Goal: Task Accomplishment & Management: Manage account settings

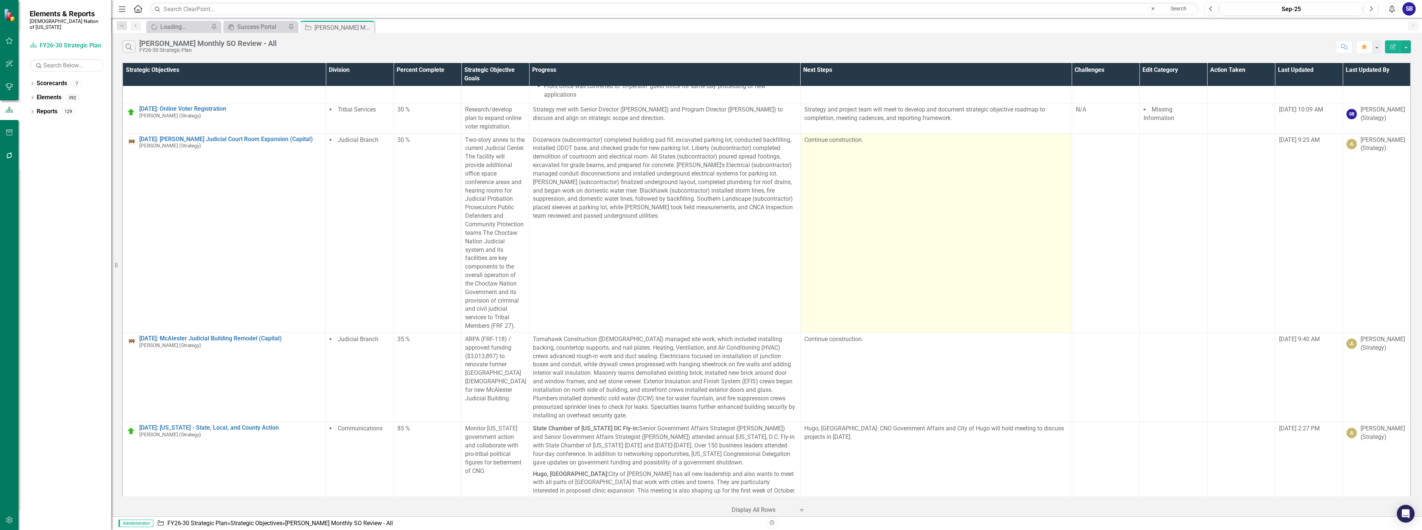
scroll to position [3473, 0]
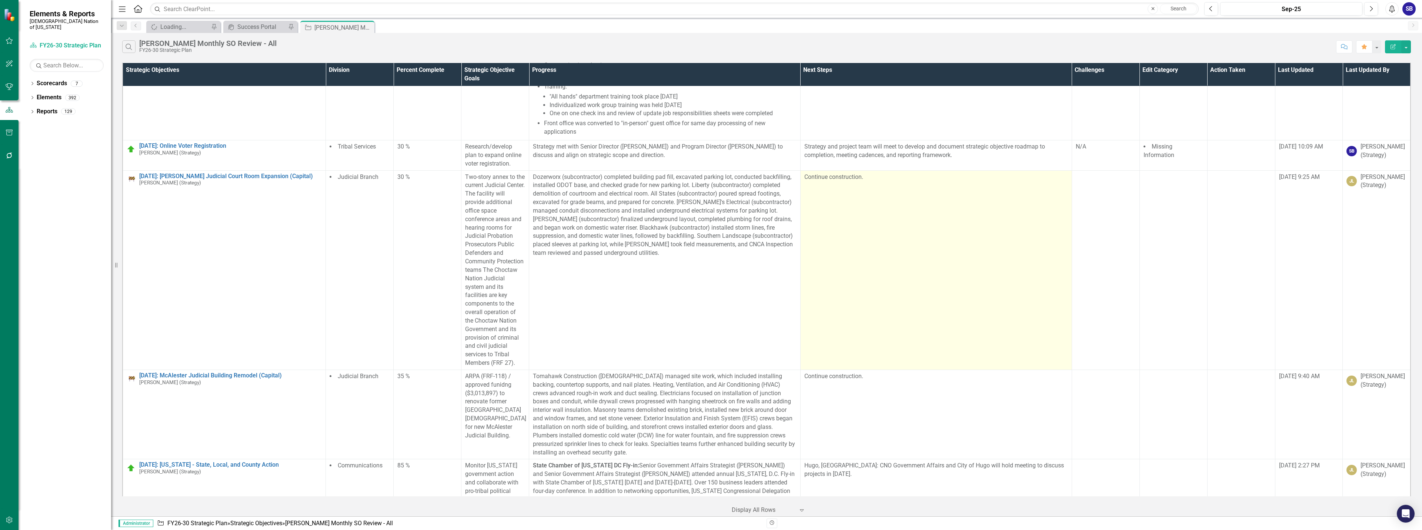
click at [819, 328] on td "Continue construction." at bounding box center [935, 269] width 271 height 199
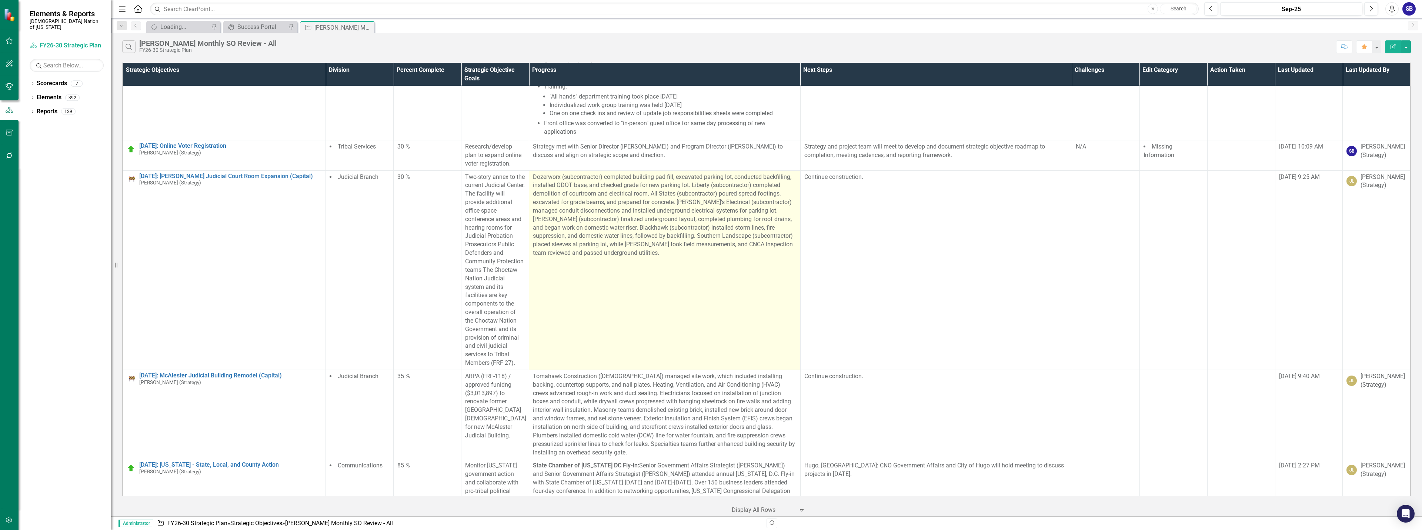
click at [581, 182] on p "Dozerworx (subcontractor) completed building pad fill, excavated parking lot, c…" at bounding box center [665, 215] width 264 height 84
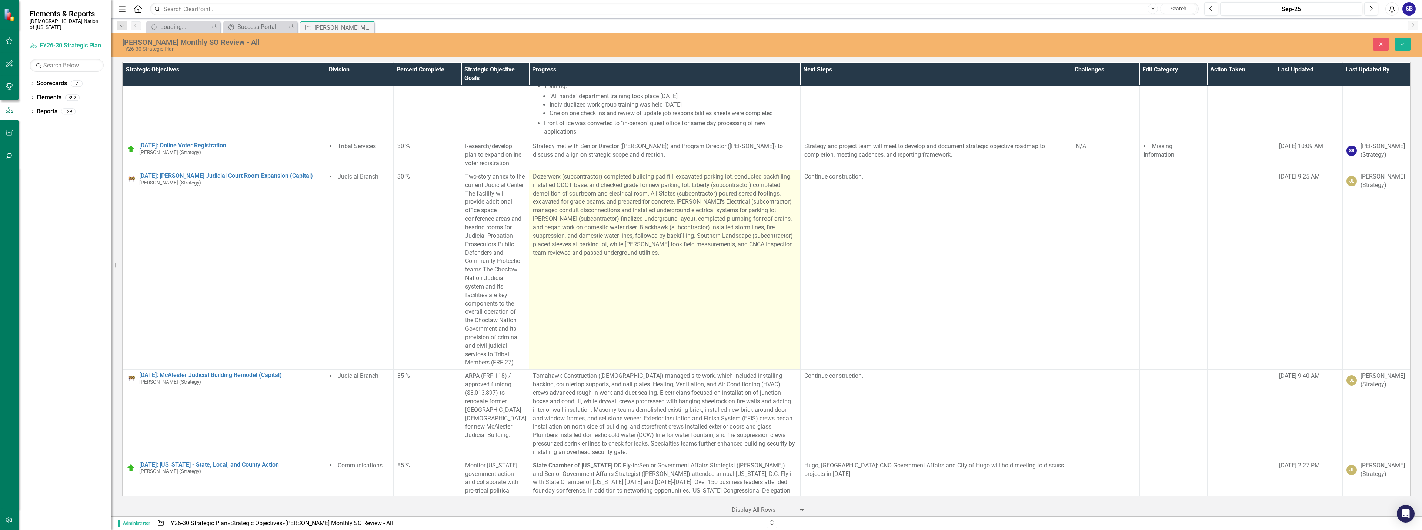
click at [554, 177] on p "Dozerworx (subcontractor) completed building pad fill, excavated parking lot, c…" at bounding box center [665, 215] width 264 height 84
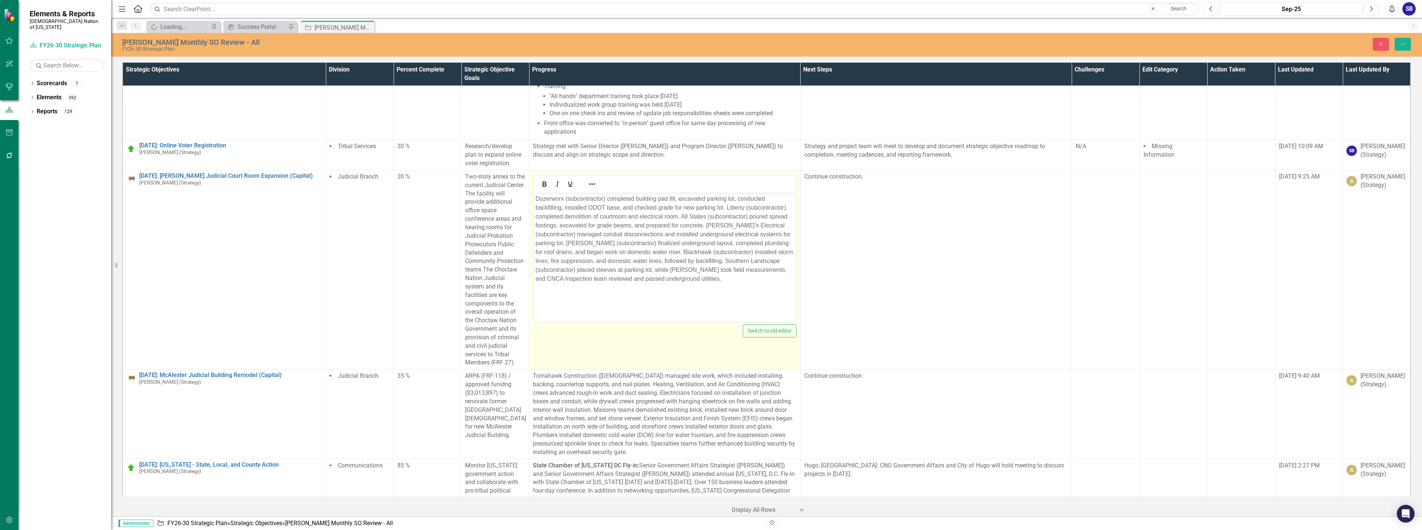
scroll to position [0, 0]
click at [599, 207] on p "Dozerworx (subcontractor) completed building pad fill, excavated parking lot, c…" at bounding box center [665, 238] width 259 height 89
paste body "Rich Text Area. Press ALT-0 for help."
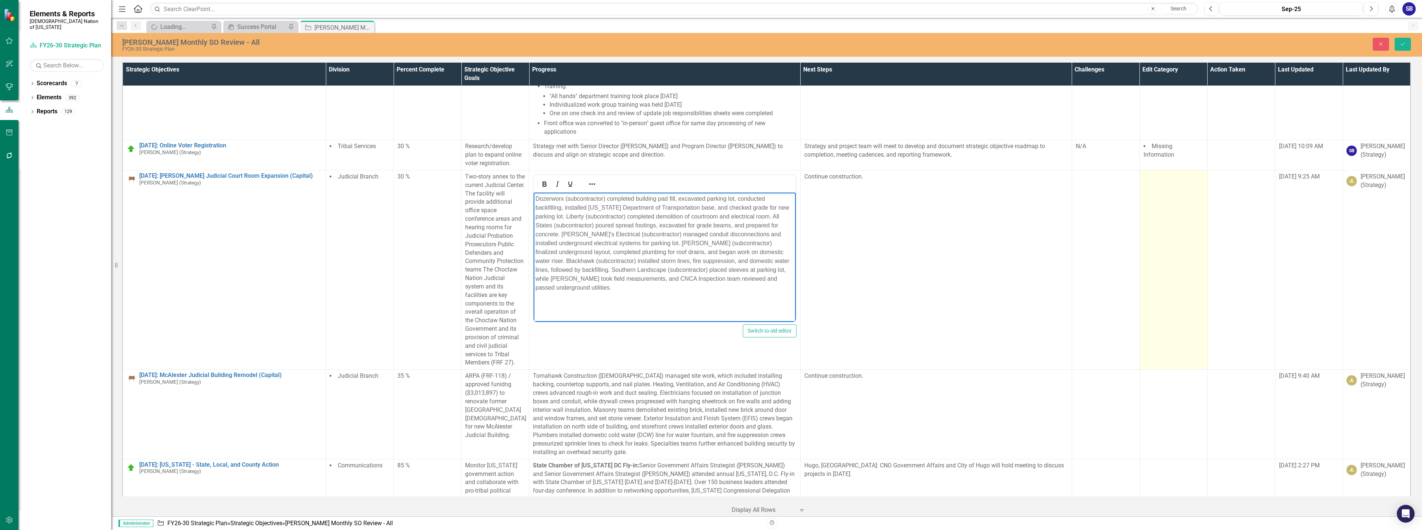
click at [1156, 213] on td at bounding box center [1174, 269] width 68 height 199
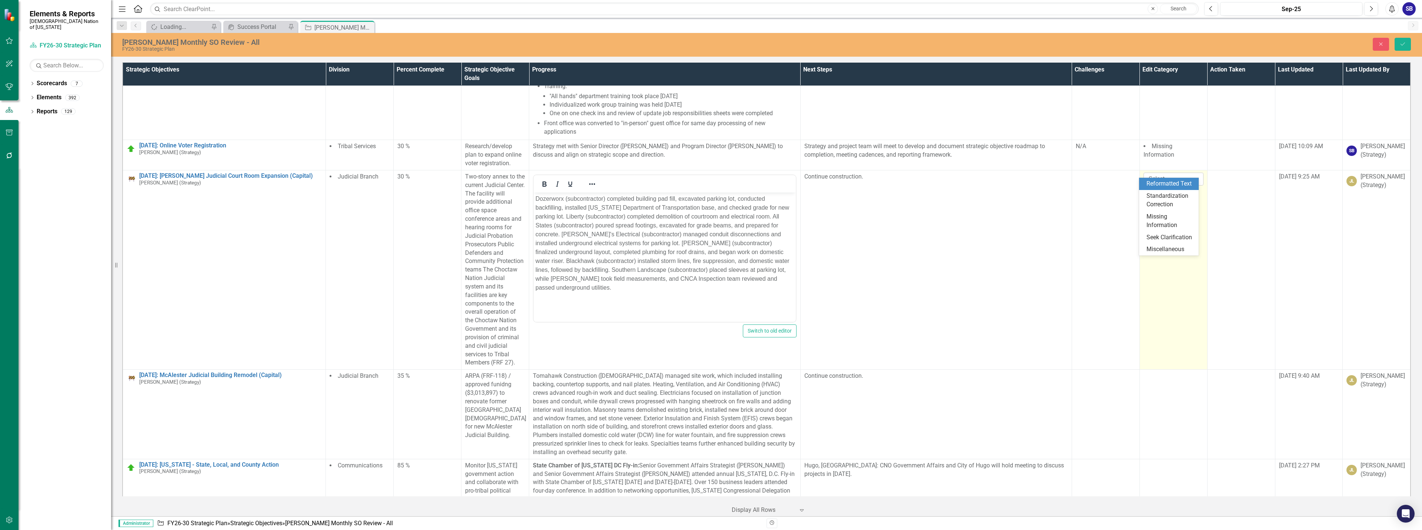
click at [1156, 174] on div at bounding box center [1168, 179] width 44 height 10
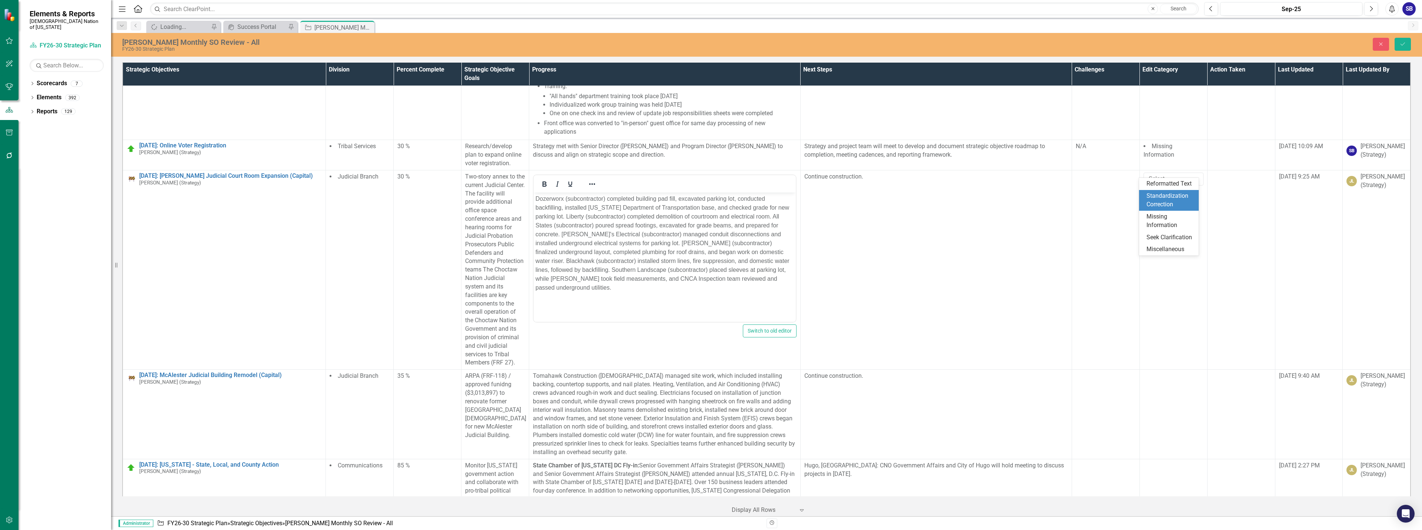
click at [1156, 197] on div "Standardization Correction" at bounding box center [1171, 200] width 48 height 17
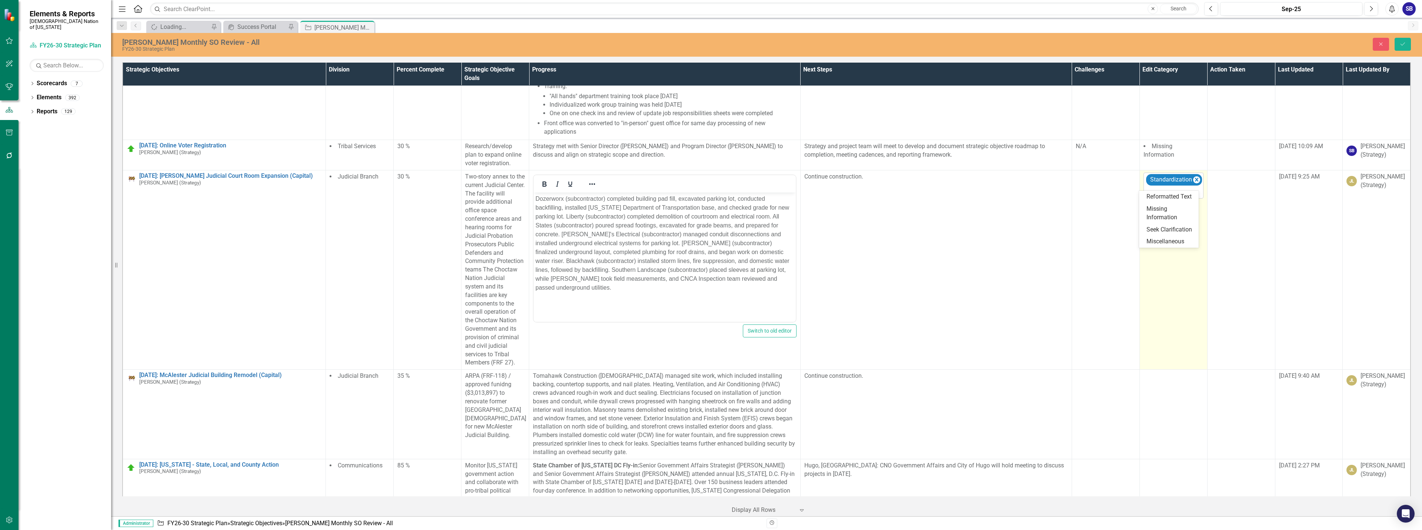
click at [1157, 189] on div at bounding box center [1174, 192] width 57 height 10
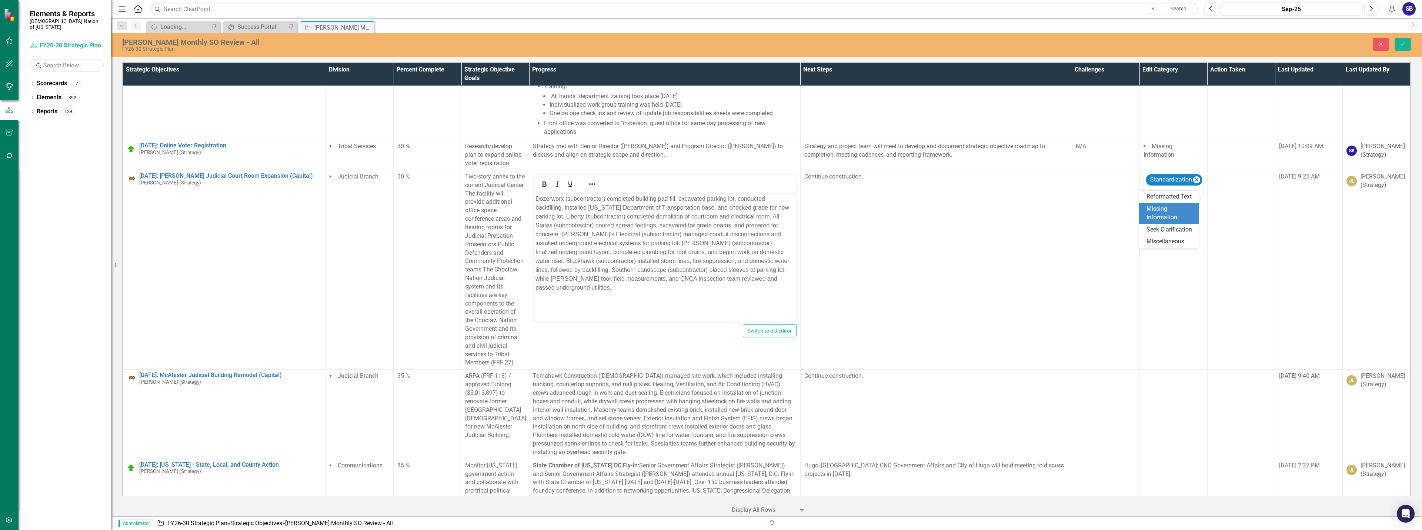
click at [1159, 206] on div "Missing Information" at bounding box center [1171, 213] width 48 height 17
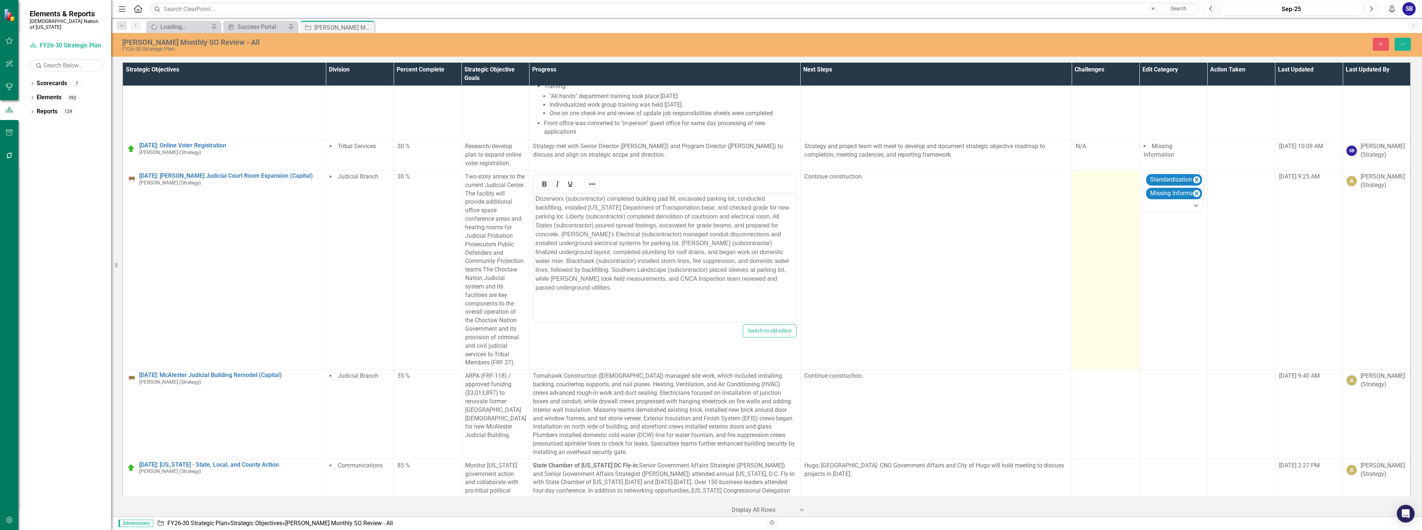
click at [1106, 183] on td at bounding box center [1106, 269] width 68 height 199
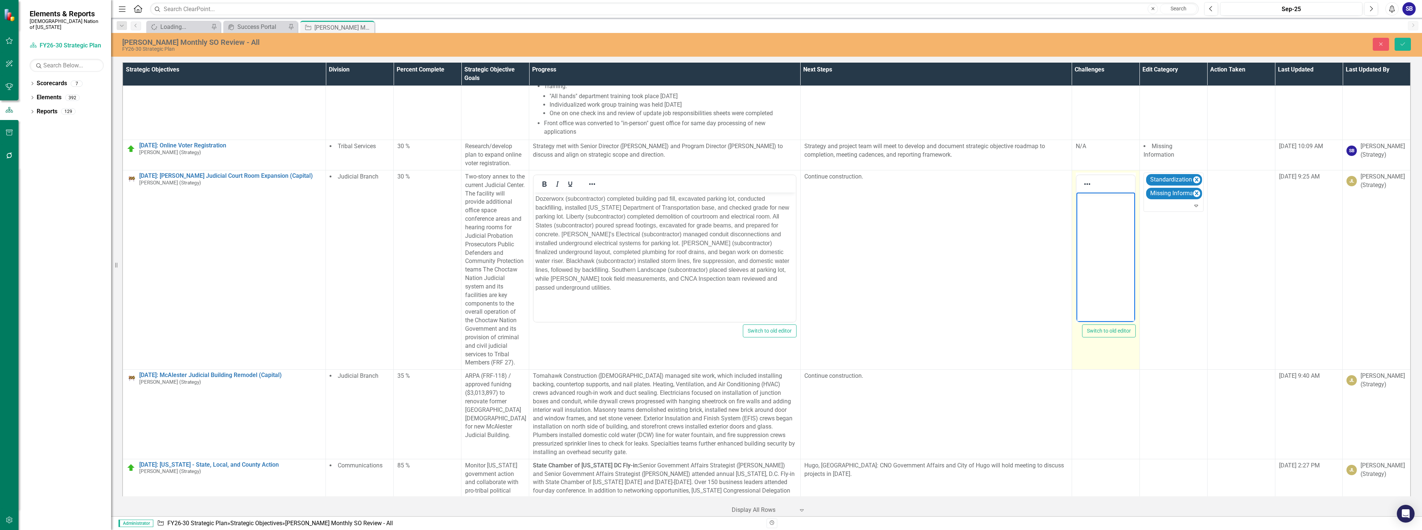
click at [1110, 227] on body "Rich Text Area. Press ALT-0 for help." at bounding box center [1105, 247] width 59 height 111
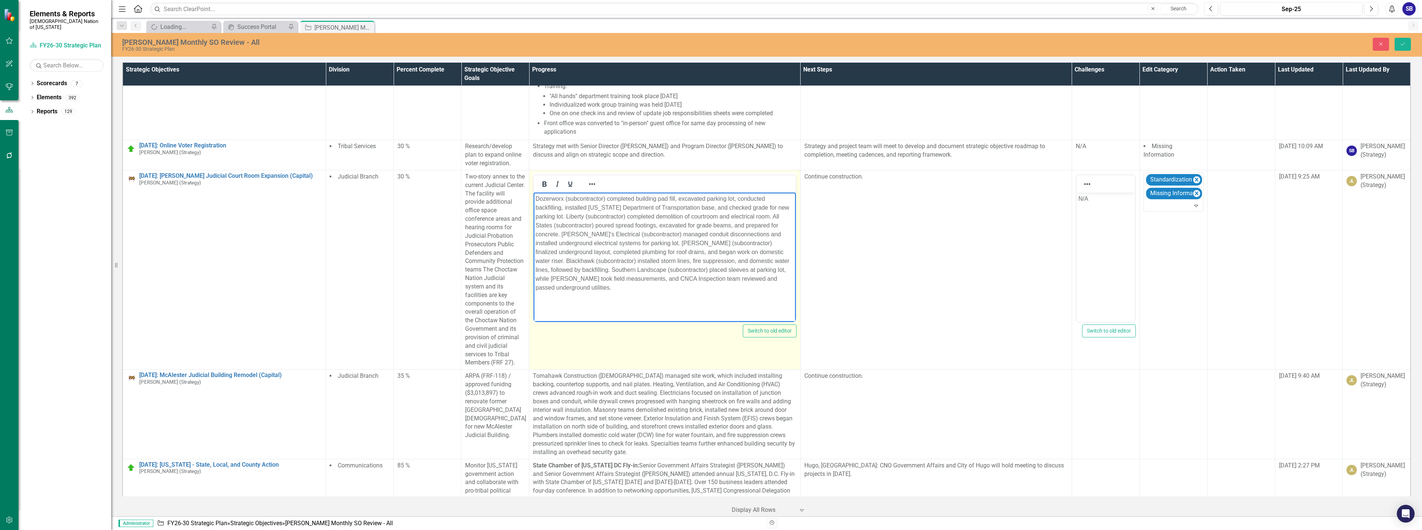
click at [573, 216] on p "Dozerworx (subcontractor) completed building pad fill, excavated parking lot, c…" at bounding box center [665, 243] width 259 height 98
copy p "Liberty"
click at [602, 216] on p "Dozerworx (subcontractor) completed building pad fill, excavated parking lot, c…" at bounding box center [665, 243] width 259 height 98
drag, startPoint x: 774, startPoint y: 216, endPoint x: 552, endPoint y: 226, distance: 222.1
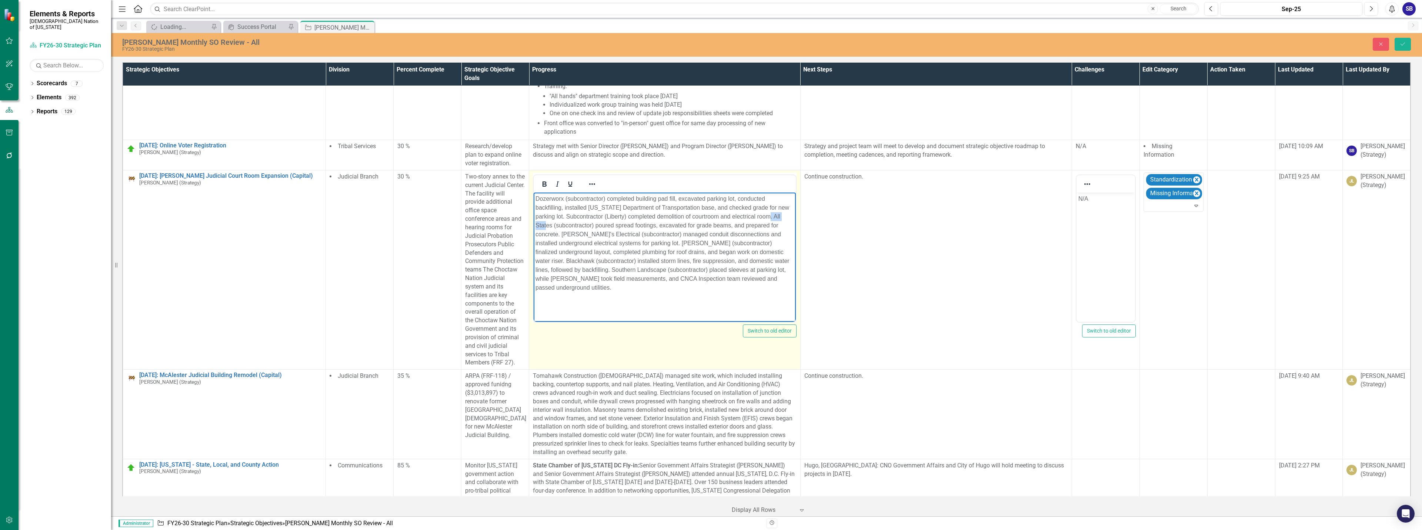
click at [552, 226] on p "Dozerworx (subcontractor) completed building pad fill, excavated parking lot, c…" at bounding box center [665, 243] width 259 height 98
copy p "All States"
click at [539, 226] on p "Dozerworx (subcontractor) completed building pad fill, excavated parking lot, c…" at bounding box center [665, 243] width 259 height 98
click at [572, 225] on p "Dozerworx (subcontractor) completed building pad fill, excavated parking lot, c…" at bounding box center [665, 243] width 259 height 98
drag, startPoint x: 562, startPoint y: 234, endPoint x: 605, endPoint y: 234, distance: 43.3
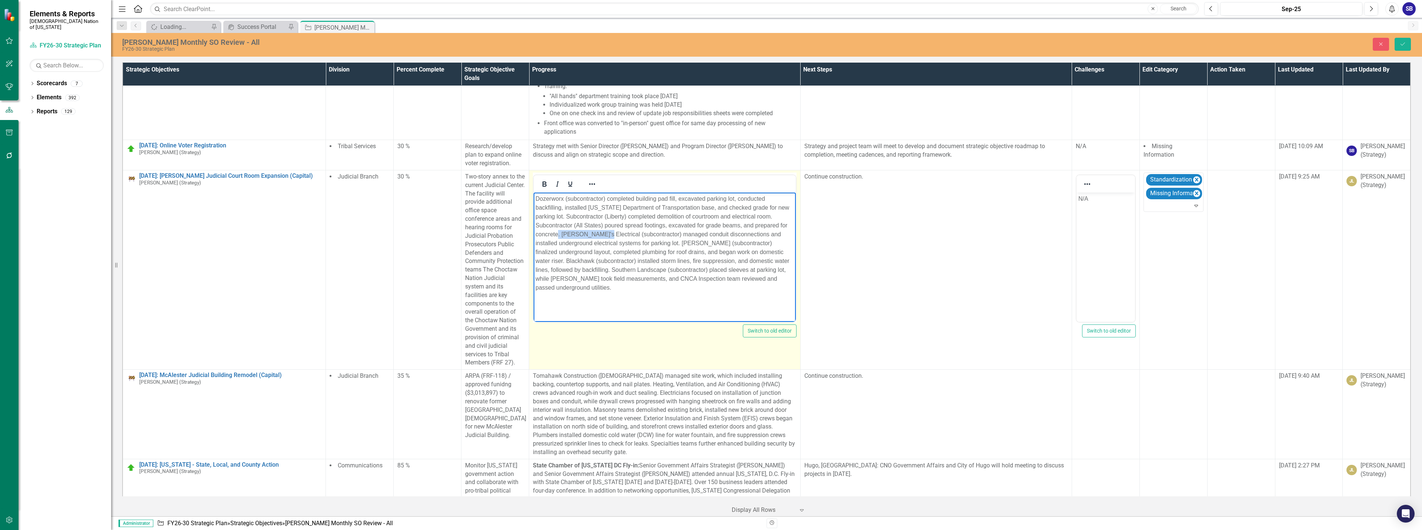
click at [605, 234] on p "Dozerworx (subcontractor) completed building pad fill, excavated parking lot, c…" at bounding box center [665, 243] width 259 height 98
copy p "Dave's Electrical"
click at [607, 234] on p "Dozerworx (subcontractor) completed building pad fill, excavated parking lot, c…" at bounding box center [665, 243] width 259 height 98
click at [644, 234] on p "Dozerworx (subcontractor) completed building pad fill, excavated parking lot, c…" at bounding box center [665, 243] width 259 height 98
click at [611, 235] on p "Dozerworx (subcontractor) completed building pad fill, excavated parking lot, c…" at bounding box center [665, 243] width 259 height 98
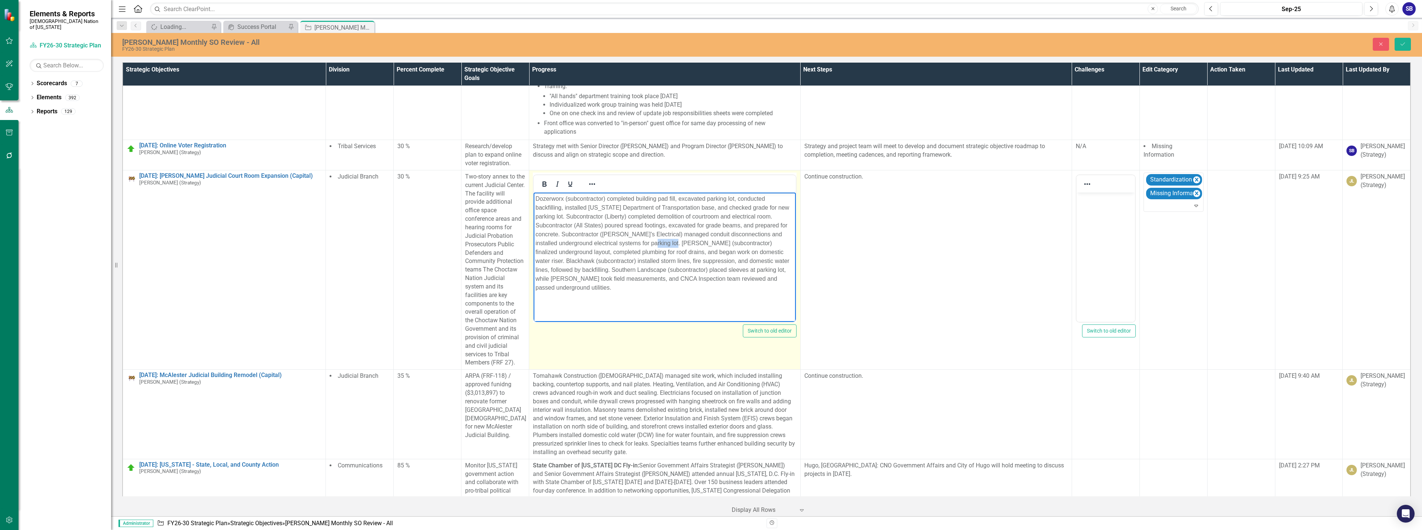
drag, startPoint x: 659, startPoint y: 243, endPoint x: 685, endPoint y: 243, distance: 26.7
click at [685, 243] on p "Dozerworx (subcontractor) completed building pad fill, excavated parking lot, c…" at bounding box center [665, 243] width 259 height 98
copy p "Blackburn"
click at [692, 240] on p "Dozerworx (subcontractor) completed building pad fill, excavated parking lot, c…" at bounding box center [665, 243] width 259 height 98
click at [660, 245] on p "Dozerworx (subcontractor) completed building pad fill, excavated parking lot, c…" at bounding box center [665, 243] width 259 height 98
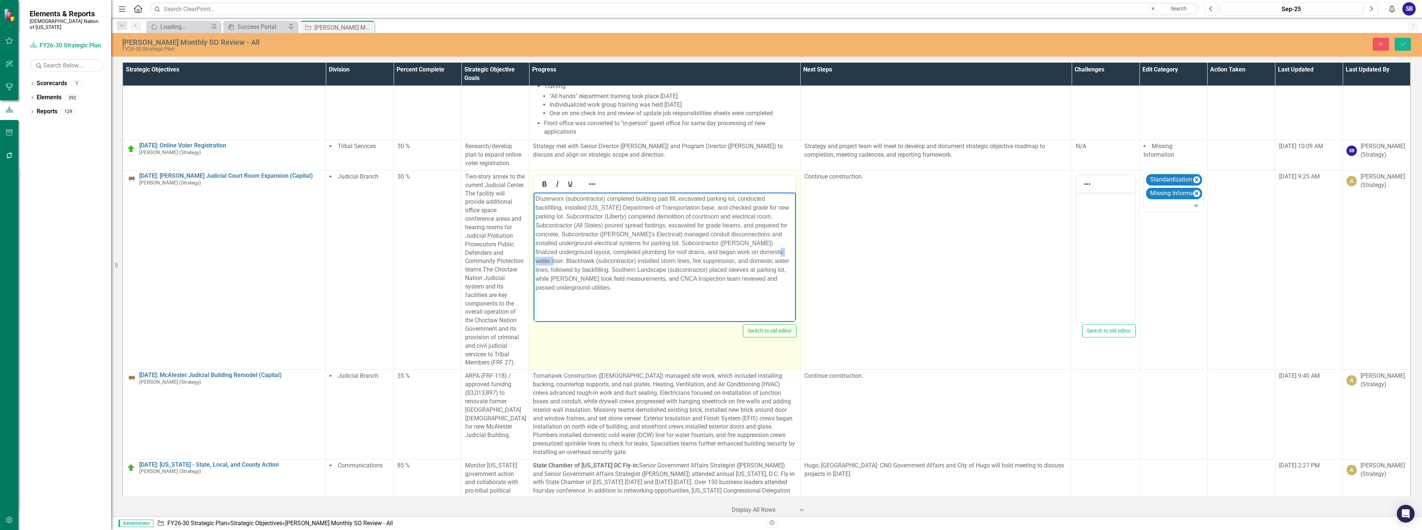
drag, startPoint x: 757, startPoint y: 252, endPoint x: 790, endPoint y: 252, distance: 32.6
click at [790, 252] on p "Dozerworx (subcontractor) completed building pad fill, excavated parking lot, c…" at bounding box center [665, 243] width 259 height 98
copy p "Blackhawk"
click at [572, 261] on p "Dozerworx (subcontractor) completed building pad fill, excavated parking lot, c…" at bounding box center [665, 243] width 259 height 98
drag, startPoint x: 654, startPoint y: 270, endPoint x: 691, endPoint y: 270, distance: 36.7
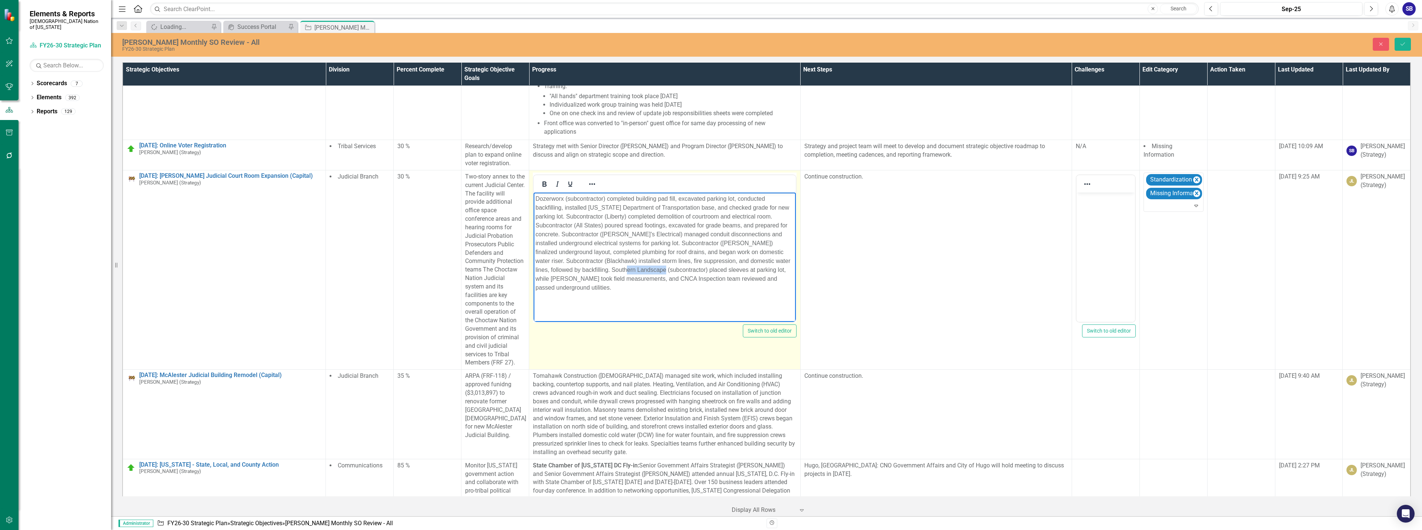
click at [691, 270] on p "Dozerworx (subcontractor) completed building pad fill, excavated parking lot, c…" at bounding box center [665, 243] width 259 height 98
copy p "subcontractor"
click at [596, 270] on p "Dozerworx (subcontractor) completed building pad fill, excavated parking lot, c…" at bounding box center [665, 243] width 259 height 98
click at [598, 271] on p "Dozerworx (subcontractor) completed building pad fill, excavated parking lot, c…" at bounding box center [665, 243] width 259 height 98
click at [548, 280] on p "Dozerworx (subcontractor) completed building pad fill, excavated parking lot, c…" at bounding box center [665, 243] width 259 height 98
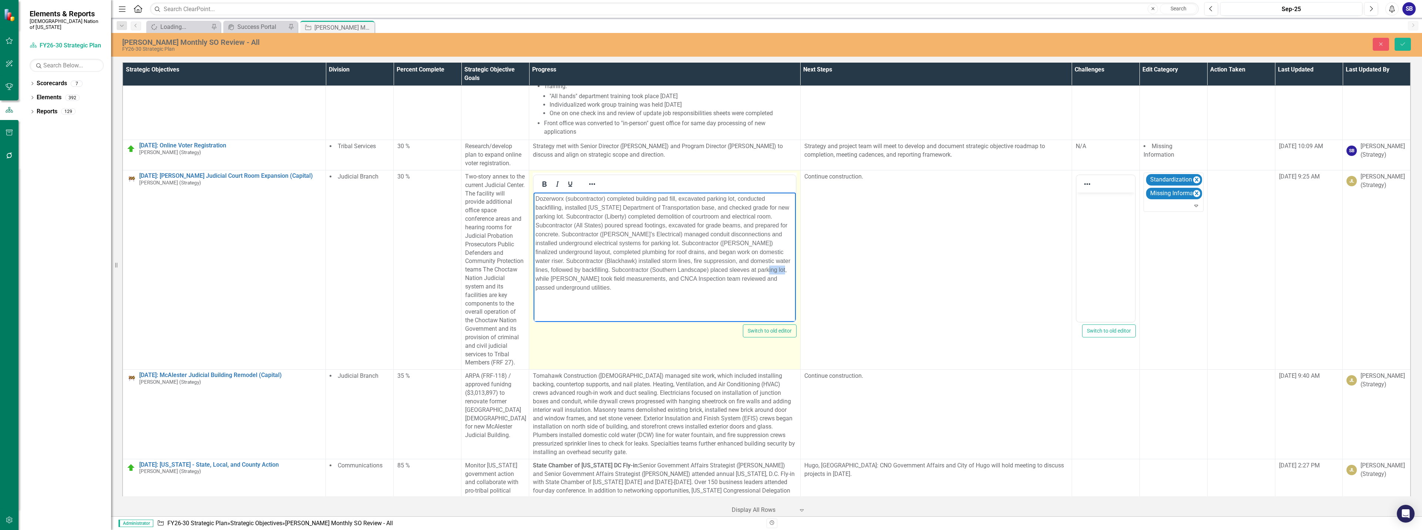
drag, startPoint x: 558, startPoint y: 279, endPoint x: 521, endPoint y: 276, distance: 36.8
click at [534, 276] on html "Dozerworx (subcontractor) completed building pad fill, excavated parking lot, c…" at bounding box center [665, 247] width 262 height 111
click at [592, 180] on icon "Reveal or hide additional toolbar items" at bounding box center [592, 184] width 9 height 9
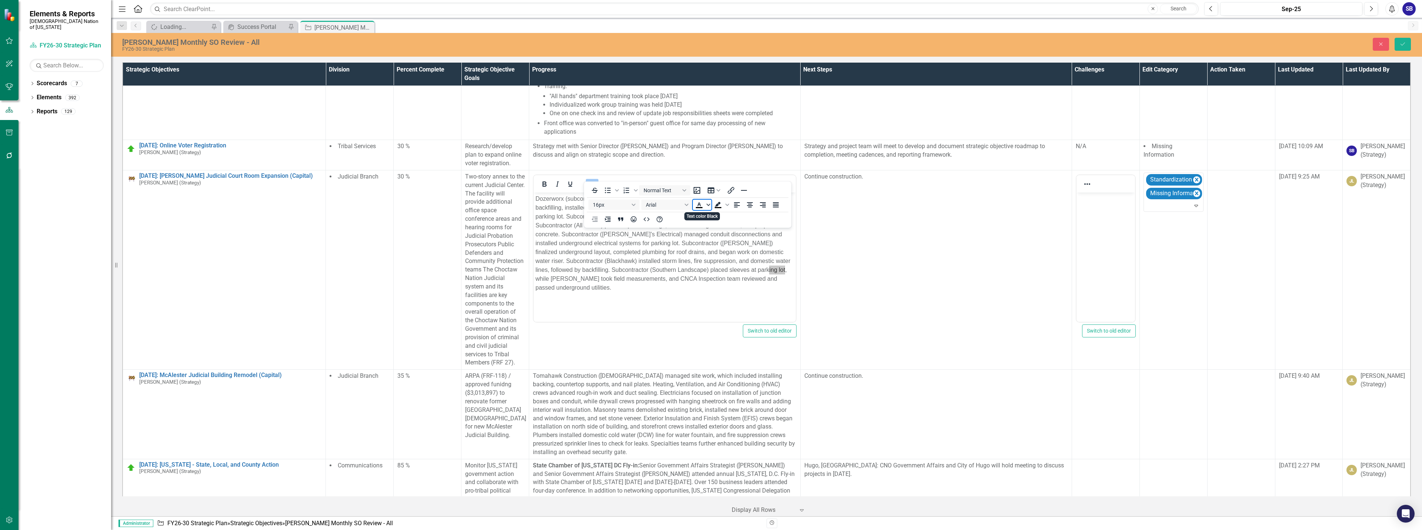
click at [708, 207] on span "Text color Black" at bounding box center [709, 205] width 6 height 10
drag, startPoint x: 708, startPoint y: 237, endPoint x: 164, endPoint y: 44, distance: 577.2
click at [708, 237] on div "Orange" at bounding box center [710, 238] width 9 height 9
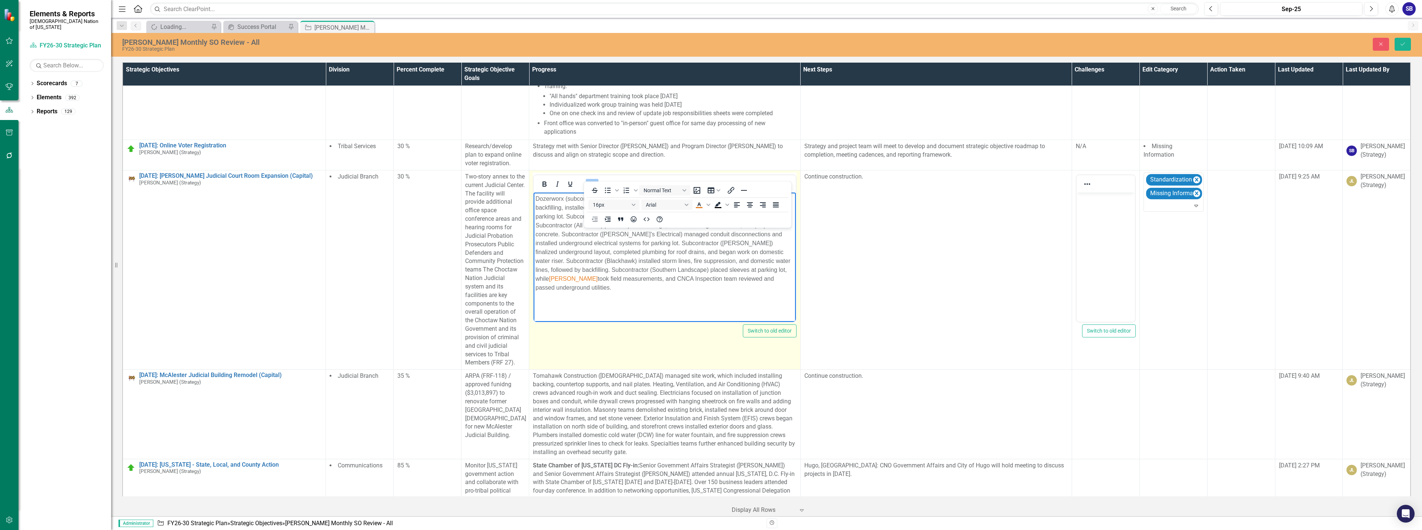
click at [591, 180] on icon "Reveal or hide additional toolbar items" at bounding box center [592, 184] width 9 height 9
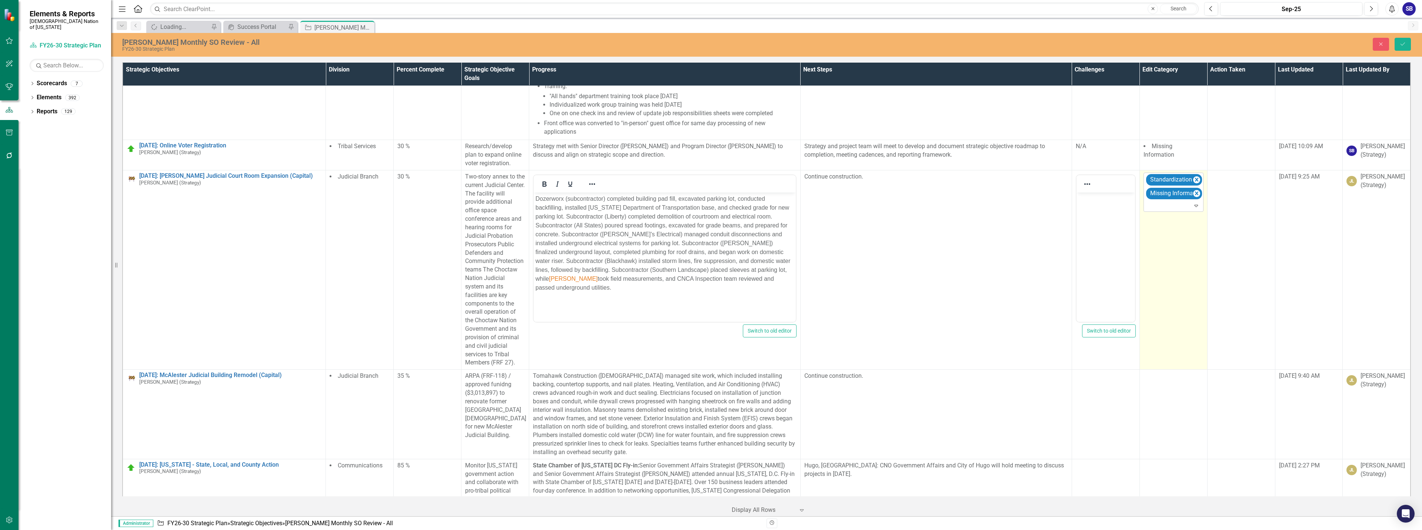
click at [1175, 204] on div "Standardization Correction Missing Information" at bounding box center [1174, 192] width 58 height 39
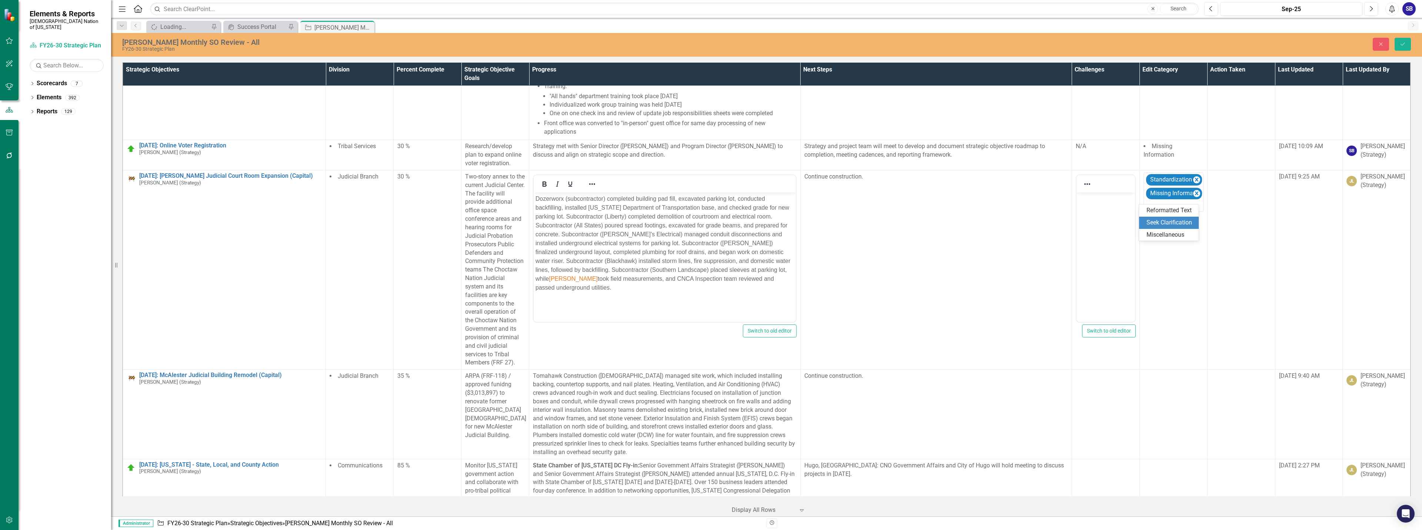
click at [1176, 220] on div "Seek Clarification" at bounding box center [1171, 223] width 48 height 9
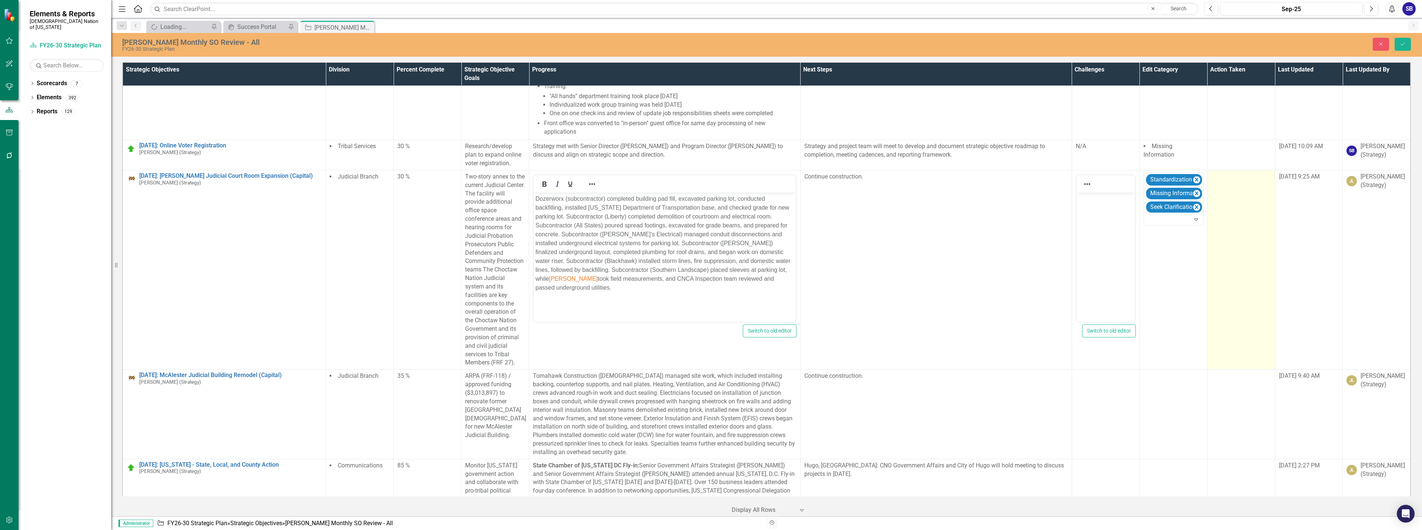
click at [1219, 209] on td at bounding box center [1241, 269] width 68 height 199
click at [1237, 174] on div at bounding box center [1236, 179] width 44 height 10
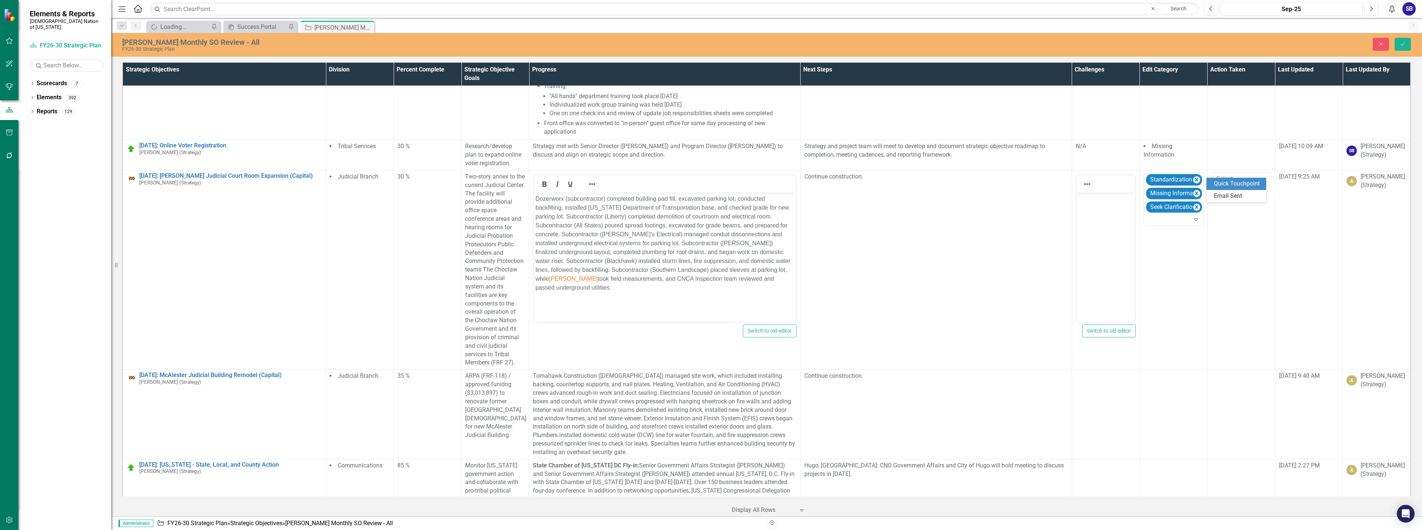
click at [1234, 186] on div "Quick Touchpoint" at bounding box center [1238, 184] width 48 height 9
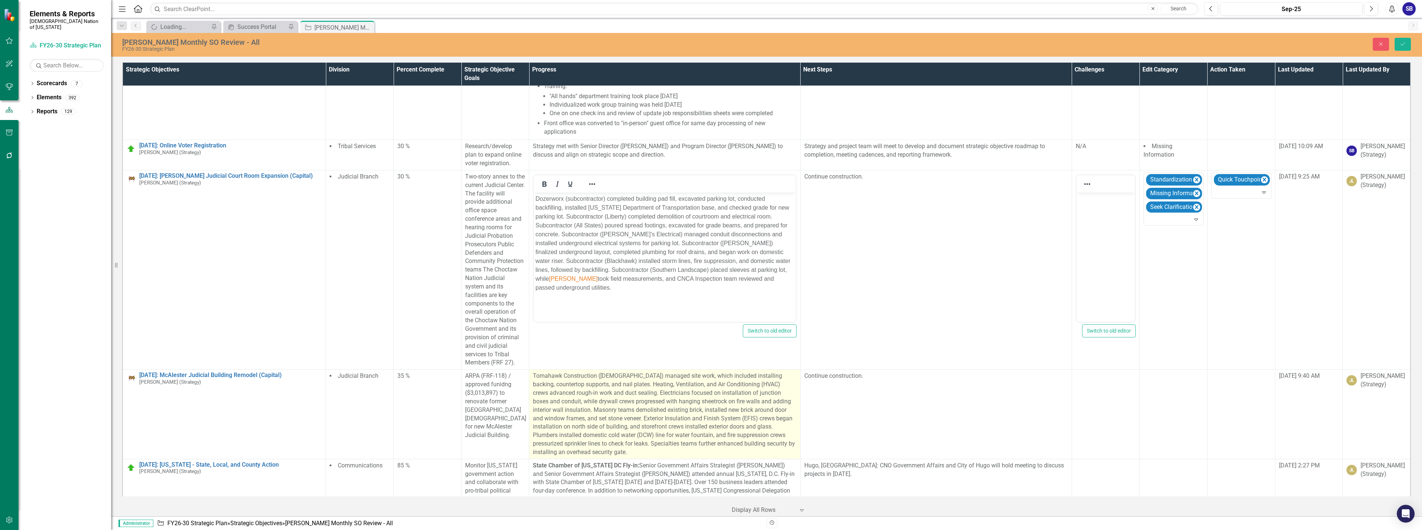
click at [738, 427] on p "Tomahawk Construction ([DEMOGRAPHIC_DATA]) managed site work, which included in…" at bounding box center [665, 414] width 264 height 84
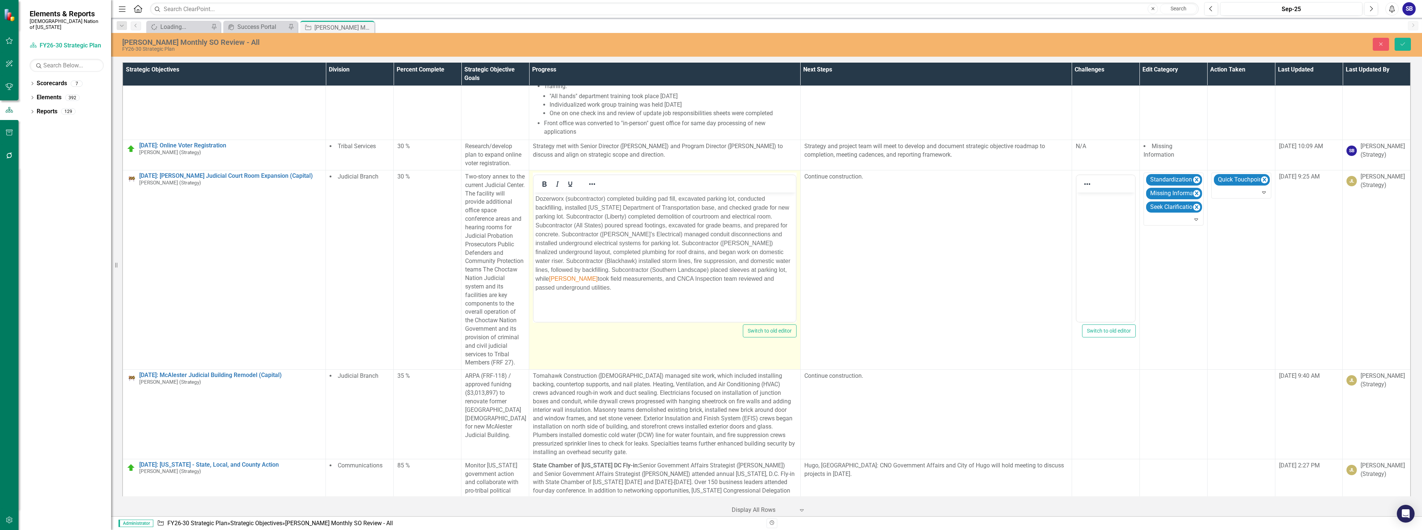
click at [643, 278] on p "Dozerworx (subcontractor) completed building pad fill, excavated parking lot, c…" at bounding box center [665, 243] width 259 height 98
click at [643, 278] on p "Dozerworx (subcontractor) completed building pad fill, excavated parking lot, c…" at bounding box center [665, 238] width 259 height 89
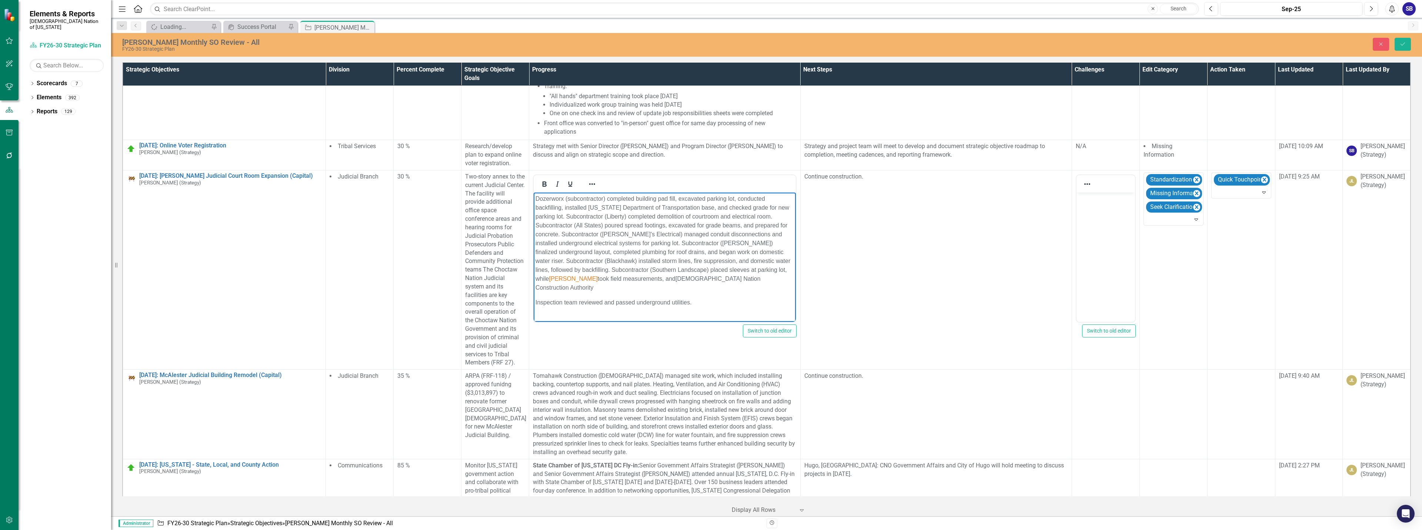
click at [753, 279] on p "Dozerworx (subcontractor) completed building pad fill, excavated parking lot, c…" at bounding box center [665, 243] width 259 height 98
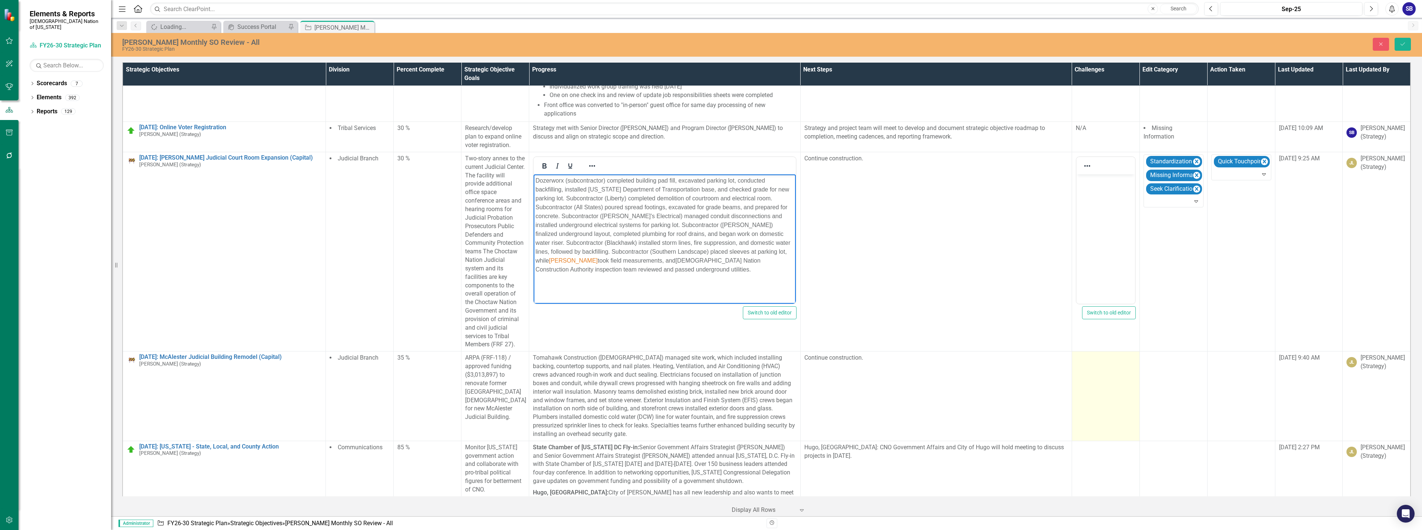
scroll to position [3473, 0]
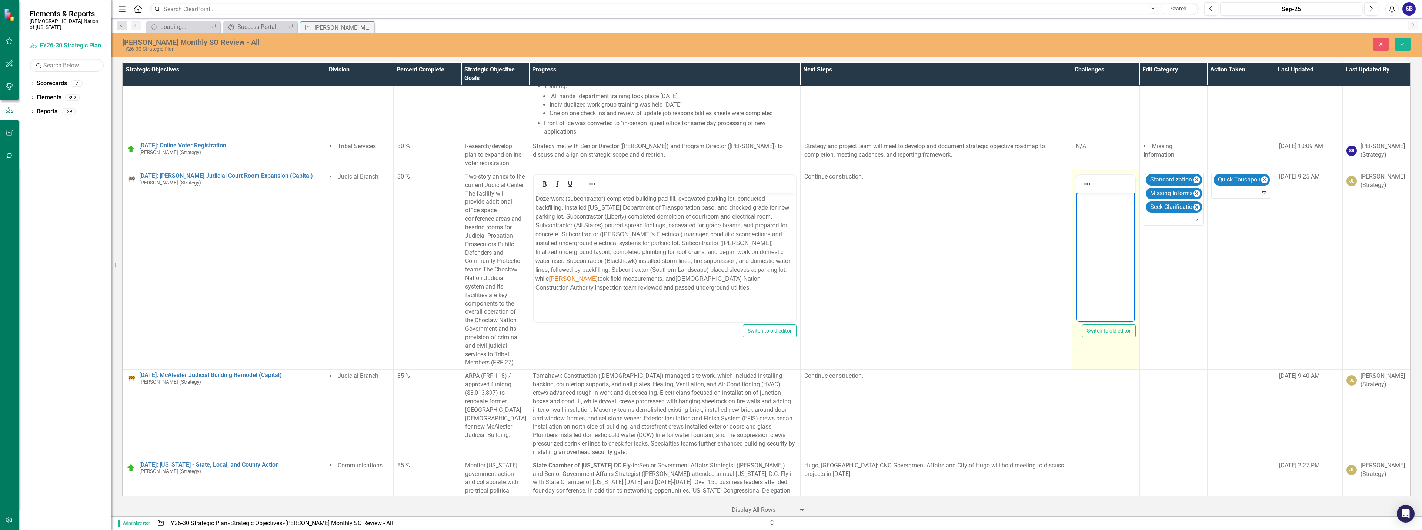
click at [1097, 215] on body "Rich Text Area. Press ALT-0 for help." at bounding box center [1105, 247] width 59 height 111
drag, startPoint x: 1096, startPoint y: 200, endPoint x: 1072, endPoint y: 205, distance: 24.1
click at [1076, 205] on html "N/A" at bounding box center [1105, 247] width 59 height 111
copy p "N/A"
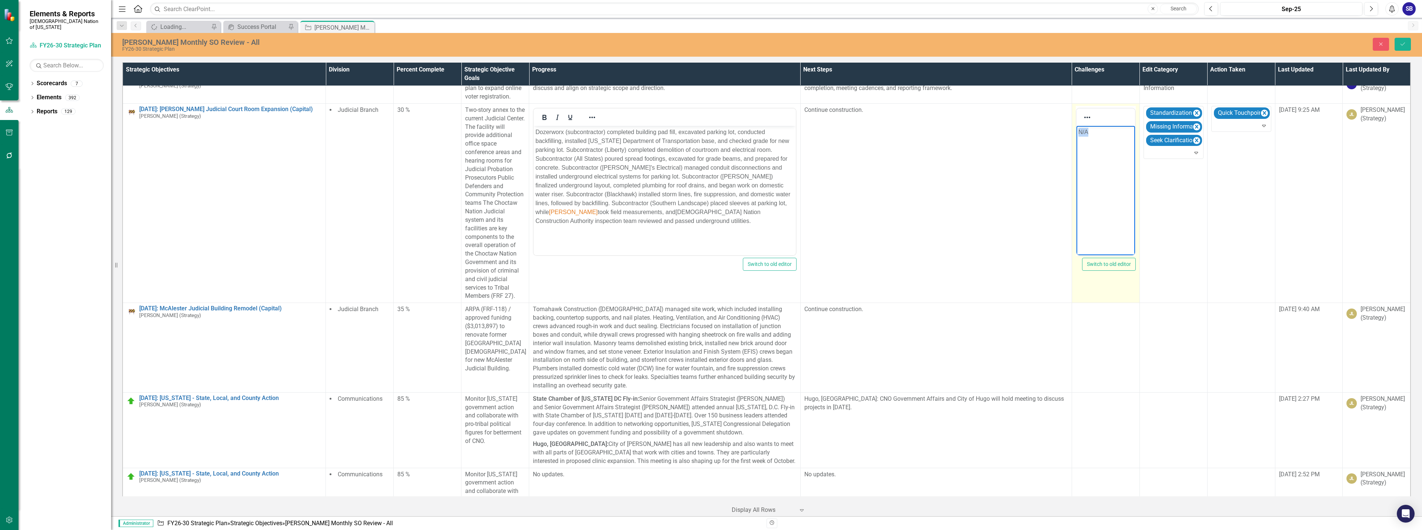
scroll to position [3547, 0]
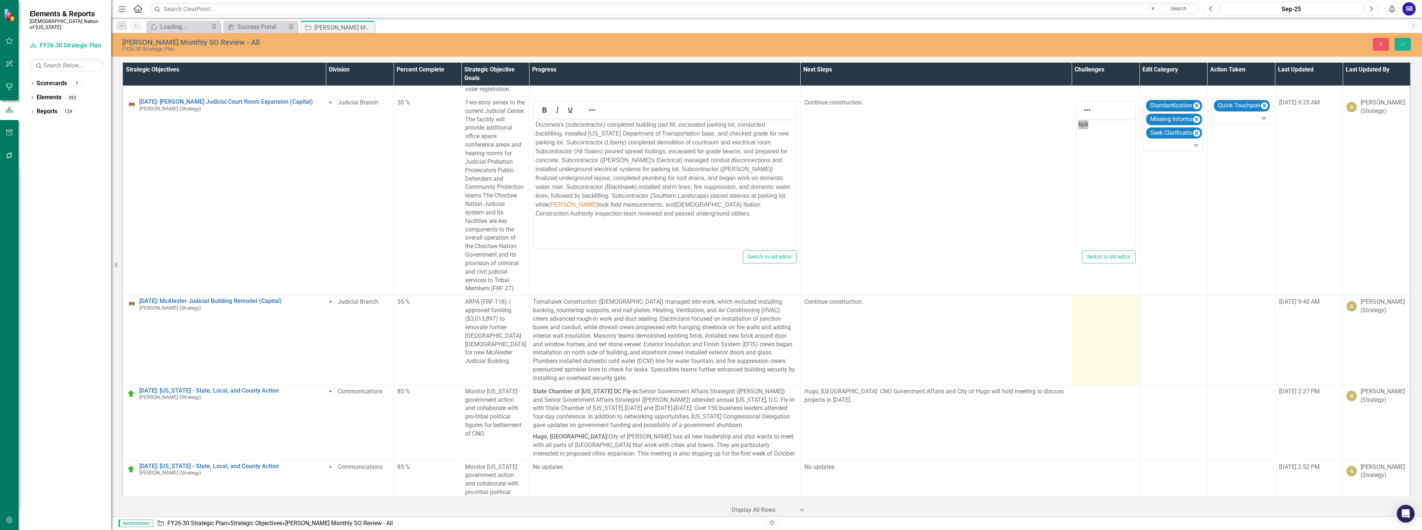
click at [1090, 340] on td at bounding box center [1106, 340] width 68 height 89
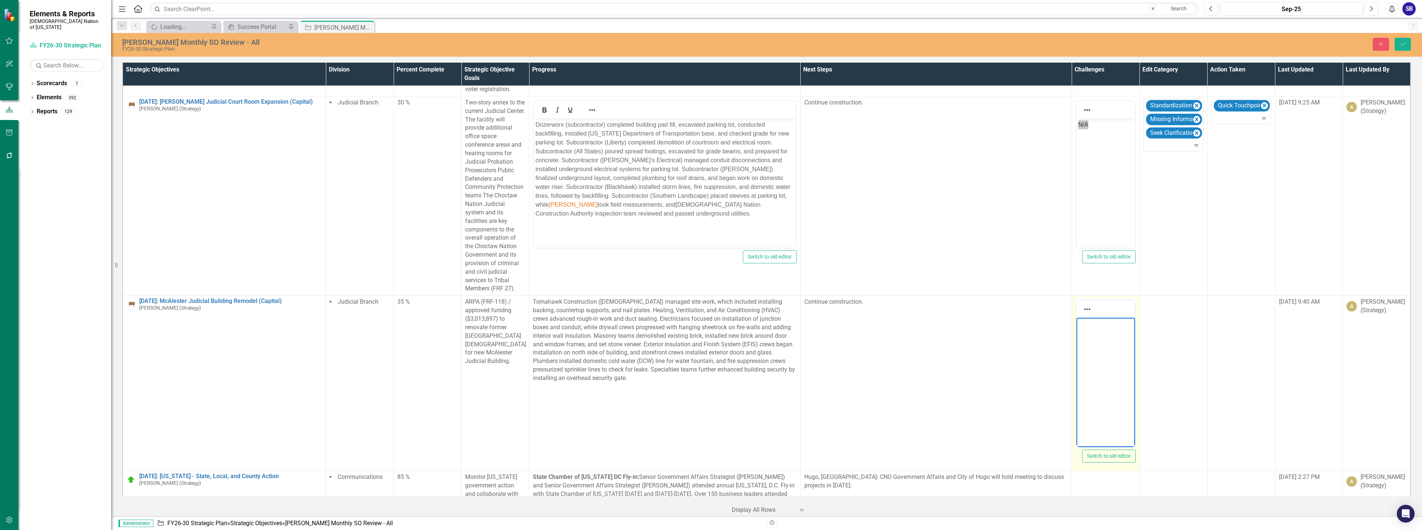
click at [1098, 352] on body "Rich Text Area. Press ALT-0 for help." at bounding box center [1105, 373] width 59 height 111
click at [1100, 349] on body "Rich Text Area. Press ALT-0 for help." at bounding box center [1105, 373] width 59 height 111
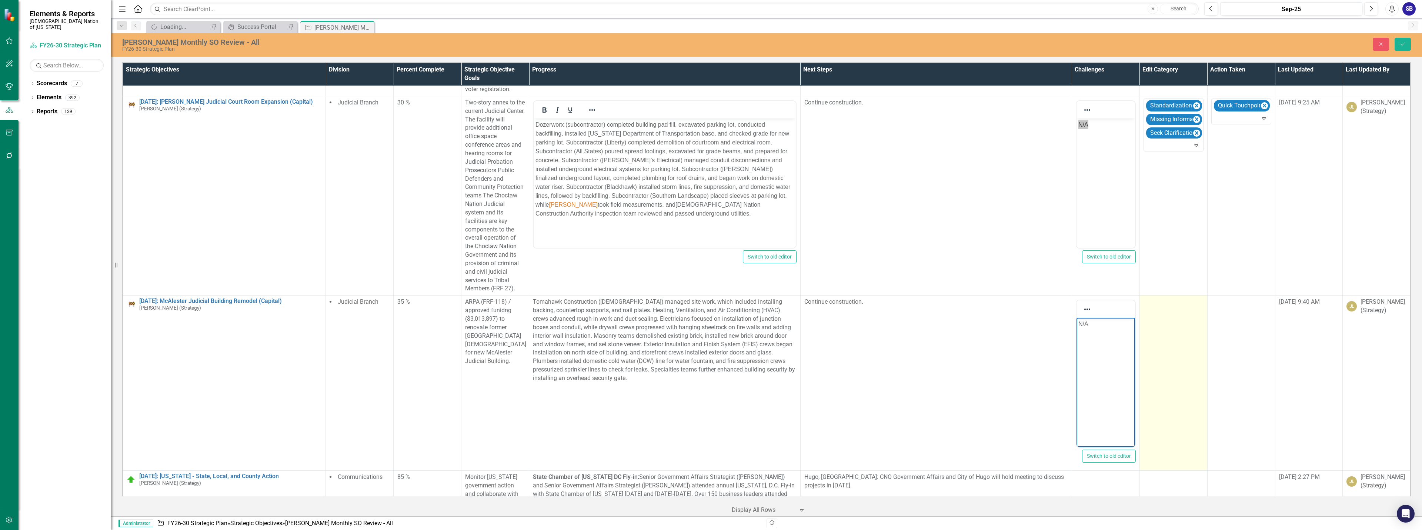
click at [1150, 339] on td at bounding box center [1174, 383] width 68 height 175
click at [1160, 301] on div at bounding box center [1168, 304] width 44 height 10
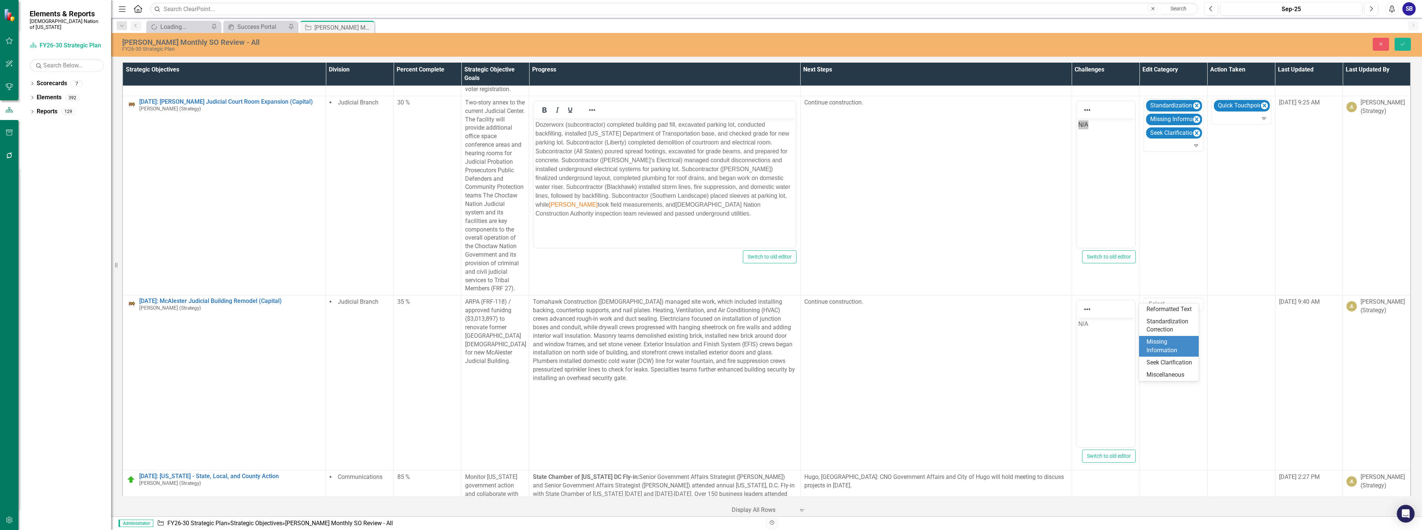
click at [1165, 350] on div "Missing Information" at bounding box center [1171, 346] width 48 height 17
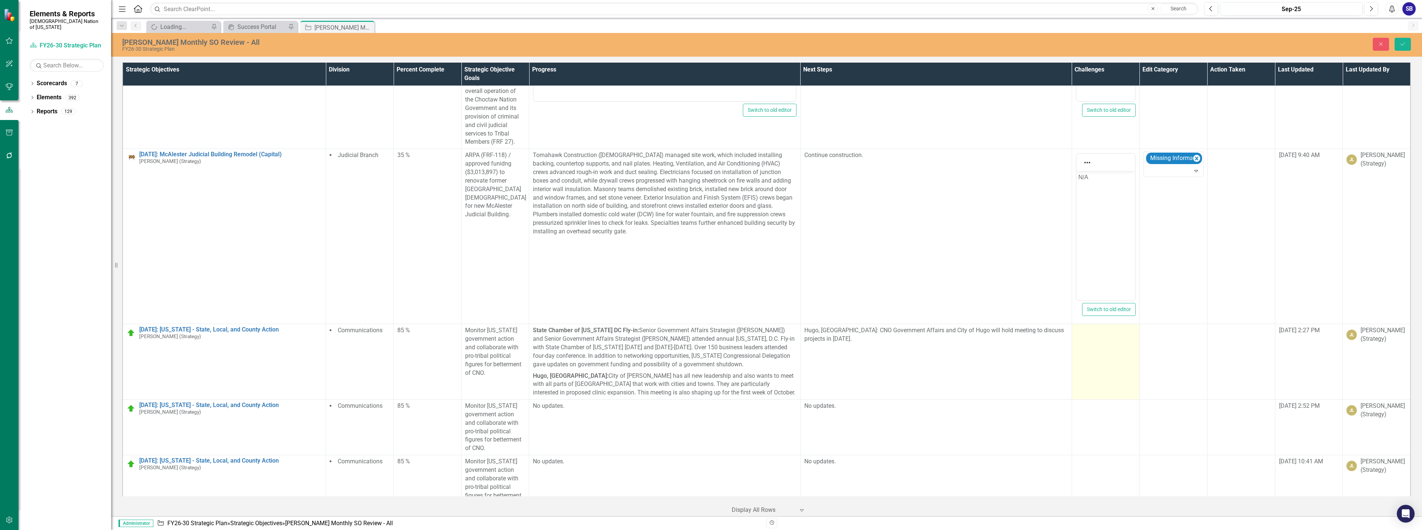
scroll to position [3695, 0]
click at [1110, 369] on td at bounding box center [1106, 361] width 68 height 76
click at [1109, 369] on td at bounding box center [1106, 361] width 68 height 76
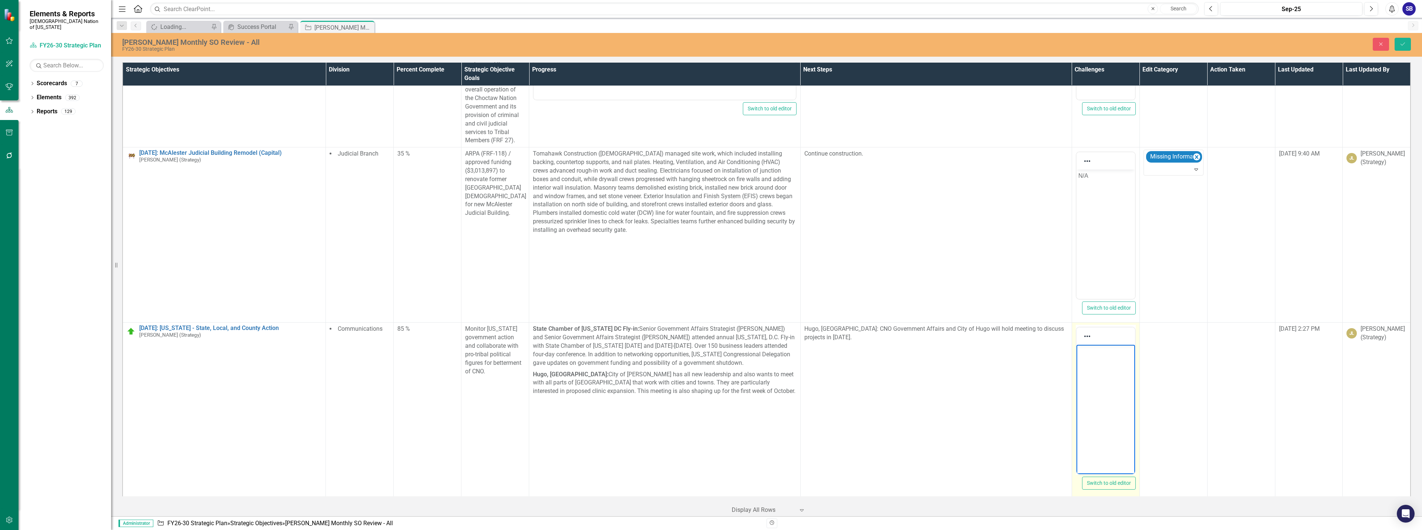
scroll to position [0, 0]
click at [1108, 374] on body "Rich Text Area. Press ALT-0 for help." at bounding box center [1105, 400] width 59 height 111
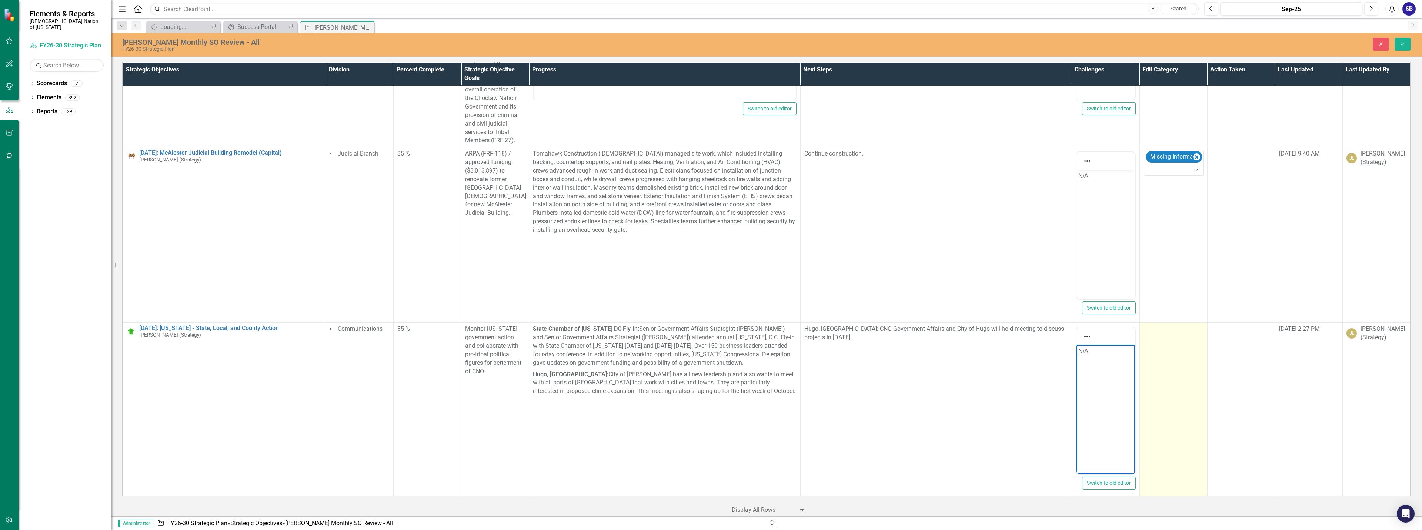
click at [1158, 370] on td at bounding box center [1174, 410] width 68 height 175
click at [1173, 326] on div at bounding box center [1168, 331] width 44 height 10
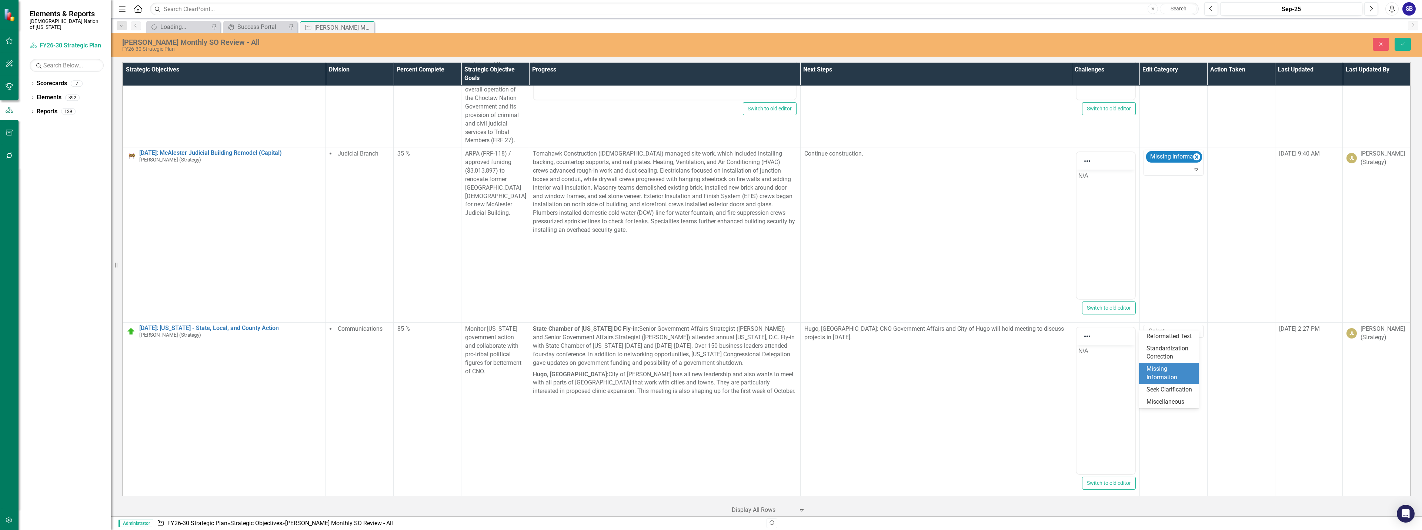
click at [1173, 373] on div "Missing Information" at bounding box center [1171, 373] width 48 height 17
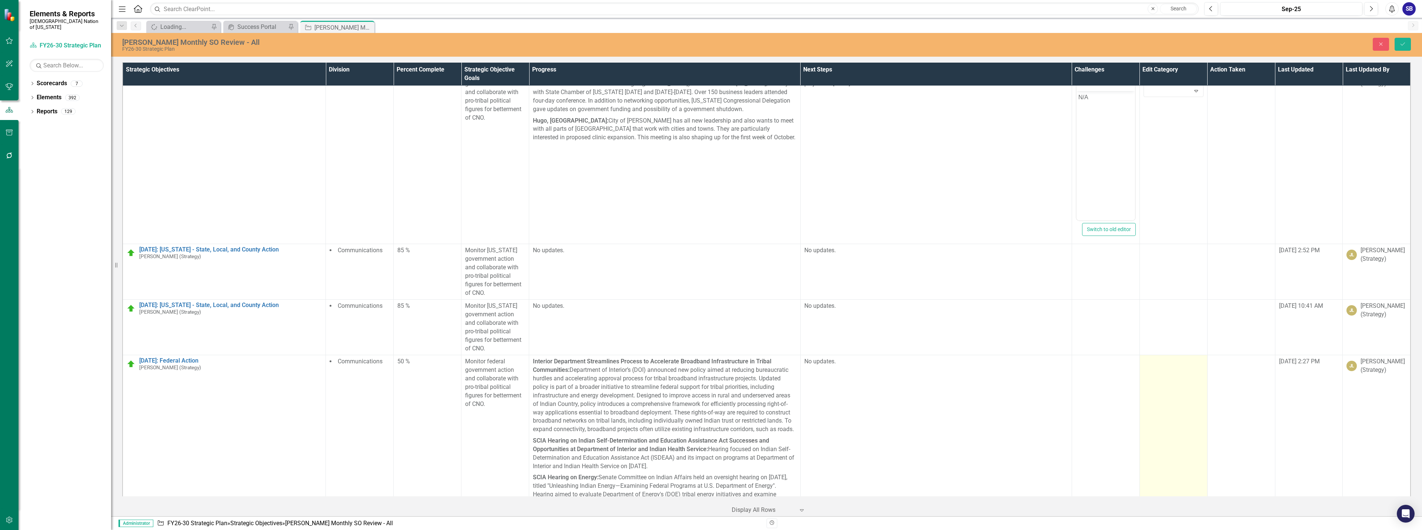
scroll to position [3955, 0]
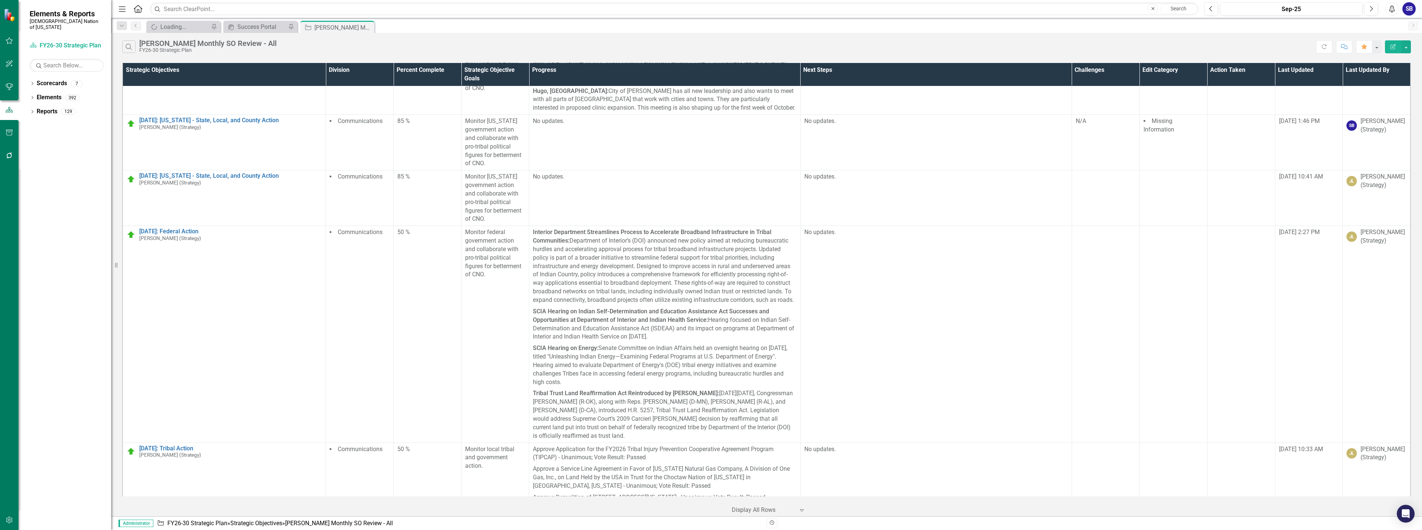
scroll to position [3889, 0]
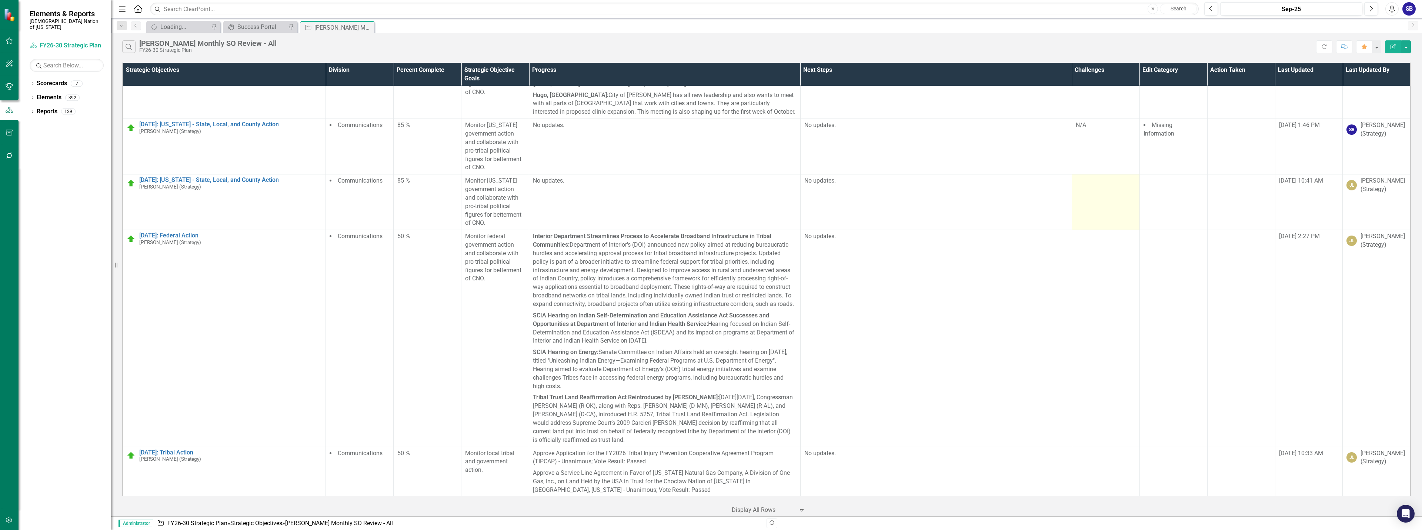
click at [1107, 210] on td at bounding box center [1106, 202] width 68 height 56
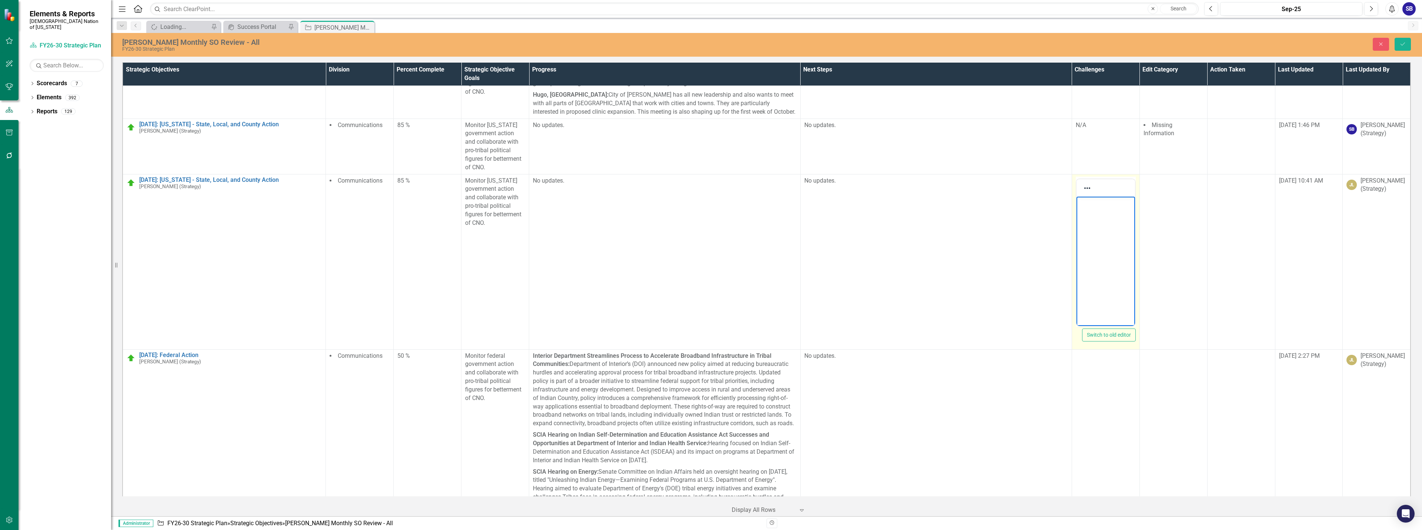
scroll to position [0, 0]
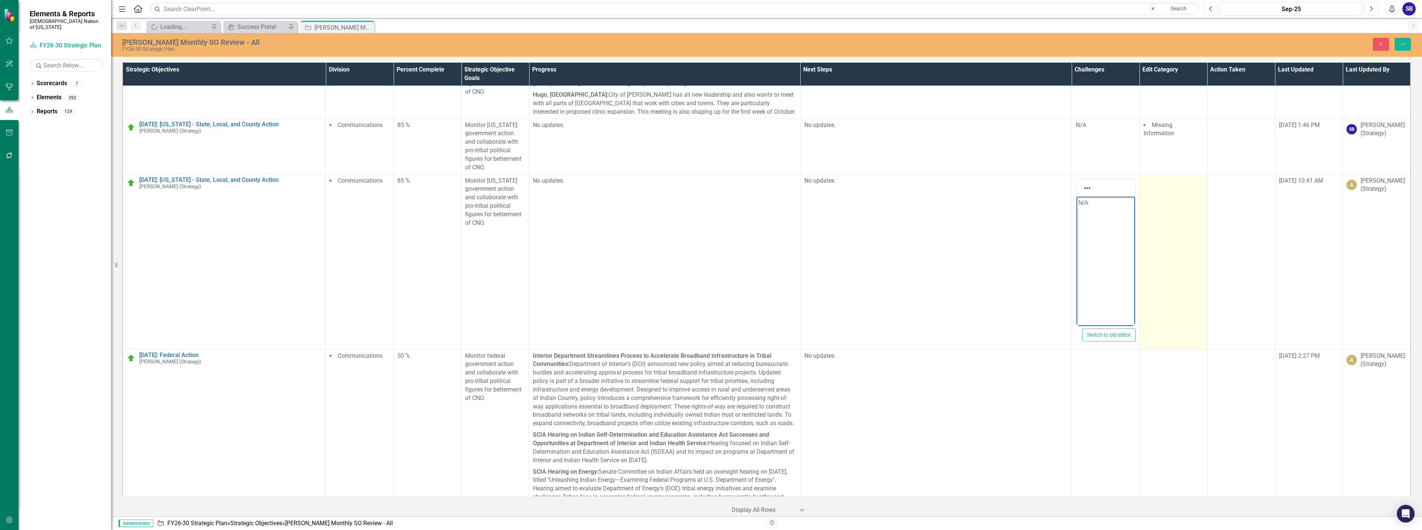
click at [1156, 209] on td at bounding box center [1174, 261] width 68 height 175
click at [1163, 184] on div at bounding box center [1168, 183] width 44 height 10
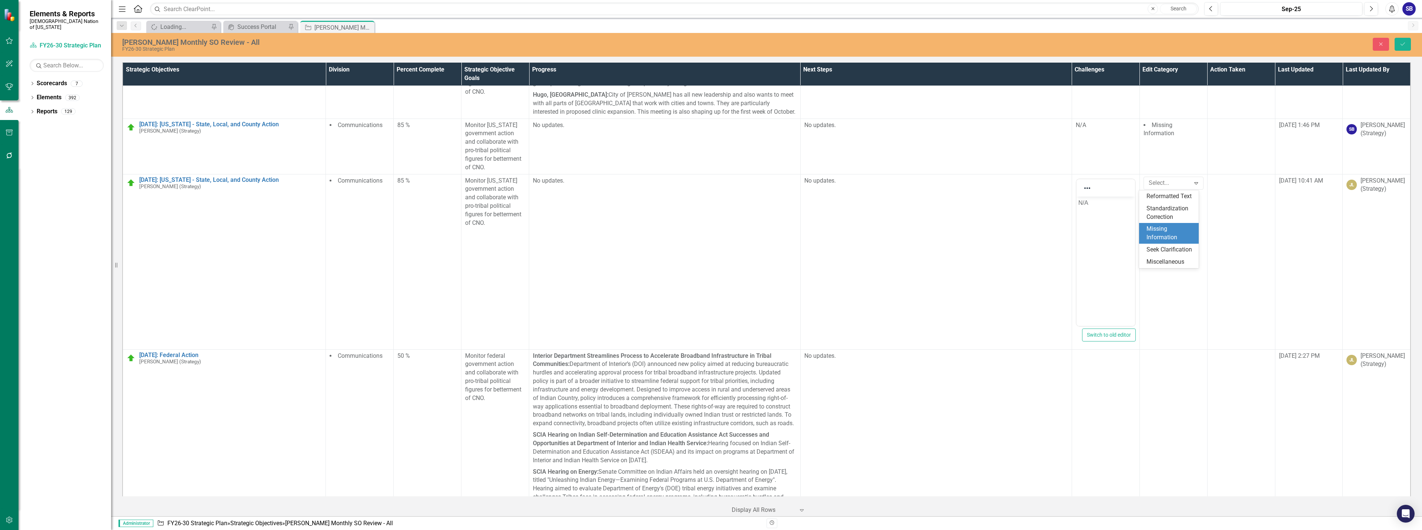
click at [1163, 231] on div "Missing Information" at bounding box center [1171, 233] width 48 height 17
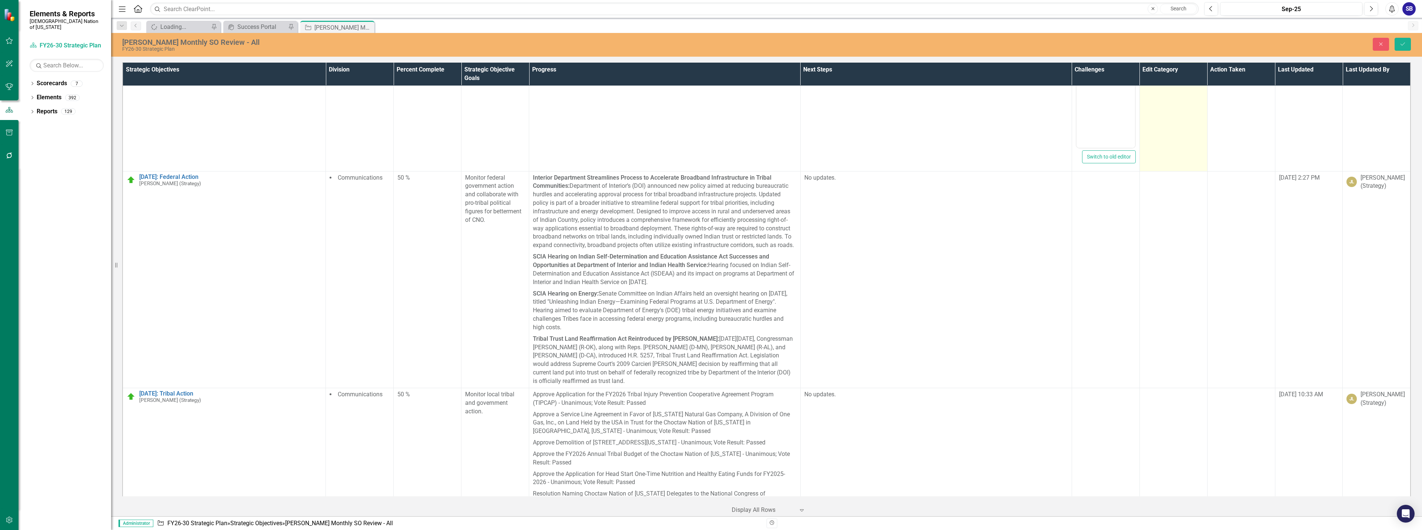
scroll to position [4074, 0]
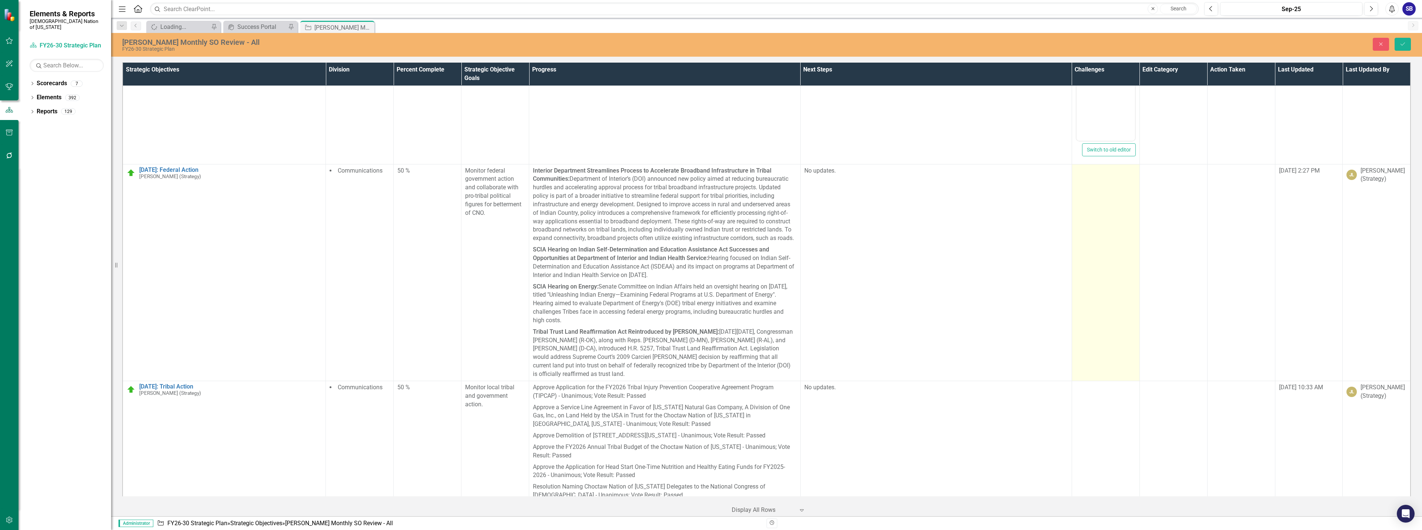
click at [1112, 239] on td at bounding box center [1106, 272] width 68 height 217
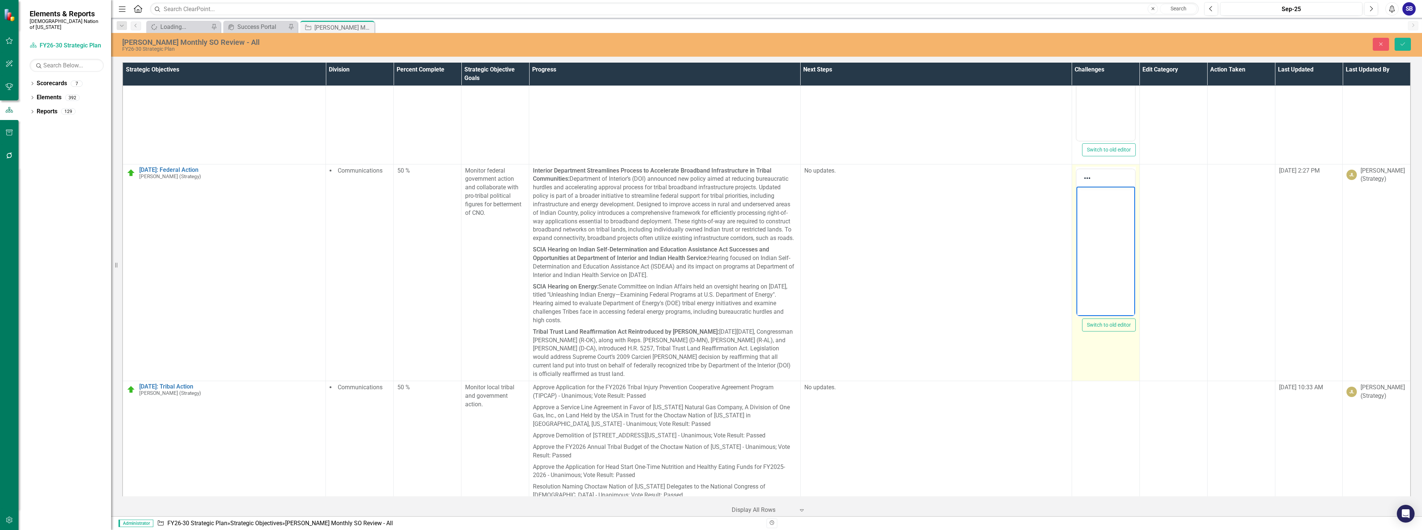
scroll to position [0, 0]
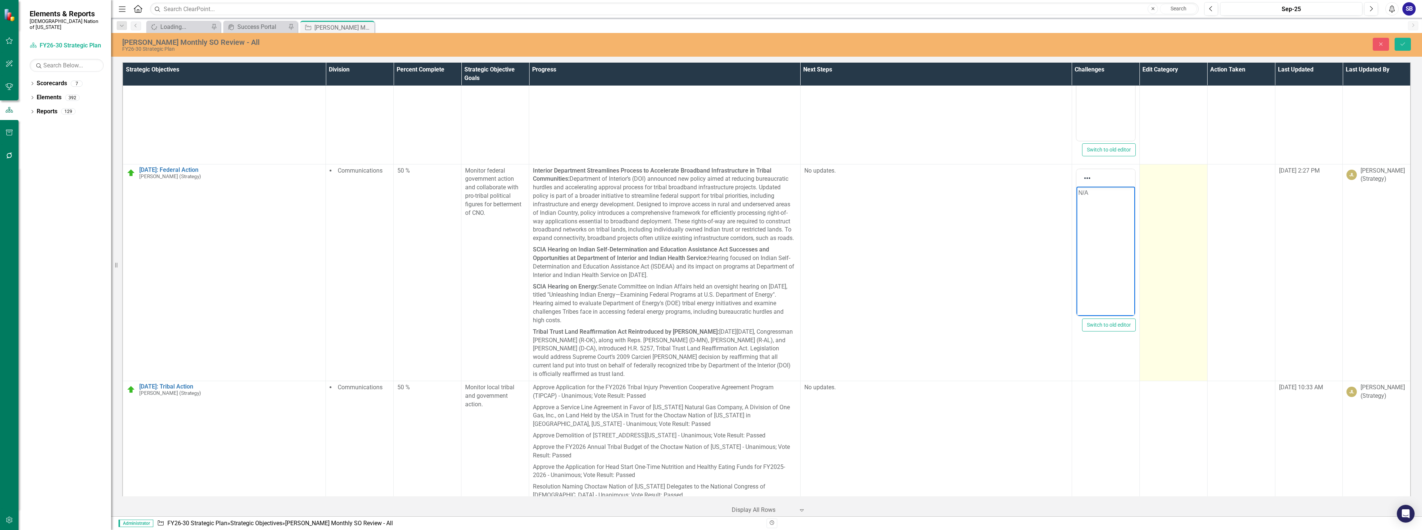
click at [1177, 239] on td at bounding box center [1174, 272] width 68 height 217
click at [1173, 176] on div at bounding box center [1168, 173] width 44 height 10
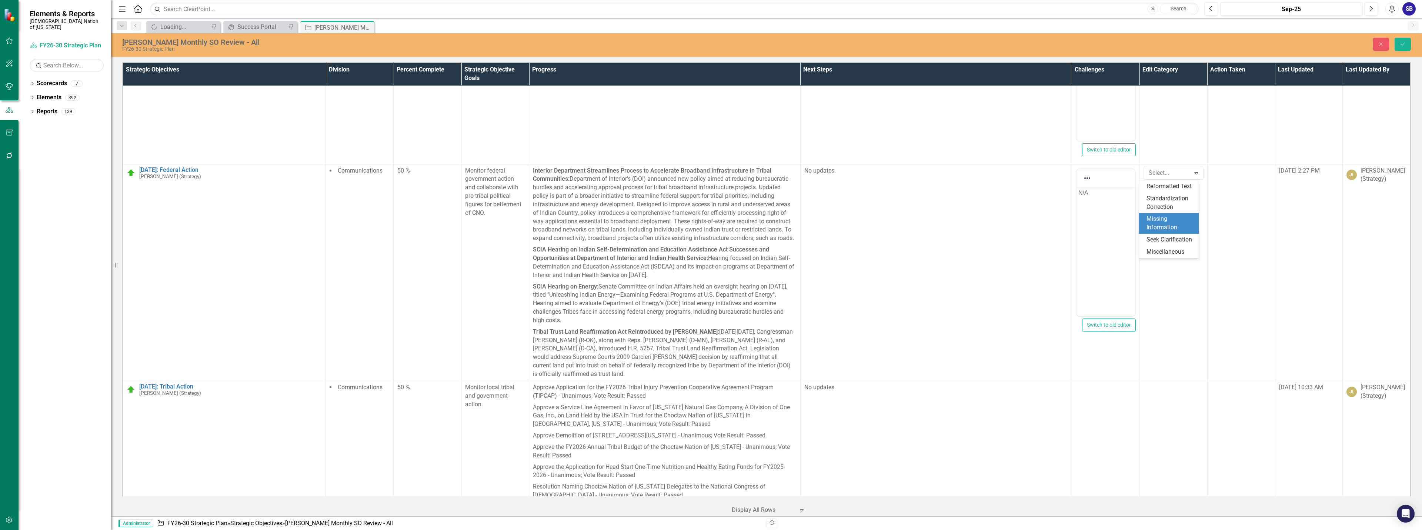
click at [1176, 223] on div "Missing Information" at bounding box center [1171, 223] width 48 height 17
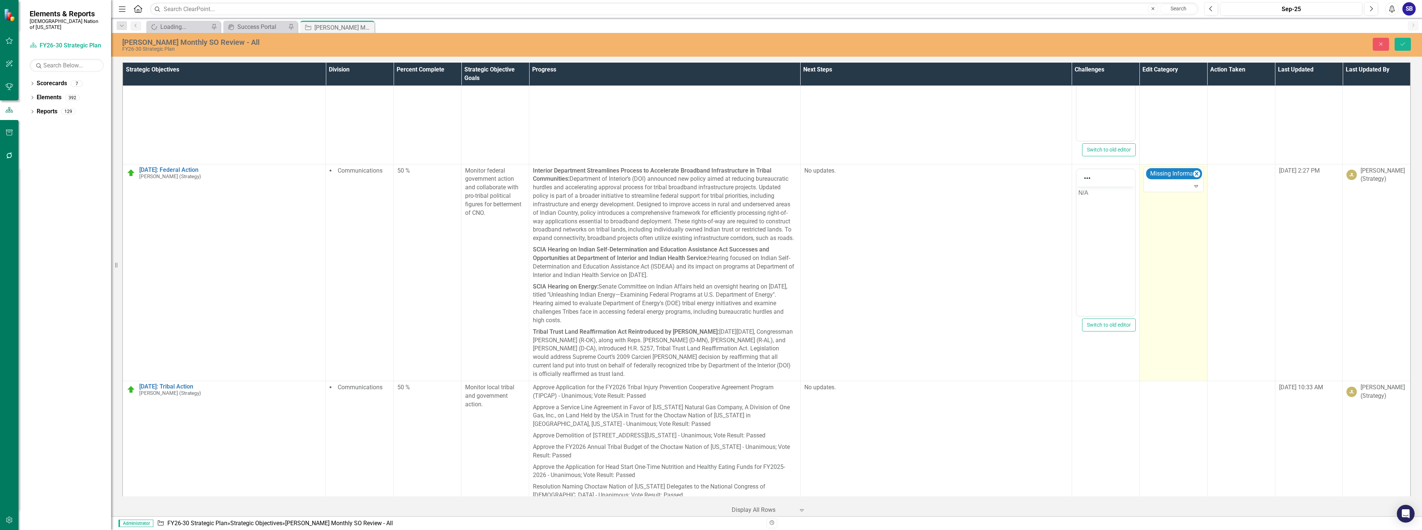
scroll to position [4222, 0]
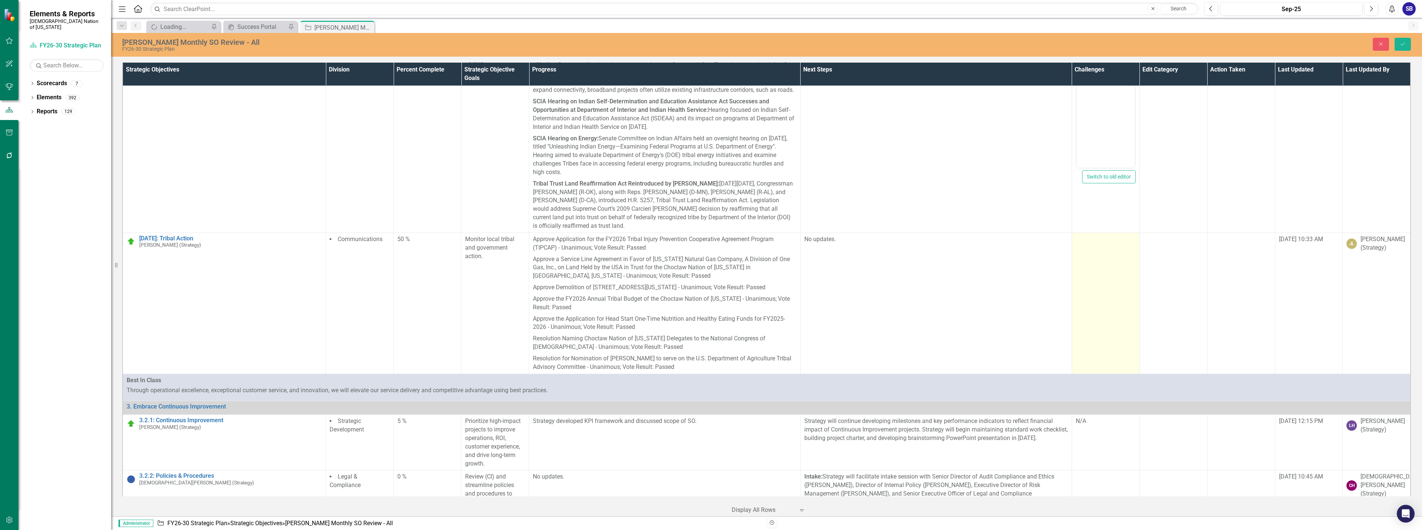
click at [1095, 274] on td at bounding box center [1106, 303] width 68 height 141
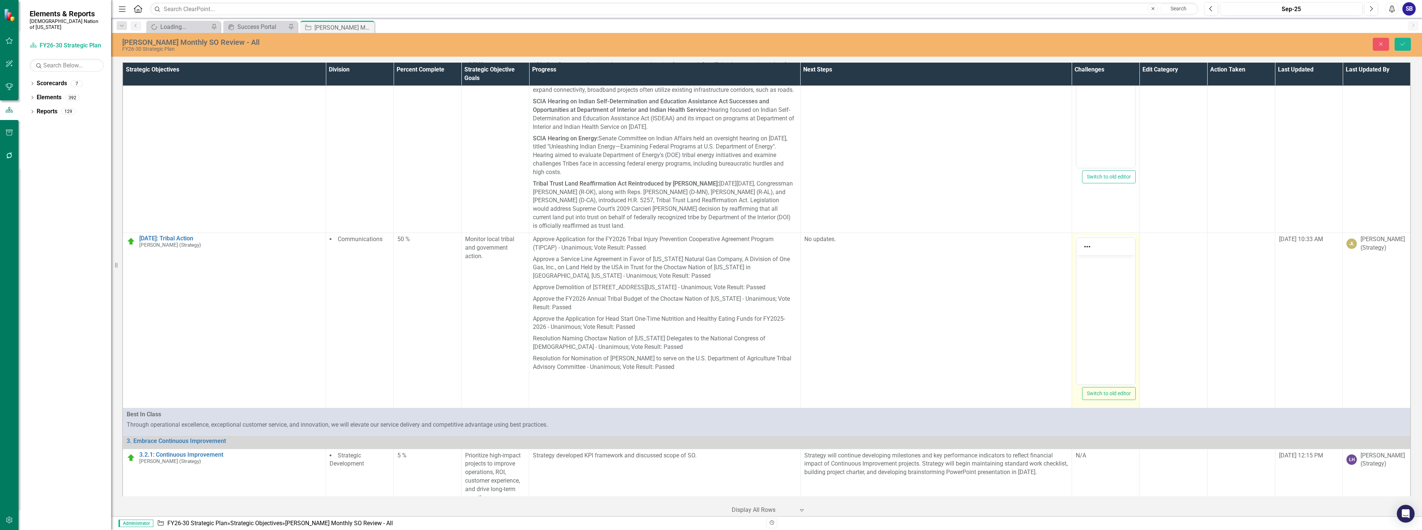
scroll to position [0, 0]
click at [1102, 282] on body "Rich Text Area. Press ALT-0 for help." at bounding box center [1105, 310] width 59 height 111
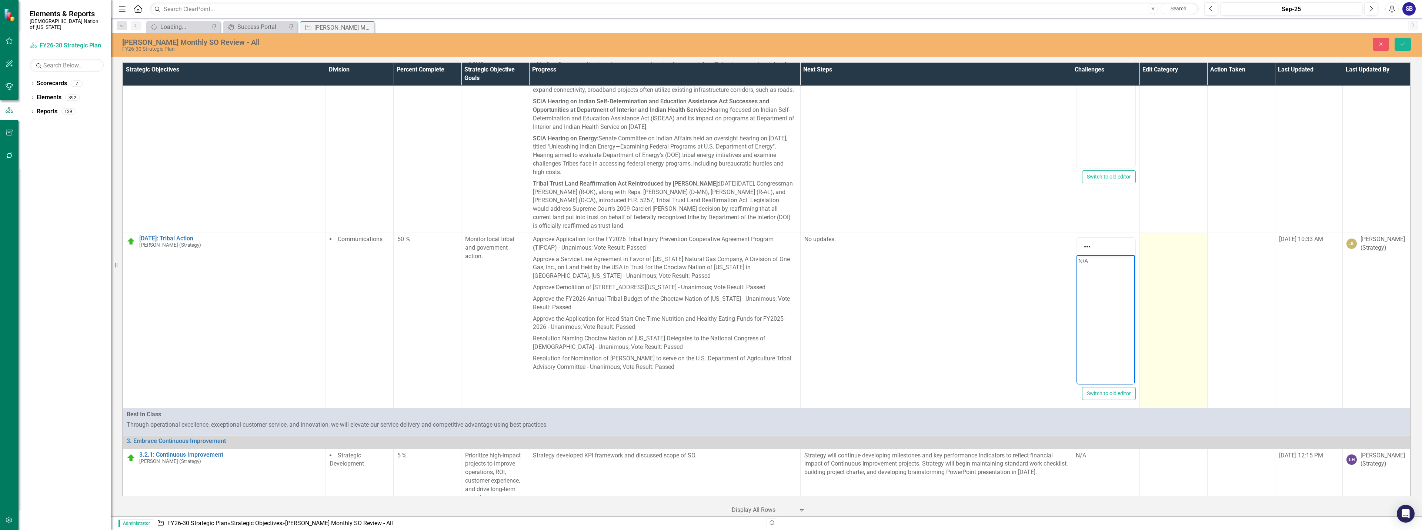
click at [1164, 290] on td at bounding box center [1174, 320] width 68 height 175
click at [1174, 247] on div at bounding box center [1168, 242] width 44 height 10
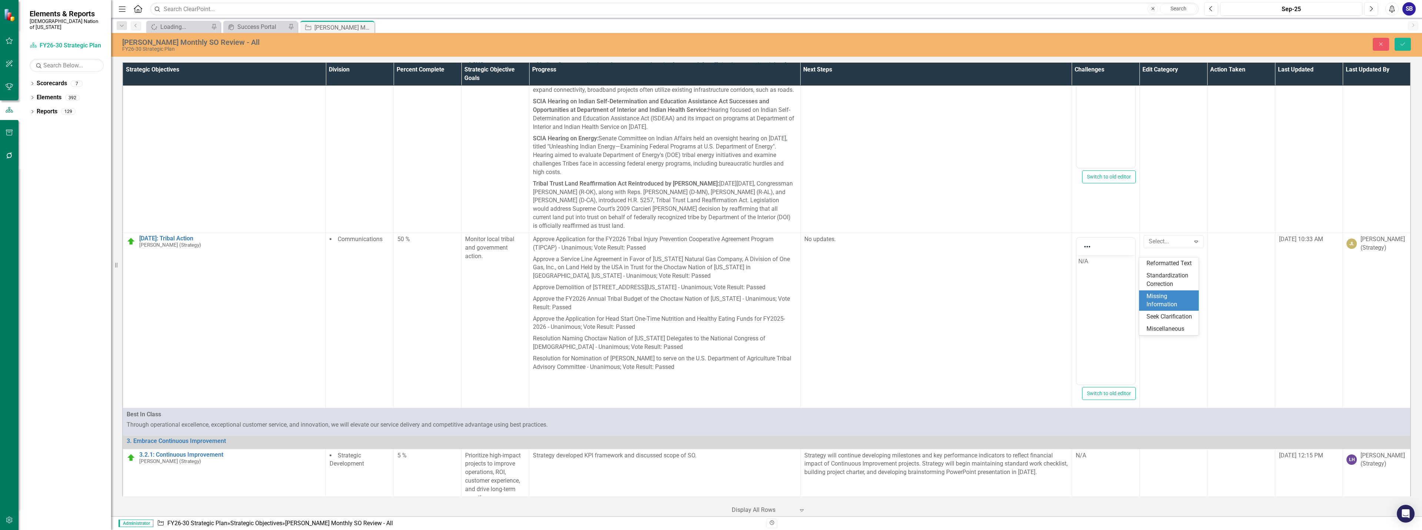
click at [1166, 299] on div "Missing Information" at bounding box center [1171, 300] width 48 height 17
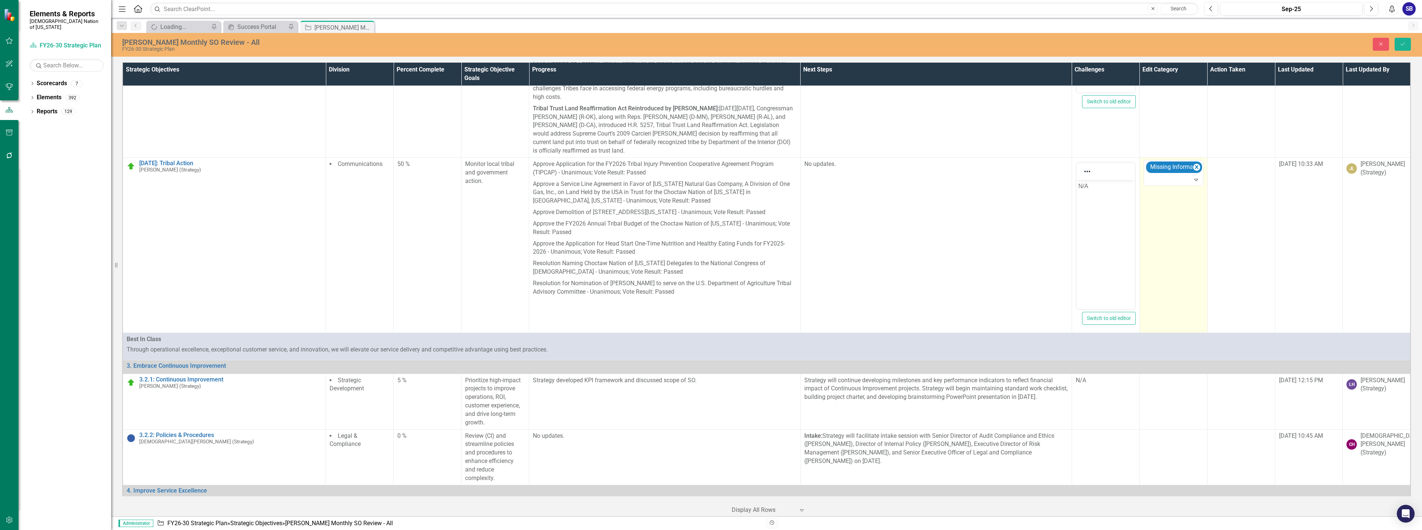
scroll to position [4482, 0]
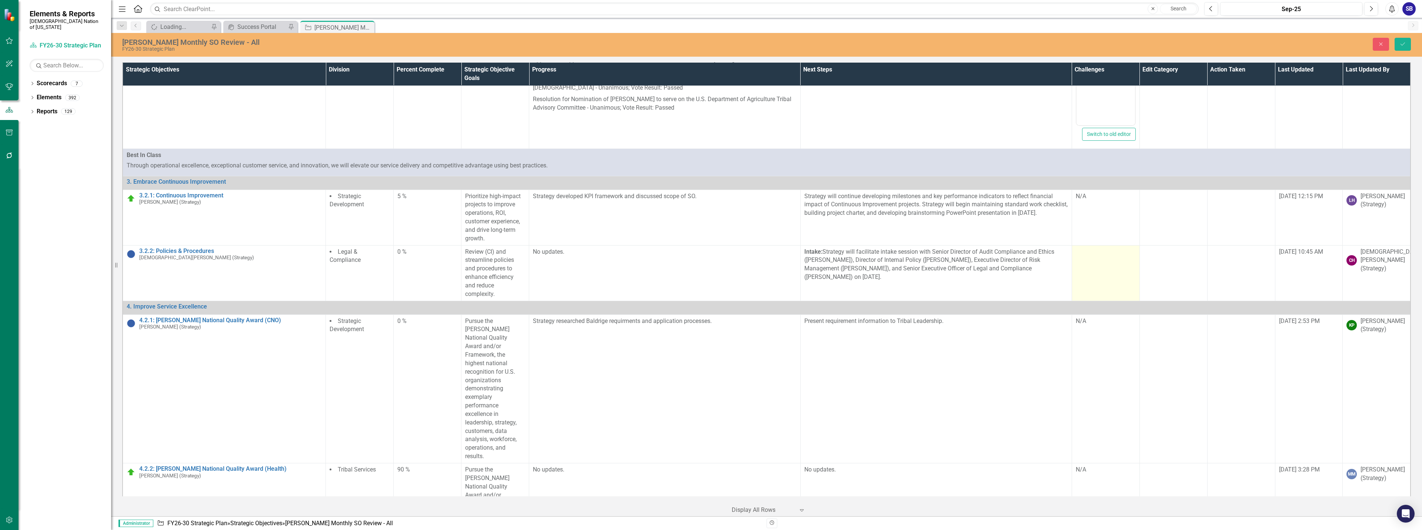
click at [1105, 283] on td at bounding box center [1106, 273] width 68 height 56
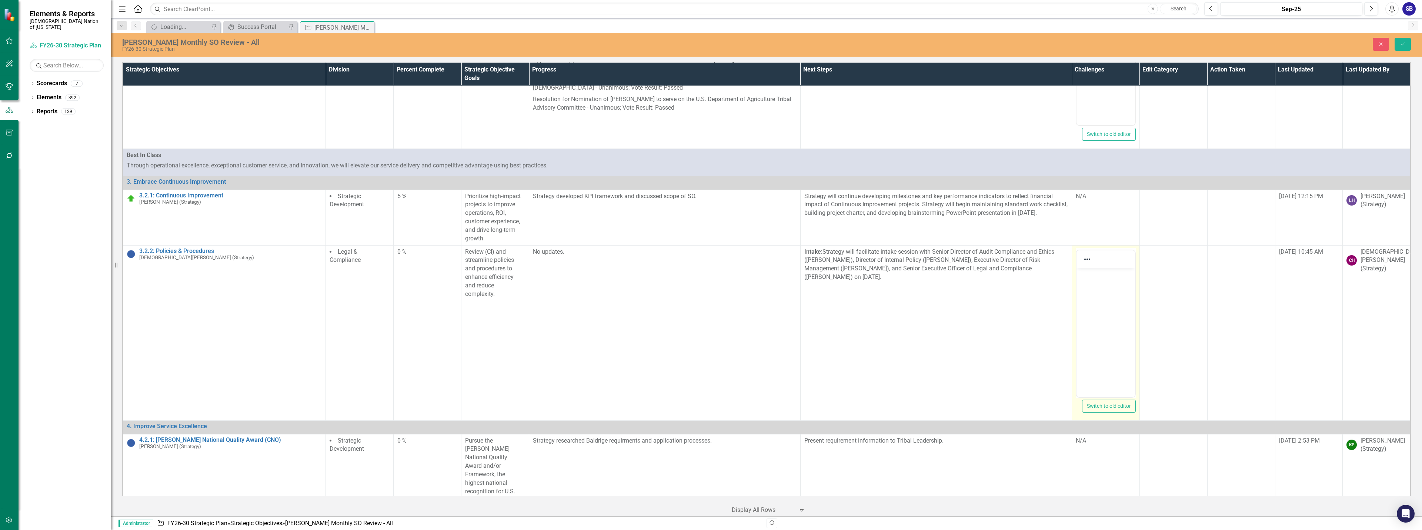
scroll to position [0, 0]
click at [1103, 281] on body "Rich Text Area. Press ALT-0 for help." at bounding box center [1105, 322] width 59 height 111
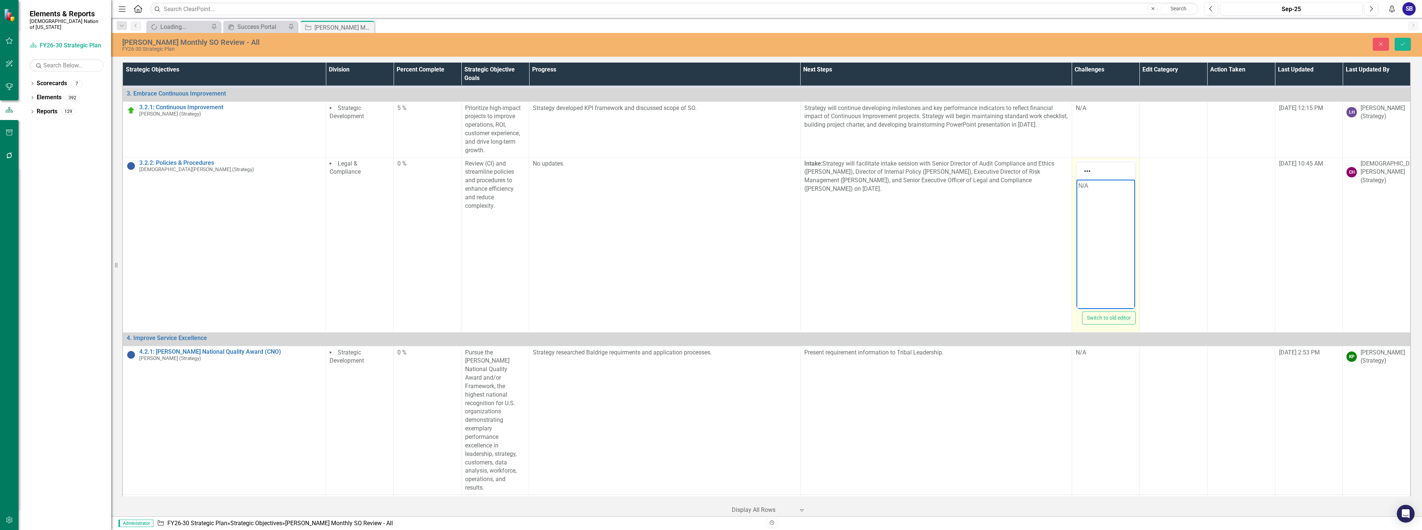
scroll to position [4593, 0]
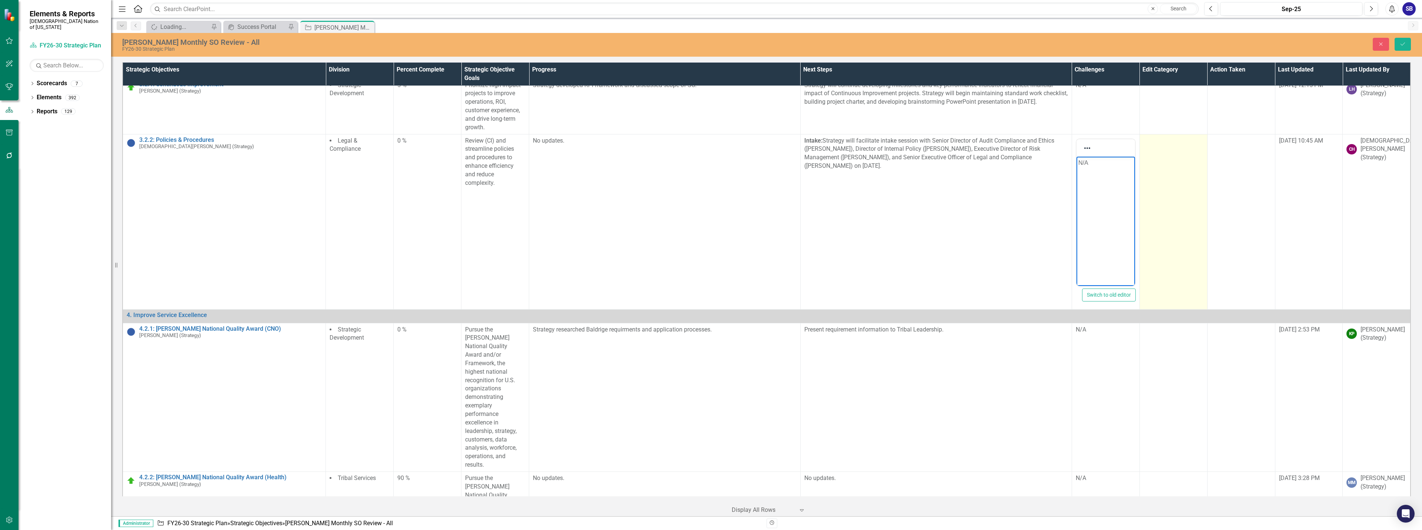
click at [1172, 222] on td at bounding box center [1174, 221] width 68 height 175
click at [1174, 148] on div at bounding box center [1168, 143] width 44 height 10
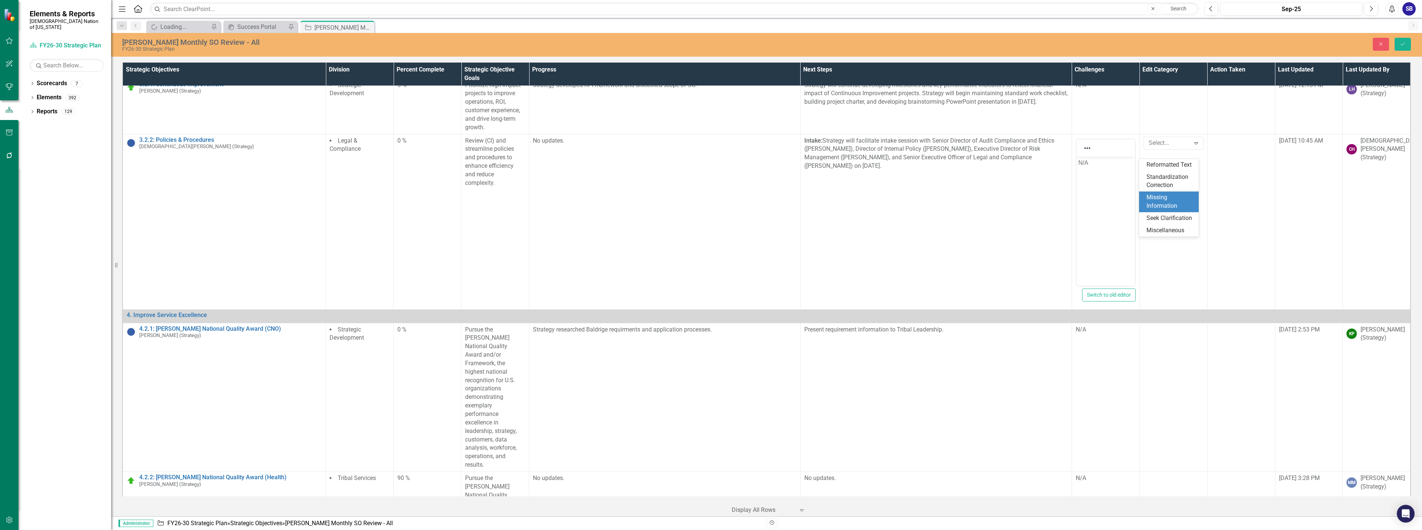
click at [1173, 201] on div "Missing Information" at bounding box center [1171, 201] width 48 height 17
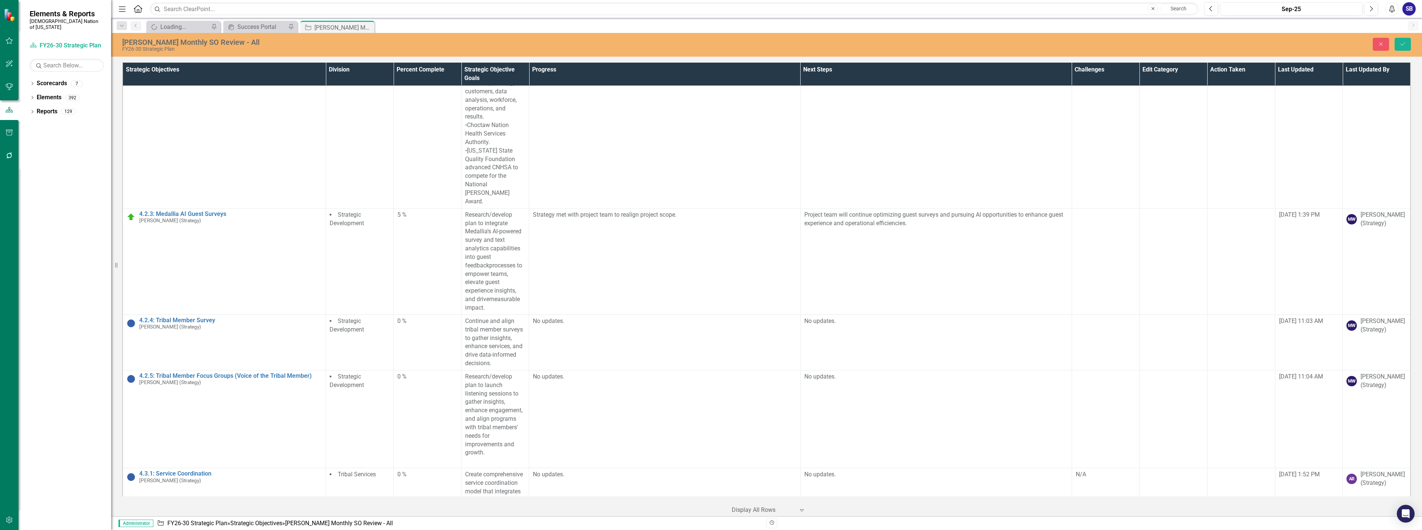
scroll to position [5111, 0]
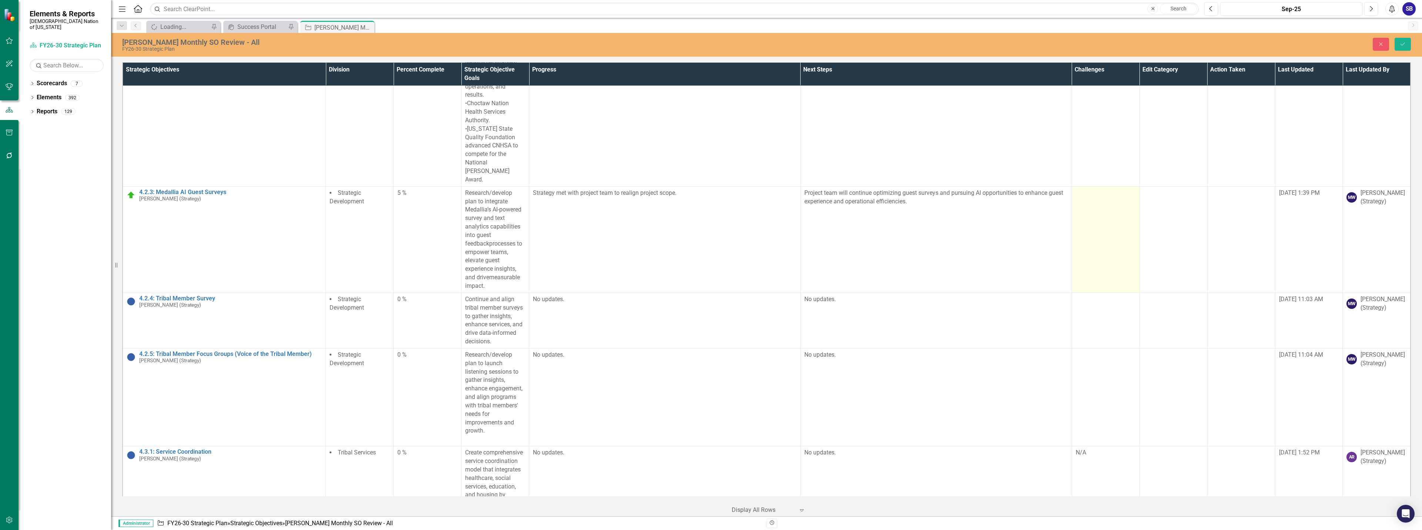
click at [1104, 243] on td at bounding box center [1106, 239] width 68 height 106
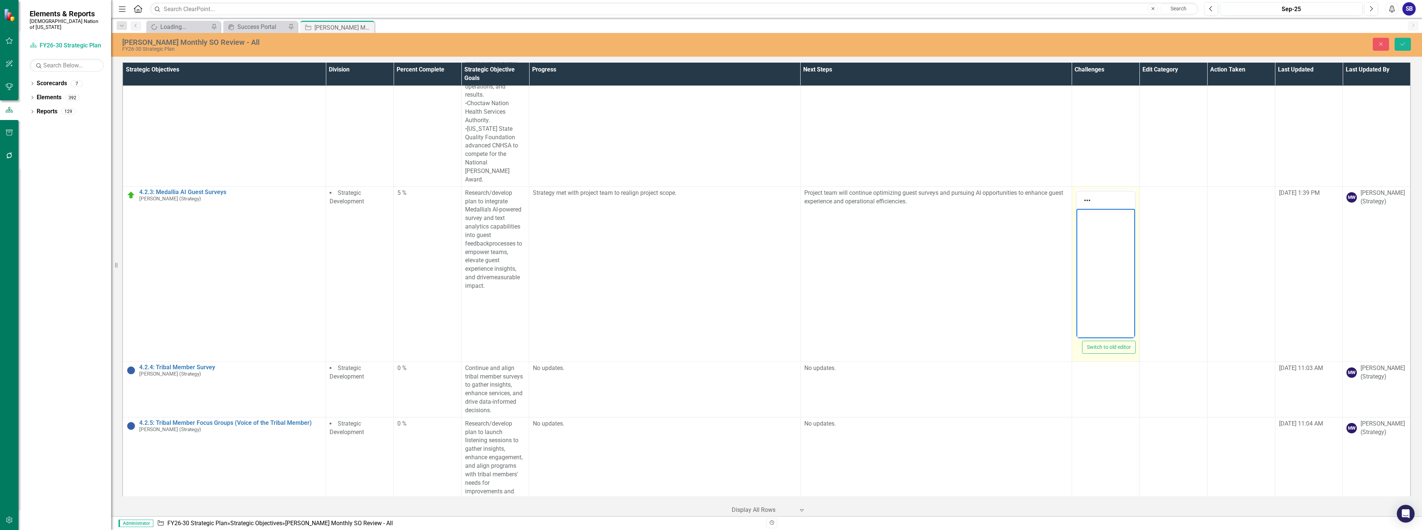
scroll to position [0, 0]
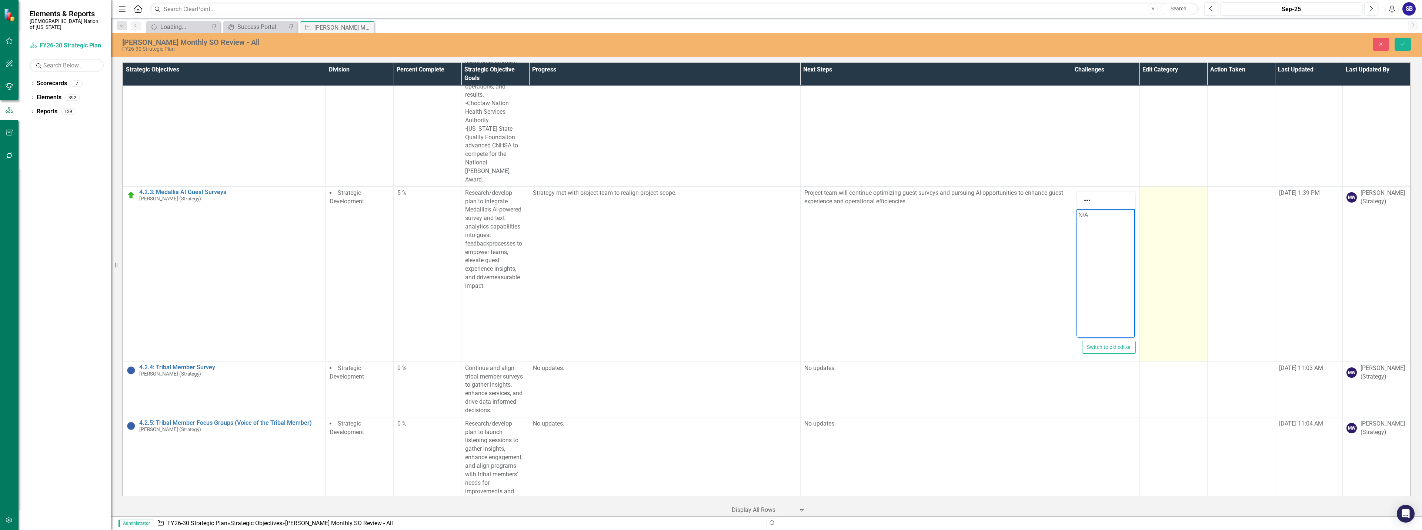
click at [1159, 228] on td at bounding box center [1174, 273] width 68 height 175
click at [1159, 190] on div at bounding box center [1168, 195] width 44 height 10
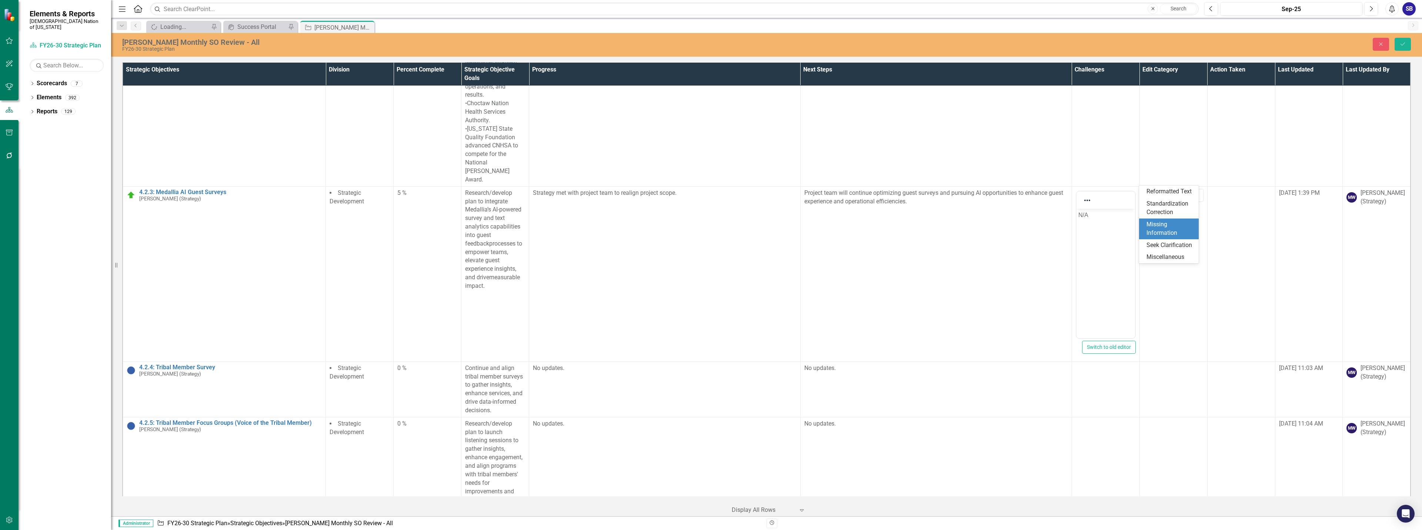
click at [1169, 229] on div "Missing Information" at bounding box center [1171, 228] width 48 height 17
click at [1096, 378] on td at bounding box center [1106, 390] width 68 height 56
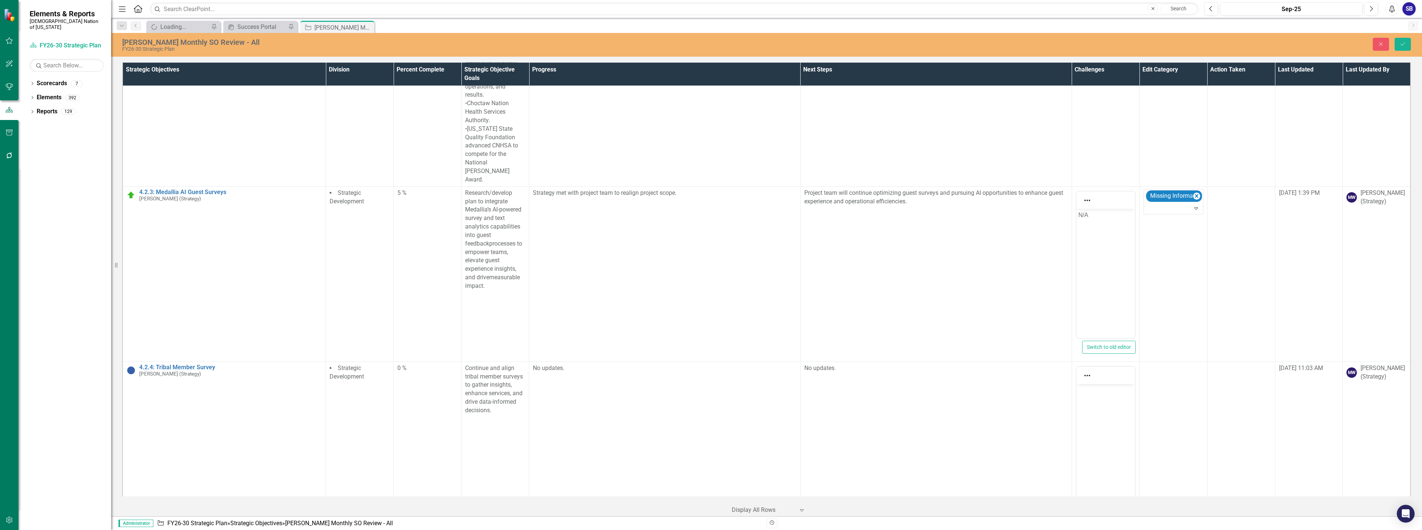
click at [1101, 400] on body "Rich Text Area. Press ALT-0 for help." at bounding box center [1105, 439] width 59 height 111
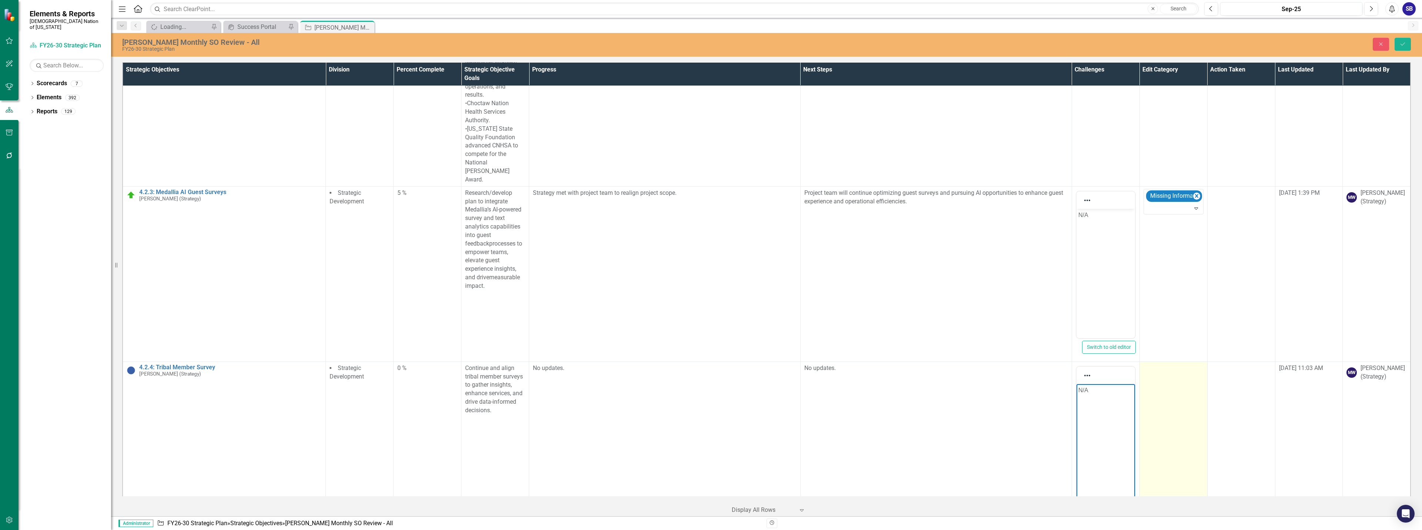
click at [1169, 379] on td at bounding box center [1174, 449] width 68 height 175
click at [1171, 366] on div at bounding box center [1168, 371] width 44 height 10
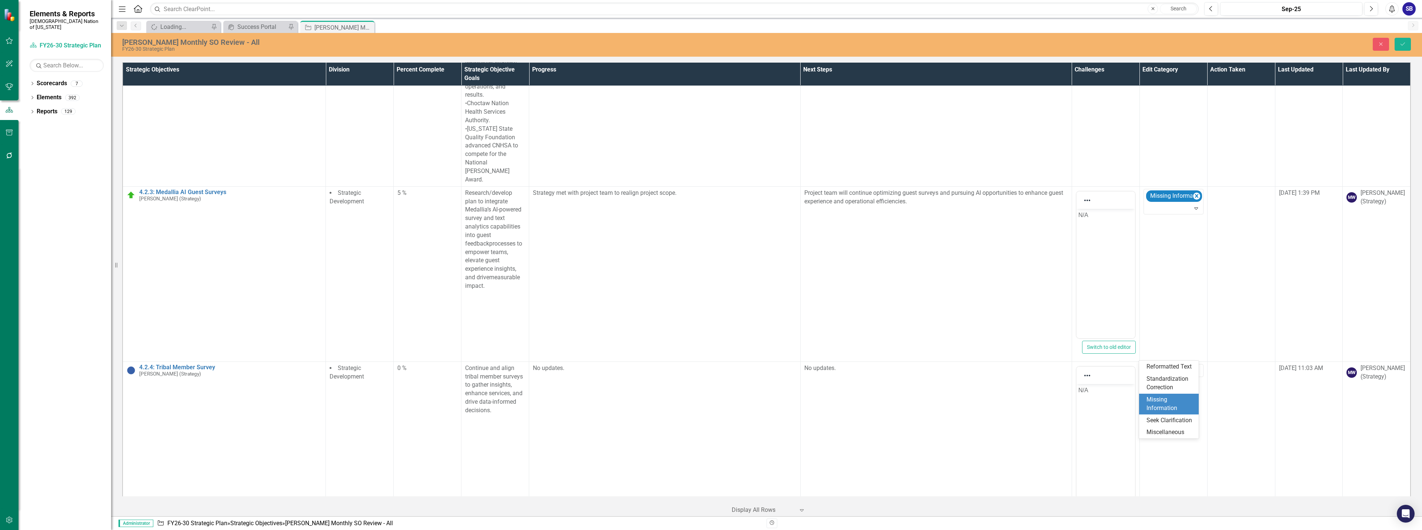
click at [1170, 399] on div "Missing Information" at bounding box center [1171, 404] width 48 height 17
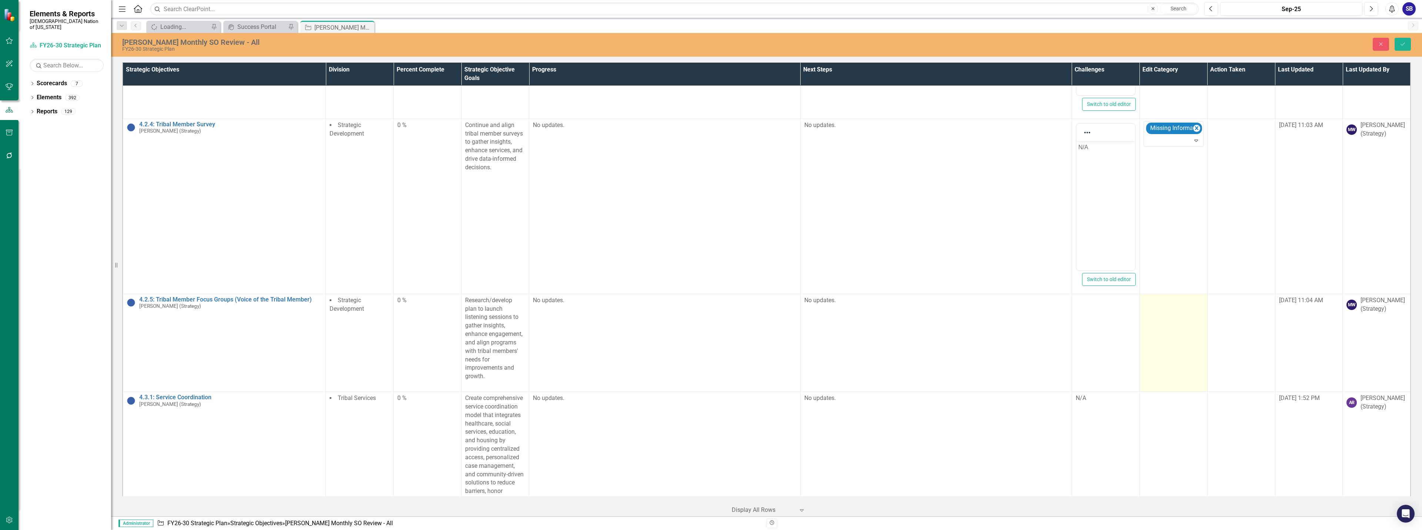
scroll to position [5371, 0]
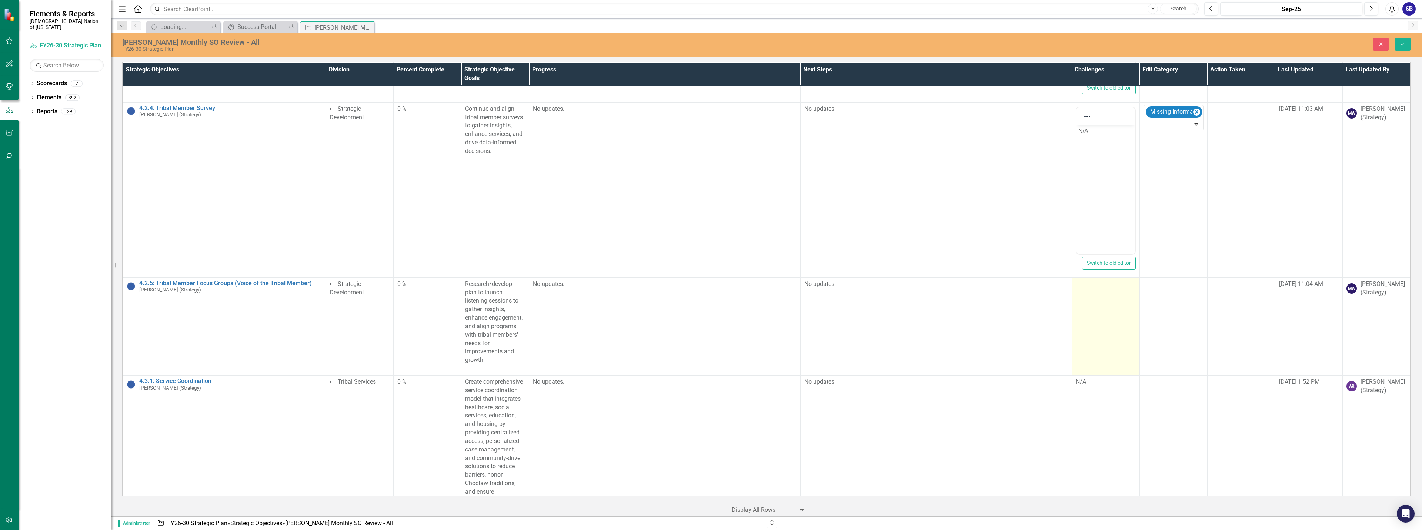
click at [1114, 329] on td at bounding box center [1106, 326] width 68 height 98
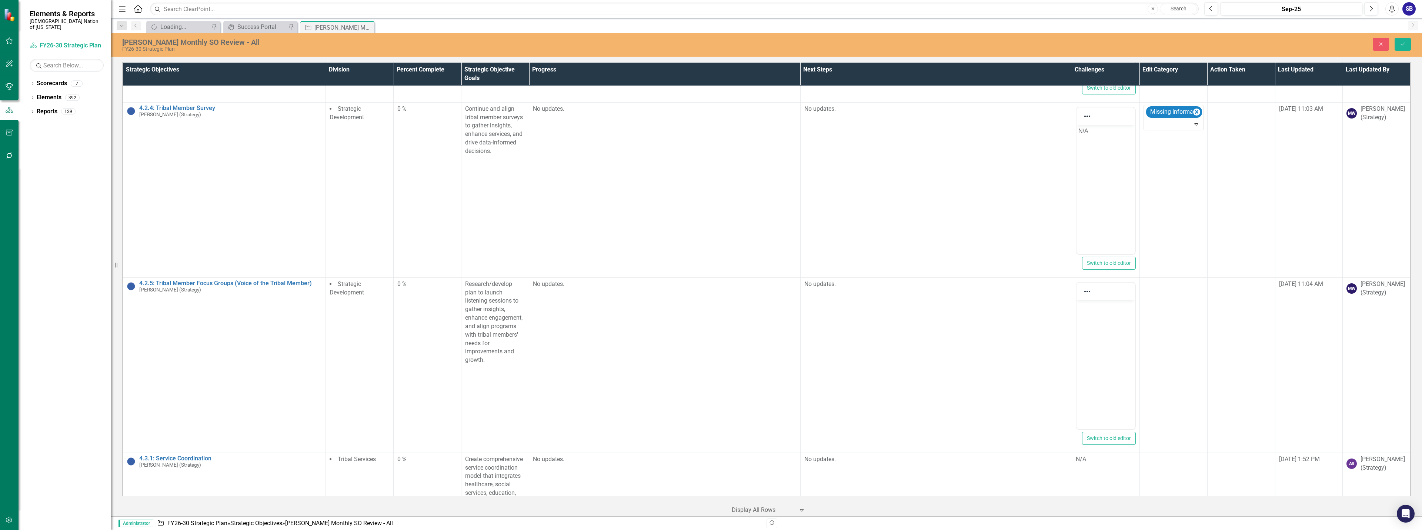
scroll to position [0, 0]
click at [1113, 368] on body "Rich Text Area. Press ALT-0 for help." at bounding box center [1105, 355] width 59 height 111
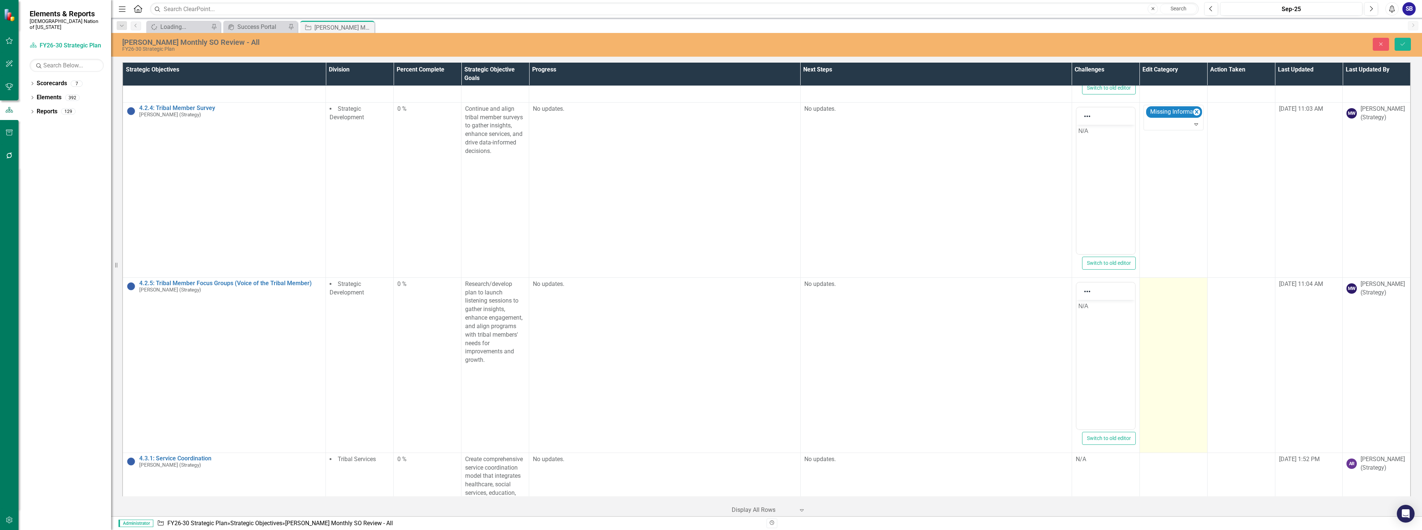
click at [1167, 350] on td at bounding box center [1174, 364] width 68 height 175
click at [1156, 281] on div at bounding box center [1168, 286] width 44 height 10
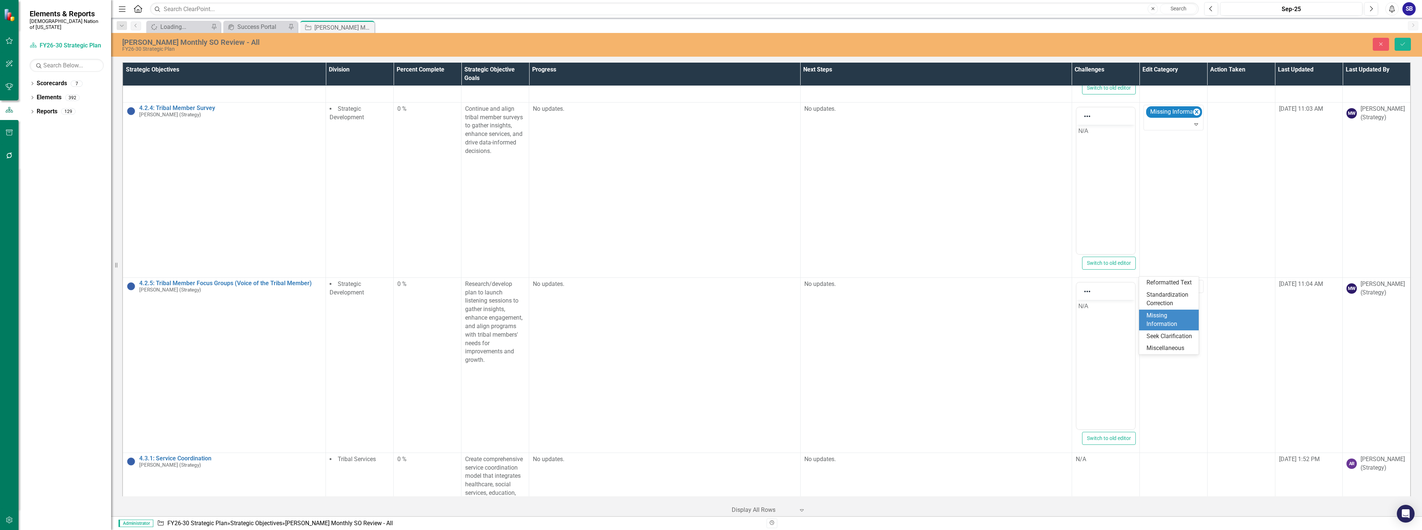
click at [1174, 321] on div "Missing Information" at bounding box center [1171, 319] width 48 height 17
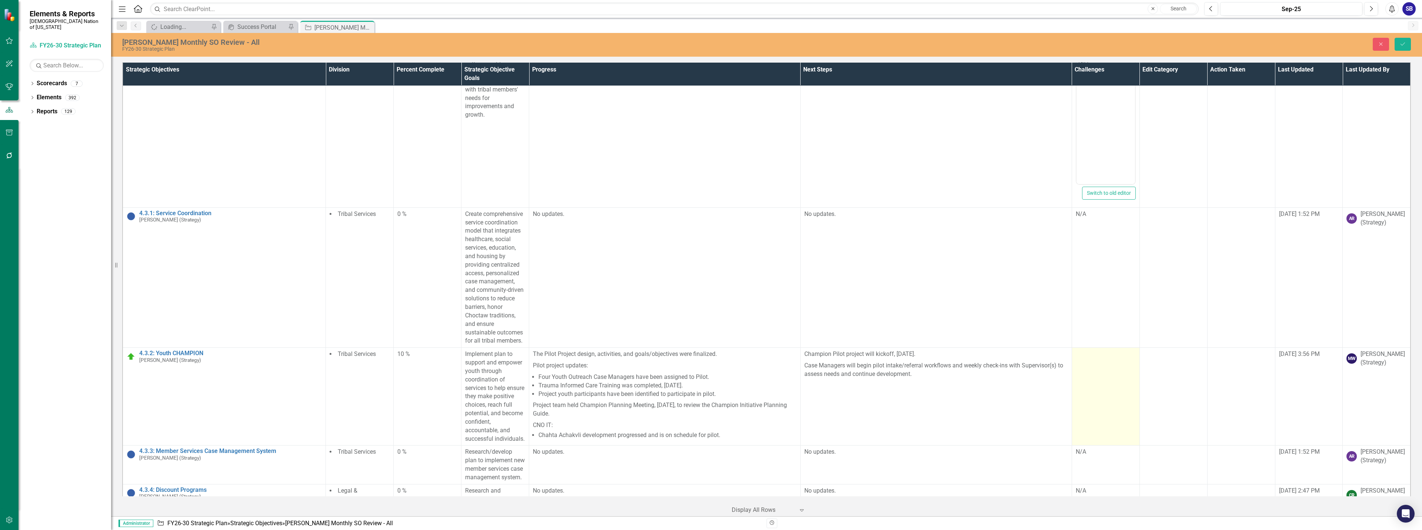
scroll to position [5630, 0]
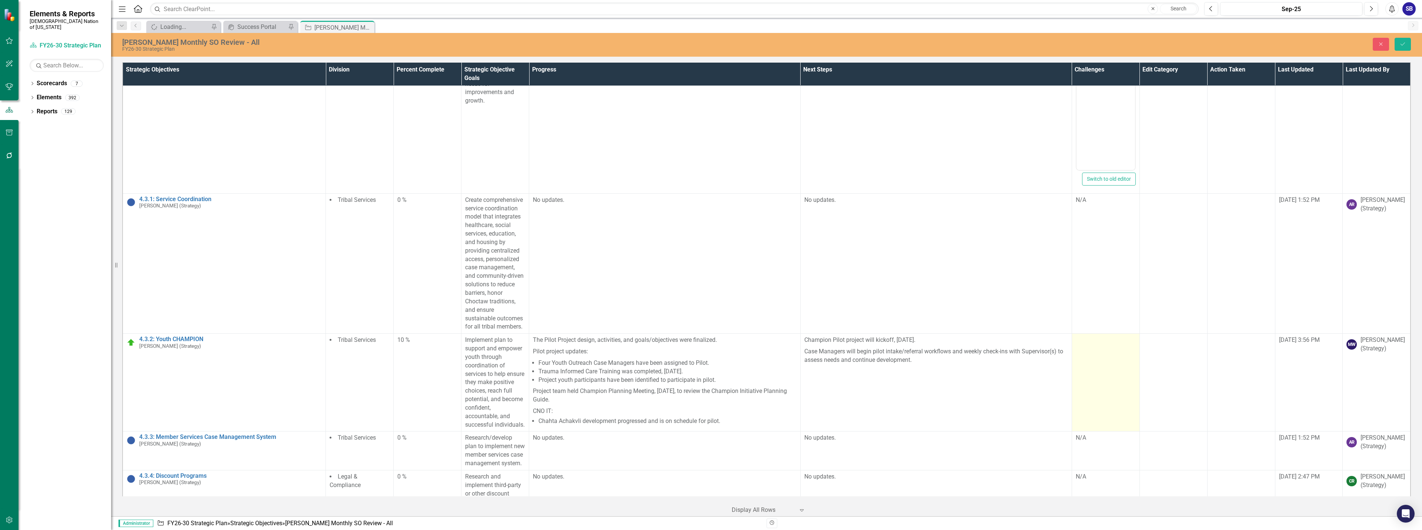
click at [1121, 370] on td at bounding box center [1106, 383] width 68 height 98
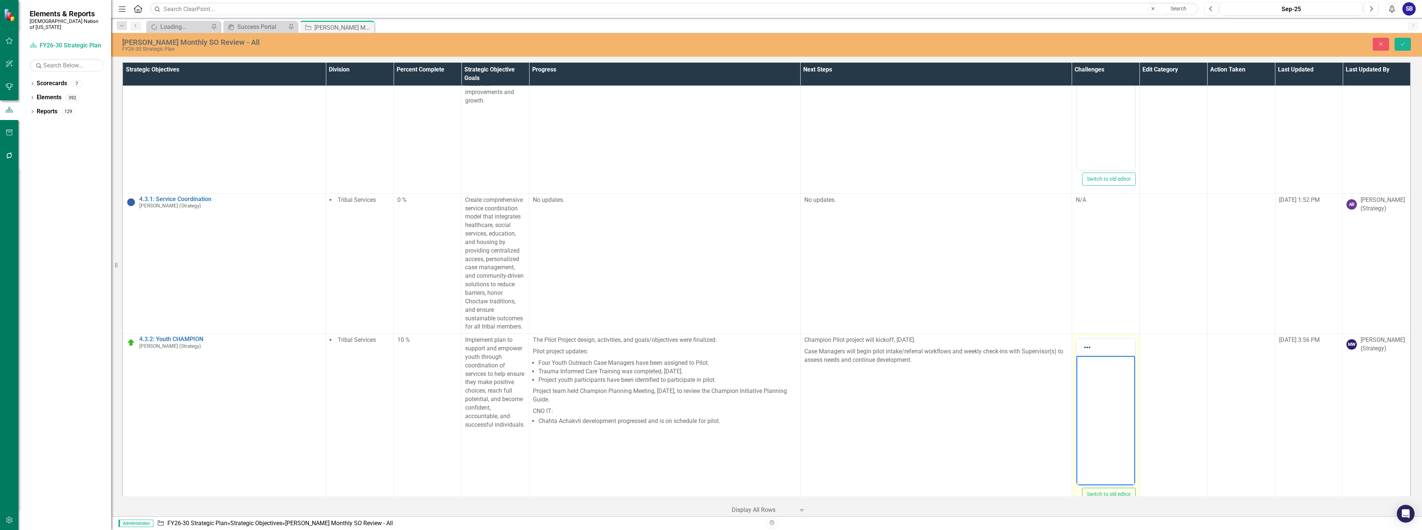
scroll to position [0, 0]
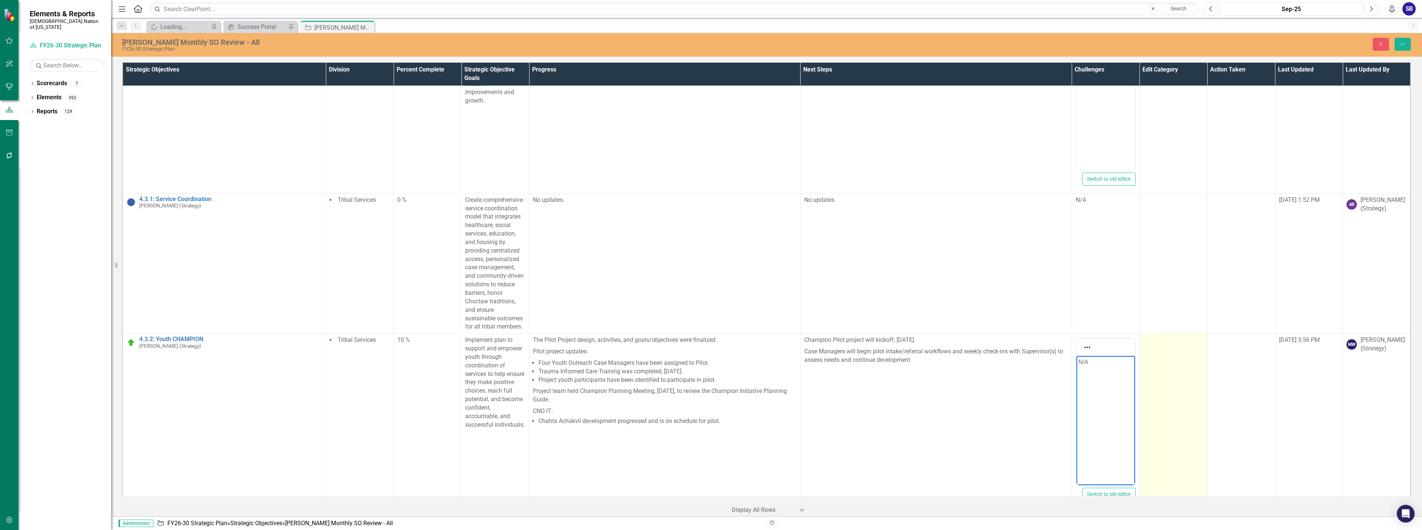
click at [1164, 392] on td at bounding box center [1174, 421] width 68 height 175
click at [1164, 336] on div "Select... Expand" at bounding box center [1174, 342] width 60 height 13
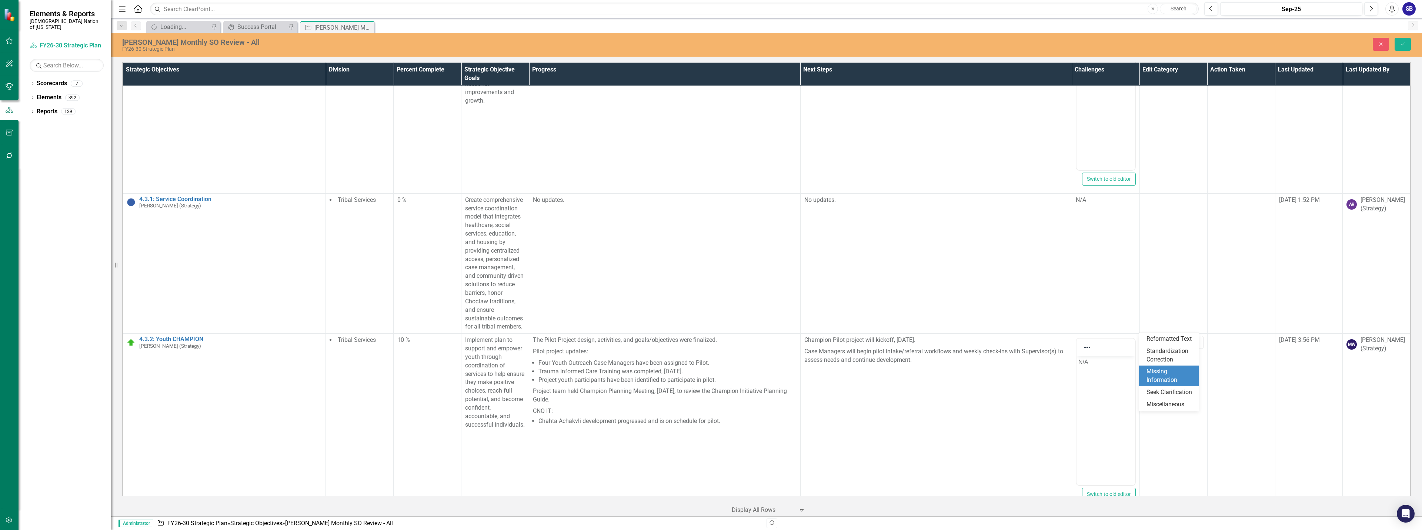
click at [1177, 379] on div "Missing Information" at bounding box center [1171, 375] width 48 height 17
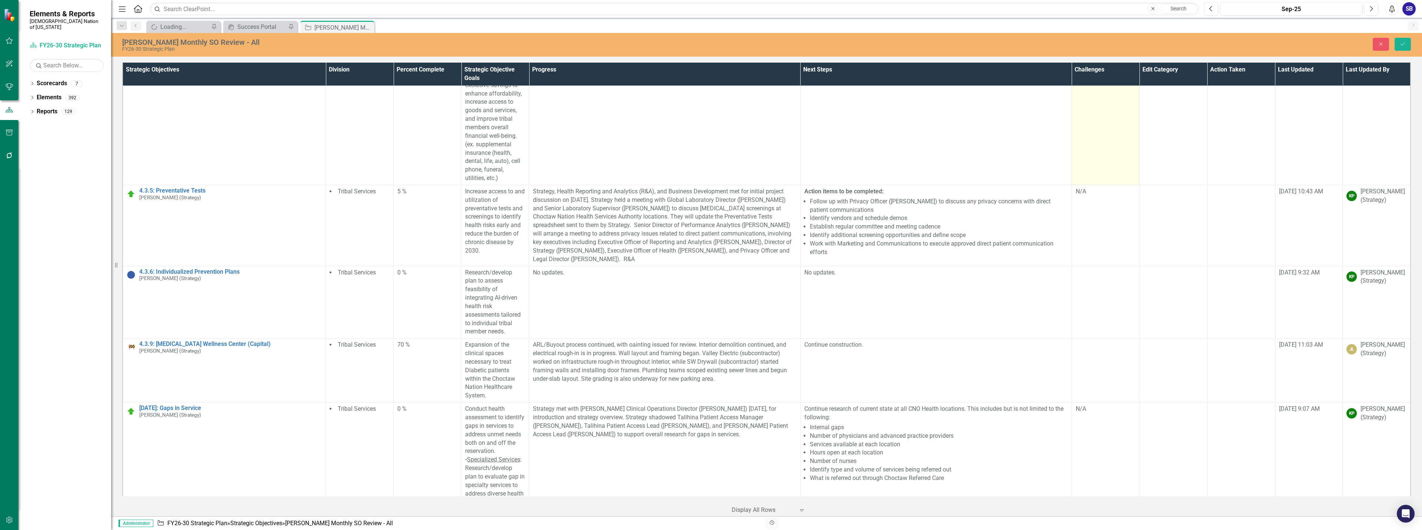
scroll to position [6148, 0]
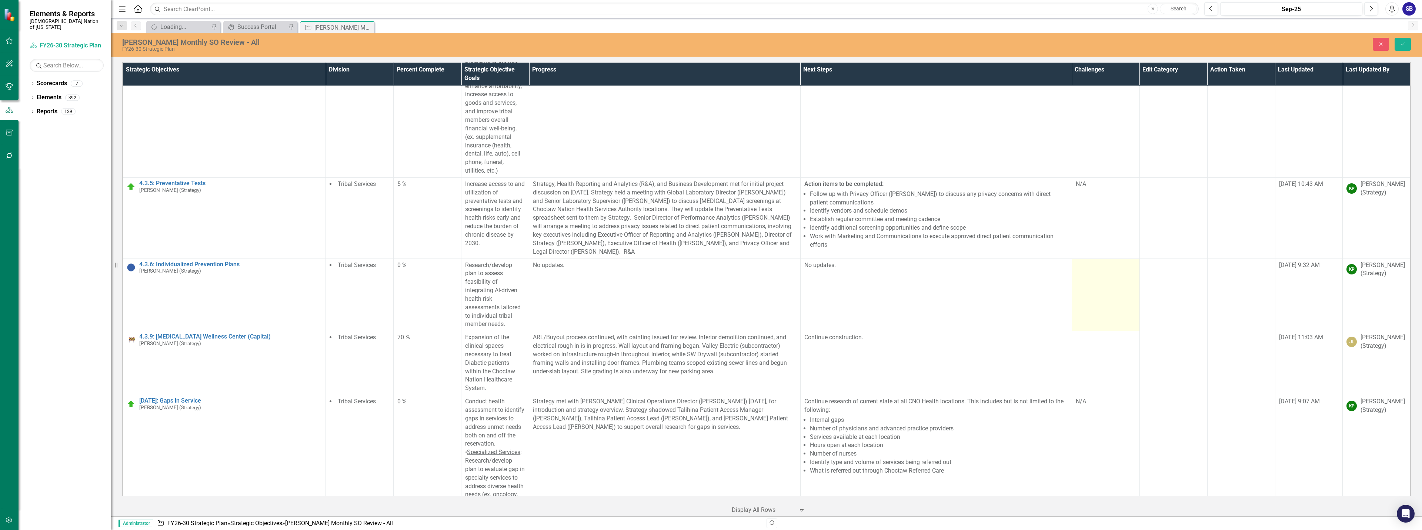
click at [1097, 304] on td at bounding box center [1106, 295] width 68 height 73
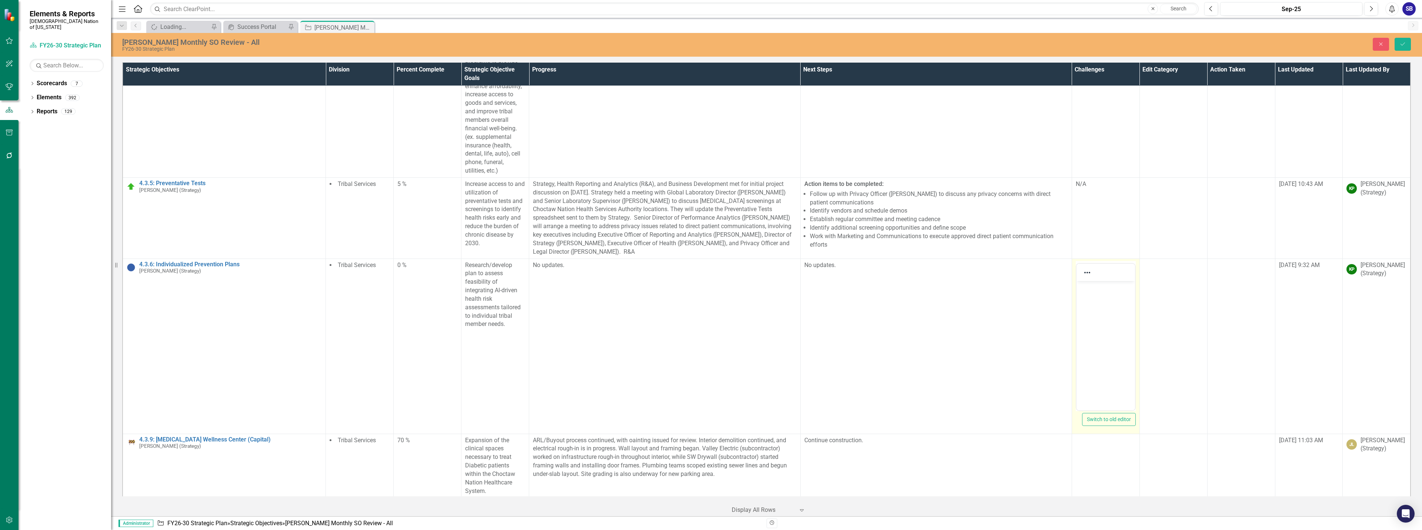
scroll to position [0, 0]
click at [1100, 328] on body "Rich Text Area. Press ALT-0 for help." at bounding box center [1105, 336] width 59 height 111
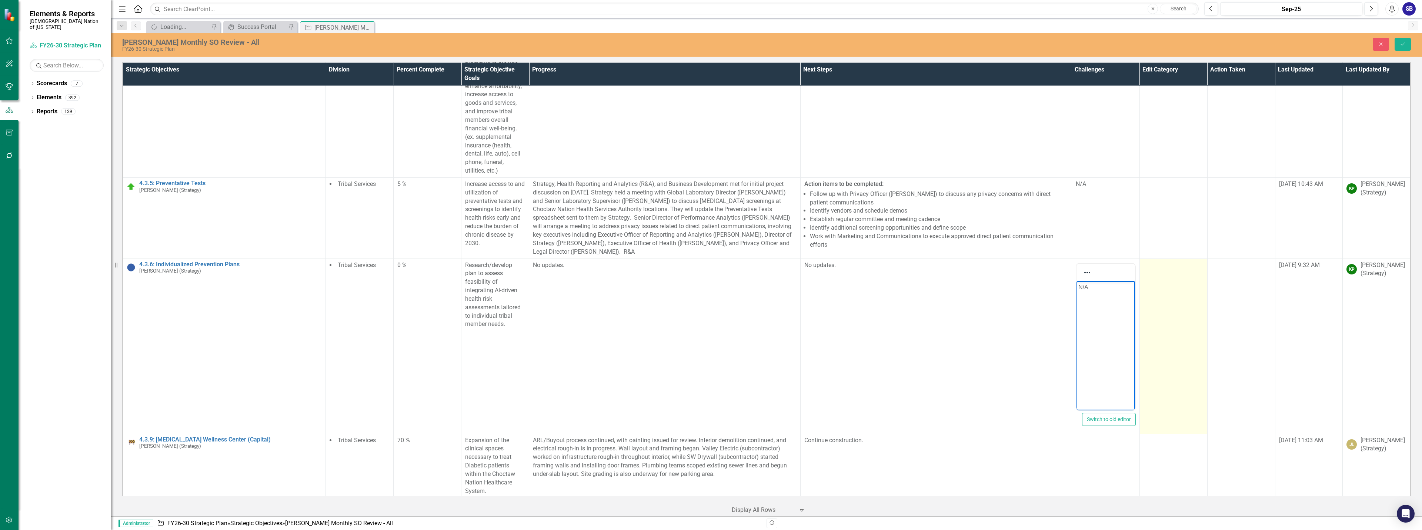
click at [1170, 317] on td at bounding box center [1174, 346] width 68 height 175
click at [1163, 264] on div at bounding box center [1168, 268] width 44 height 10
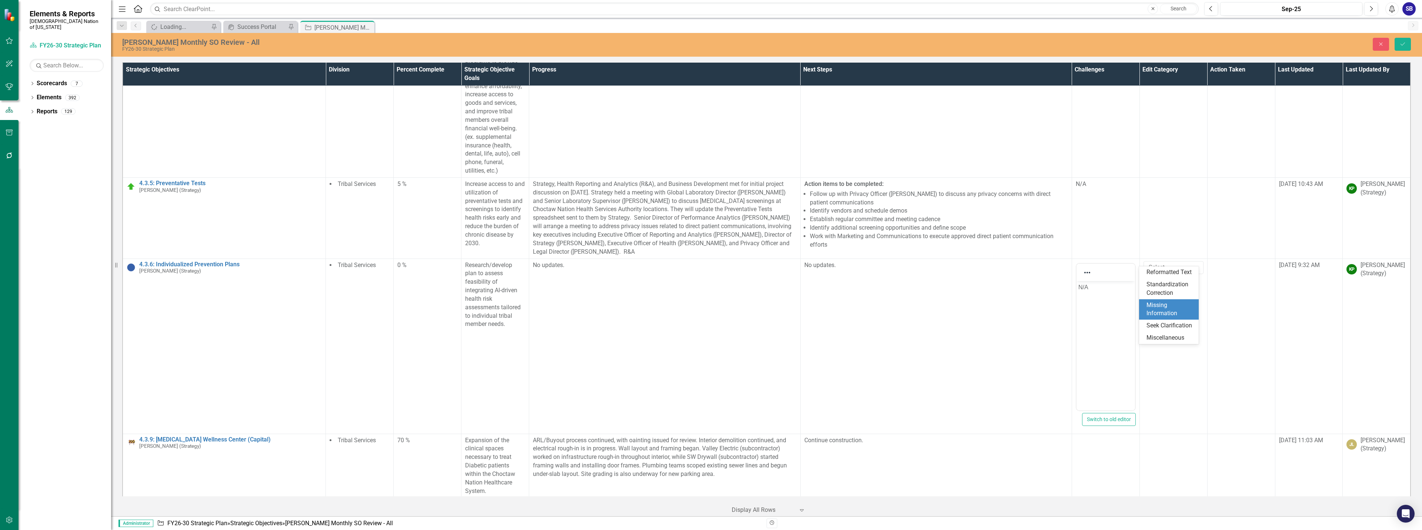
click at [1177, 309] on div "Missing Information" at bounding box center [1171, 309] width 48 height 17
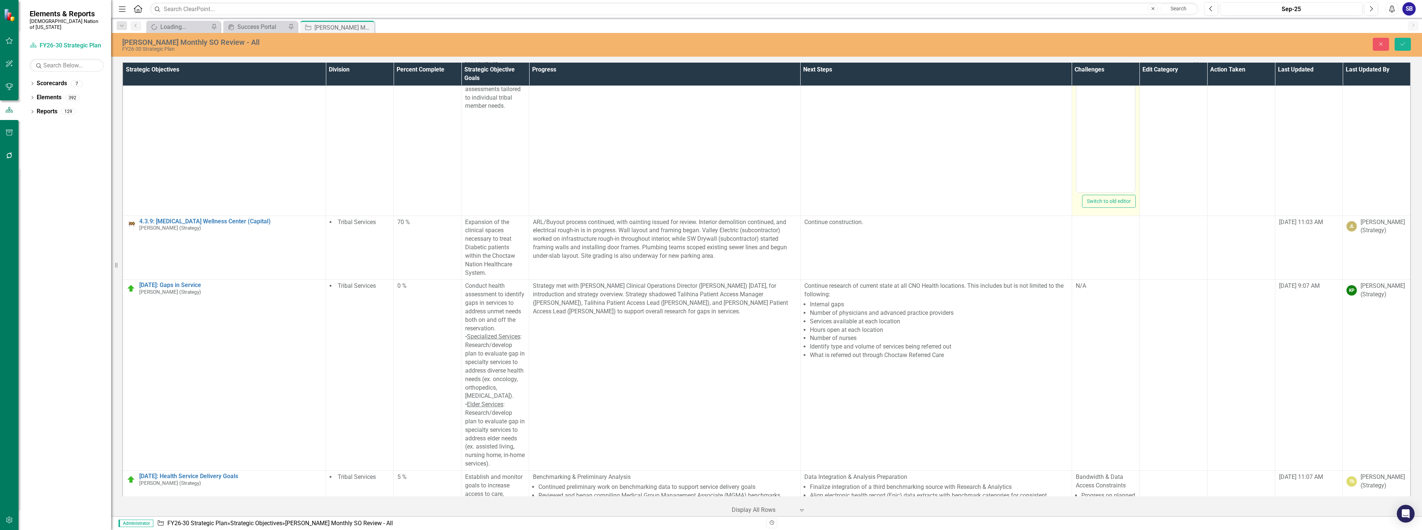
scroll to position [6371, 0]
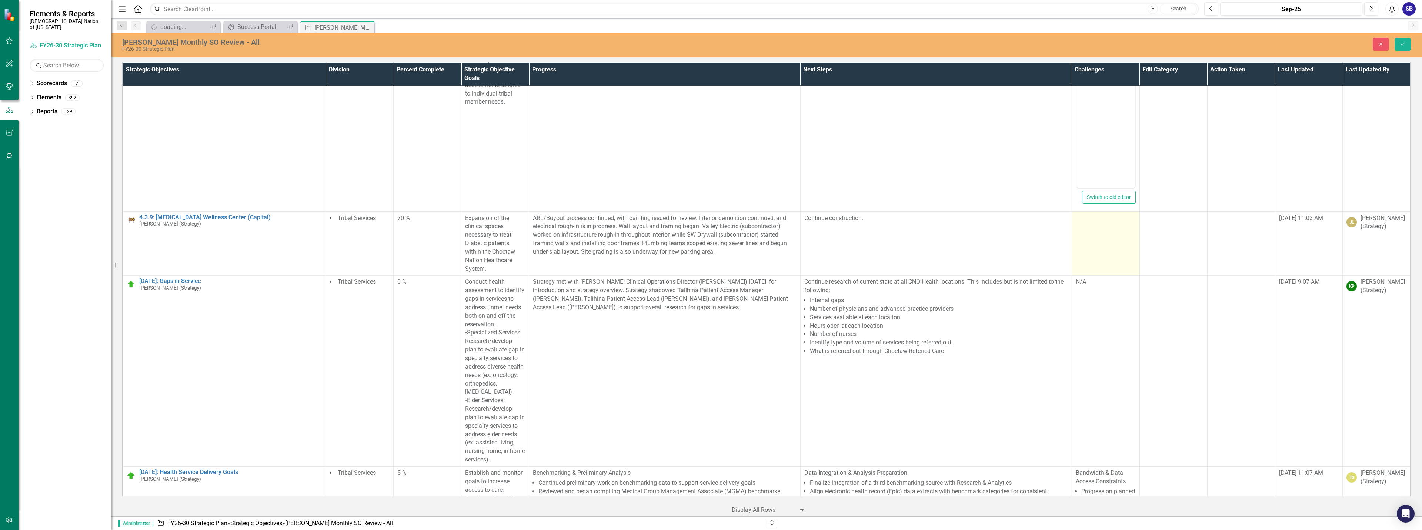
click at [1100, 244] on td at bounding box center [1106, 243] width 68 height 64
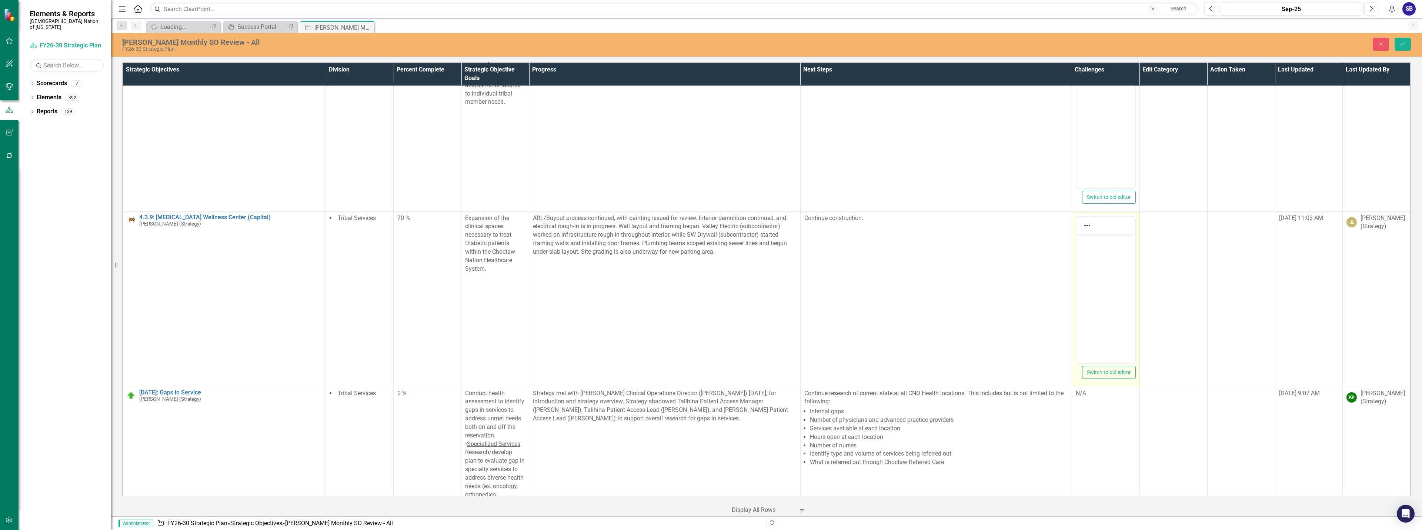
click at [1107, 278] on body "Rich Text Area. Press ALT-0 for help." at bounding box center [1105, 289] width 59 height 111
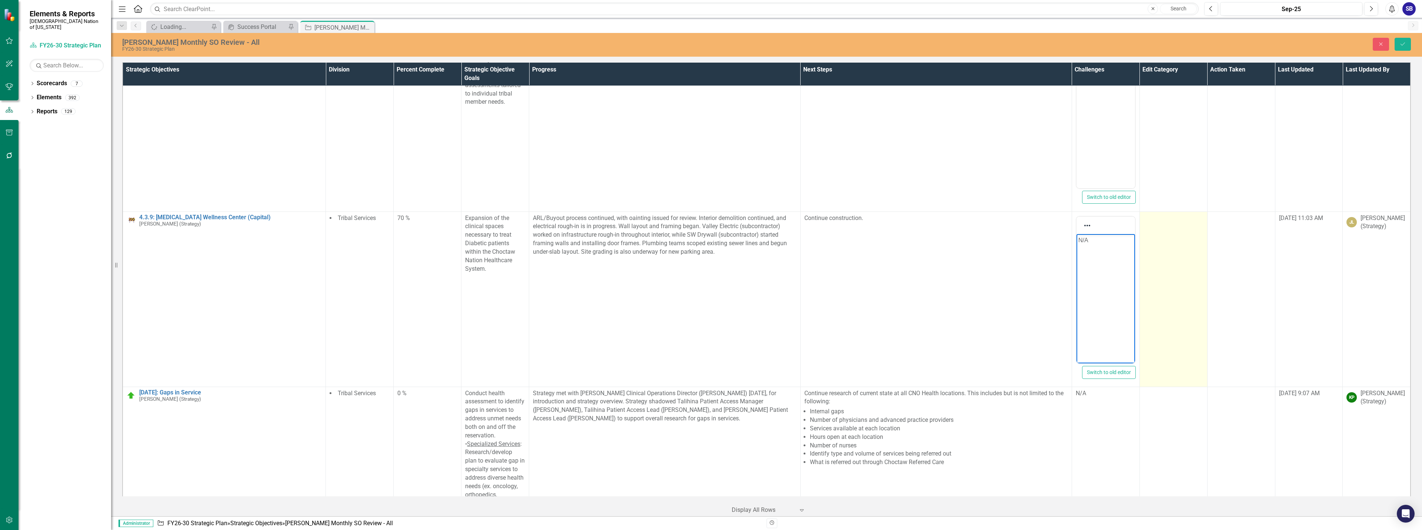
click at [1163, 281] on td at bounding box center [1174, 298] width 68 height 175
click at [1162, 216] on div at bounding box center [1168, 221] width 44 height 10
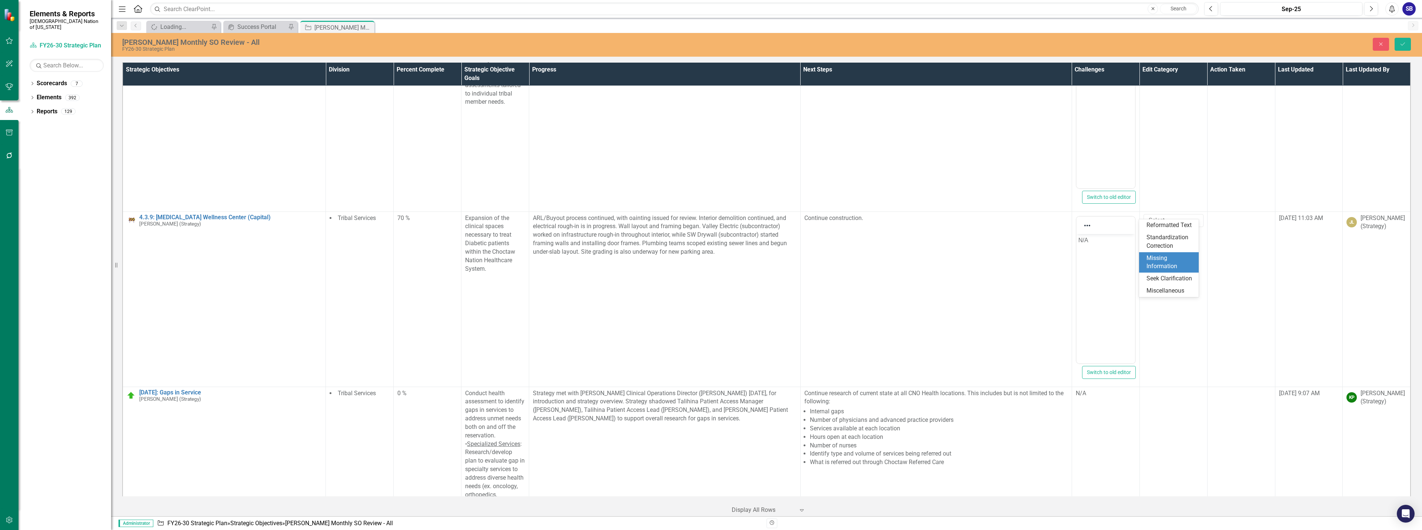
click at [1173, 264] on div "Missing Information" at bounding box center [1171, 262] width 48 height 17
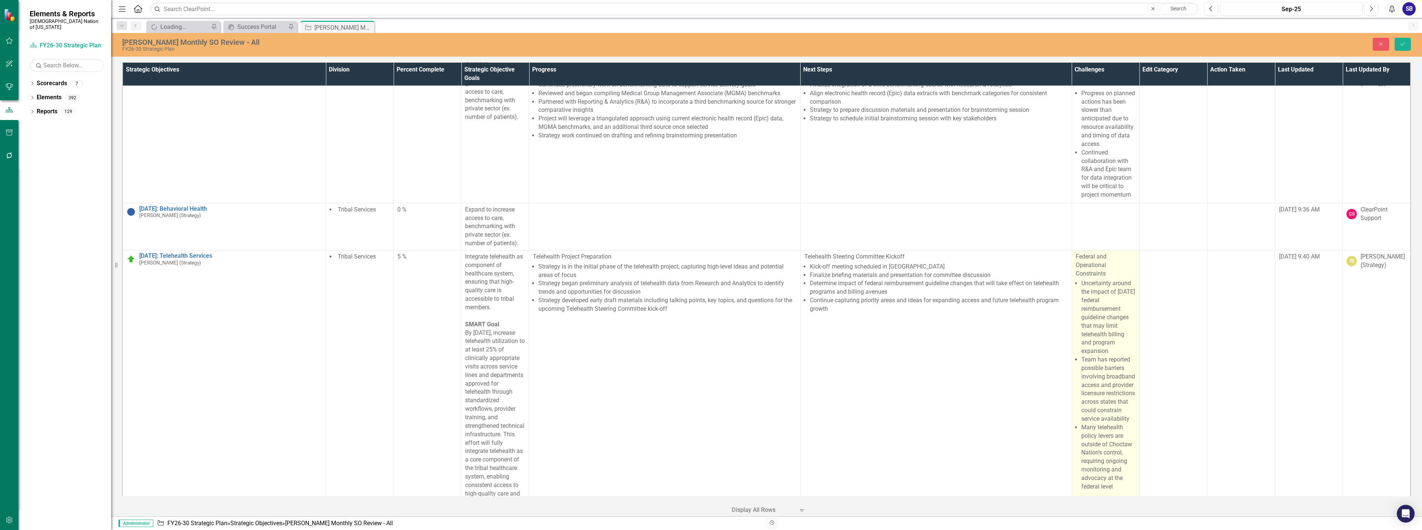
scroll to position [6889, 0]
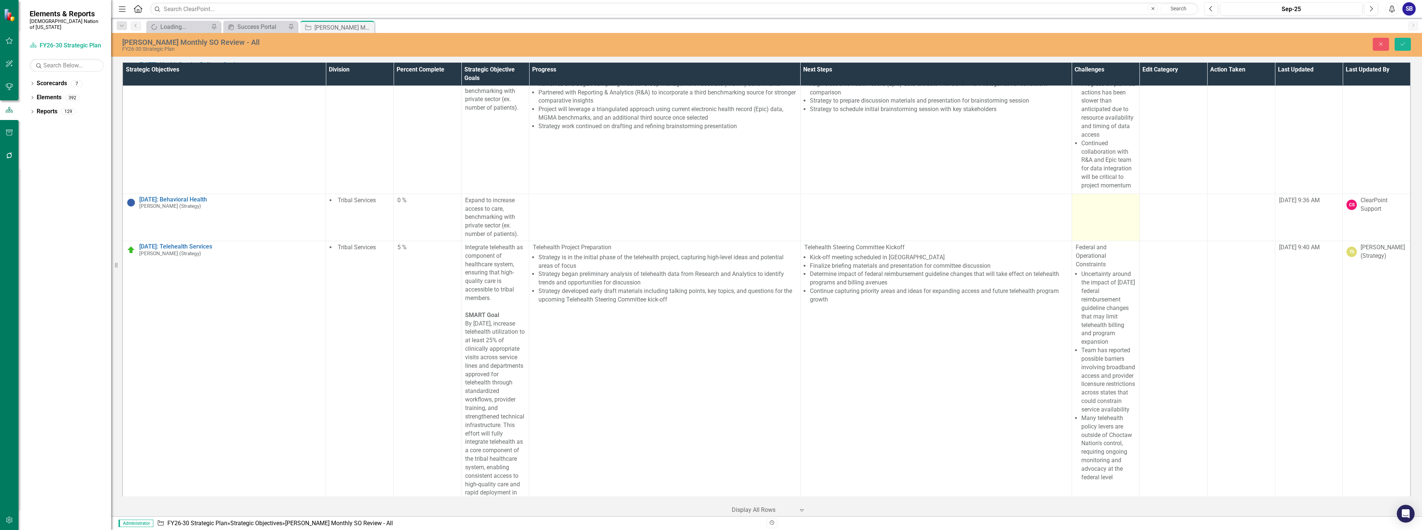
click at [1082, 219] on td at bounding box center [1106, 217] width 68 height 47
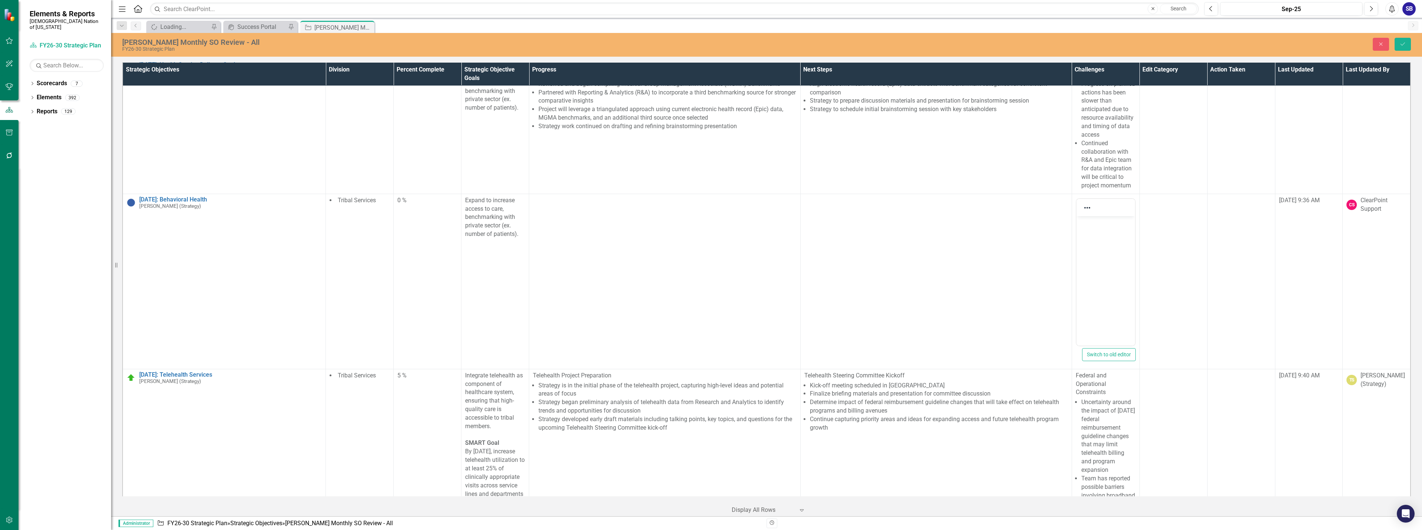
scroll to position [0, 0]
click at [1098, 262] on body "Rich Text Area. Press ALT-0 for help." at bounding box center [1105, 271] width 59 height 111
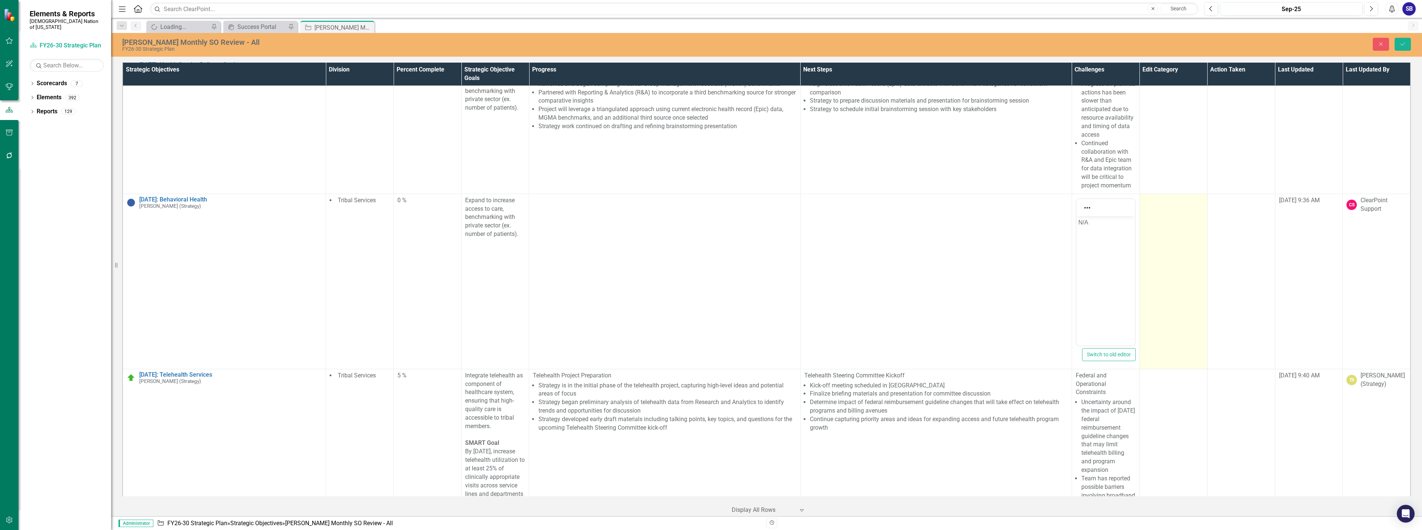
click at [1160, 264] on td at bounding box center [1174, 281] width 68 height 175
click at [1154, 207] on div at bounding box center [1168, 203] width 44 height 10
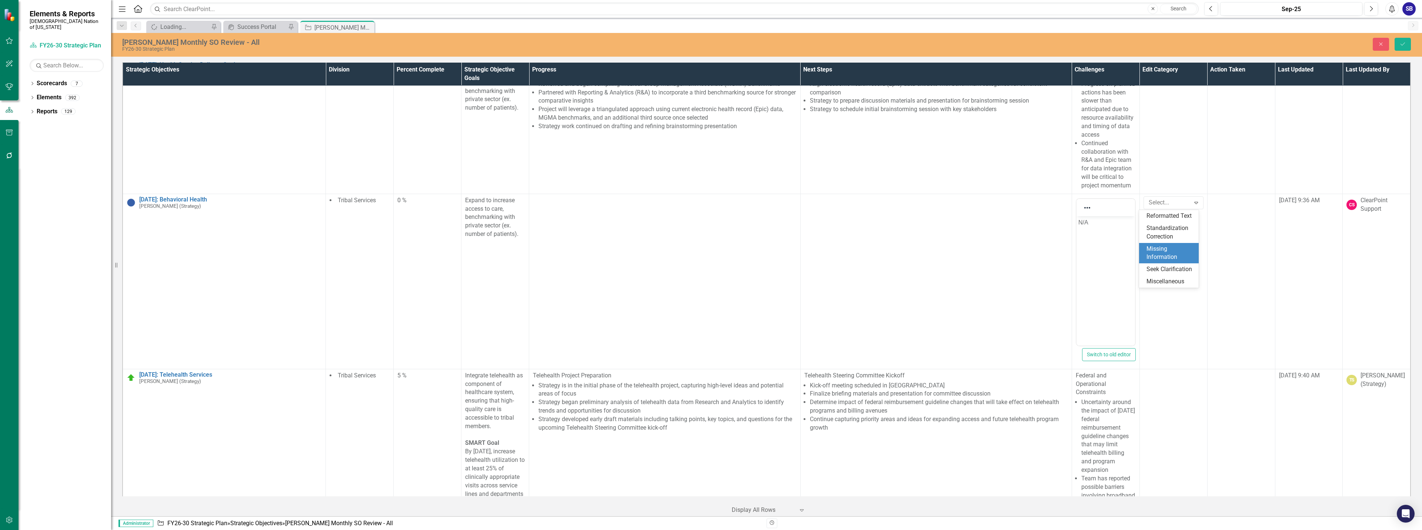
click at [1163, 250] on div "Missing Information" at bounding box center [1171, 253] width 48 height 17
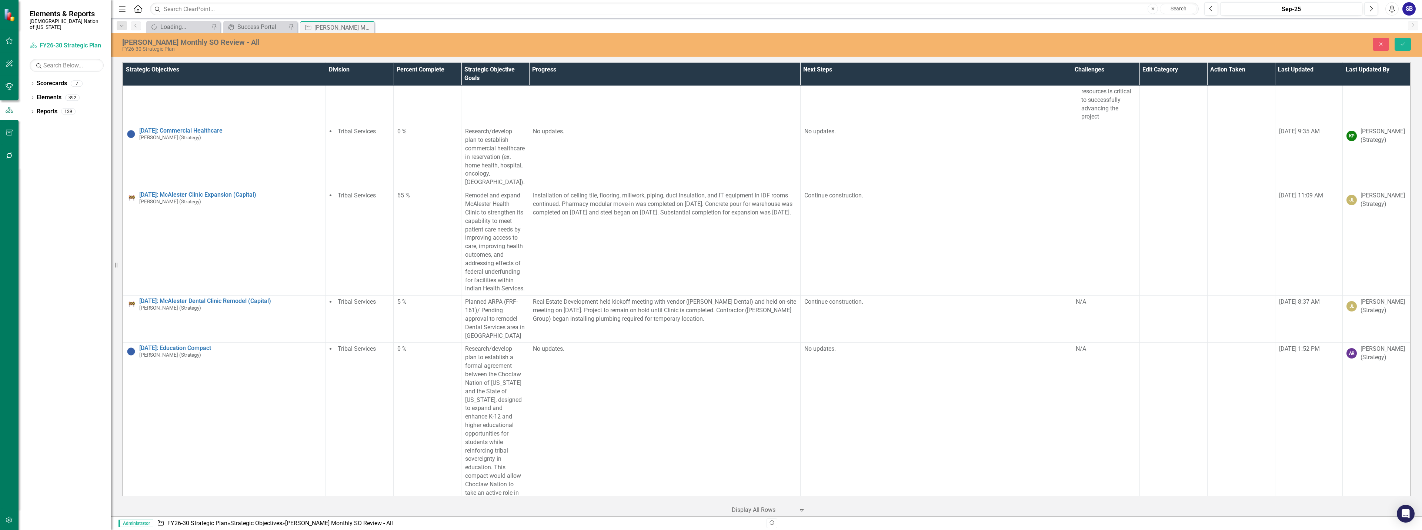
scroll to position [8186, 0]
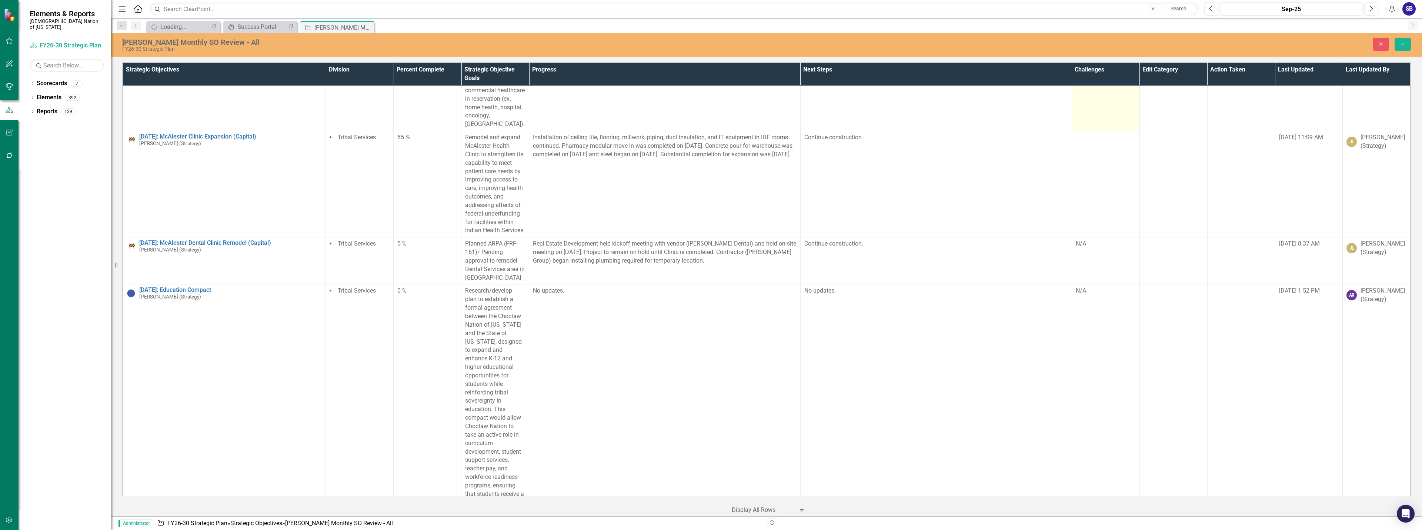
click at [1093, 131] on td at bounding box center [1106, 99] width 68 height 64
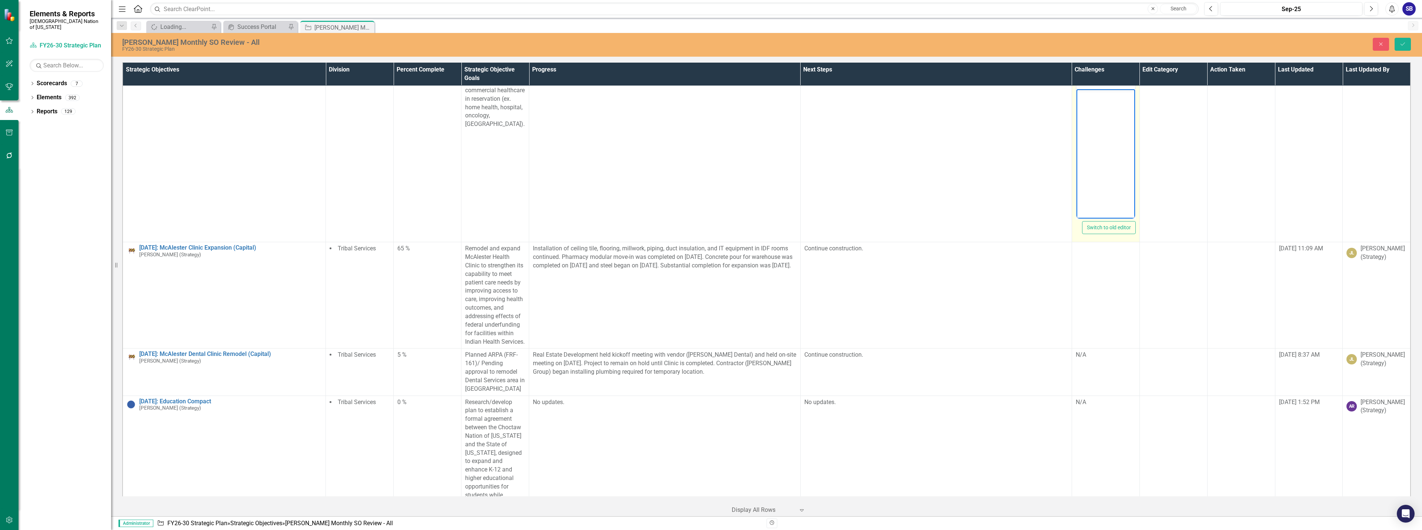
scroll to position [0, 0]
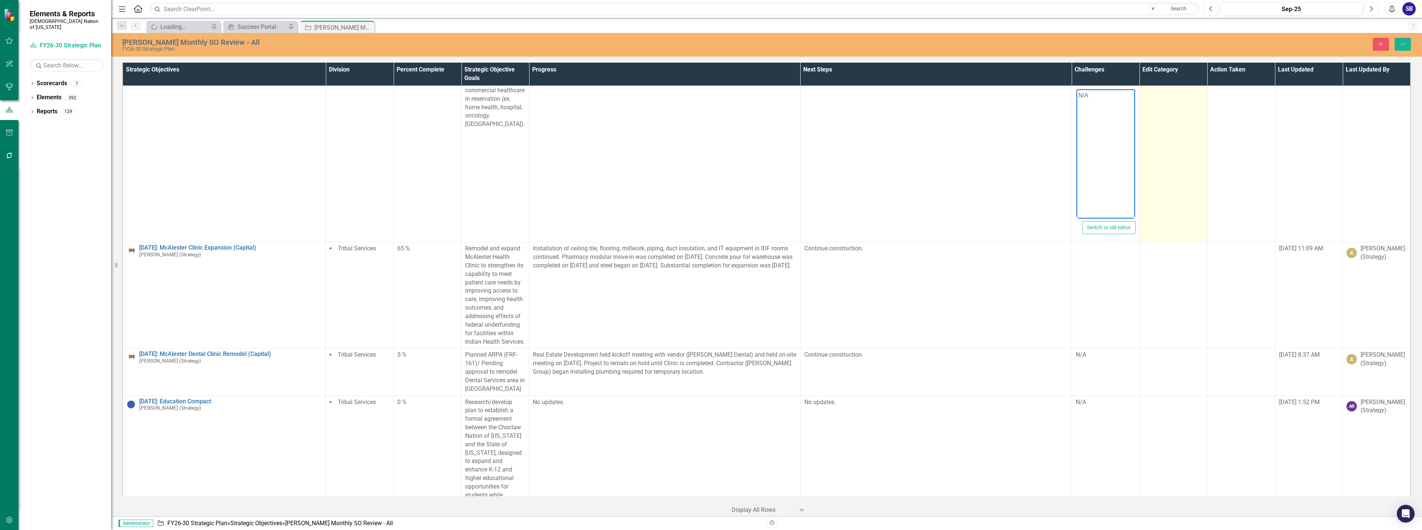
click at [1163, 145] on td at bounding box center [1174, 154] width 68 height 175
click at [1159, 81] on div at bounding box center [1168, 76] width 44 height 10
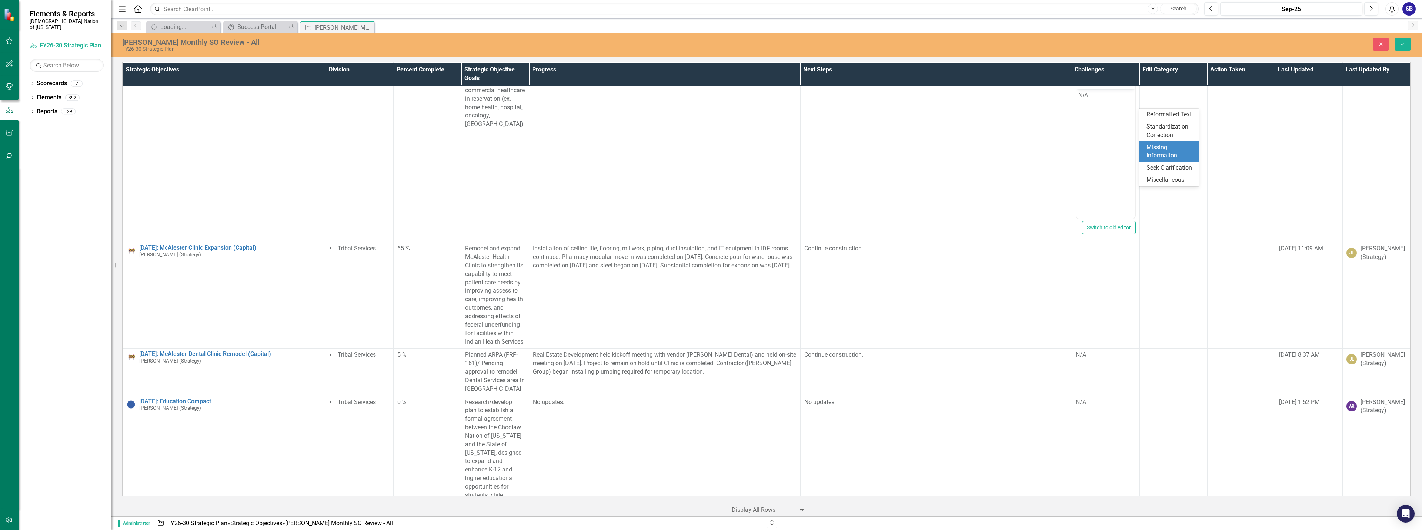
click at [1168, 159] on div "Missing Information" at bounding box center [1171, 151] width 48 height 17
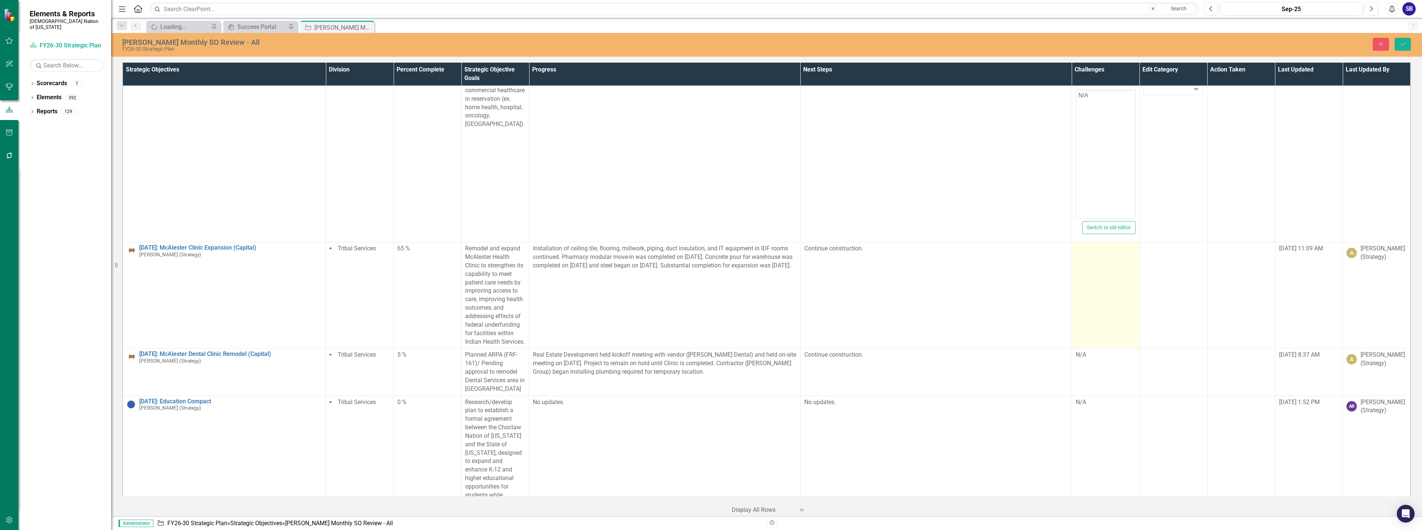
click at [1112, 331] on td at bounding box center [1106, 295] width 68 height 106
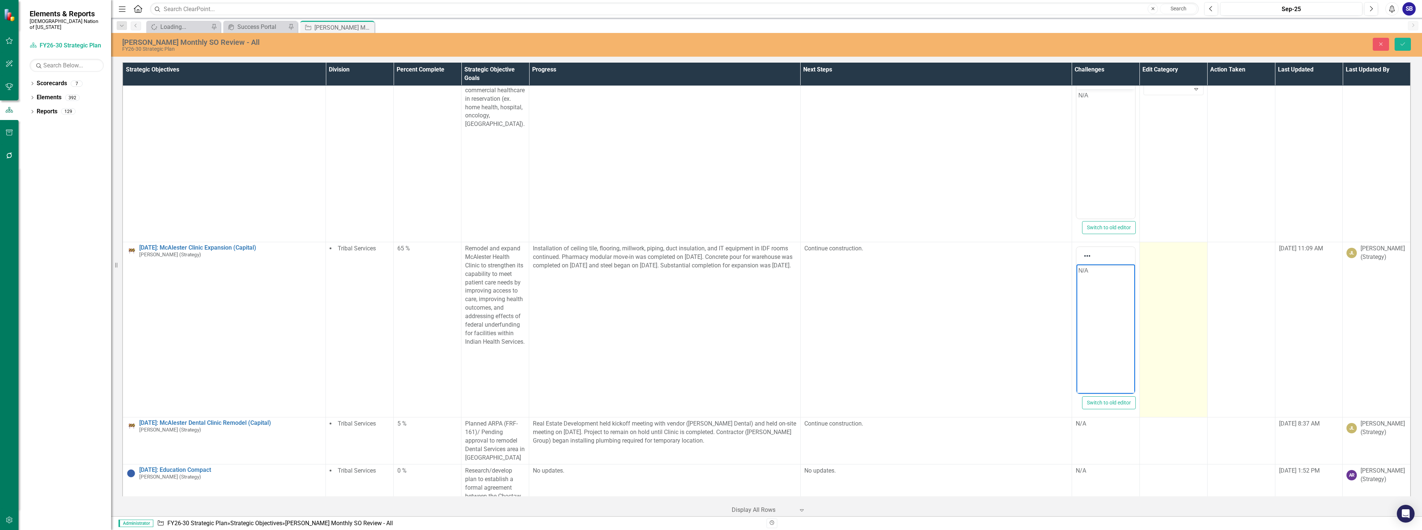
click at [1162, 339] on td at bounding box center [1174, 329] width 68 height 175
click at [1176, 256] on div at bounding box center [1168, 251] width 44 height 10
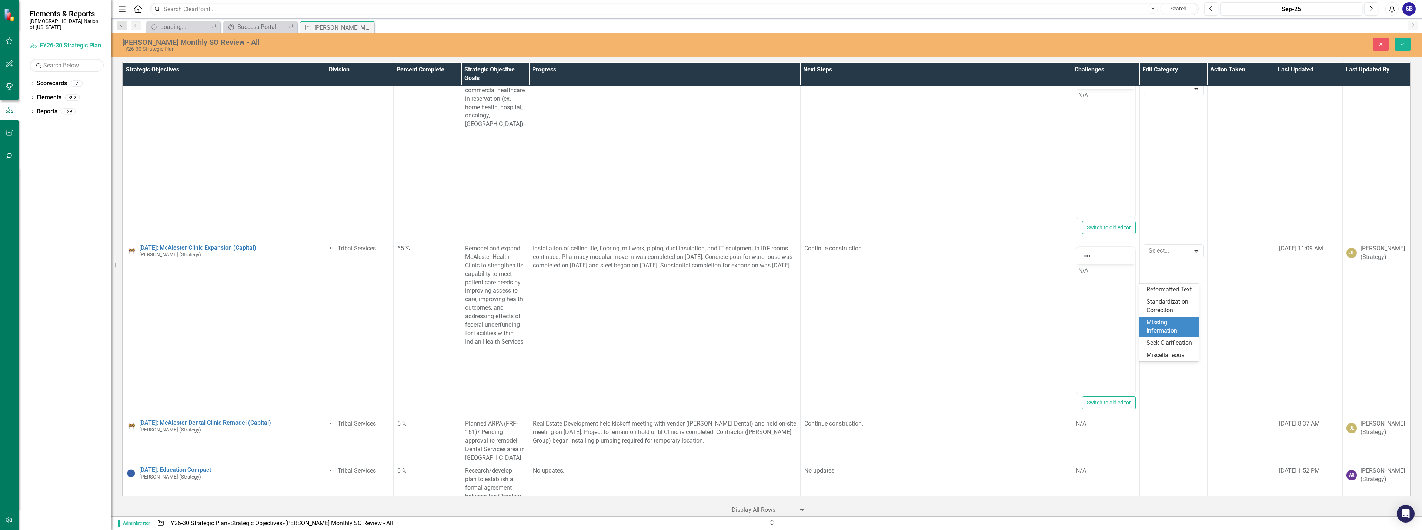
click at [1166, 324] on div "Missing Information" at bounding box center [1171, 327] width 48 height 17
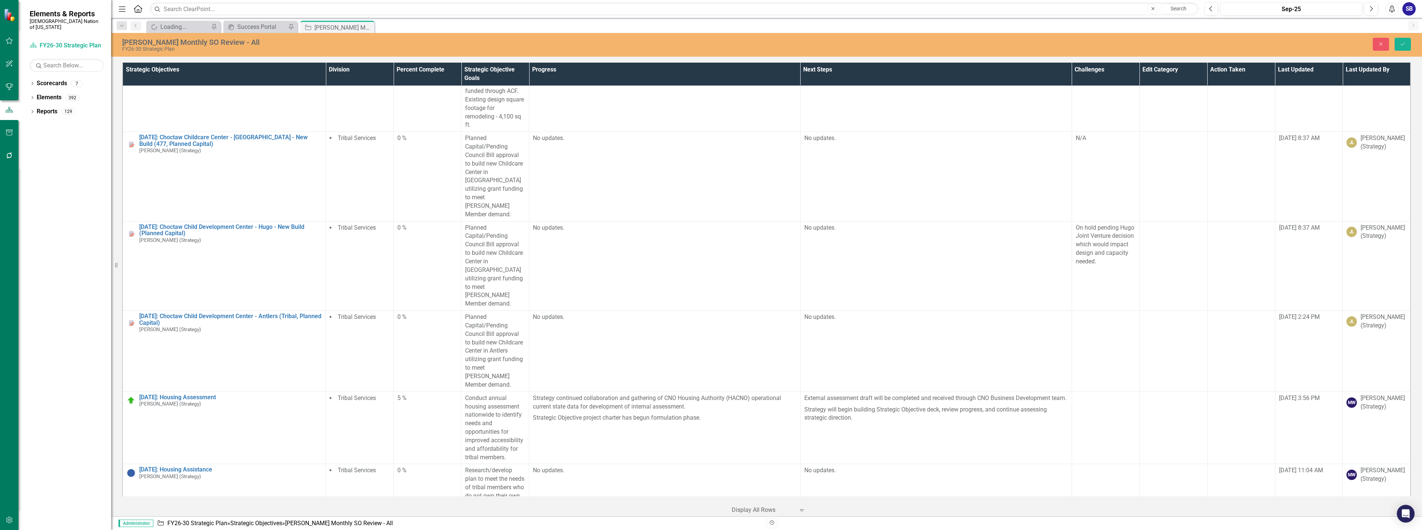
scroll to position [9519, 0]
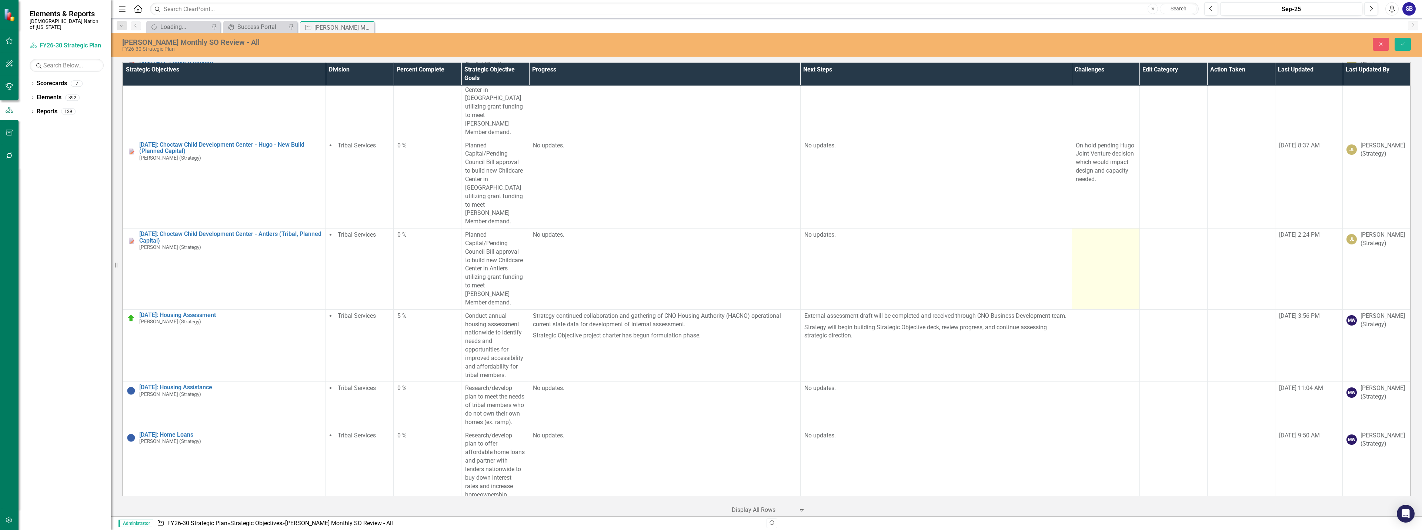
click at [1095, 264] on td at bounding box center [1106, 269] width 68 height 81
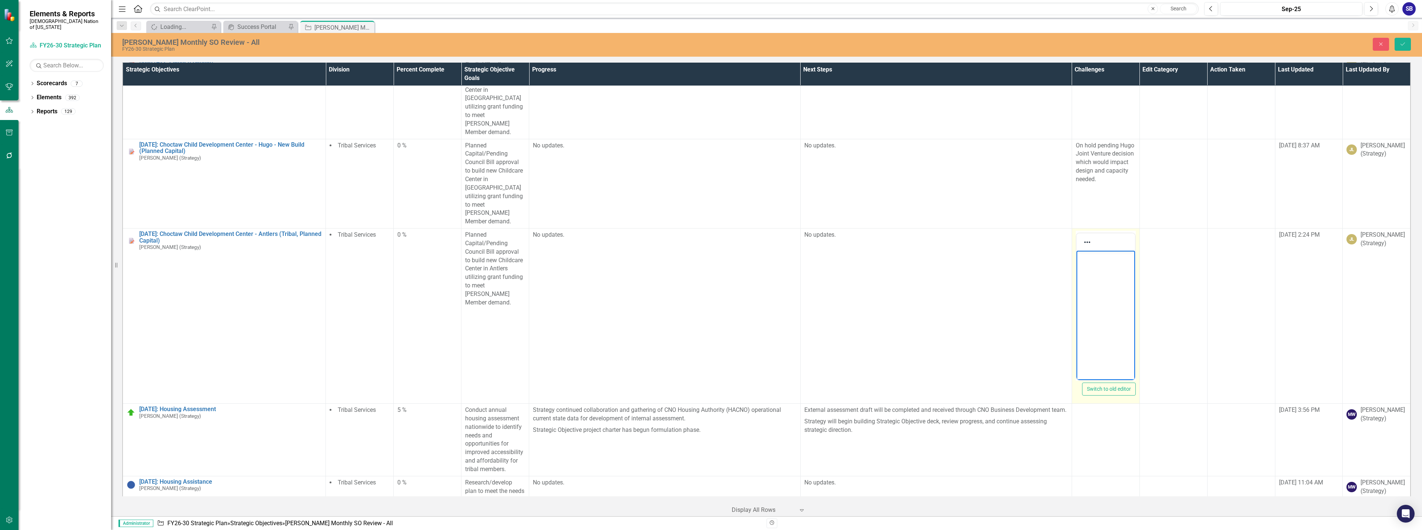
scroll to position [0, 0]
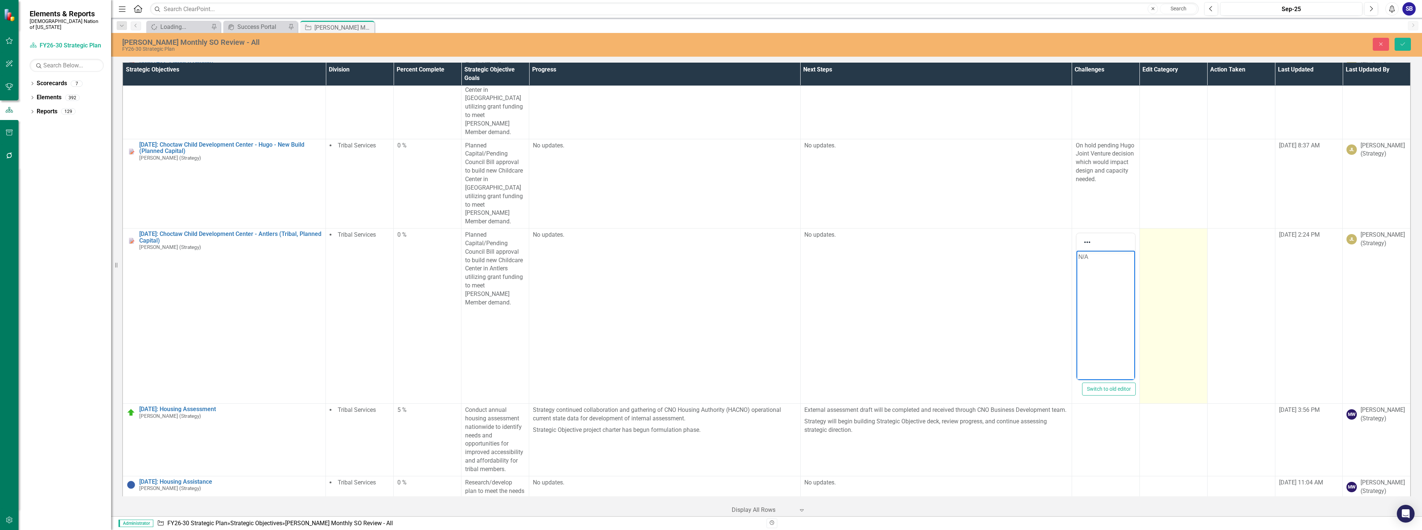
click at [1167, 277] on td at bounding box center [1174, 316] width 68 height 175
click at [1166, 232] on div at bounding box center [1168, 237] width 44 height 10
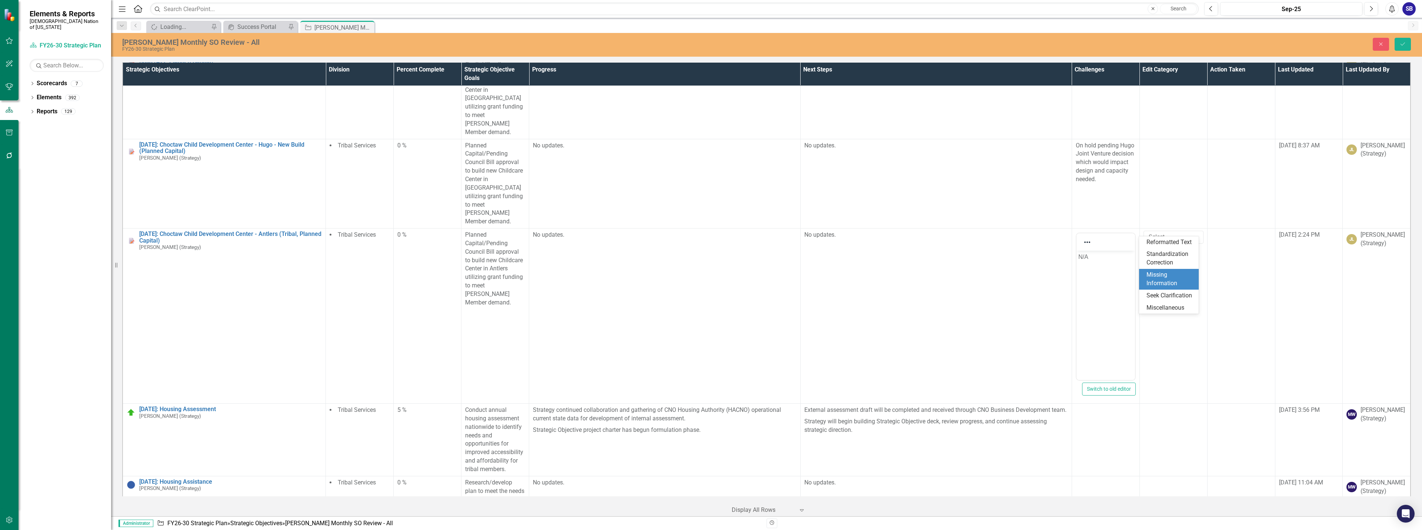
click at [1173, 281] on div "Missing Information" at bounding box center [1171, 279] width 48 height 17
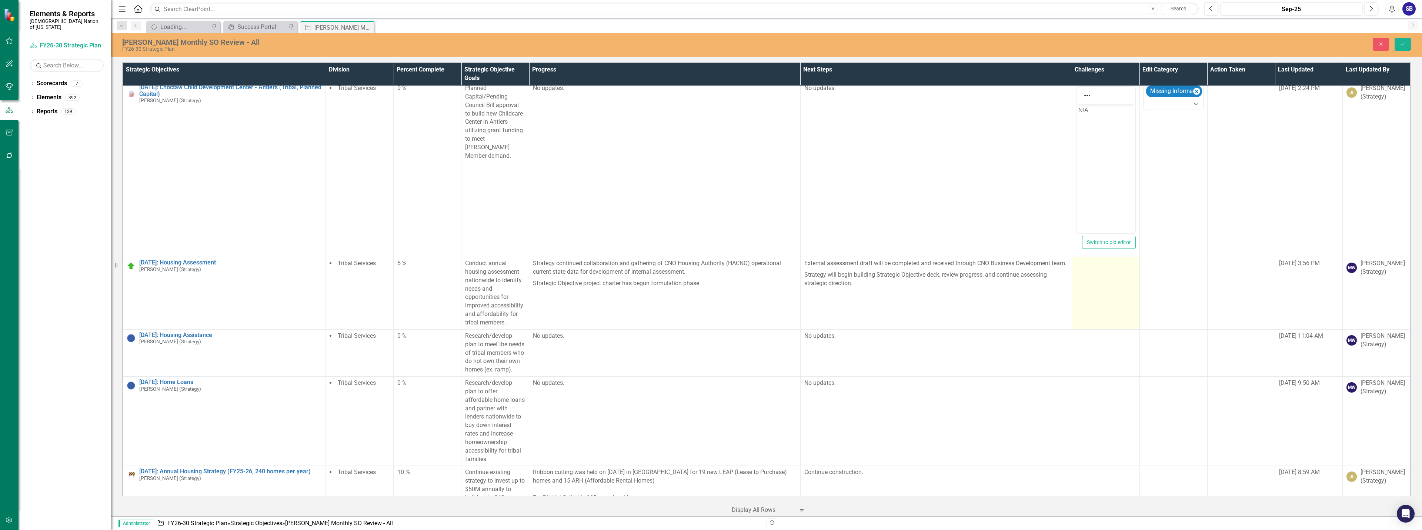
scroll to position [9667, 0]
click at [1125, 297] on td at bounding box center [1106, 292] width 68 height 73
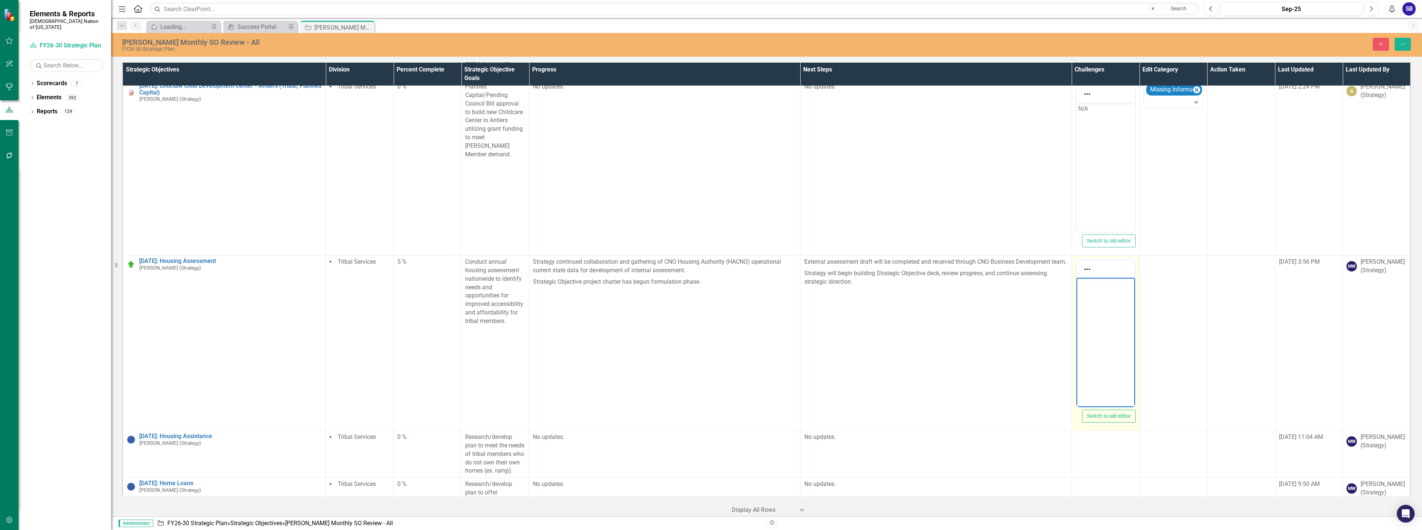
scroll to position [0, 0]
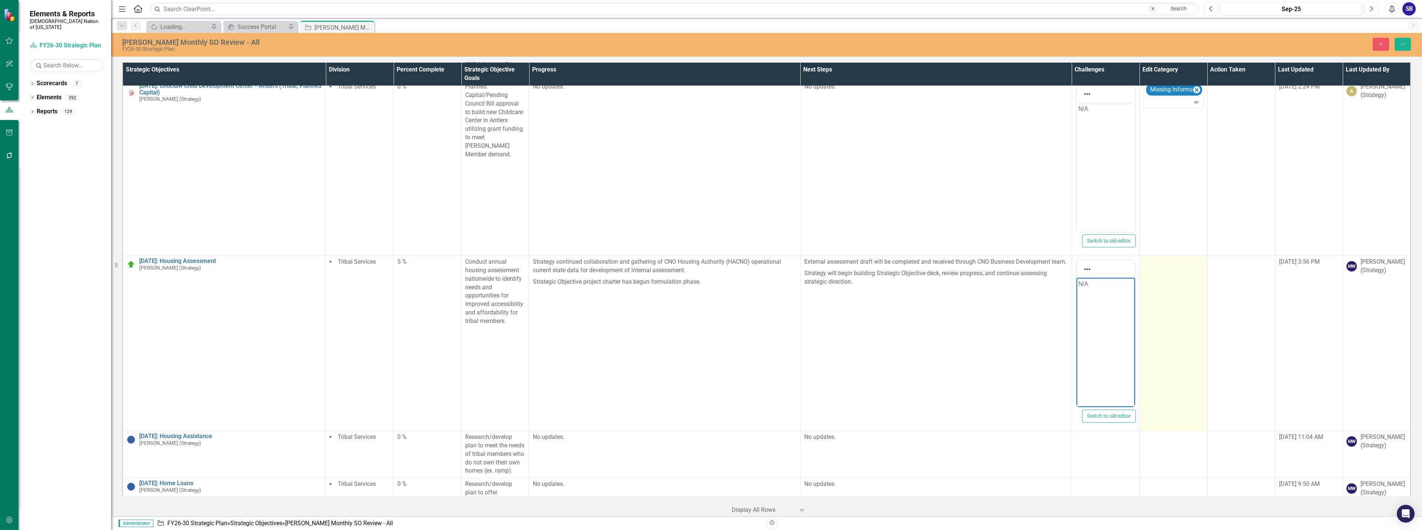
click at [1159, 309] on td at bounding box center [1174, 343] width 68 height 175
click at [1158, 259] on div at bounding box center [1168, 264] width 44 height 10
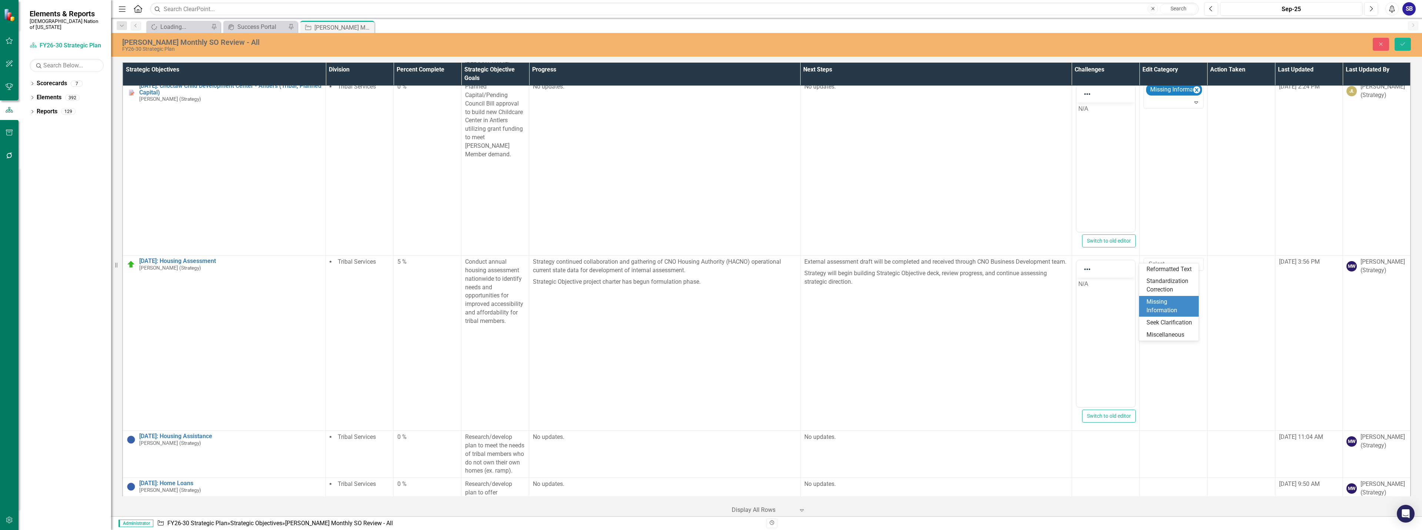
click at [1160, 303] on div "Missing Information" at bounding box center [1171, 306] width 48 height 17
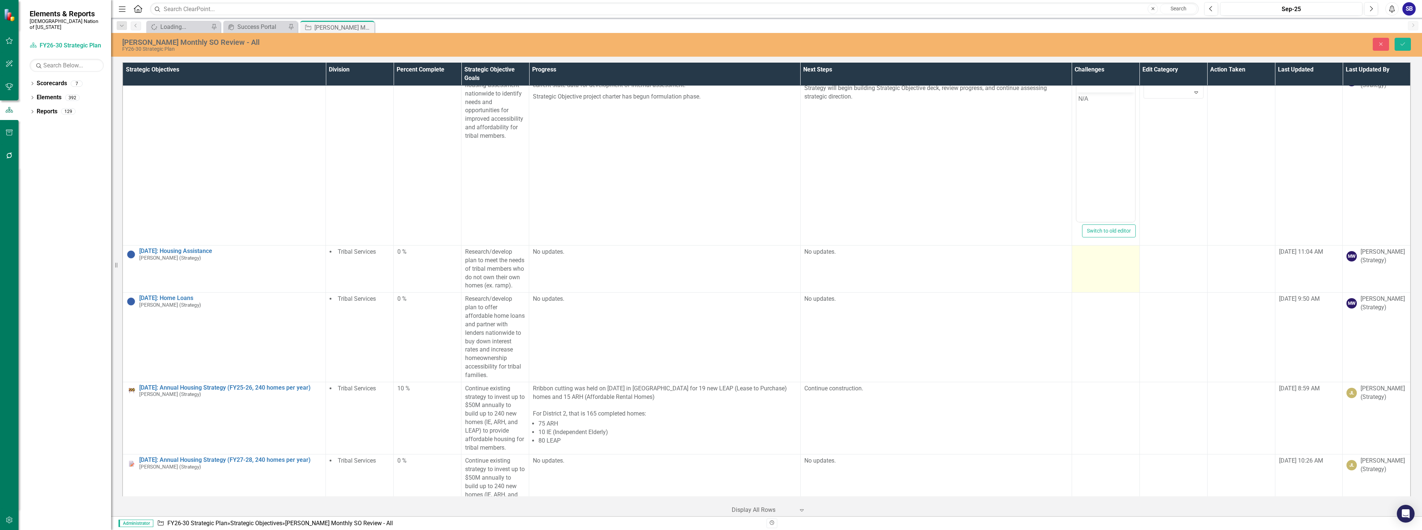
click at [1116, 263] on td at bounding box center [1106, 269] width 68 height 47
click at [1116, 264] on td at bounding box center [1106, 269] width 68 height 47
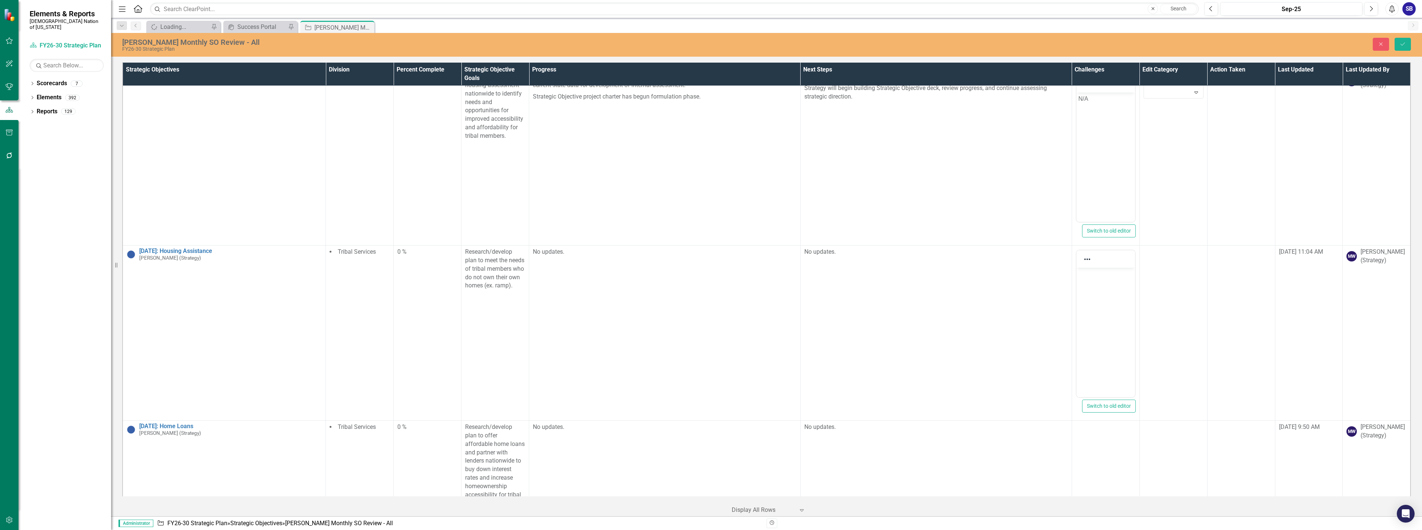
scroll to position [0, 0]
click at [1108, 309] on body "Rich Text Area. Press ALT-0 for help." at bounding box center [1105, 323] width 59 height 111
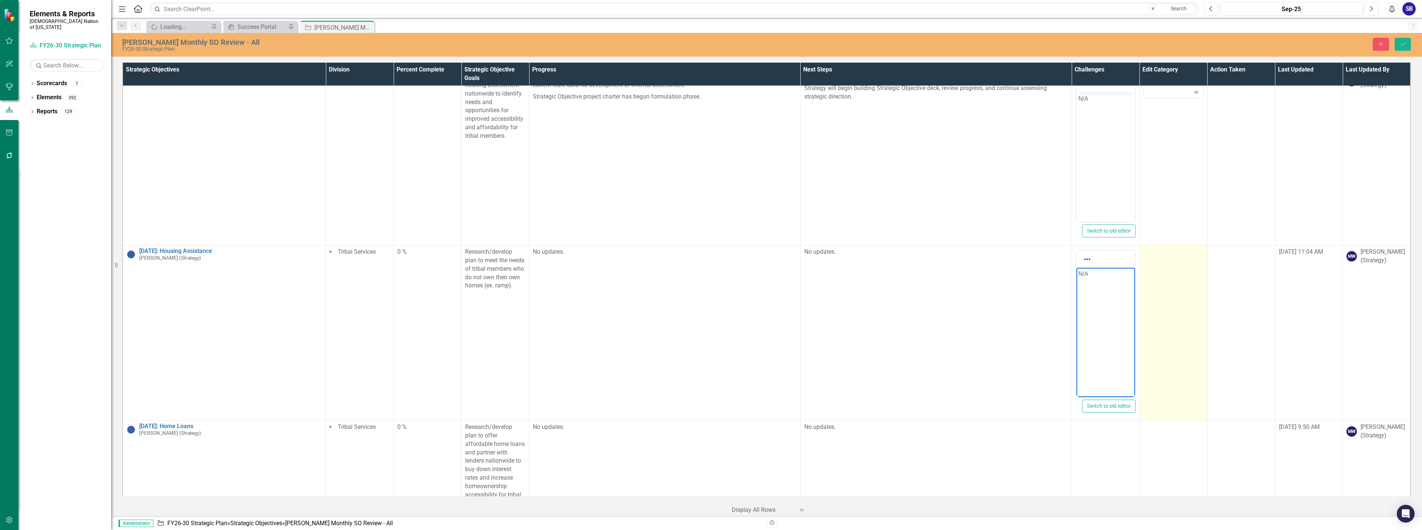
click at [1160, 313] on td at bounding box center [1174, 333] width 68 height 175
click at [1171, 251] on div at bounding box center [1168, 254] width 44 height 10
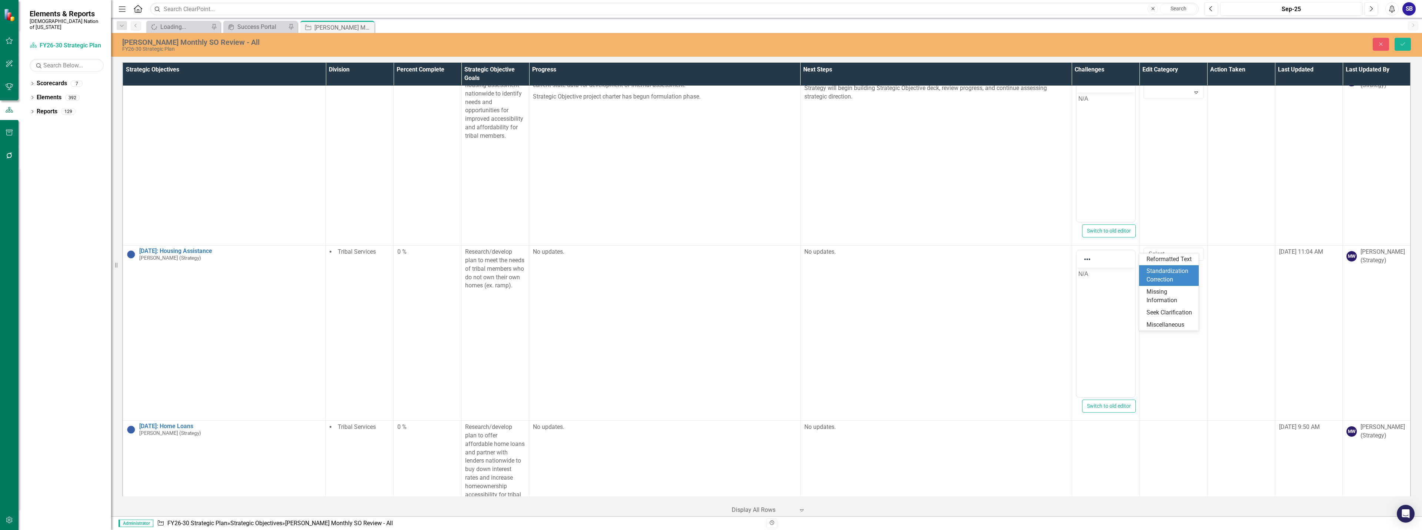
click at [1173, 292] on div "Missing Information" at bounding box center [1171, 296] width 48 height 17
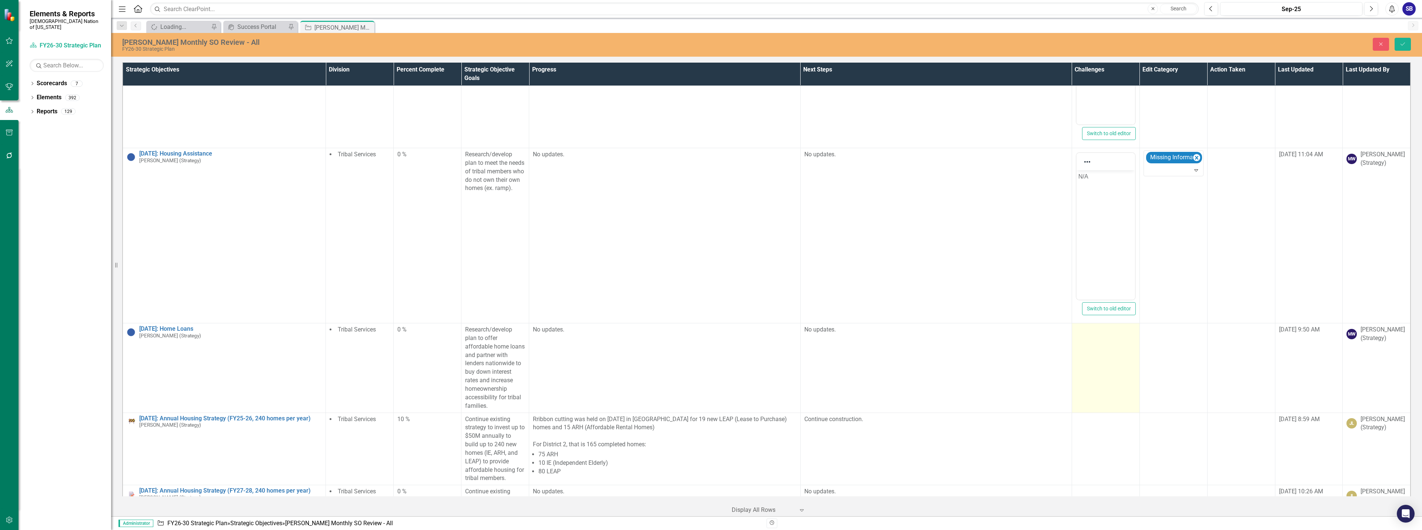
scroll to position [10001, 0]
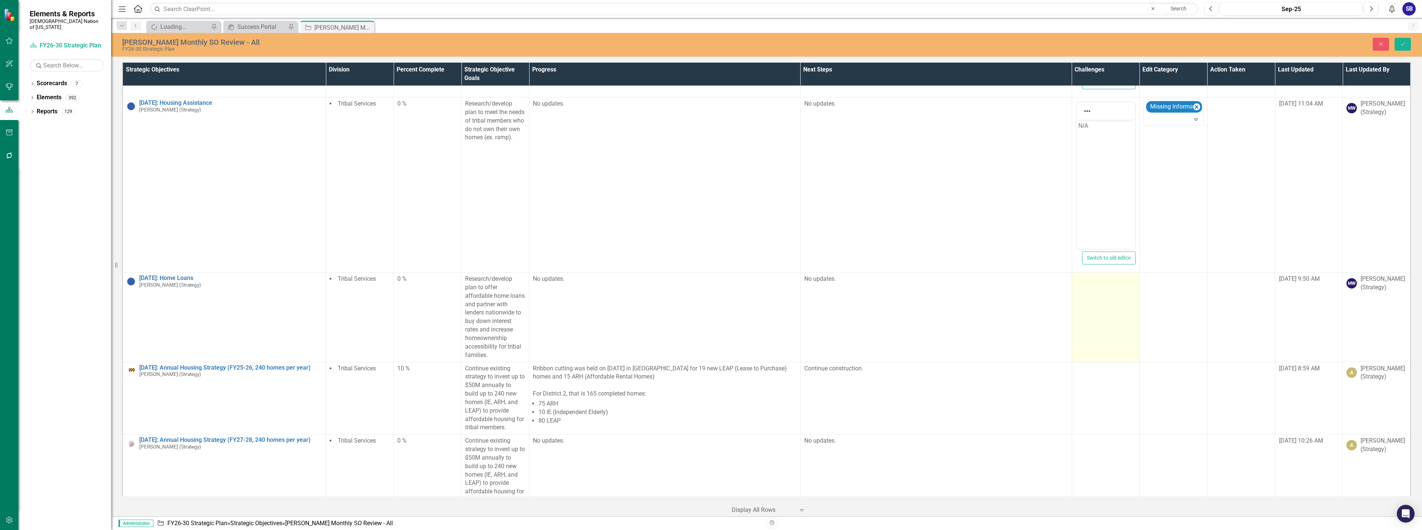
click at [1117, 304] on td at bounding box center [1106, 317] width 68 height 89
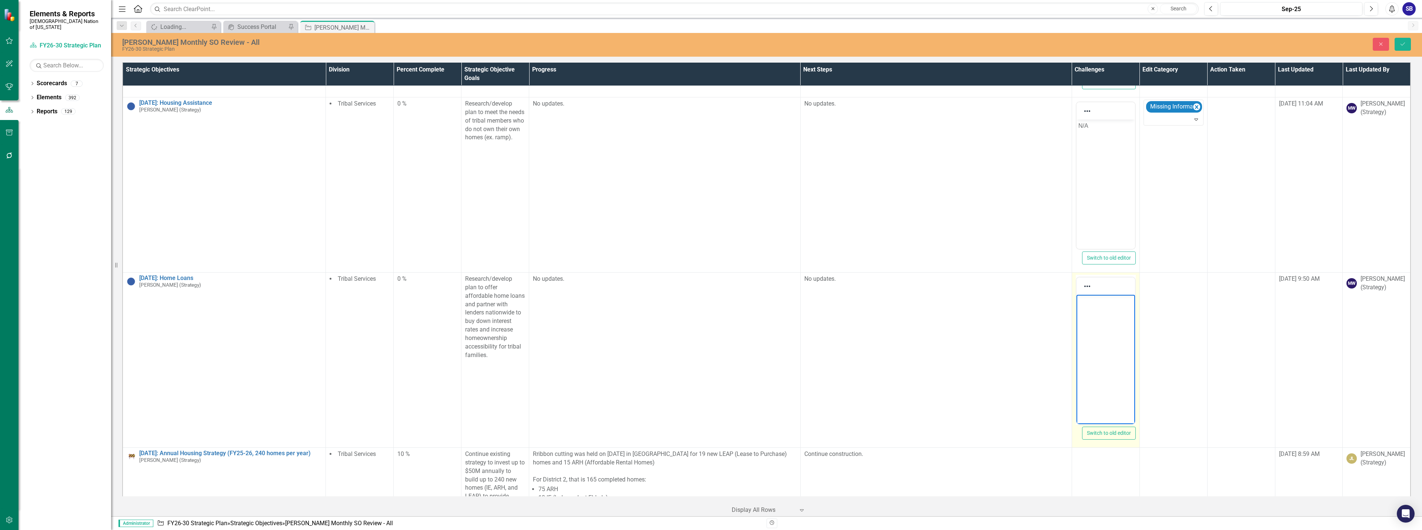
scroll to position [0, 0]
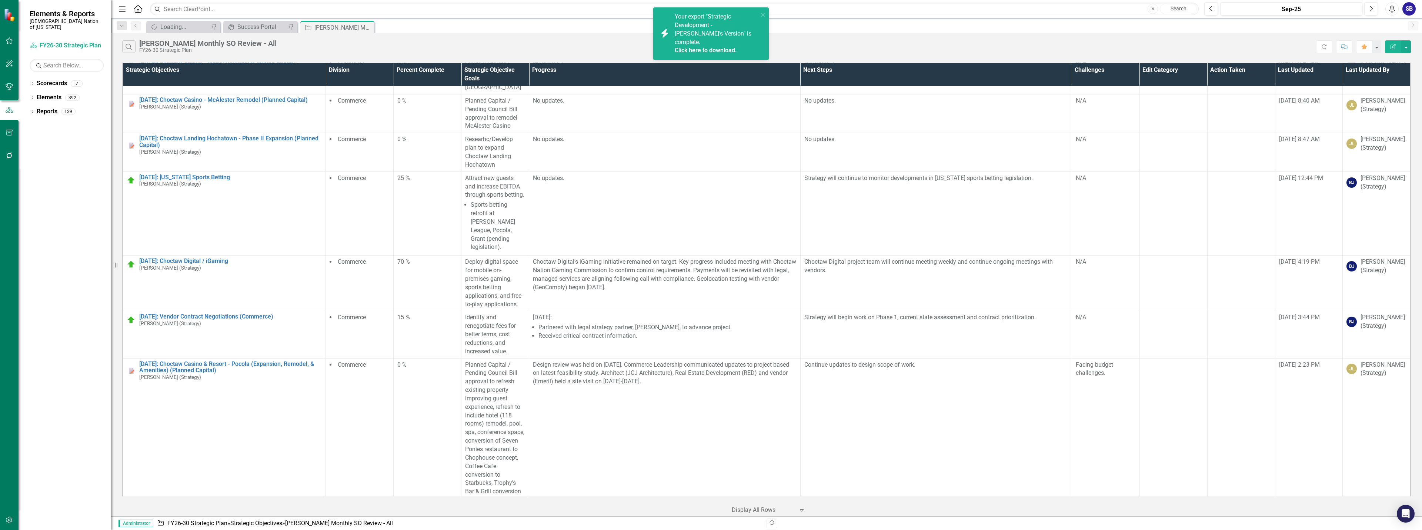
scroll to position [13623, 0]
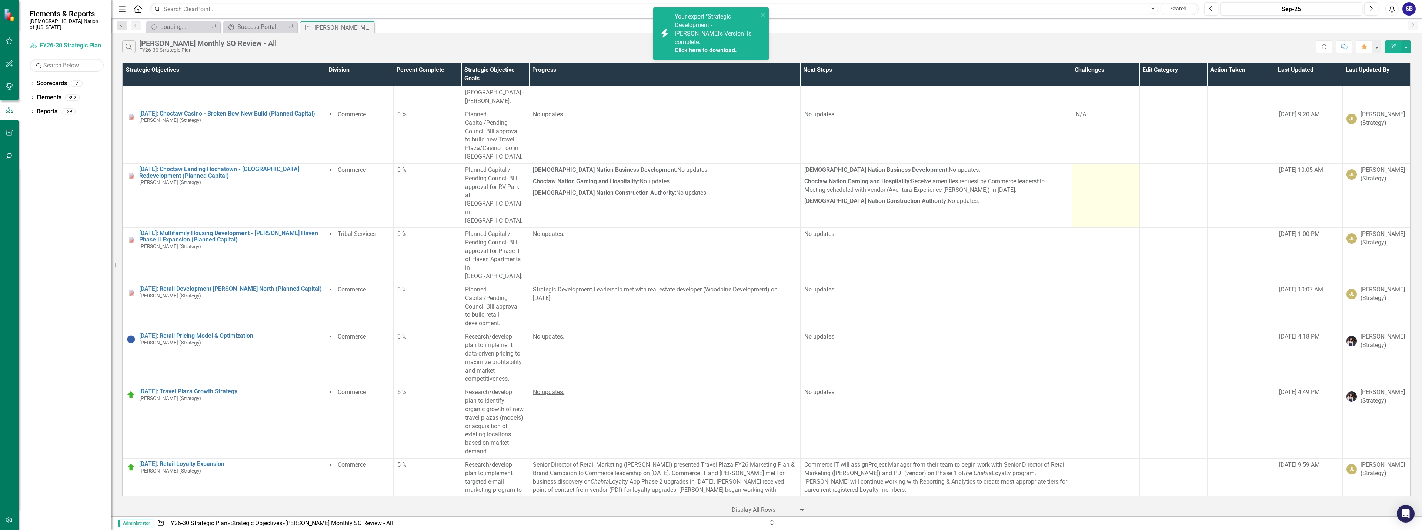
click at [1087, 227] on td at bounding box center [1106, 195] width 68 height 64
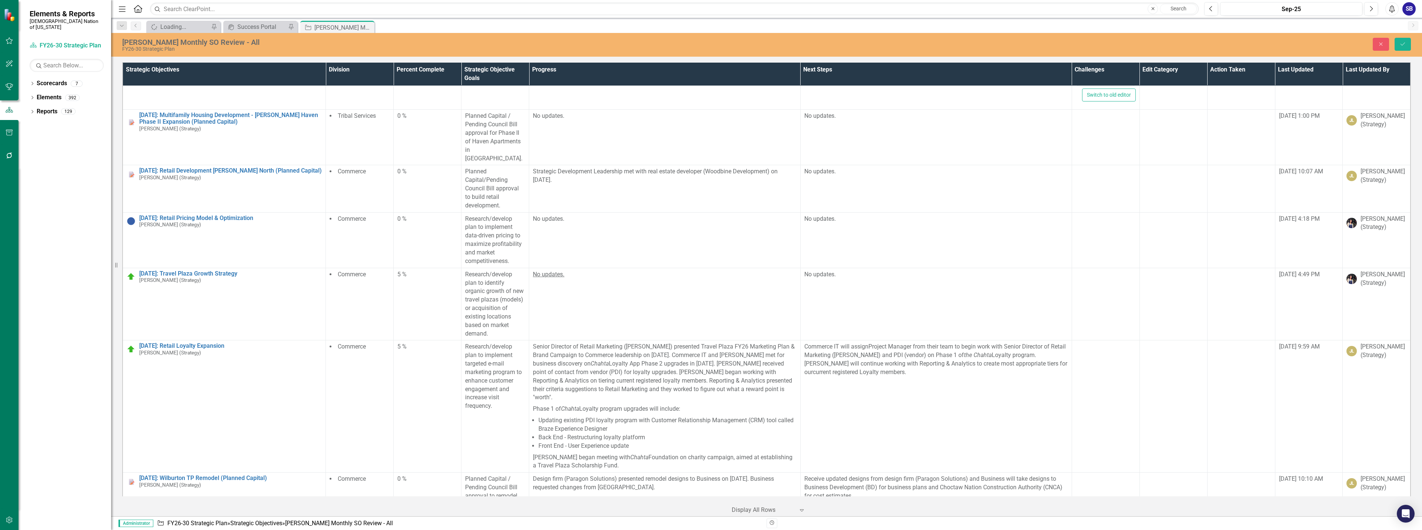
scroll to position [13885, 0]
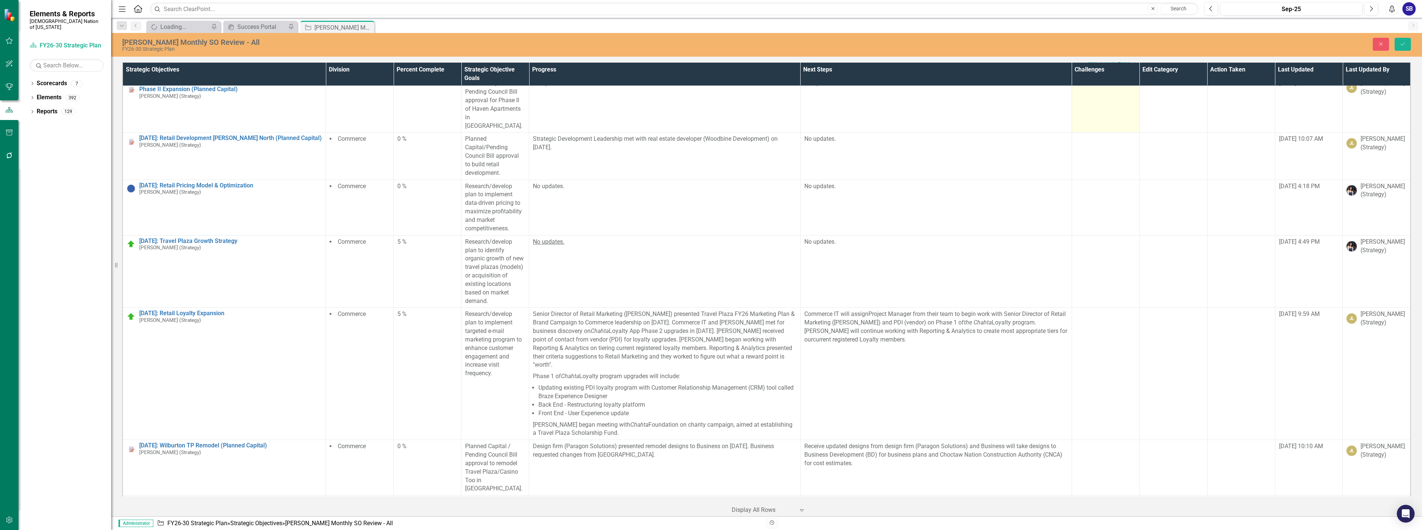
click at [1082, 127] on td at bounding box center [1106, 105] width 68 height 56
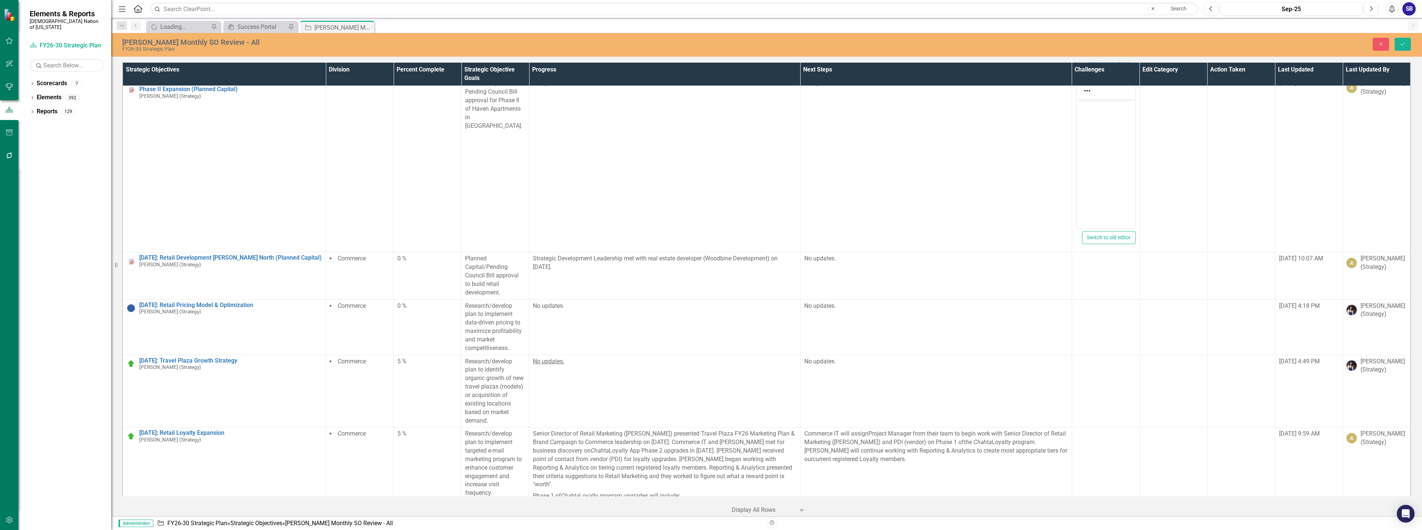
scroll to position [0, 0]
click at [1115, 183] on body "Rich Text Area. Press ALT-0 for help." at bounding box center [1105, 154] width 59 height 111
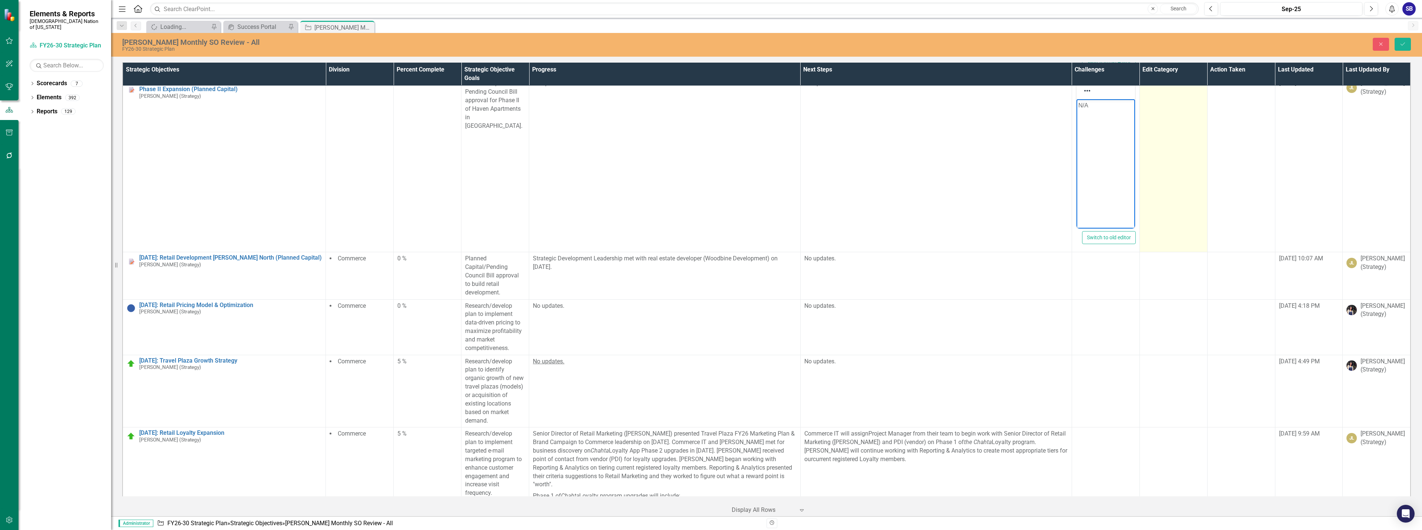
click at [1175, 191] on td at bounding box center [1174, 164] width 68 height 175
click at [1159, 91] on div at bounding box center [1168, 86] width 44 height 10
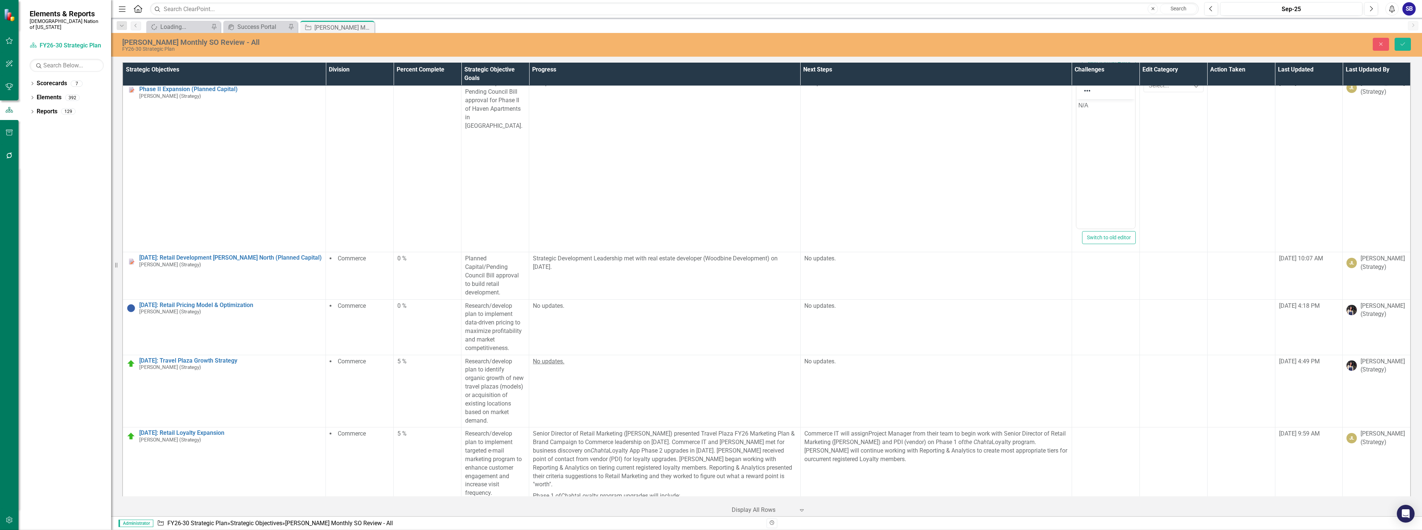
drag, startPoint x: 1162, startPoint y: 167, endPoint x: 46, endPoint y: 127, distance: 1116.3
click at [1112, 299] on td at bounding box center [1106, 275] width 68 height 47
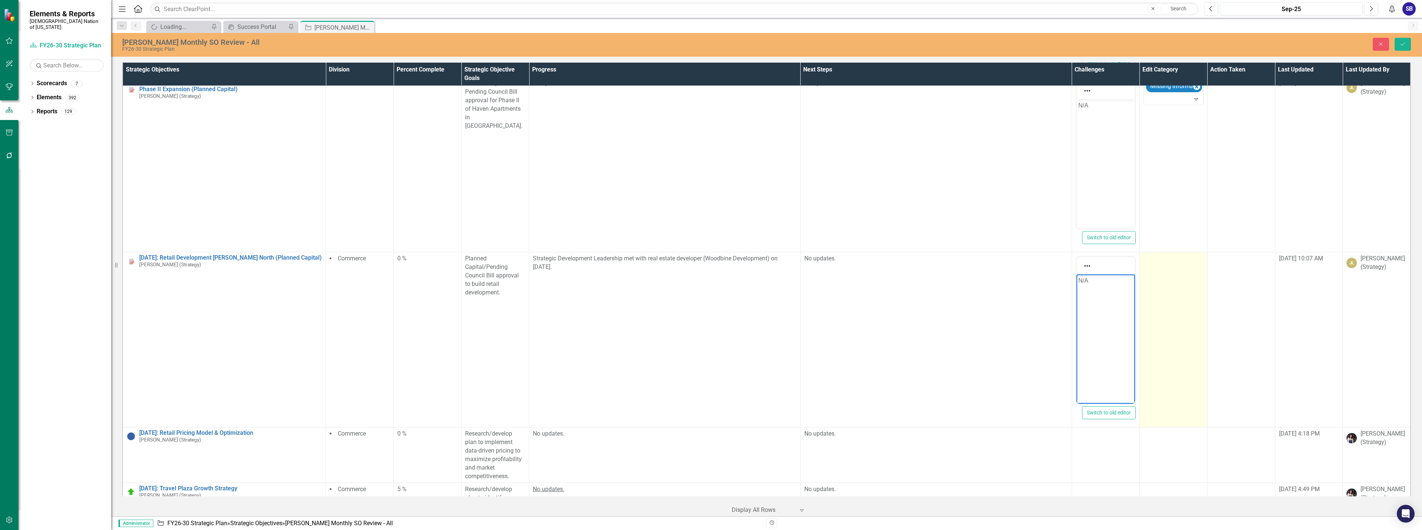
click at [1174, 340] on td at bounding box center [1174, 339] width 68 height 175
click at [1171, 266] on div at bounding box center [1168, 261] width 44 height 10
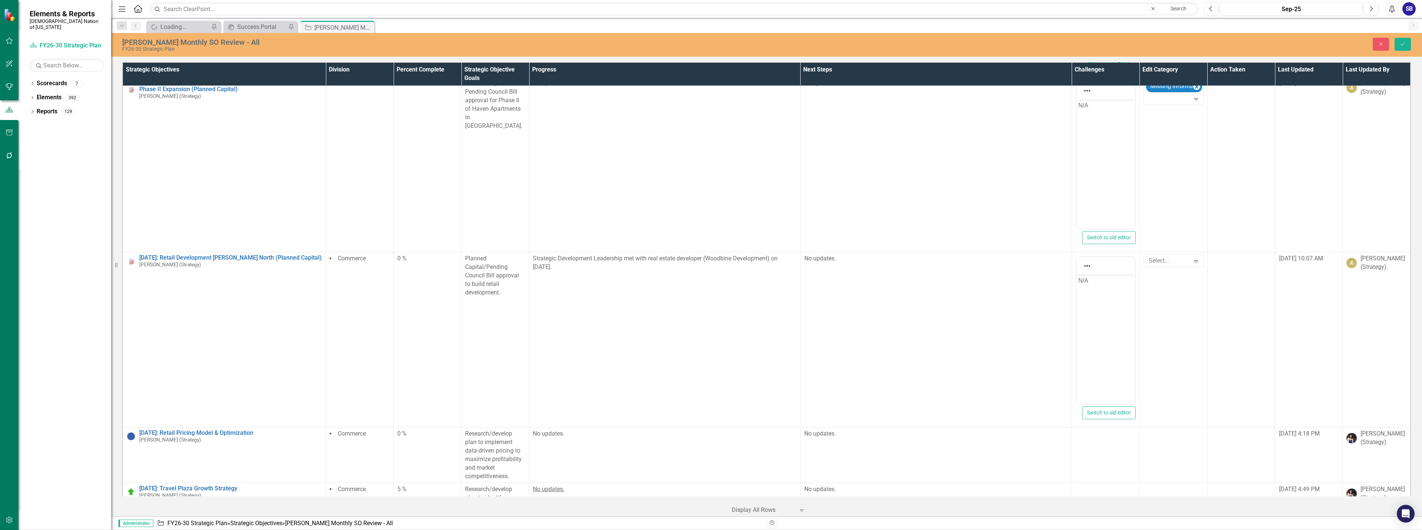
click at [1100, 482] on td at bounding box center [1106, 455] width 68 height 56
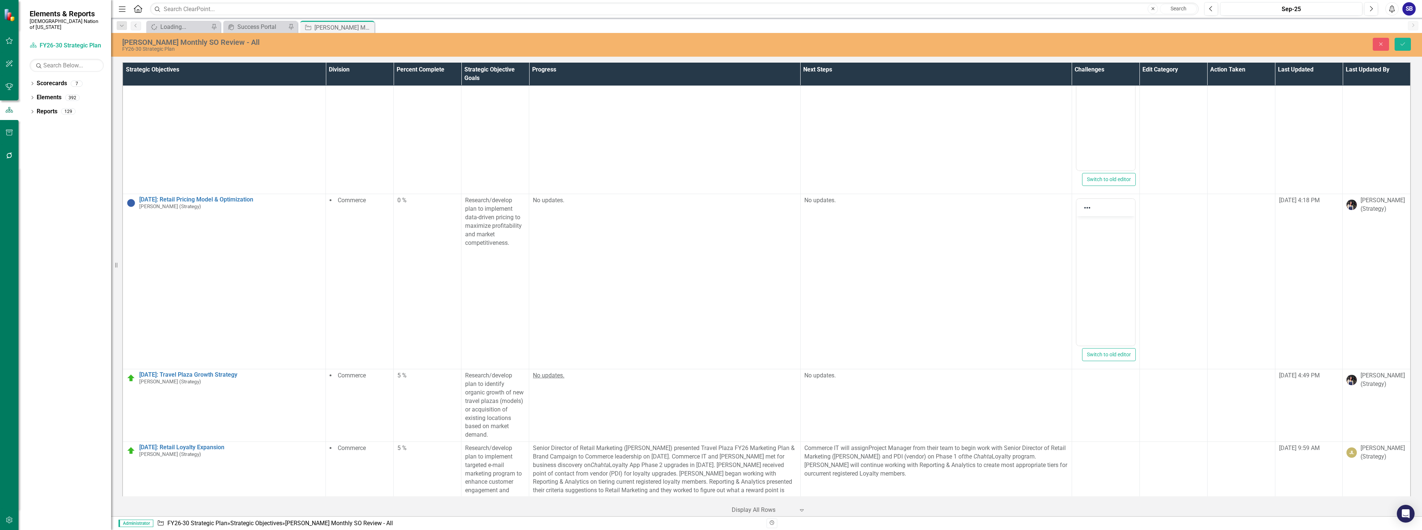
scroll to position [14169, 0]
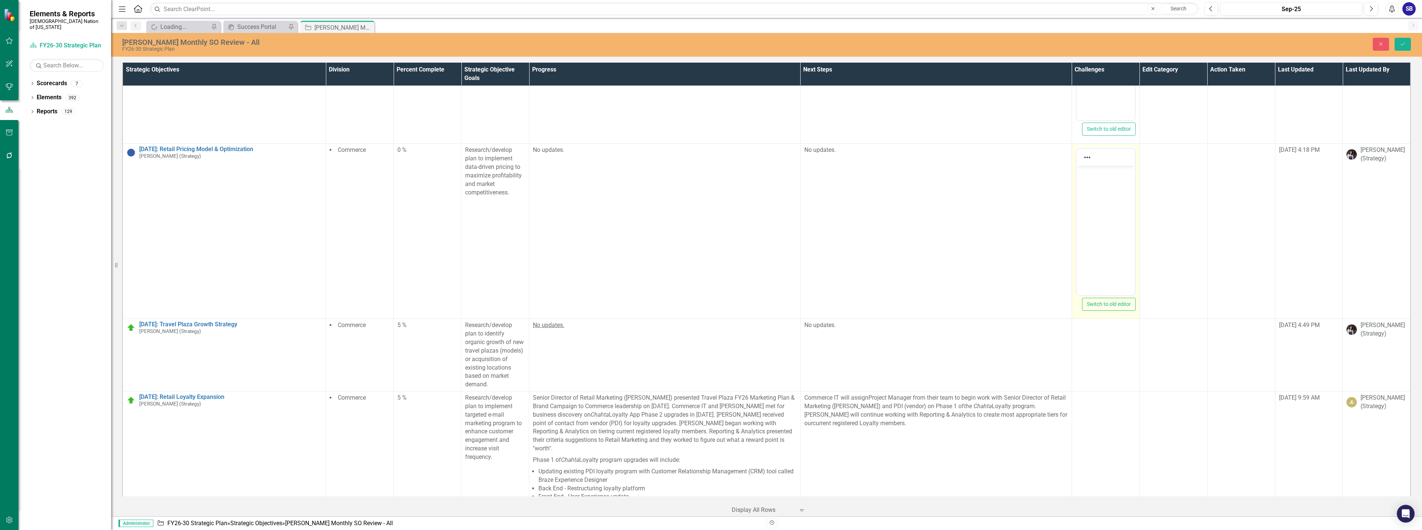
click at [1106, 217] on body "Rich Text Area. Press ALT-0 for help." at bounding box center [1105, 221] width 59 height 111
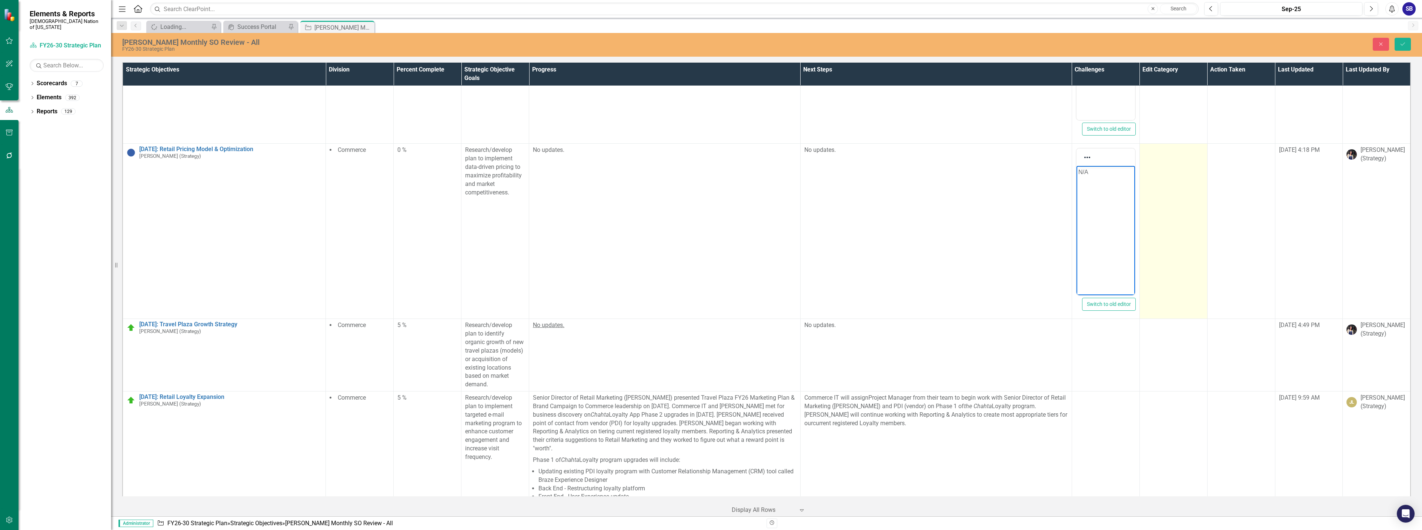
click at [1173, 246] on td at bounding box center [1174, 231] width 68 height 175
click at [1158, 157] on div at bounding box center [1168, 152] width 44 height 10
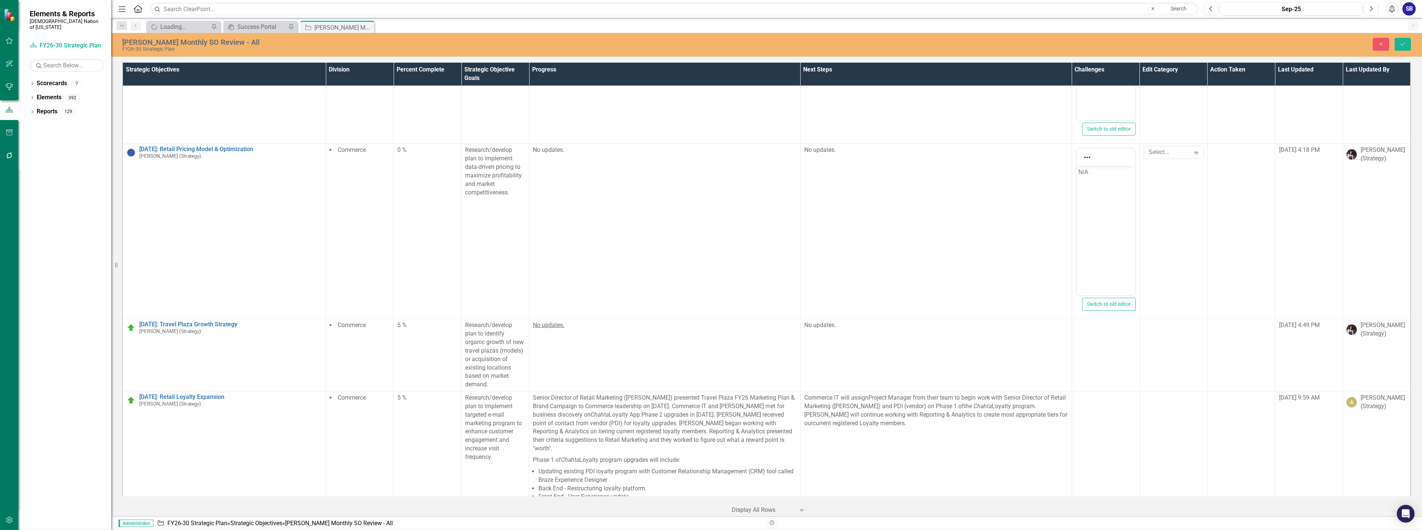
click at [1097, 392] on td at bounding box center [1106, 355] width 68 height 73
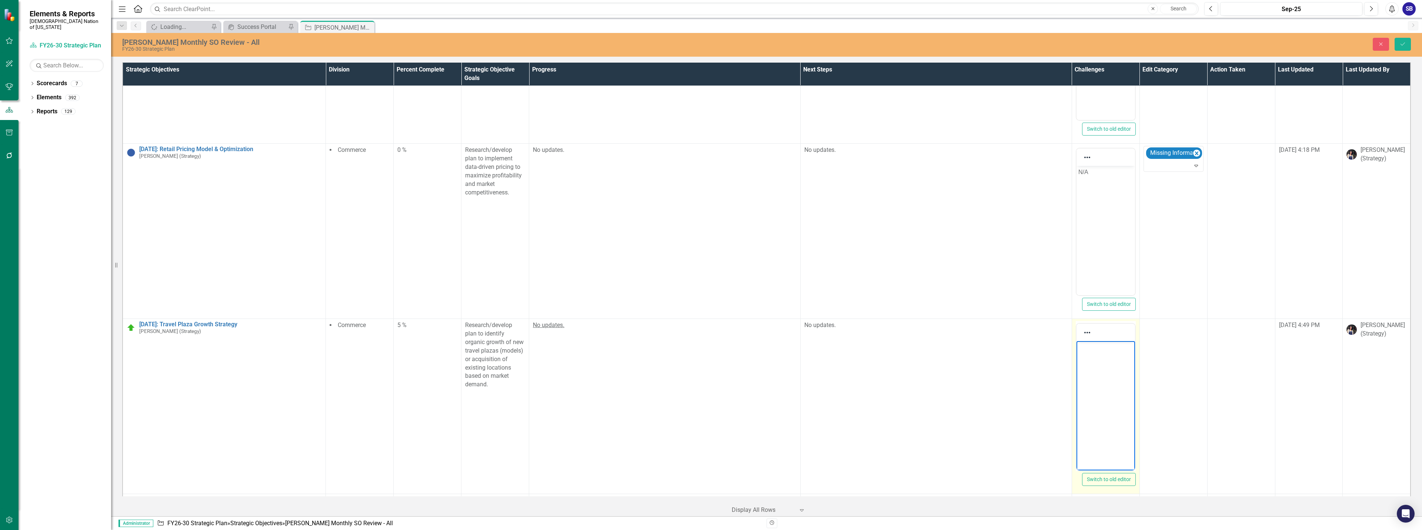
scroll to position [0, 0]
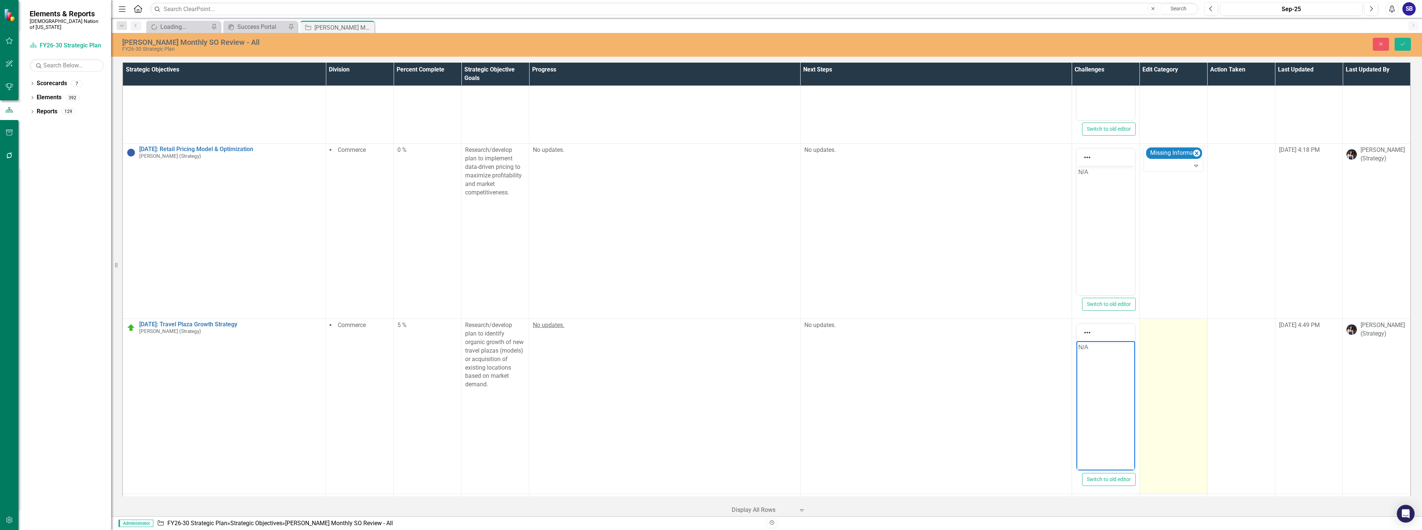
click at [1174, 414] on td at bounding box center [1174, 406] width 68 height 175
click at [1166, 333] on div at bounding box center [1168, 328] width 44 height 10
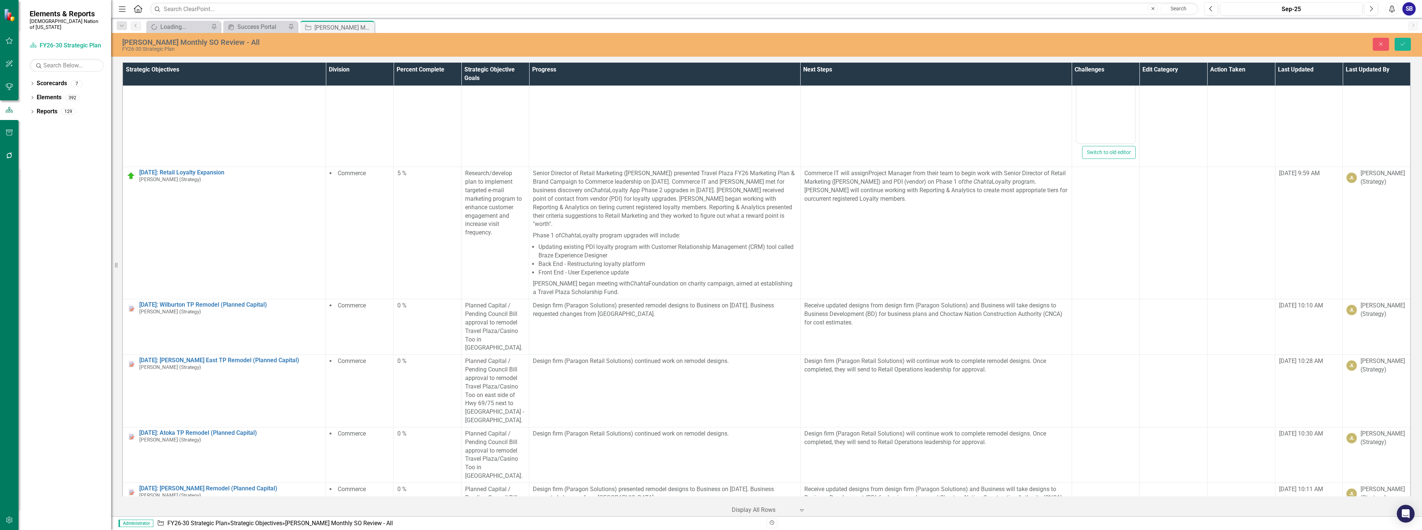
scroll to position [14545, 0]
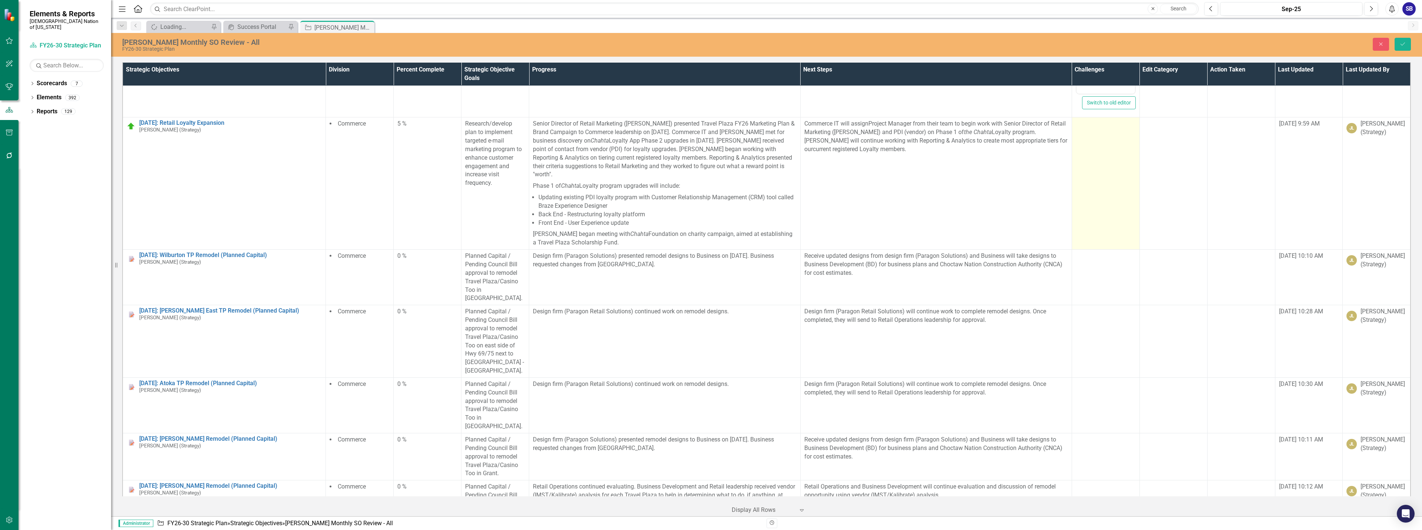
click at [1099, 236] on td at bounding box center [1106, 183] width 68 height 132
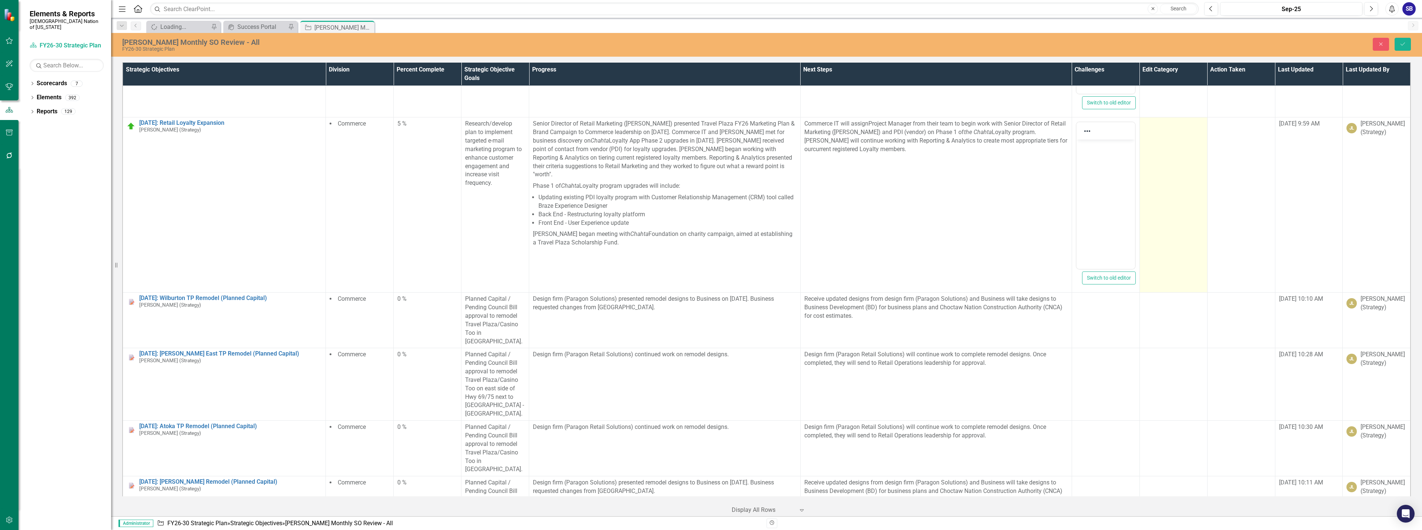
click at [1166, 265] on td at bounding box center [1174, 204] width 68 height 175
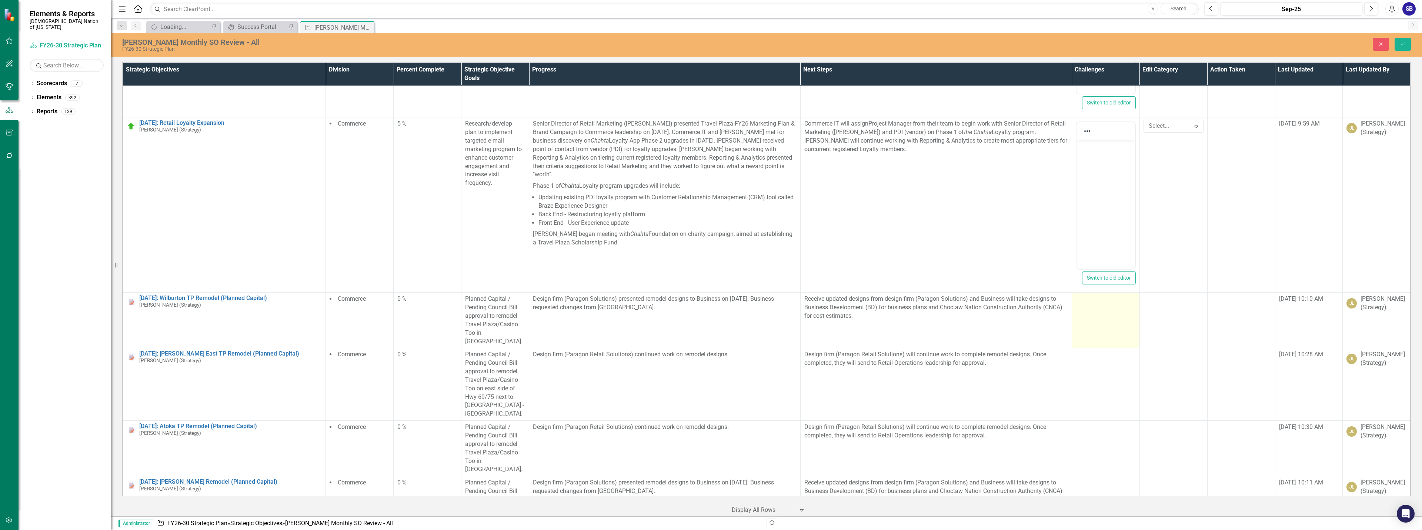
click at [1112, 348] on td at bounding box center [1106, 321] width 68 height 56
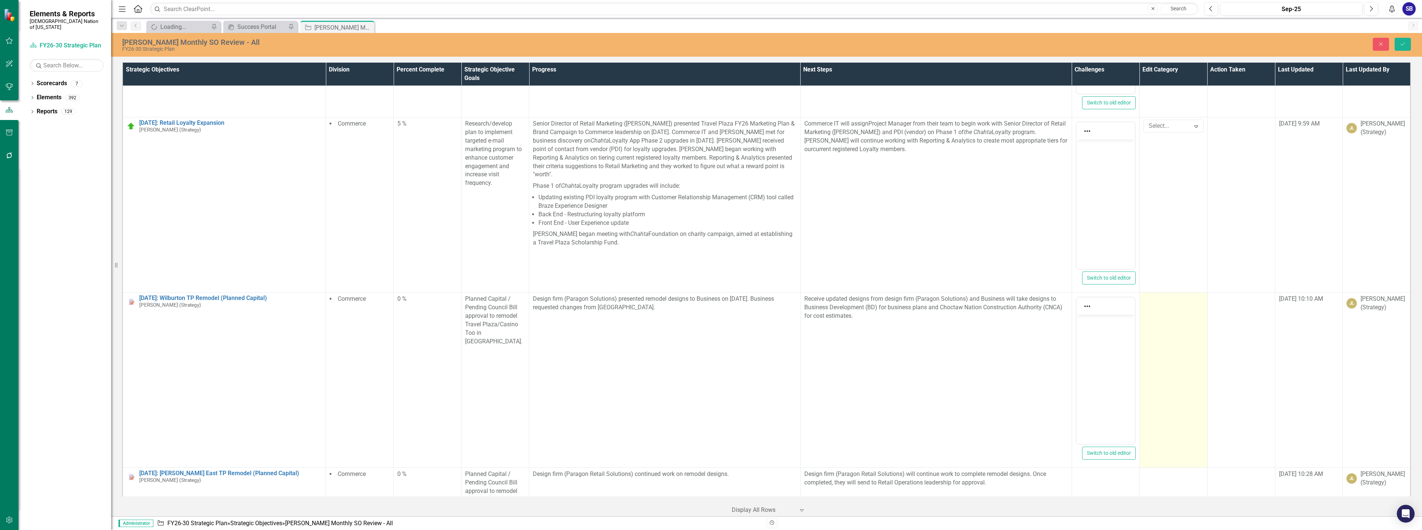
click at [1165, 369] on td at bounding box center [1174, 380] width 68 height 175
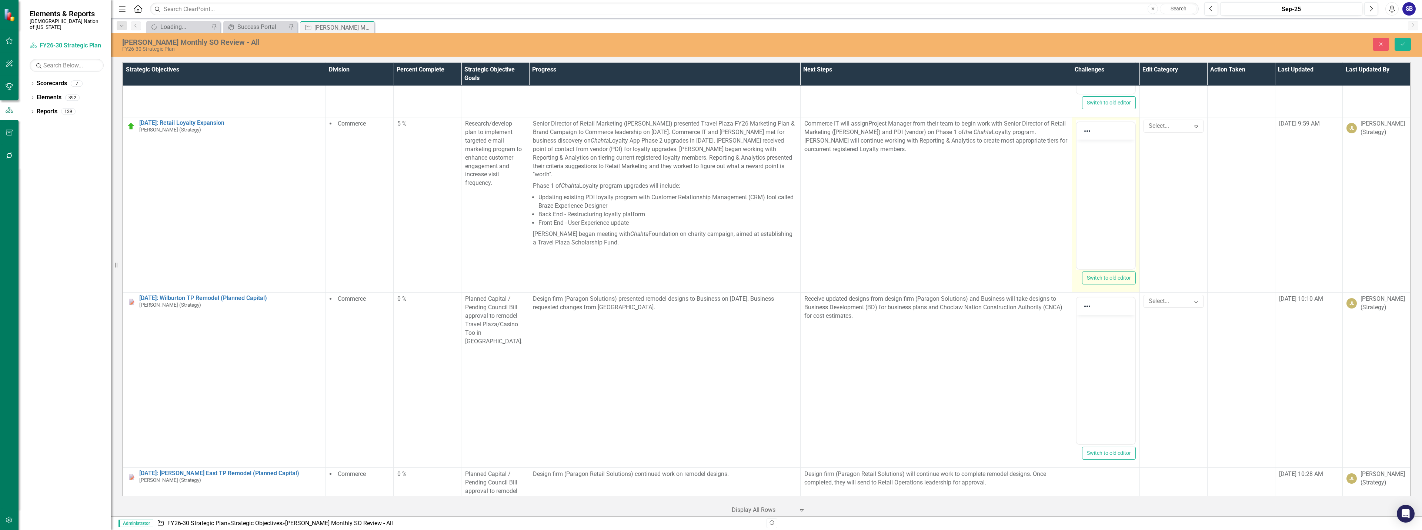
click at [1110, 223] on body "Rich Text Area. Press ALT-0 for help." at bounding box center [1105, 195] width 59 height 111
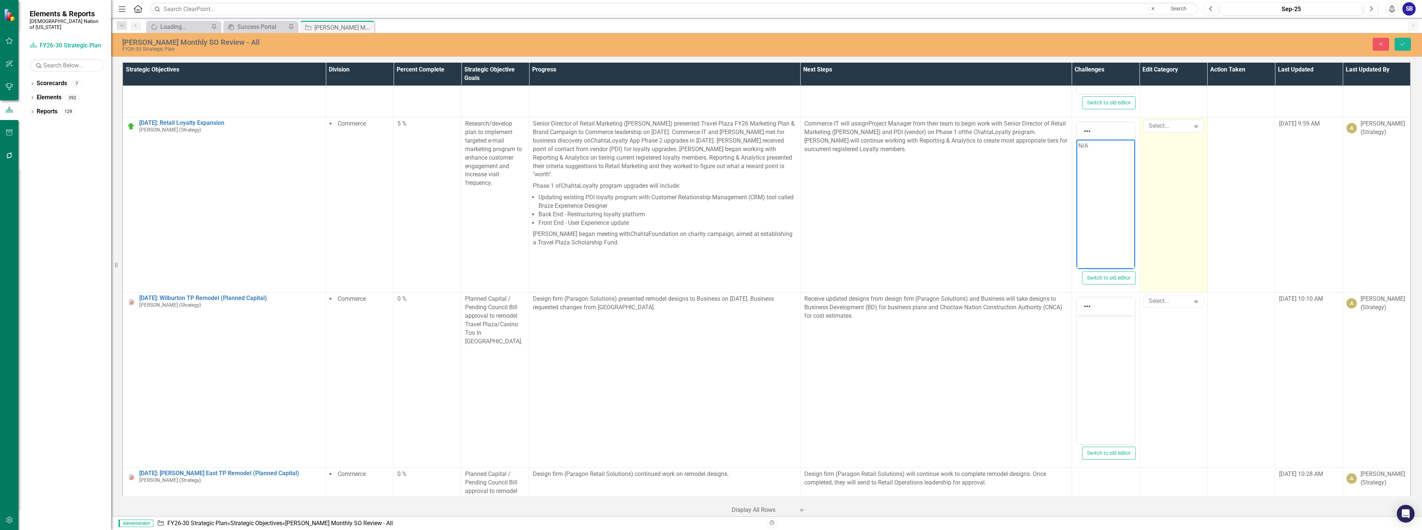
drag, startPoint x: 1158, startPoint y: 159, endPoint x: 1139, endPoint y: 180, distance: 29.4
click at [1158, 131] on div at bounding box center [1168, 126] width 44 height 10
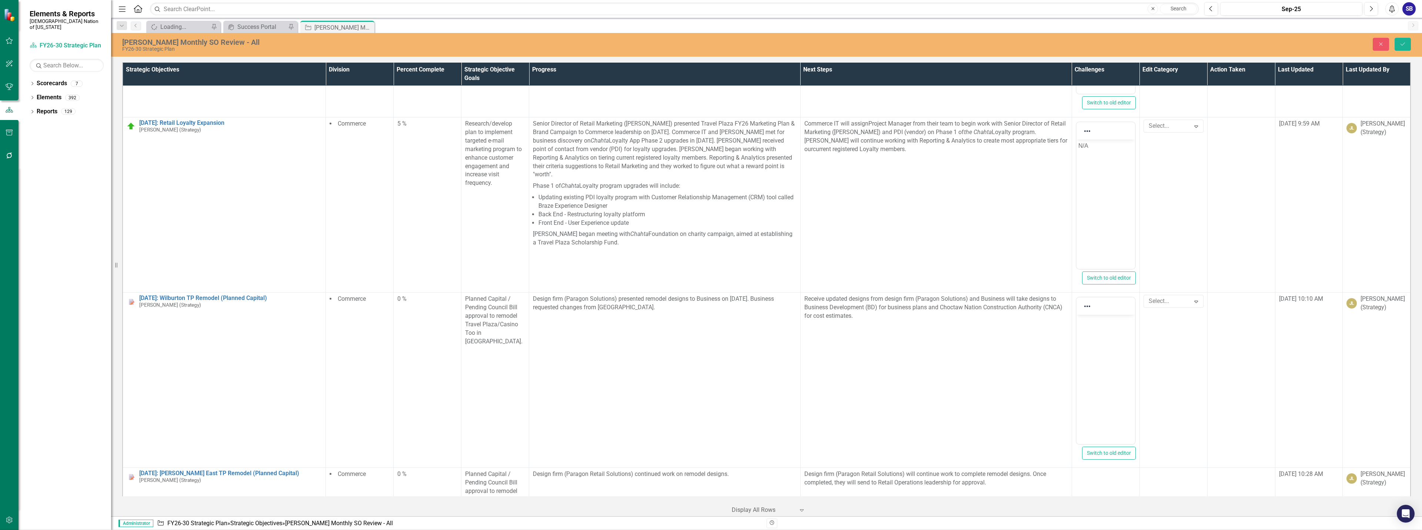
click at [1117, 355] on body "Rich Text Area. Press ALT-0 for help." at bounding box center [1105, 370] width 59 height 111
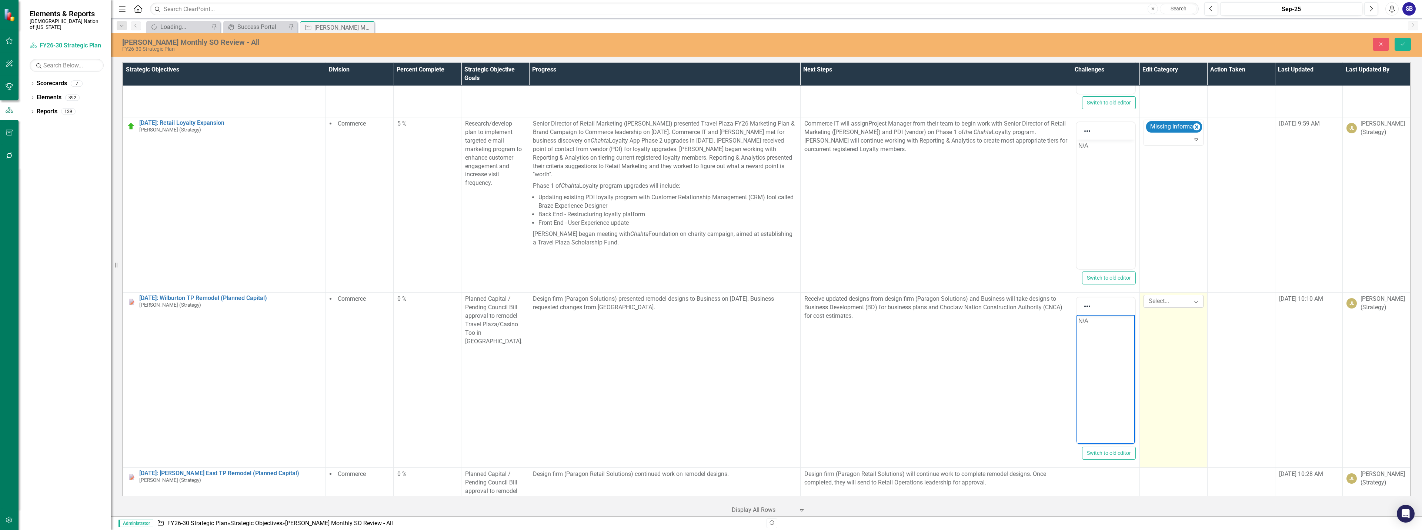
click at [1193, 304] on icon "Expand" at bounding box center [1196, 302] width 7 height 6
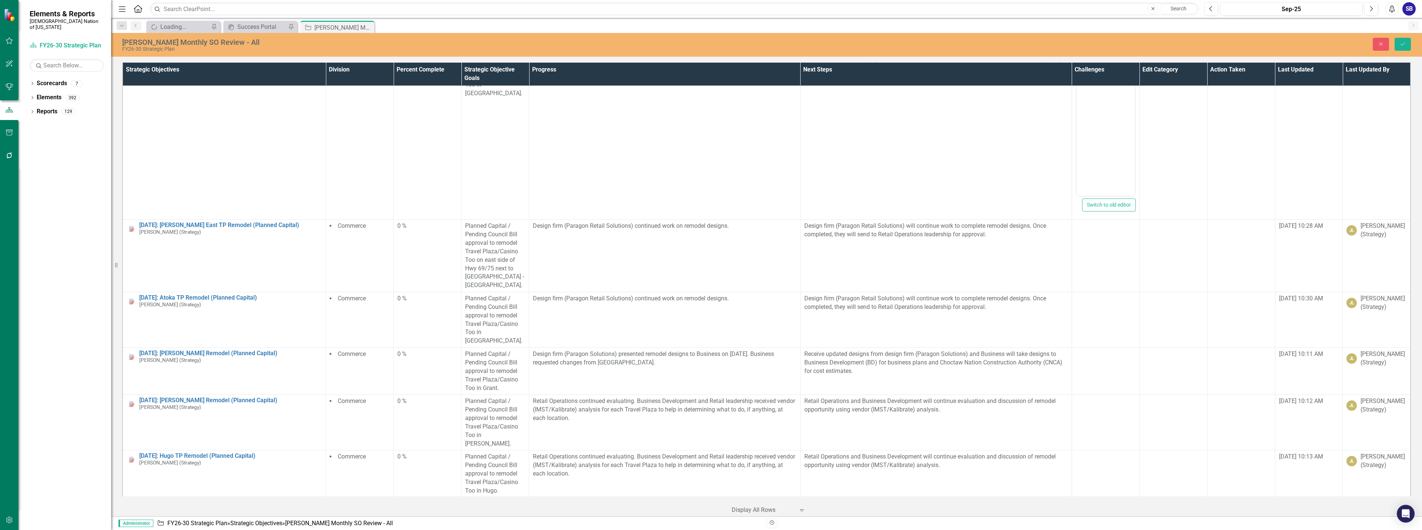
scroll to position [14810, 0]
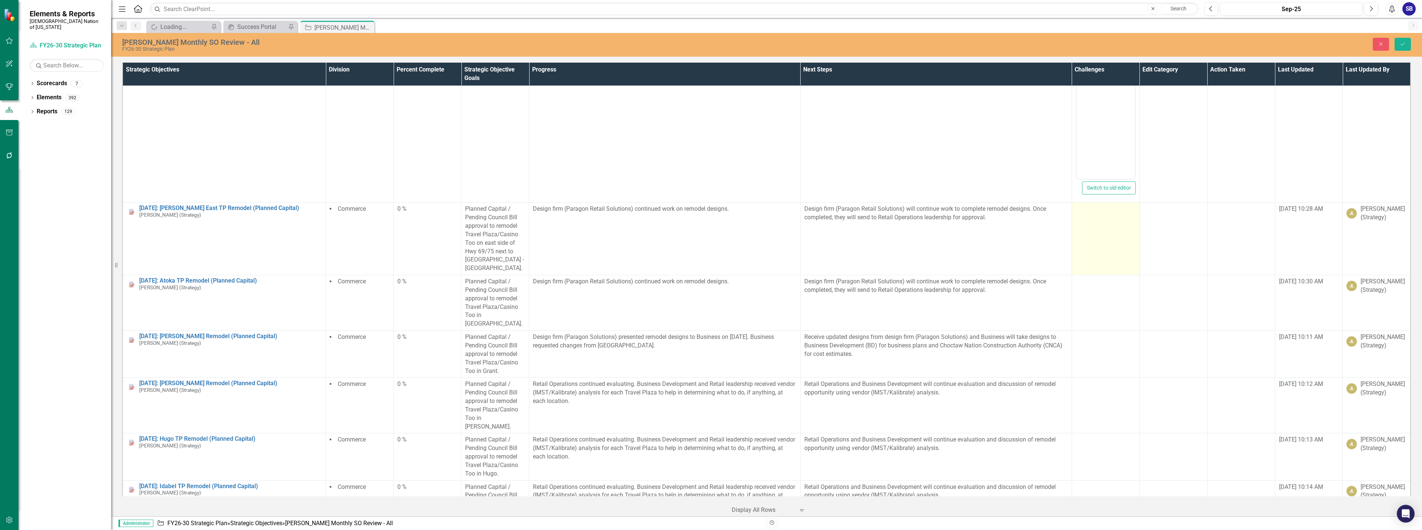
click at [1098, 275] on td at bounding box center [1106, 239] width 68 height 73
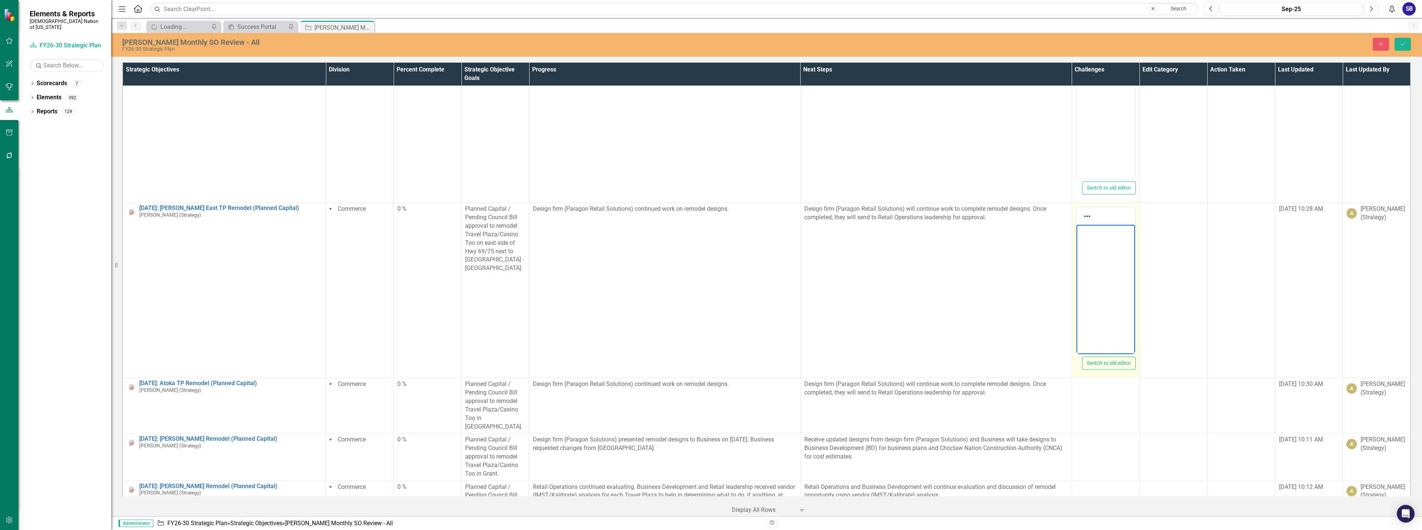
scroll to position [0, 0]
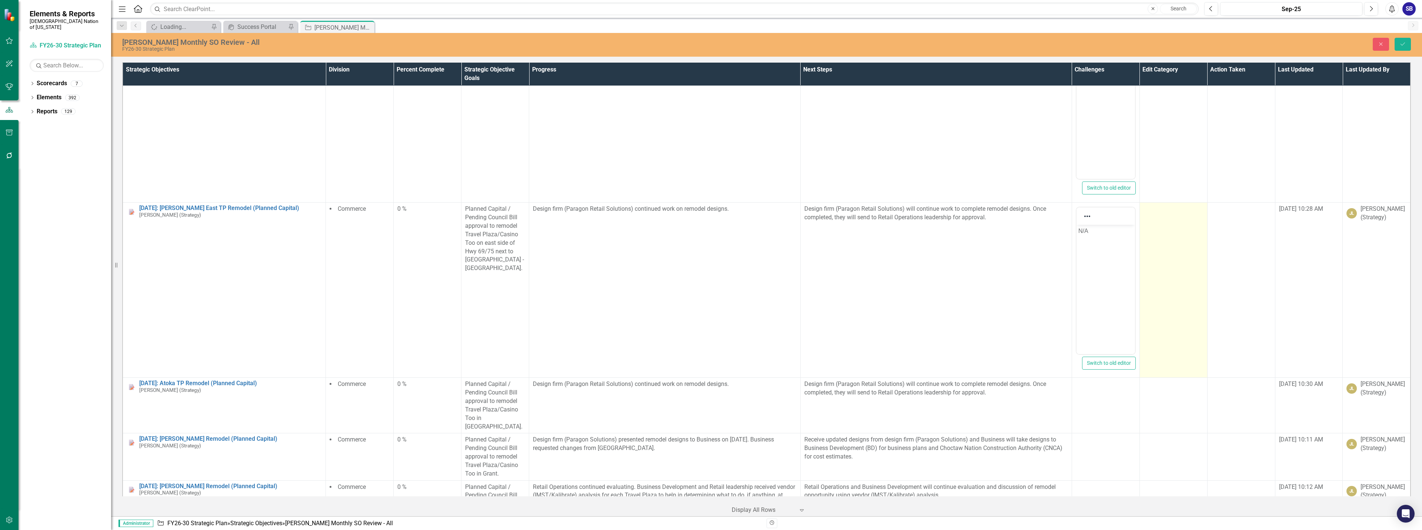
click at [1170, 293] on td at bounding box center [1174, 290] width 68 height 175
click at [1159, 216] on div at bounding box center [1168, 211] width 44 height 10
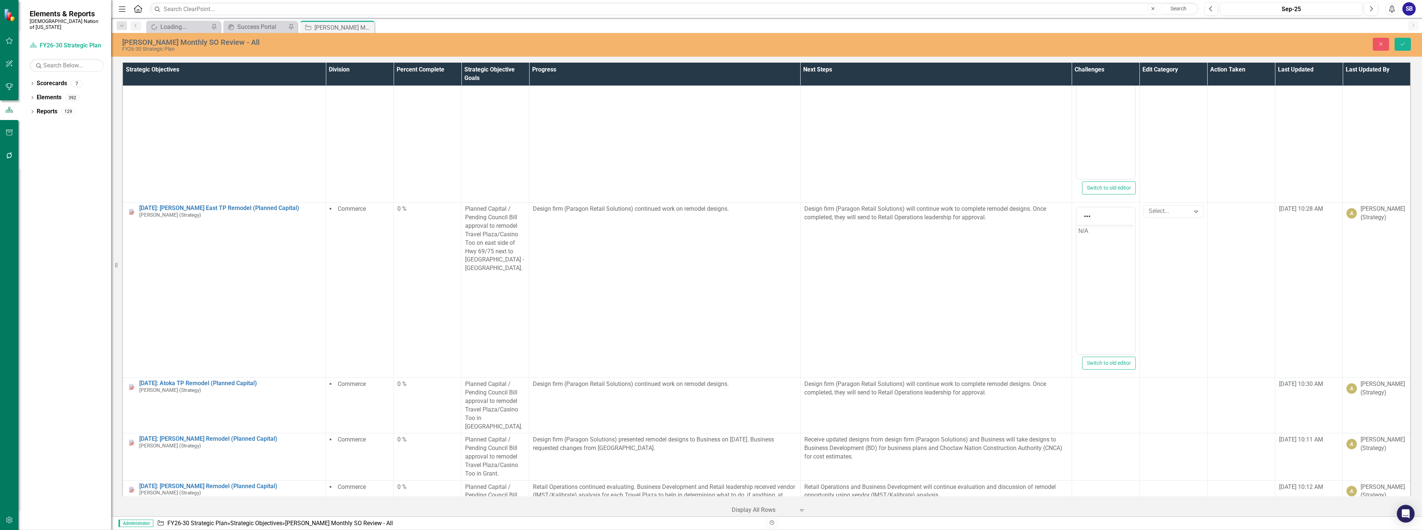
click at [1095, 433] on td at bounding box center [1106, 406] width 68 height 56
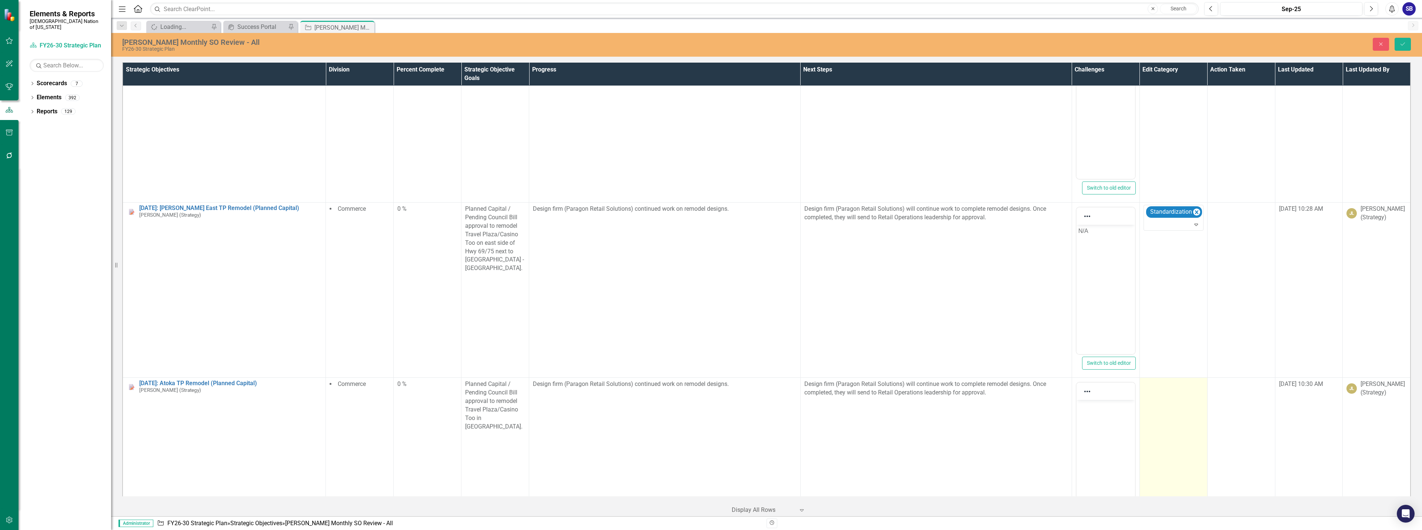
click at [1161, 460] on td at bounding box center [1174, 465] width 68 height 175
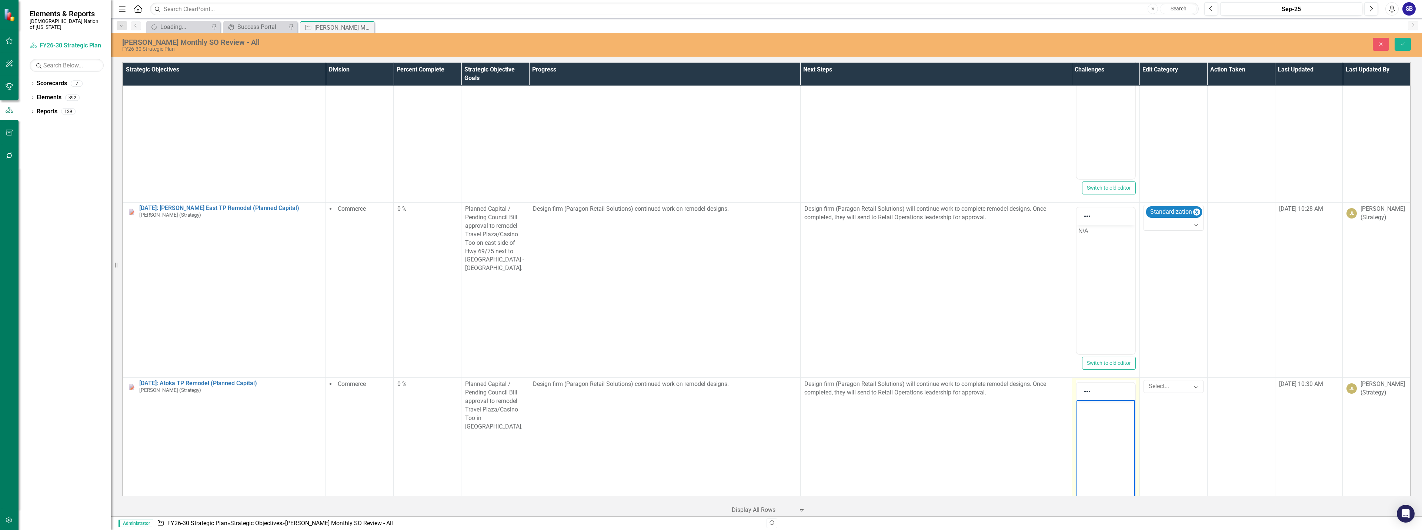
click at [1110, 439] on body "Rich Text Area. Press ALT-0 for help." at bounding box center [1105, 455] width 59 height 111
click at [1174, 392] on div at bounding box center [1168, 387] width 44 height 10
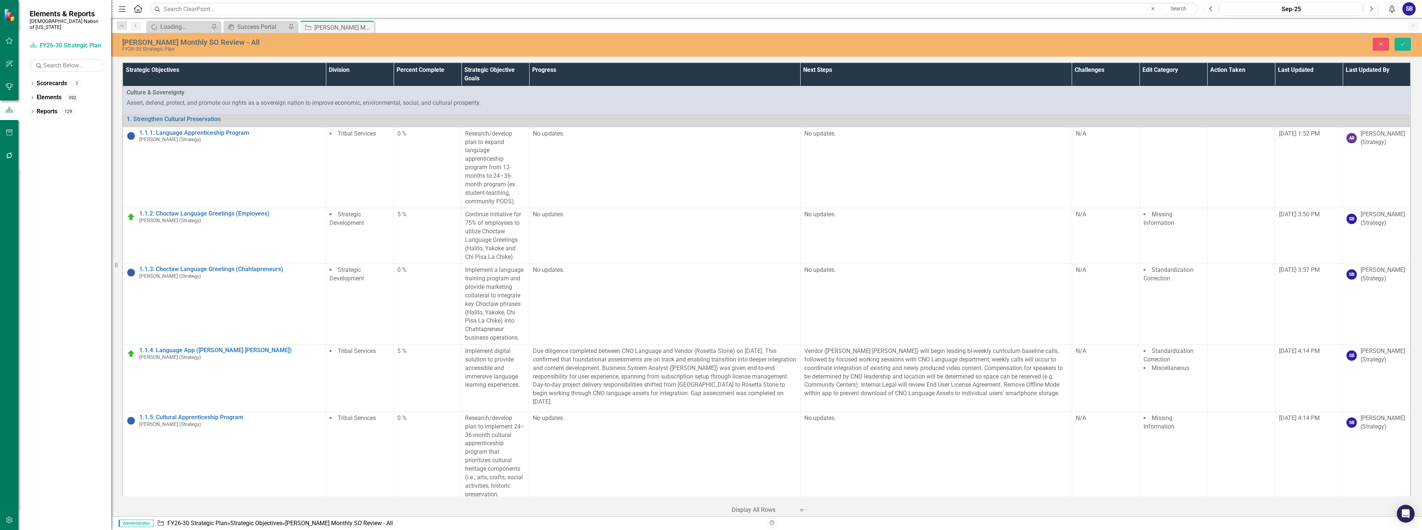
scroll to position [16611, 0]
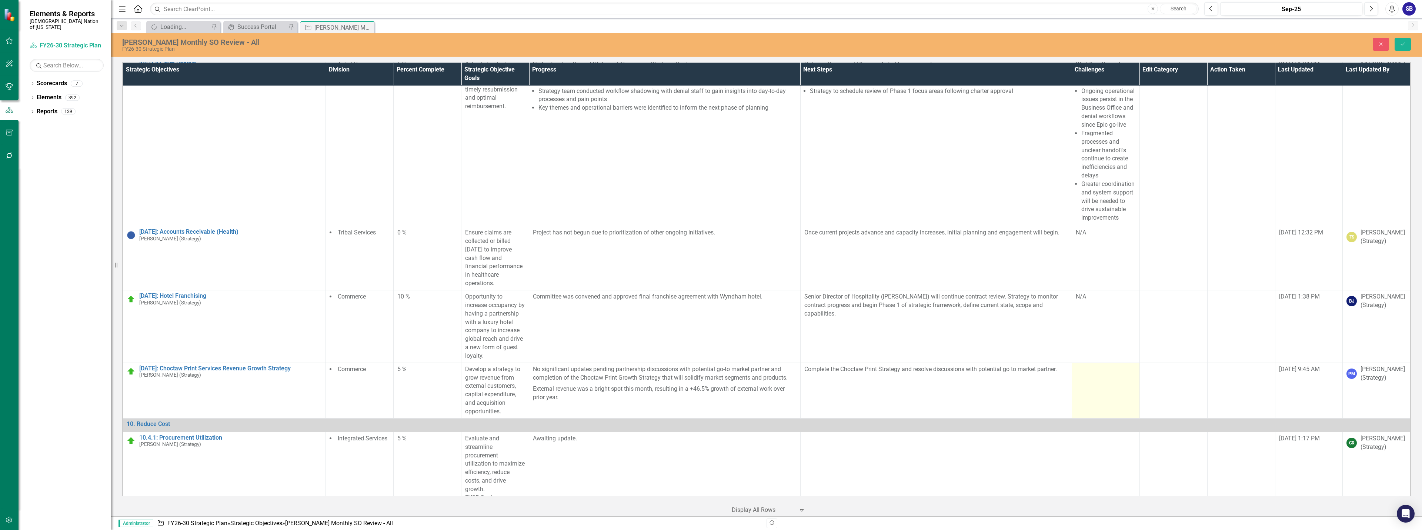
click at [1093, 363] on td at bounding box center [1106, 391] width 68 height 56
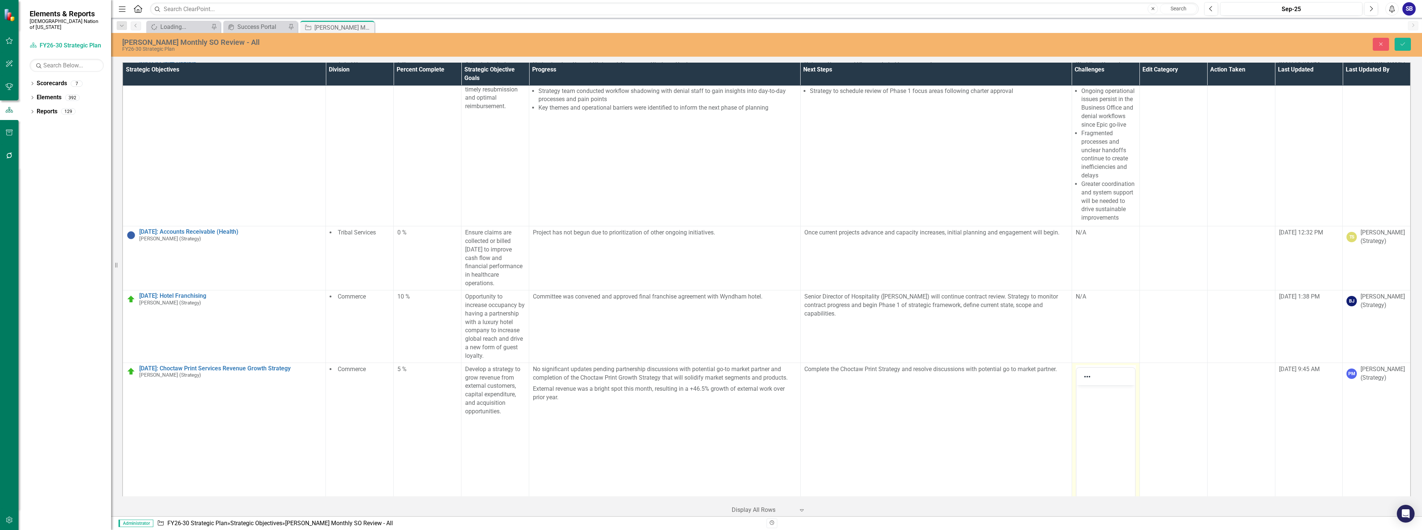
scroll to position [0, 0]
click at [1093, 430] on body "Rich Text Area. Press ALT-0 for help." at bounding box center [1105, 440] width 59 height 111
click at [1158, 363] on td at bounding box center [1174, 450] width 68 height 175
click at [1164, 367] on div at bounding box center [1168, 372] width 44 height 10
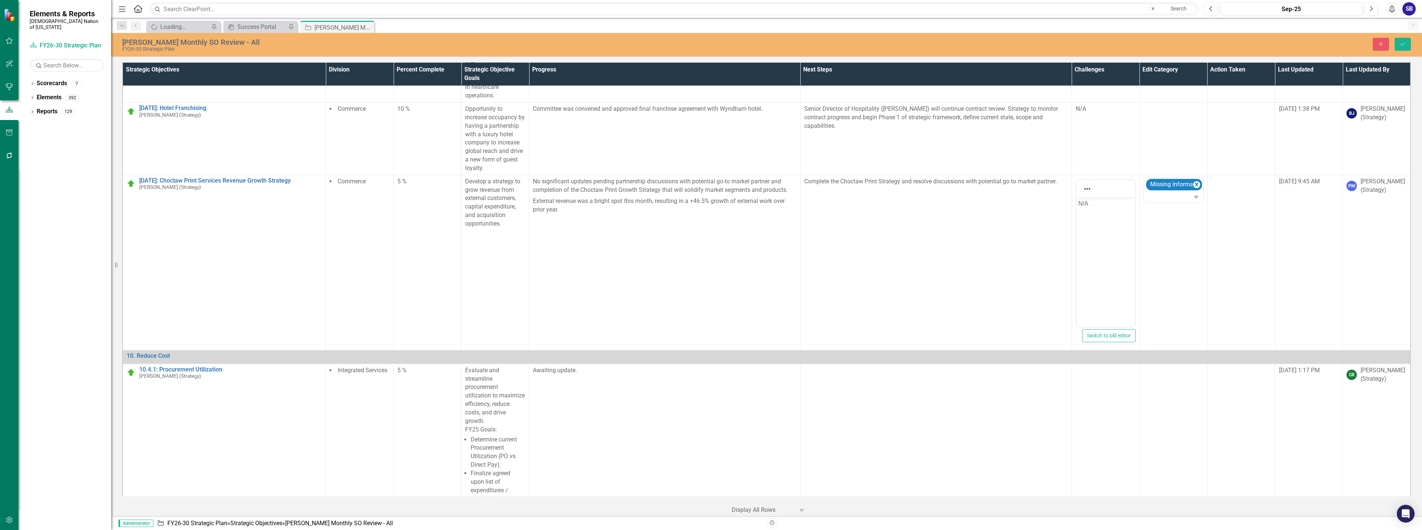
scroll to position [16949, 0]
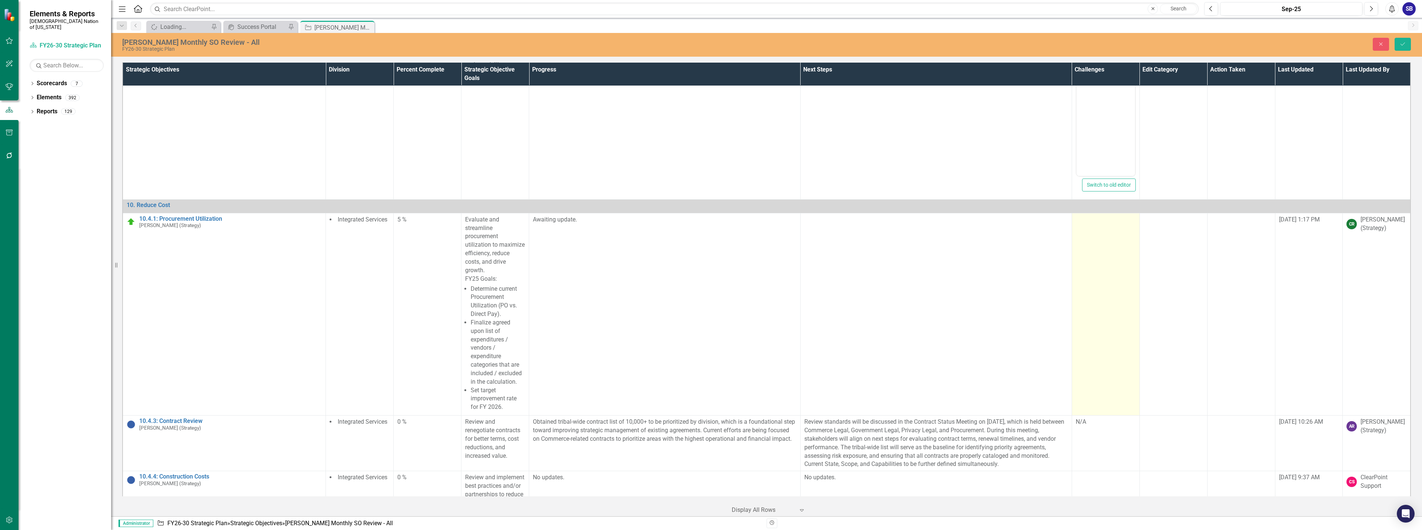
click at [1095, 270] on td at bounding box center [1106, 314] width 68 height 202
click at [1095, 271] on td at bounding box center [1106, 314] width 68 height 202
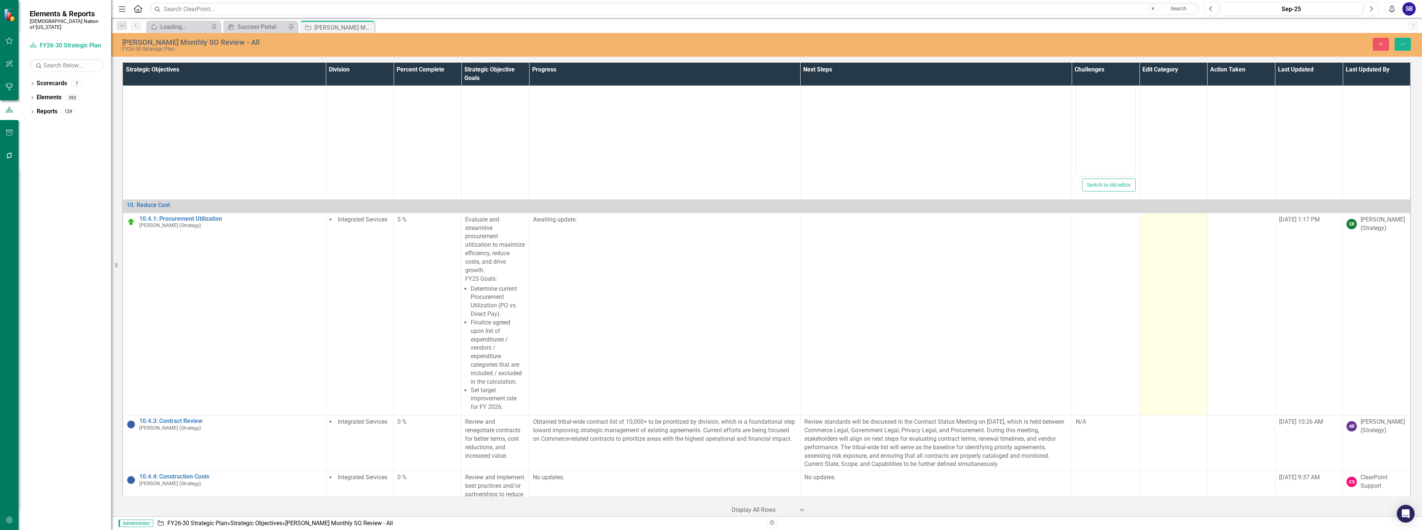
click at [1171, 276] on td at bounding box center [1174, 314] width 68 height 202
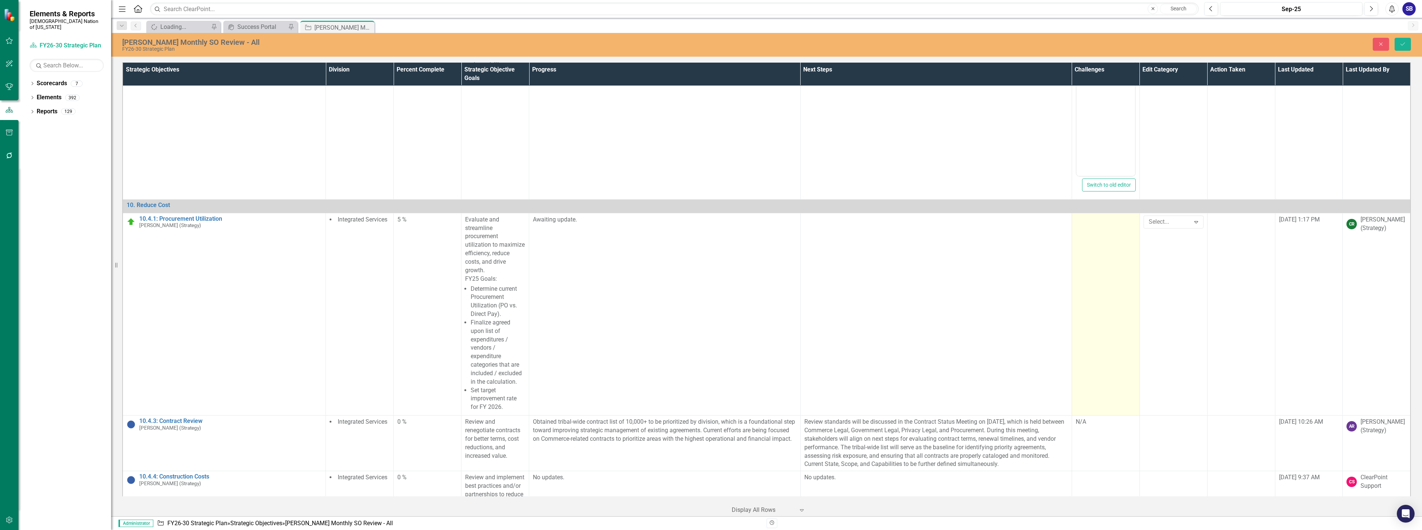
click at [1100, 213] on td at bounding box center [1106, 314] width 68 height 202
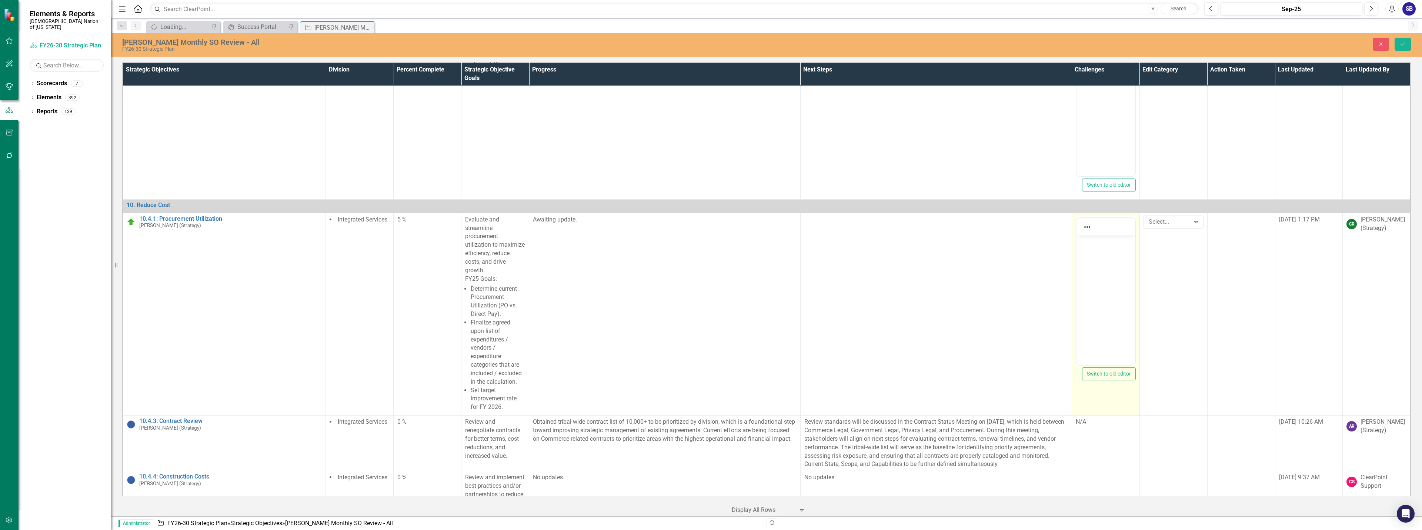
scroll to position [0, 0]
click at [1107, 269] on body "Rich Text Area. Press ALT-0 for help." at bounding box center [1105, 290] width 59 height 111
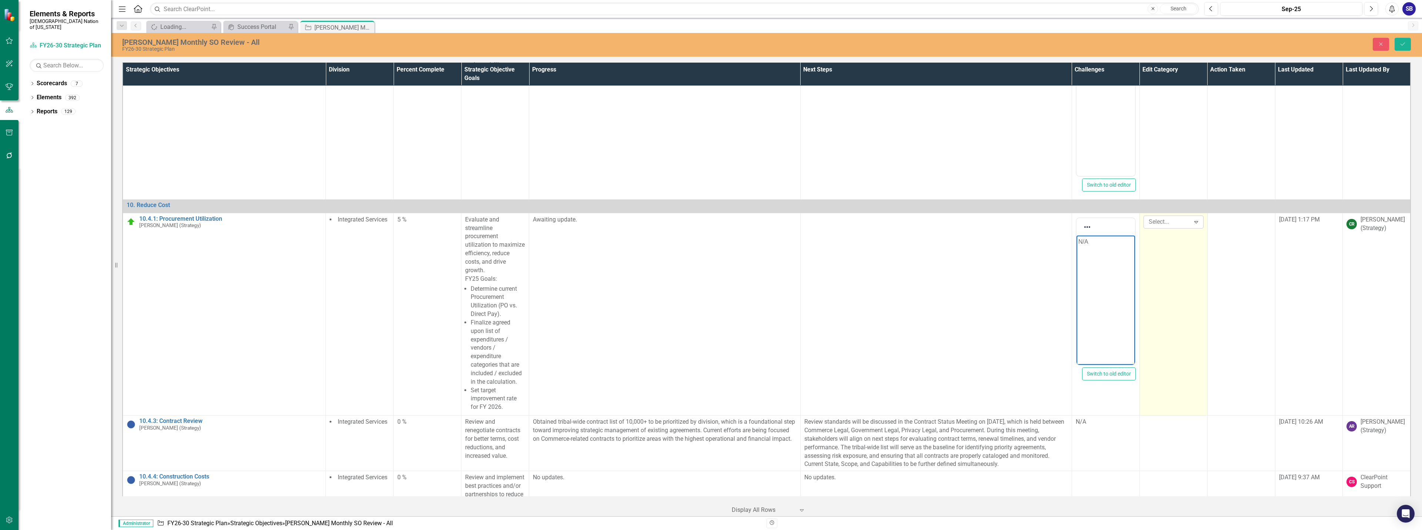
click at [1180, 217] on div at bounding box center [1168, 222] width 44 height 10
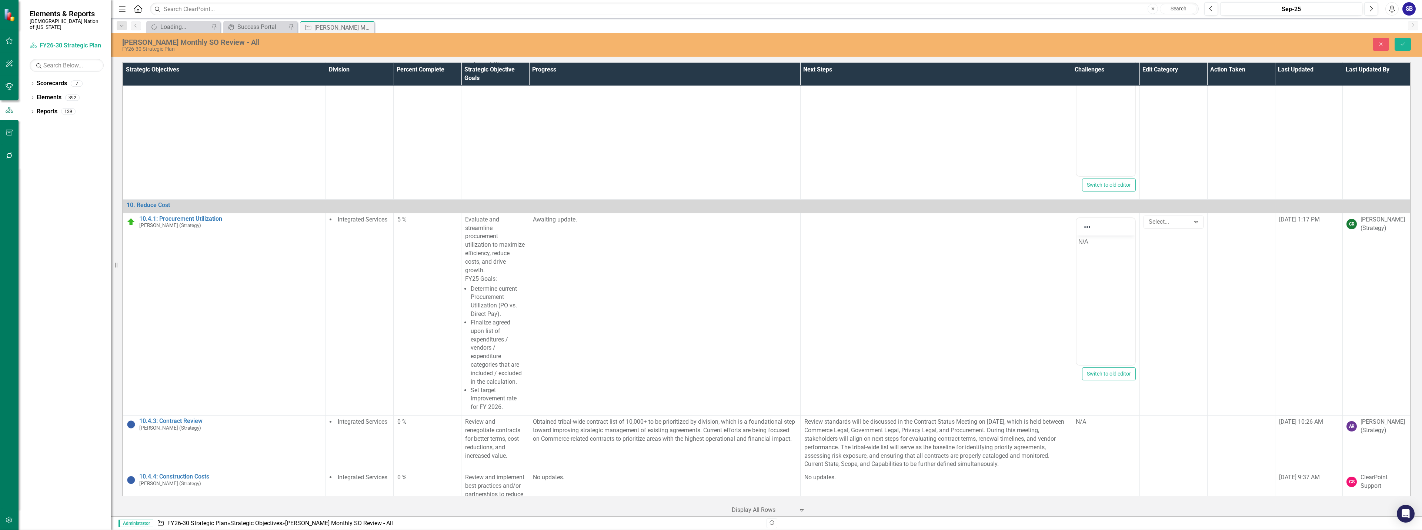
click at [1101, 471] on td at bounding box center [1106, 494] width 68 height 47
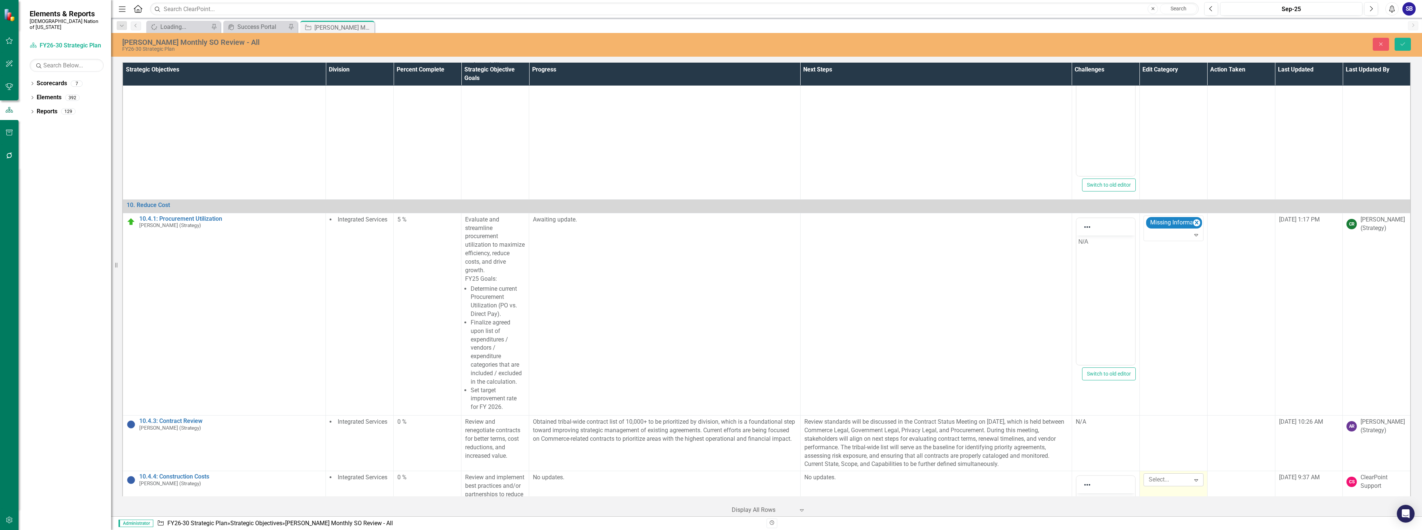
click at [1178, 475] on div at bounding box center [1168, 480] width 44 height 10
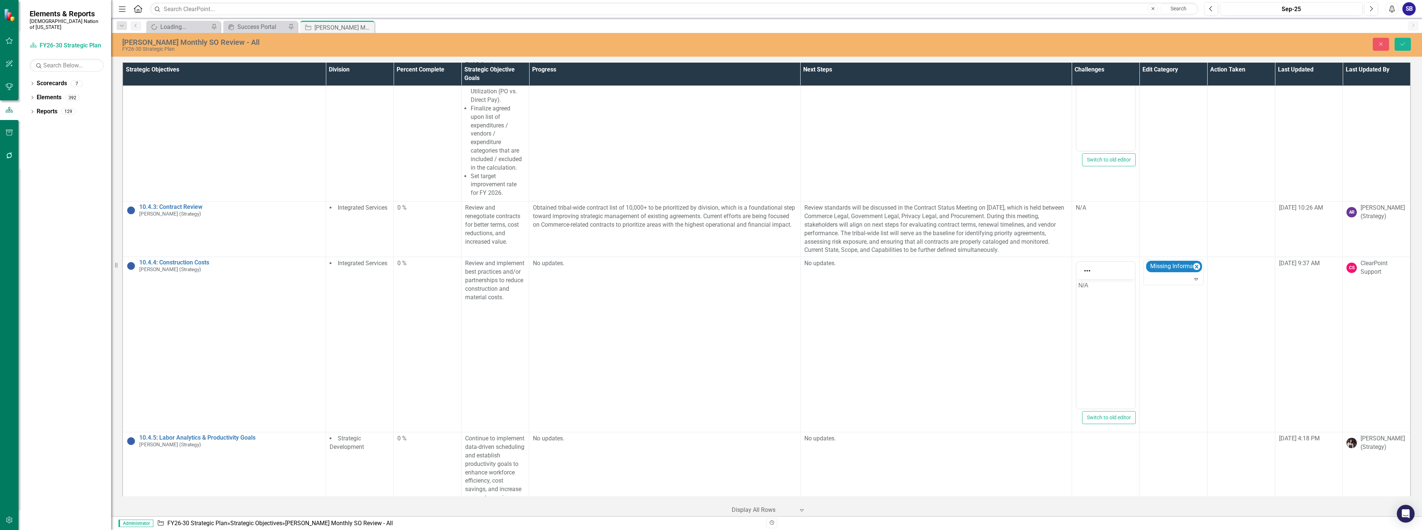
scroll to position [17214, 0]
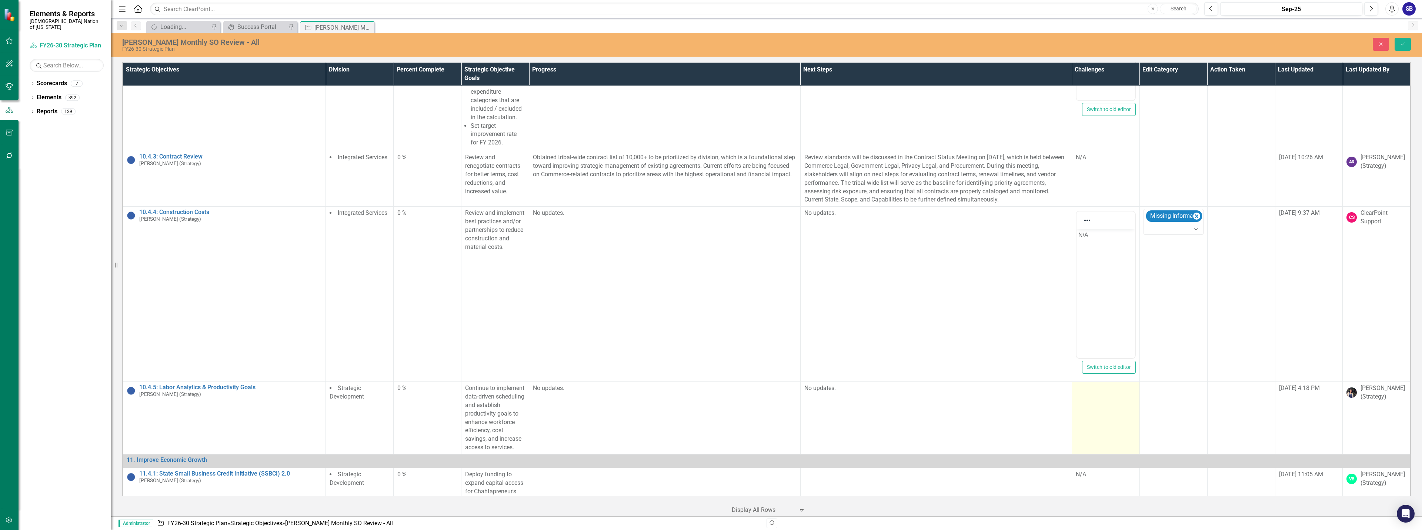
click at [1095, 382] on td at bounding box center [1106, 418] width 68 height 73
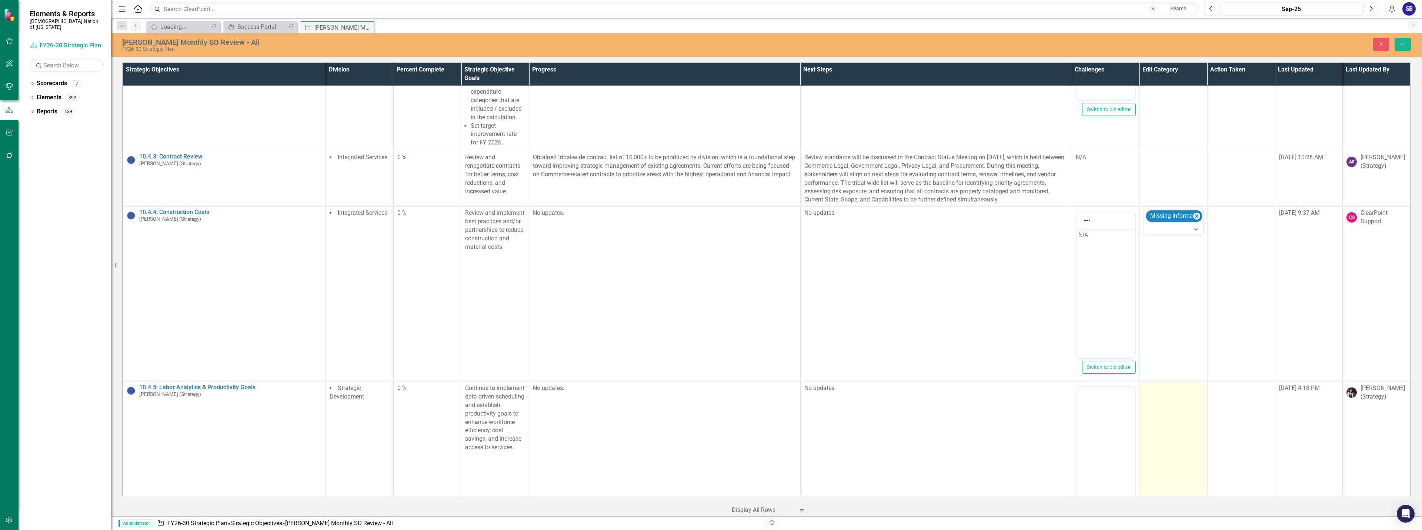
click at [1169, 382] on td at bounding box center [1174, 469] width 68 height 175
click at [1105, 443] on body "Rich Text Area. Press ALT-0 for help." at bounding box center [1105, 459] width 59 height 111
click at [1163, 382] on td at bounding box center [1174, 469] width 68 height 175
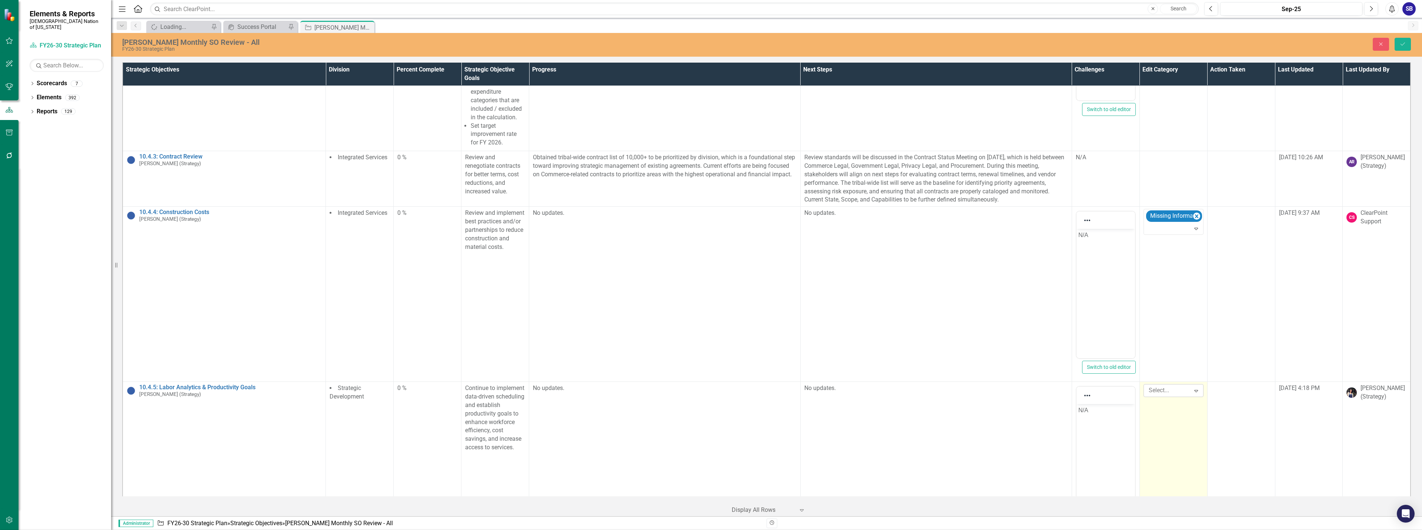
click at [1159, 386] on div at bounding box center [1168, 391] width 44 height 10
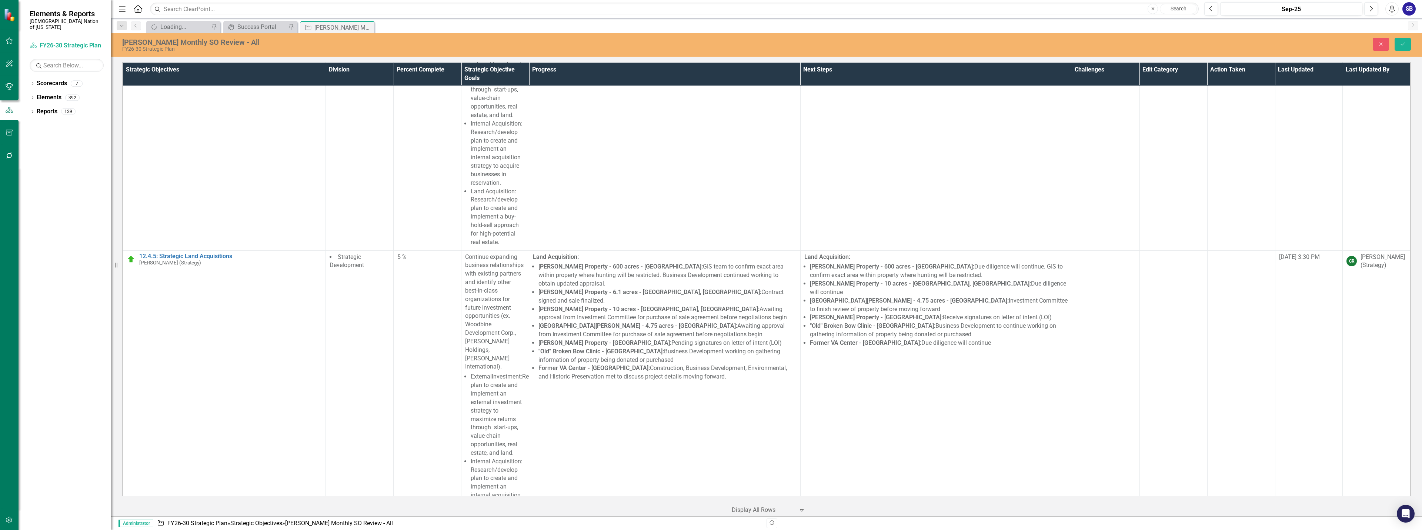
scroll to position [19325, 0]
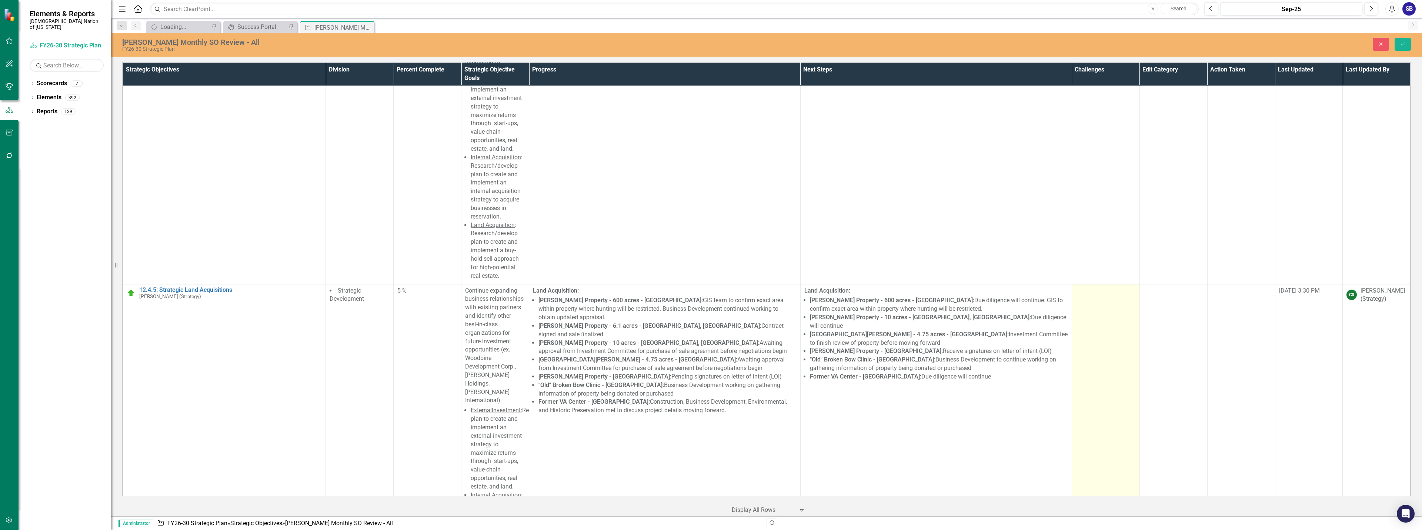
click at [1091, 336] on td at bounding box center [1106, 453] width 68 height 338
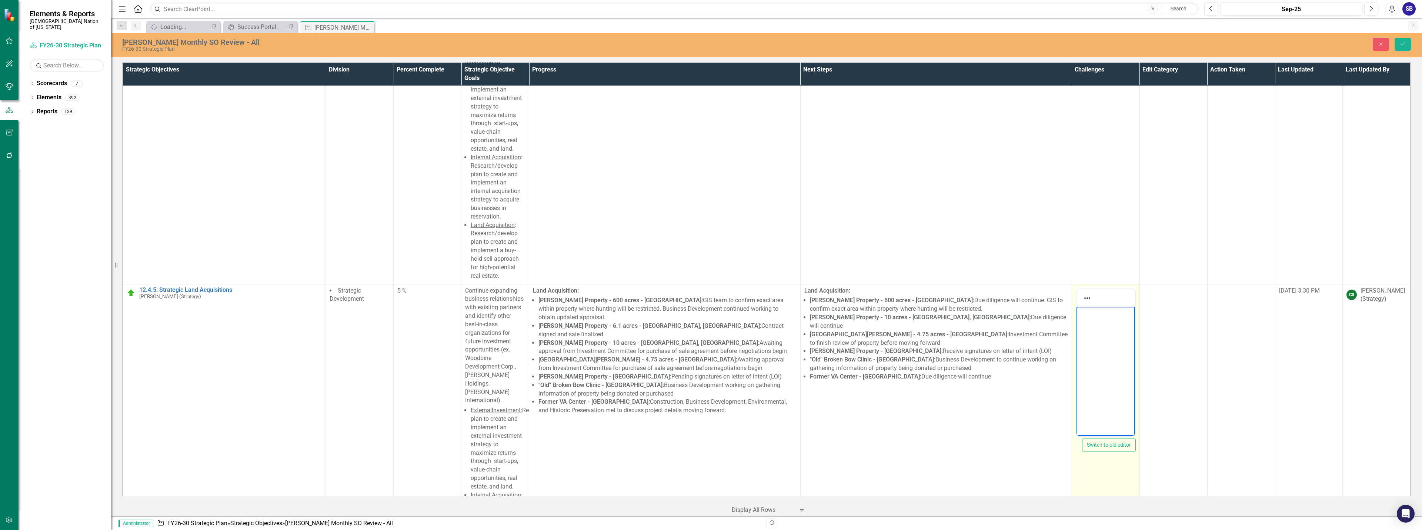
scroll to position [0, 0]
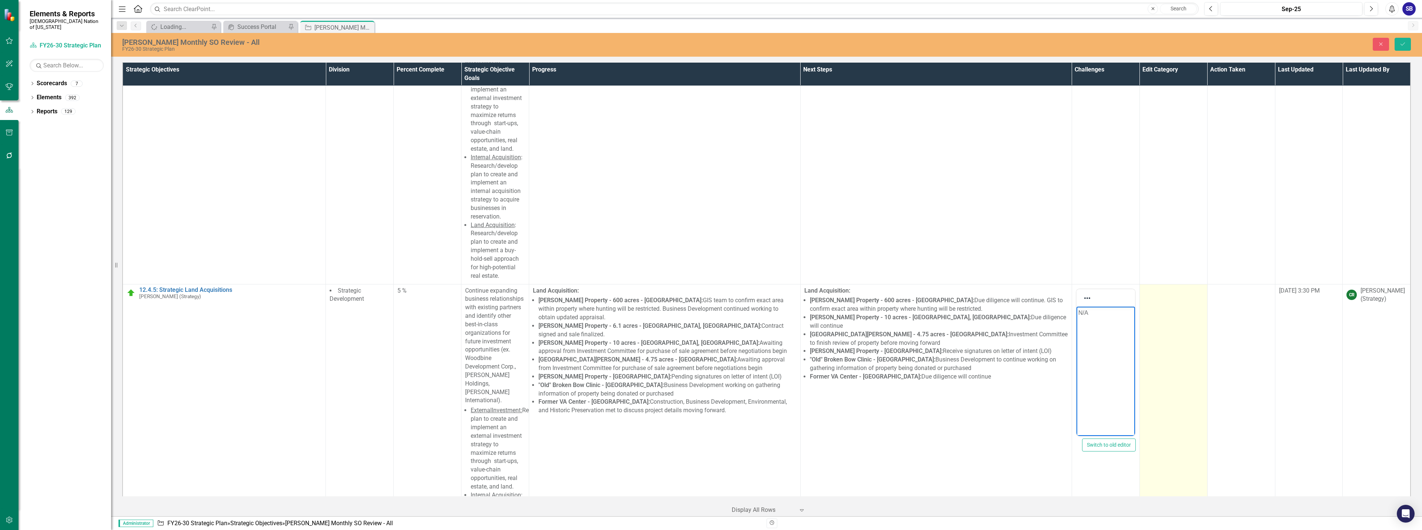
click at [1187, 284] on td at bounding box center [1174, 453] width 68 height 338
click at [1172, 288] on div at bounding box center [1168, 293] width 44 height 10
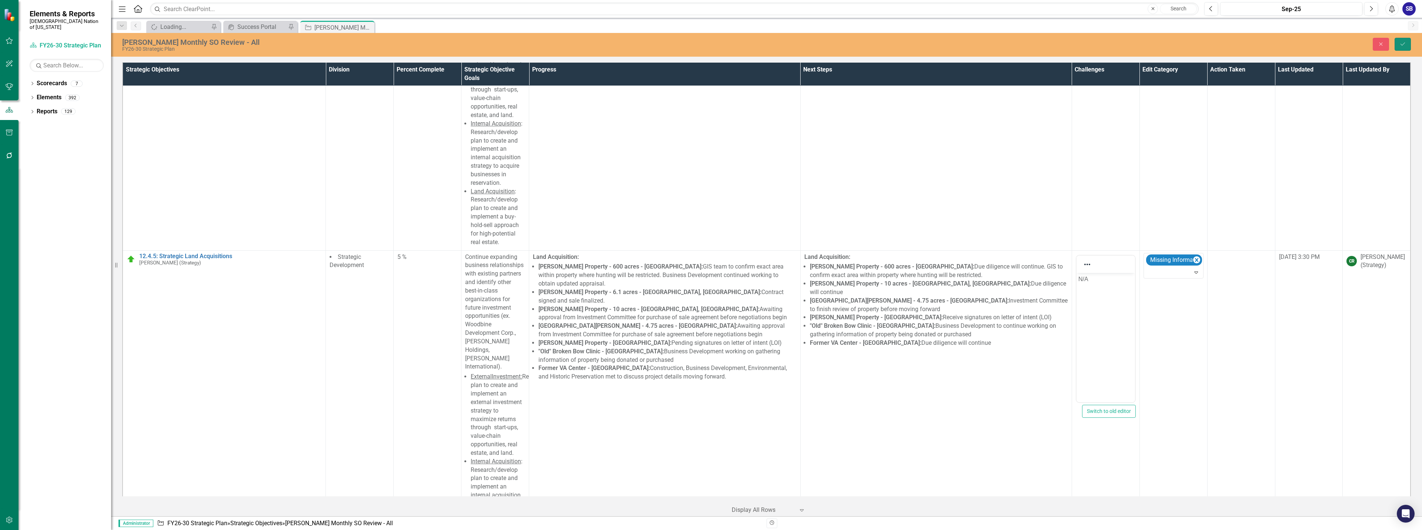
click at [1400, 47] on button "Save" at bounding box center [1403, 44] width 16 height 13
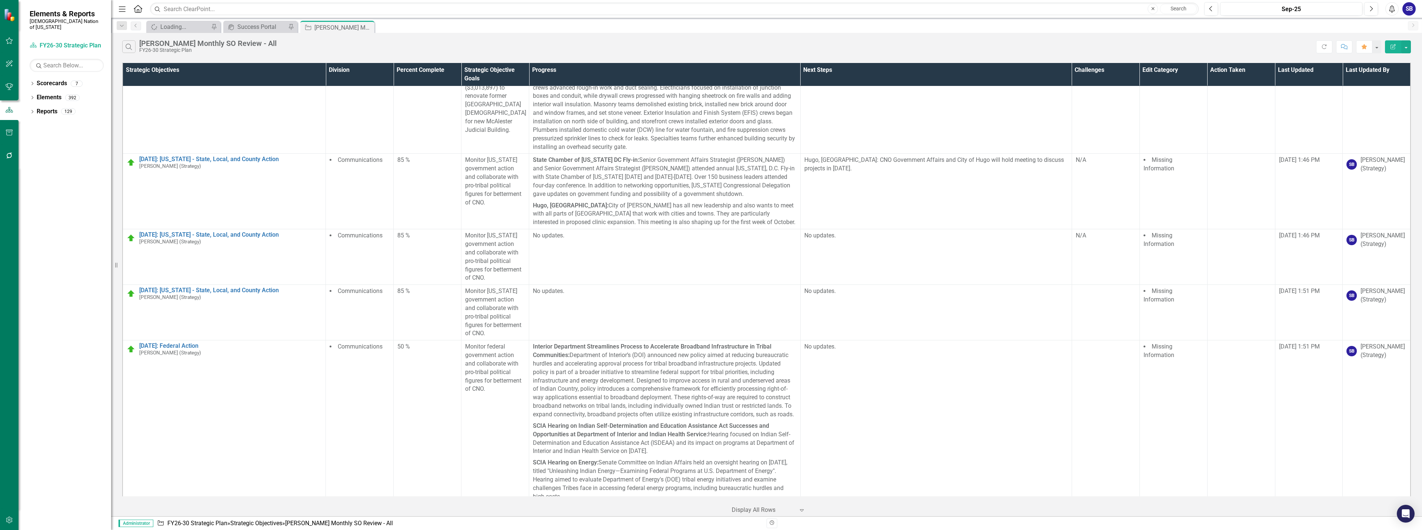
scroll to position [3779, 0]
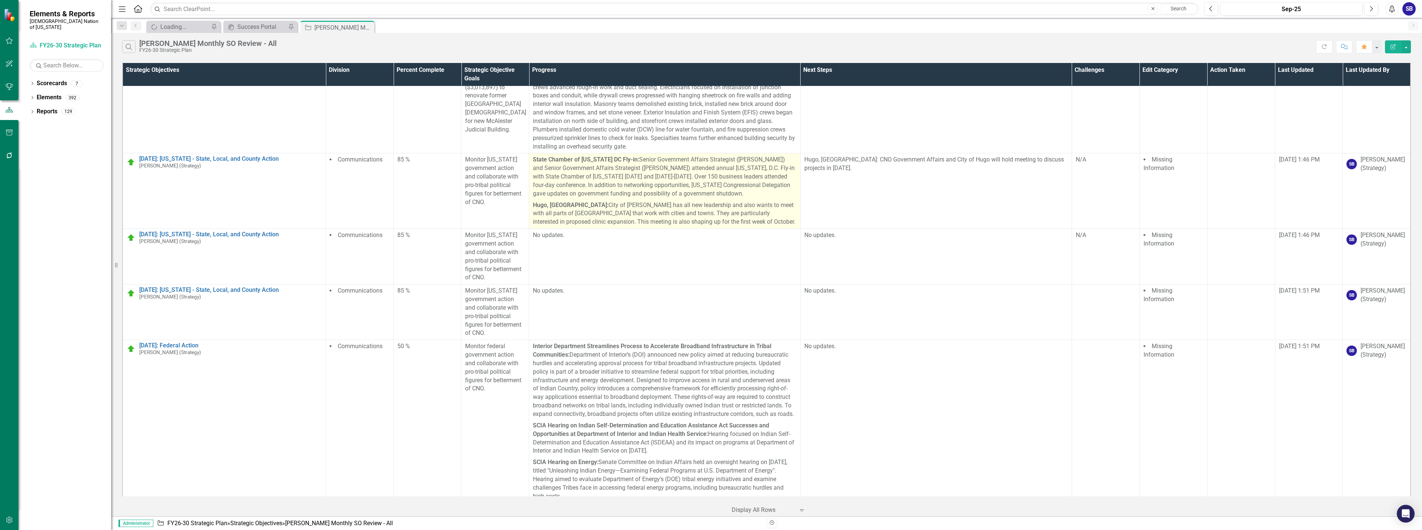
click at [703, 196] on p "State Chamber of Oklahoma DC Fly-in: Senior Government Affairs Strategist (Jenn…" at bounding box center [665, 178] width 264 height 44
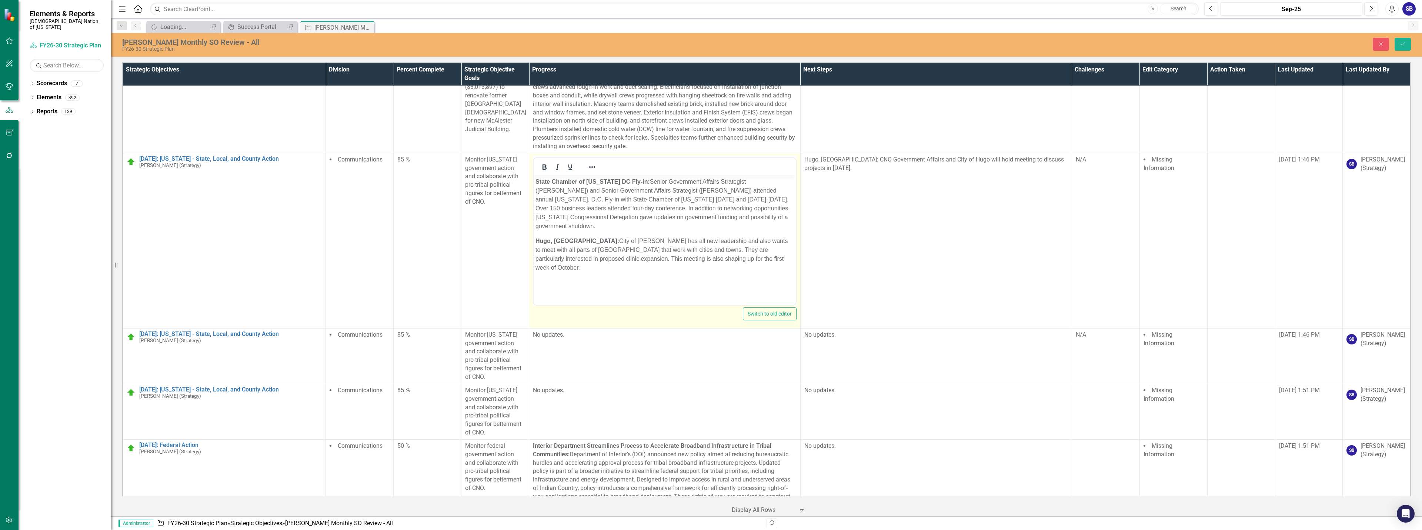
scroll to position [0, 0]
drag, startPoint x: 632, startPoint y: 199, endPoint x: 702, endPoint y: 199, distance: 69.6
click at [702, 199] on p "State Chamber of Oklahoma DC Fly-in: Senior Government Affairs Strategist (Jenn…" at bounding box center [665, 203] width 259 height 53
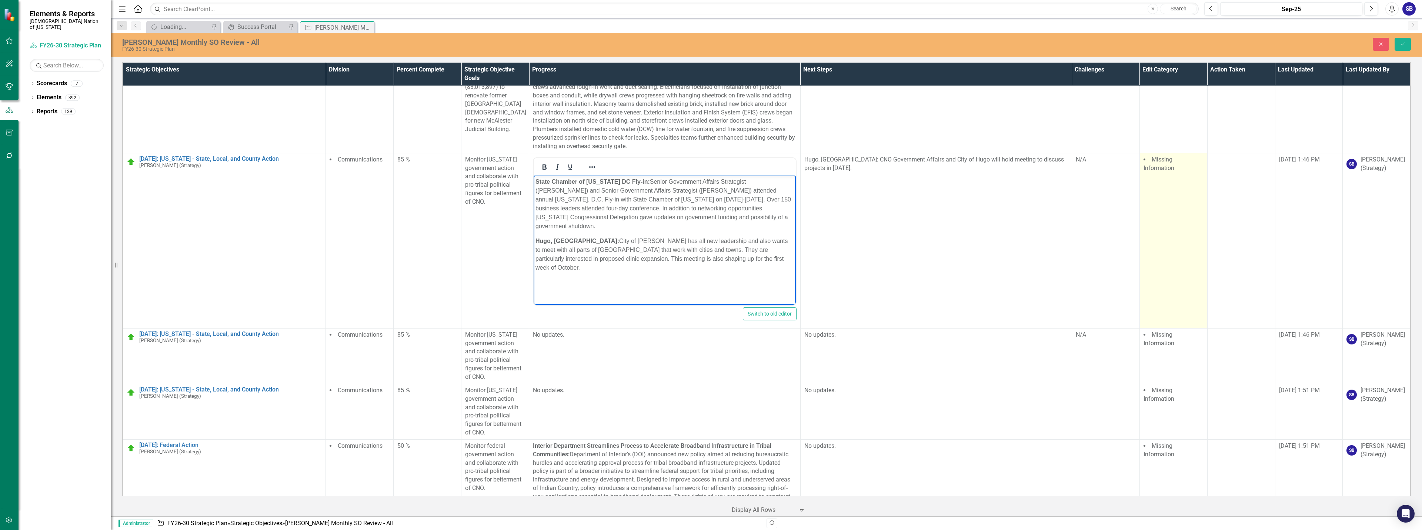
click at [1175, 176] on td "Missing Information" at bounding box center [1174, 240] width 68 height 175
click at [1173, 170] on div at bounding box center [1174, 175] width 57 height 10
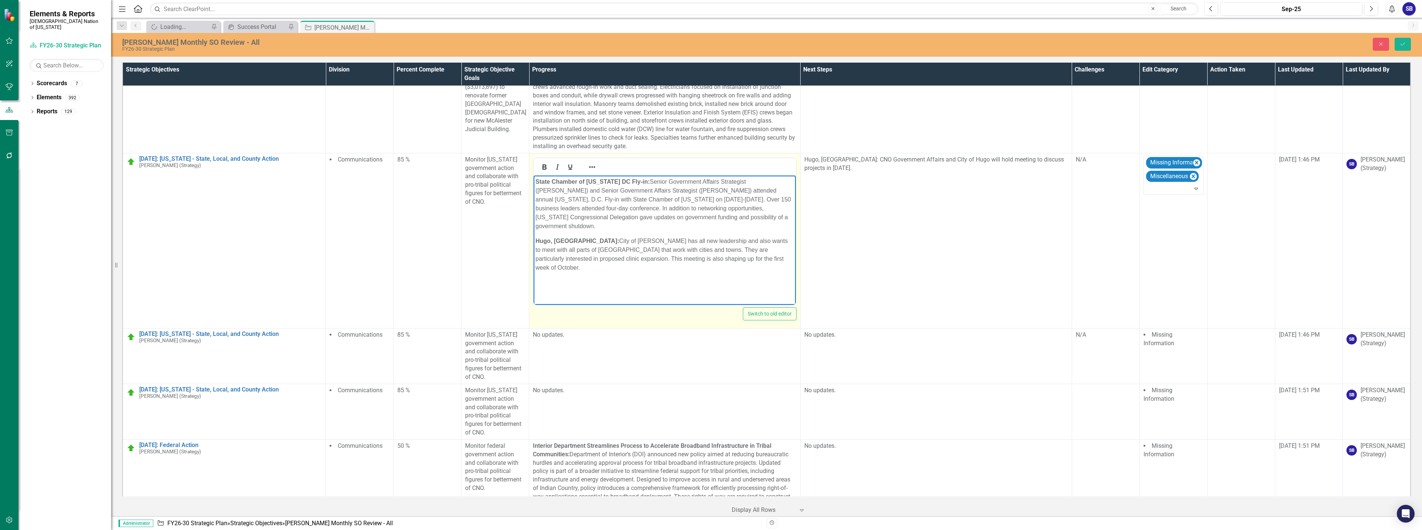
drag, startPoint x: 713, startPoint y: 218, endPoint x: 723, endPoint y: 238, distance: 22.4
click at [713, 219] on p "State Chamber of Oklahoma DC Fly-in: Senior Government Affairs Strategist (Jenn…" at bounding box center [665, 203] width 259 height 53
click at [598, 236] on p "Hugo, OK: City of Hugo has all new leadership and also wants to meet with all p…" at bounding box center [665, 254] width 259 height 36
click at [788, 240] on p "Hugo, OK: City of Hugo, OK, has all new leadership and also wants to meet with …" at bounding box center [665, 254] width 259 height 36
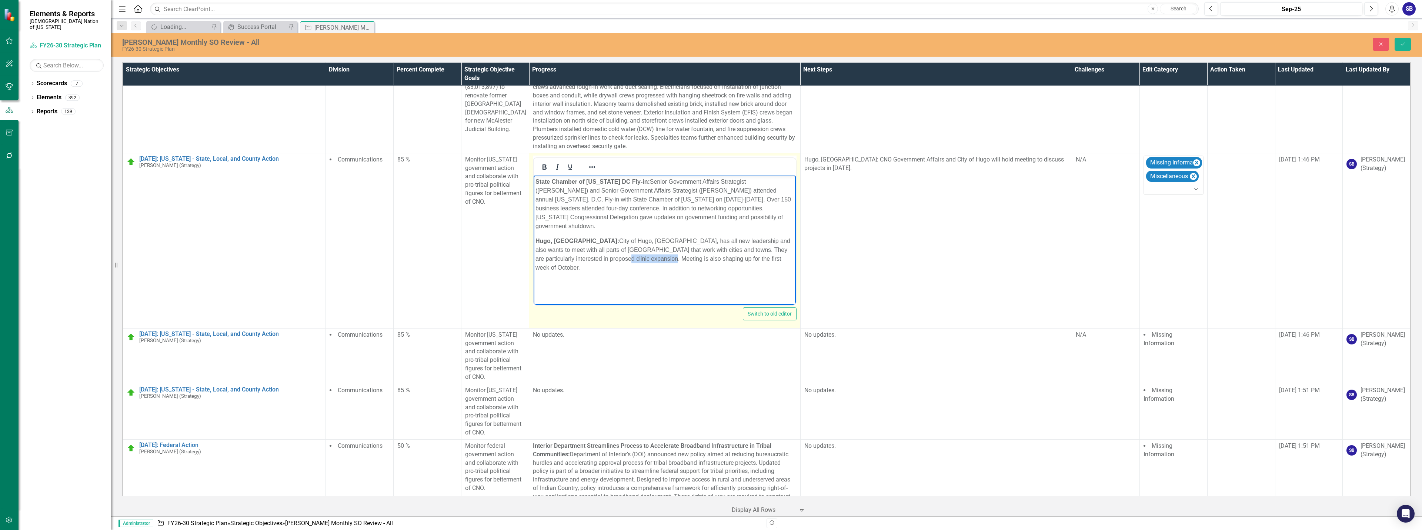
drag, startPoint x: 606, startPoint y: 251, endPoint x: 559, endPoint y: 252, distance: 47.1
click at [559, 252] on p "Hugo, OK: City of Hugo, OK, has all new leadership and also wants to meet with …" at bounding box center [665, 254] width 259 height 36
click at [655, 252] on p "Hugo, OK: City of Hugo, OK, has all new leadership and also wants to meet with …" at bounding box center [665, 254] width 259 height 36
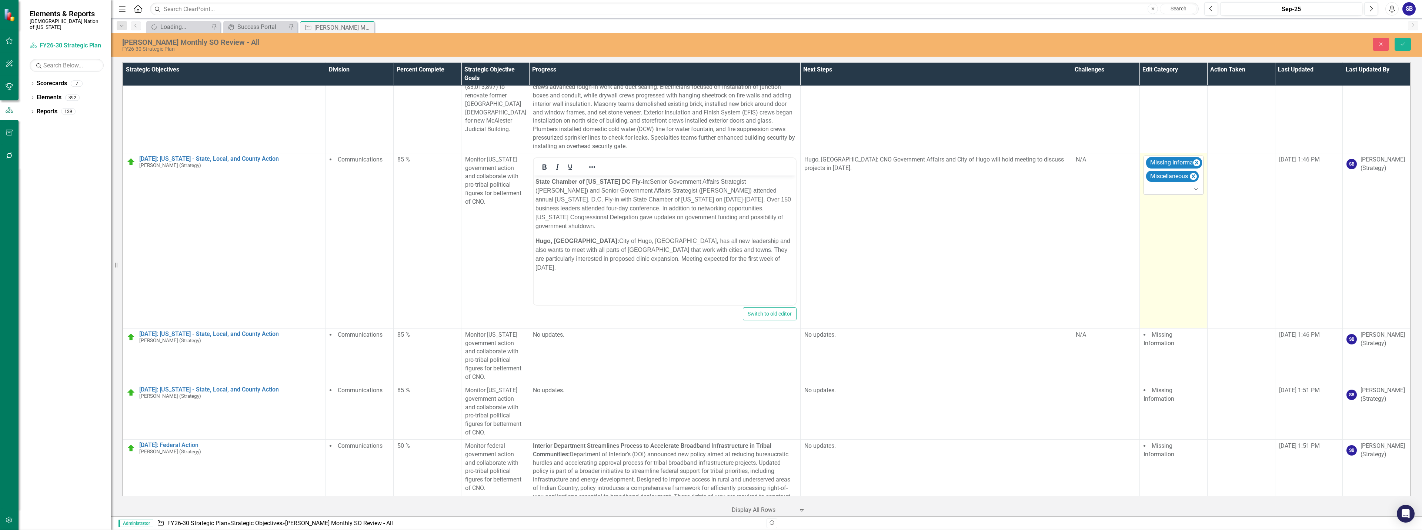
click at [1158, 184] on div at bounding box center [1174, 189] width 57 height 10
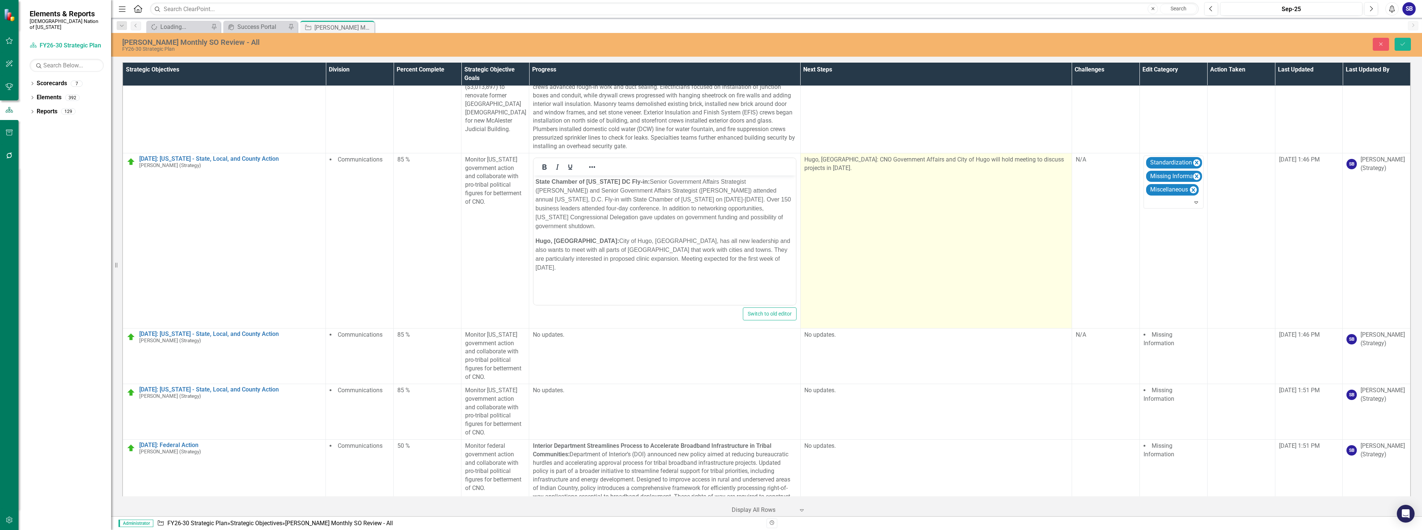
click at [880, 216] on td "Hugo, [GEOGRAPHIC_DATA]: CNO Government Affairs and City of Hugo will hold meet…" at bounding box center [935, 240] width 271 height 175
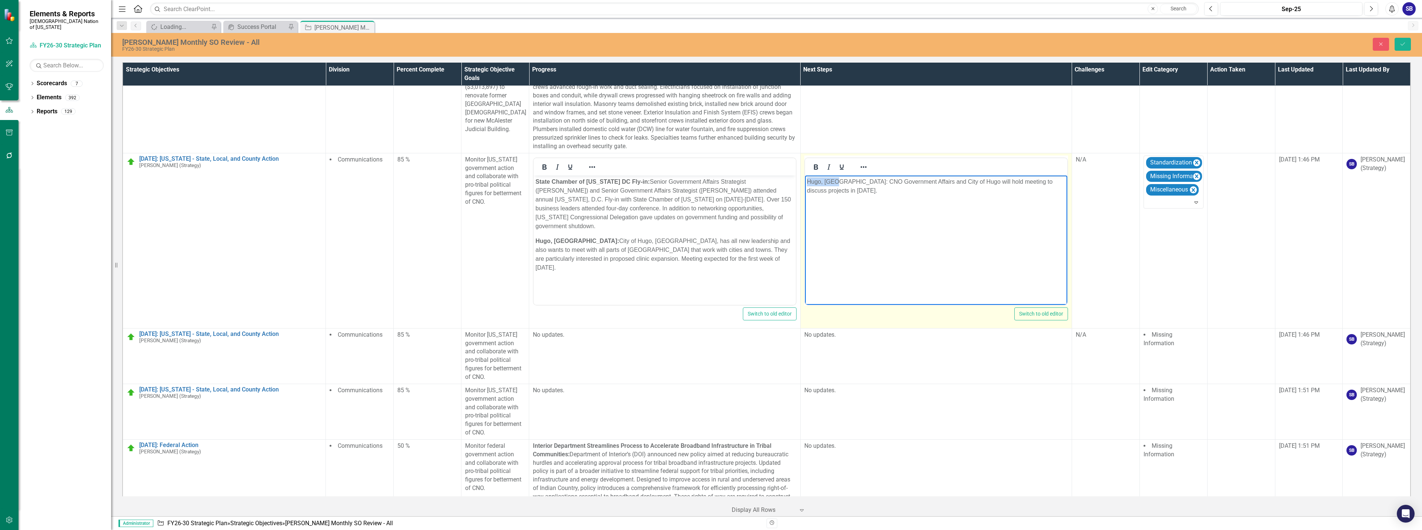
drag, startPoint x: 835, startPoint y: 182, endPoint x: 796, endPoint y: 181, distance: 38.9
click at [805, 181] on html "Hugo, [GEOGRAPHIC_DATA]: CNO Government Affairs and City of Hugo will hold meet…" at bounding box center [936, 230] width 262 height 111
click at [818, 162] on button "Bold" at bounding box center [816, 167] width 13 height 10
click at [907, 216] on body "Hugo, OK: CNO Government Affairs and City of Hugo will hold meeting to discuss …" at bounding box center [936, 230] width 262 height 111
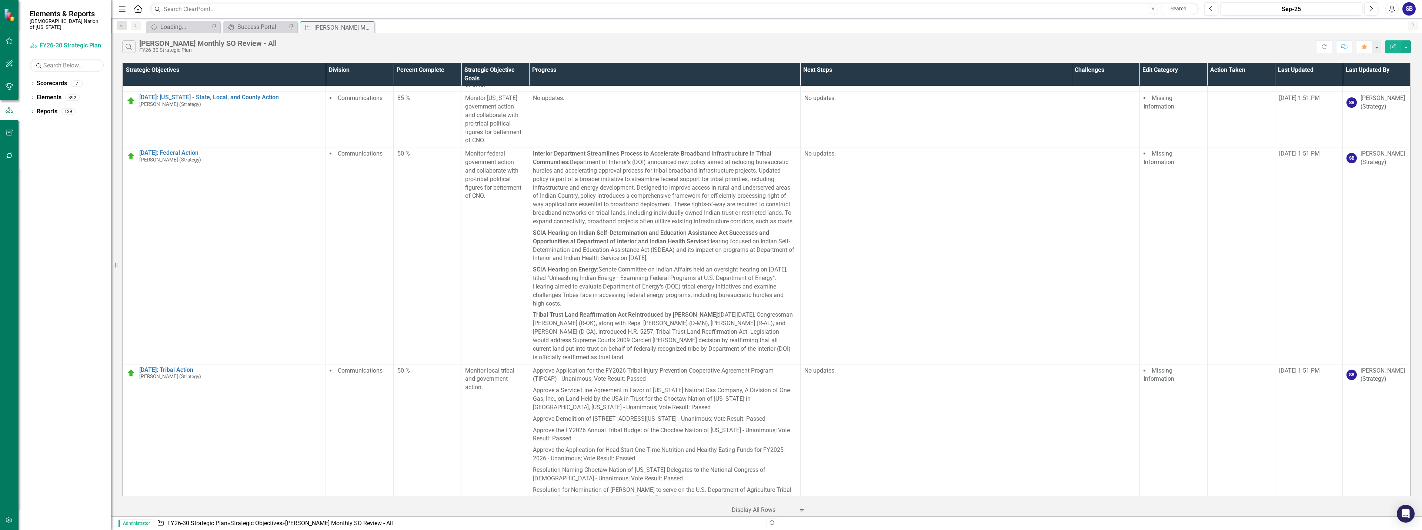
scroll to position [4004, 0]
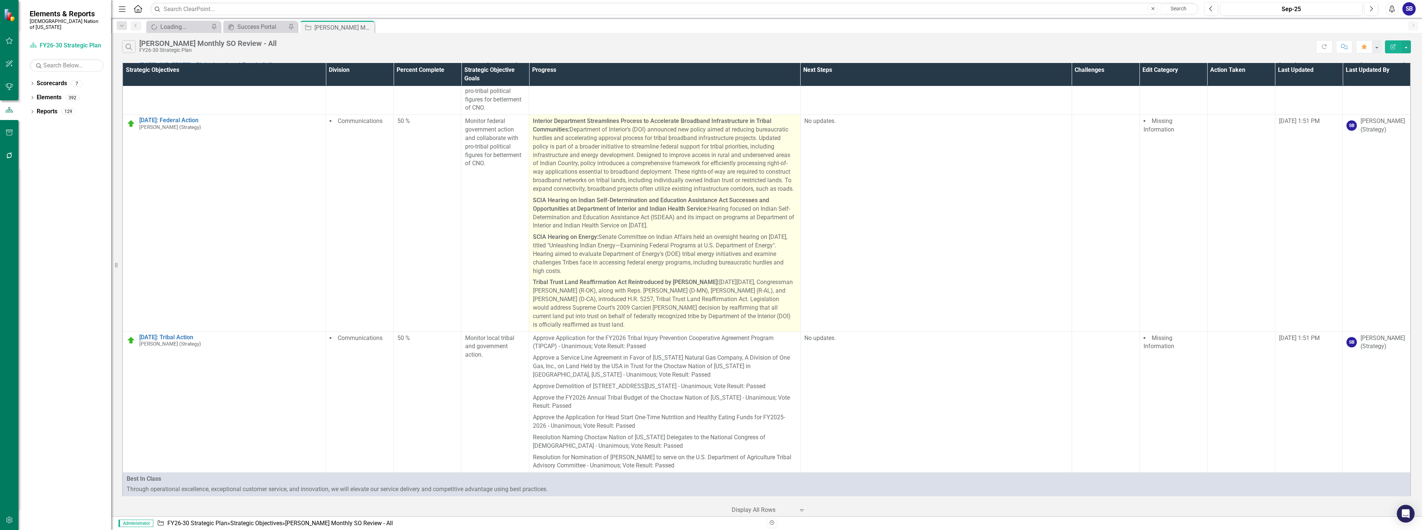
click at [662, 154] on p "Interior Department Streamlines Process to Accelerate Broadband Infrastructure …" at bounding box center [665, 156] width 264 height 78
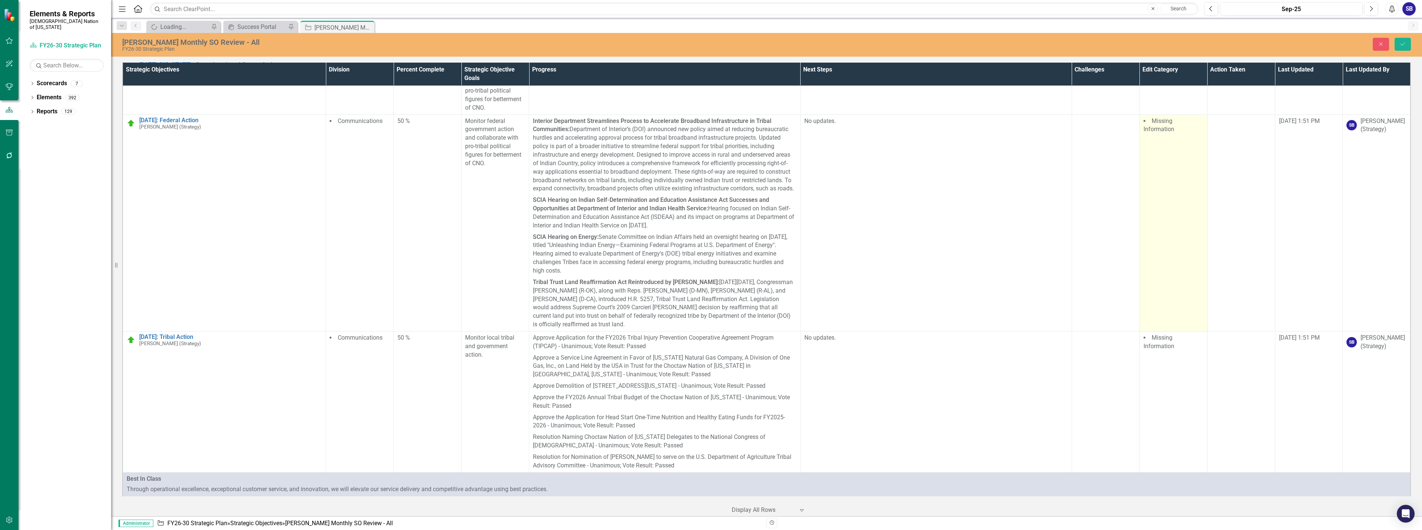
click at [1177, 164] on td "Missing Information" at bounding box center [1174, 222] width 68 height 217
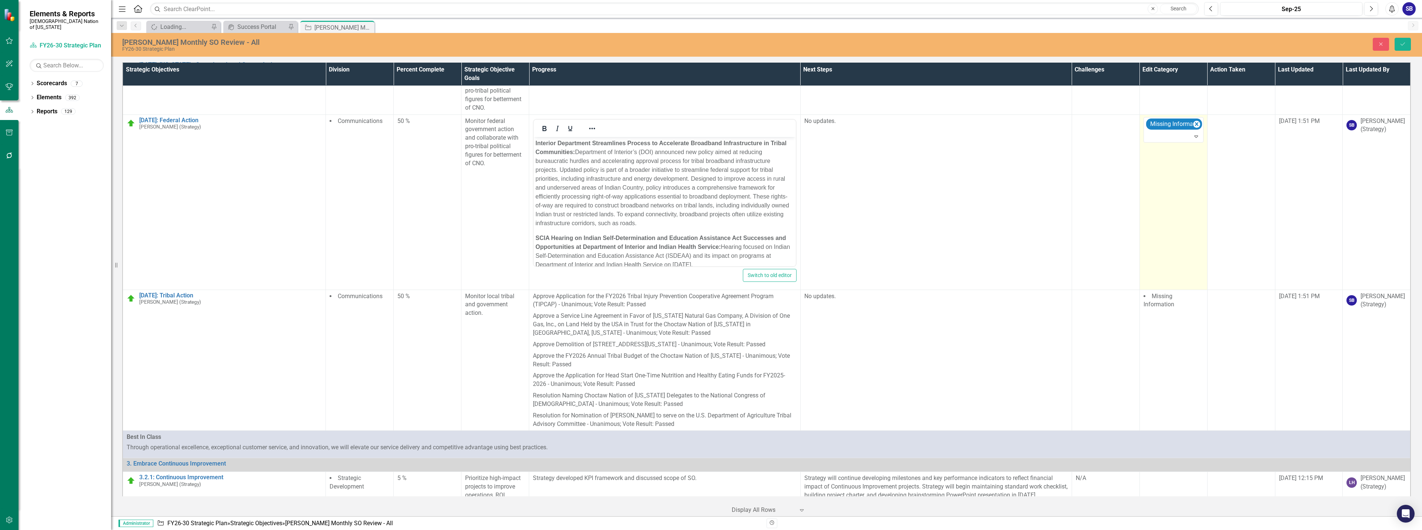
scroll to position [0, 0]
click at [1182, 131] on div at bounding box center [1174, 136] width 57 height 10
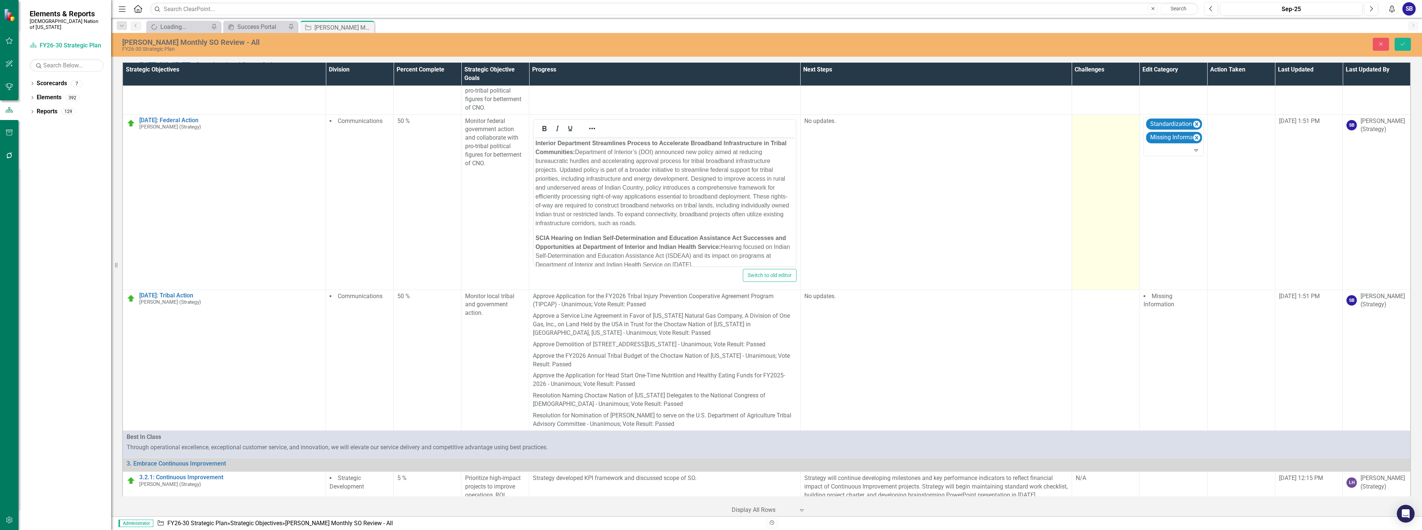
click at [1103, 157] on td at bounding box center [1106, 201] width 68 height 175
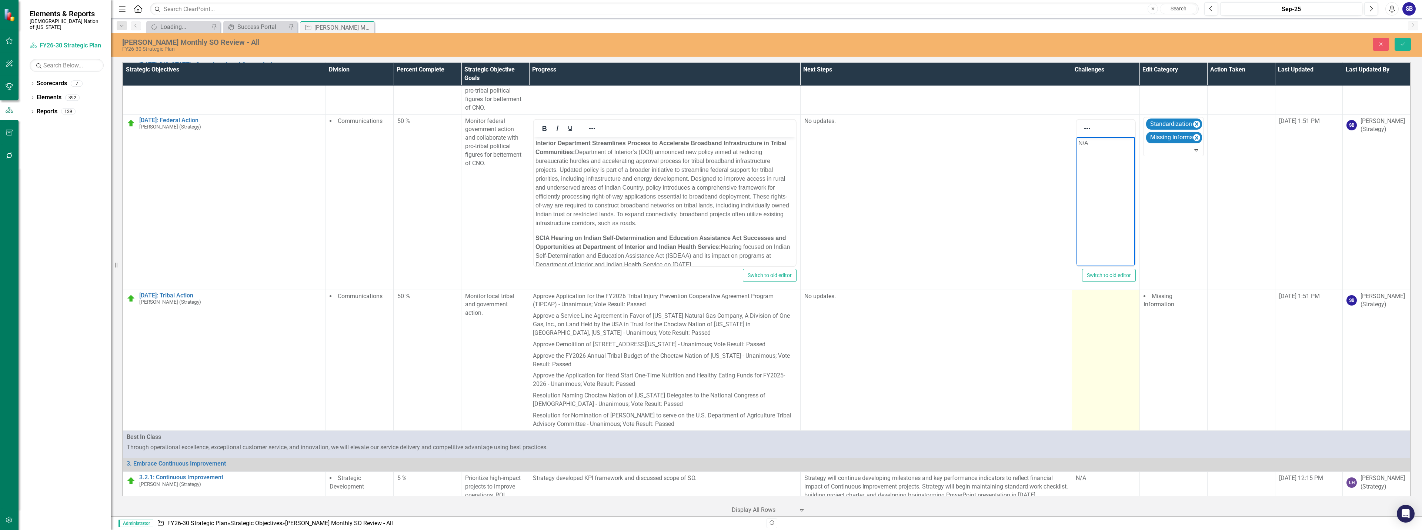
click at [1099, 340] on td at bounding box center [1106, 360] width 68 height 141
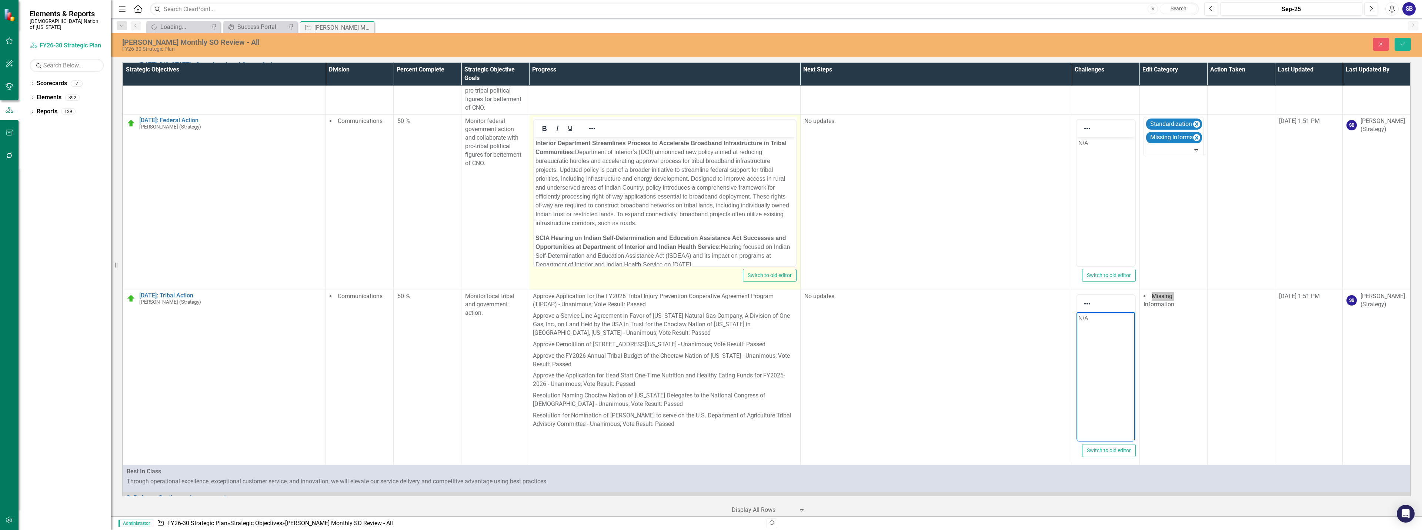
click at [629, 171] on p "Interior Department Streamlines Process to Accelerate Broadband Infrastructure …" at bounding box center [665, 183] width 259 height 89
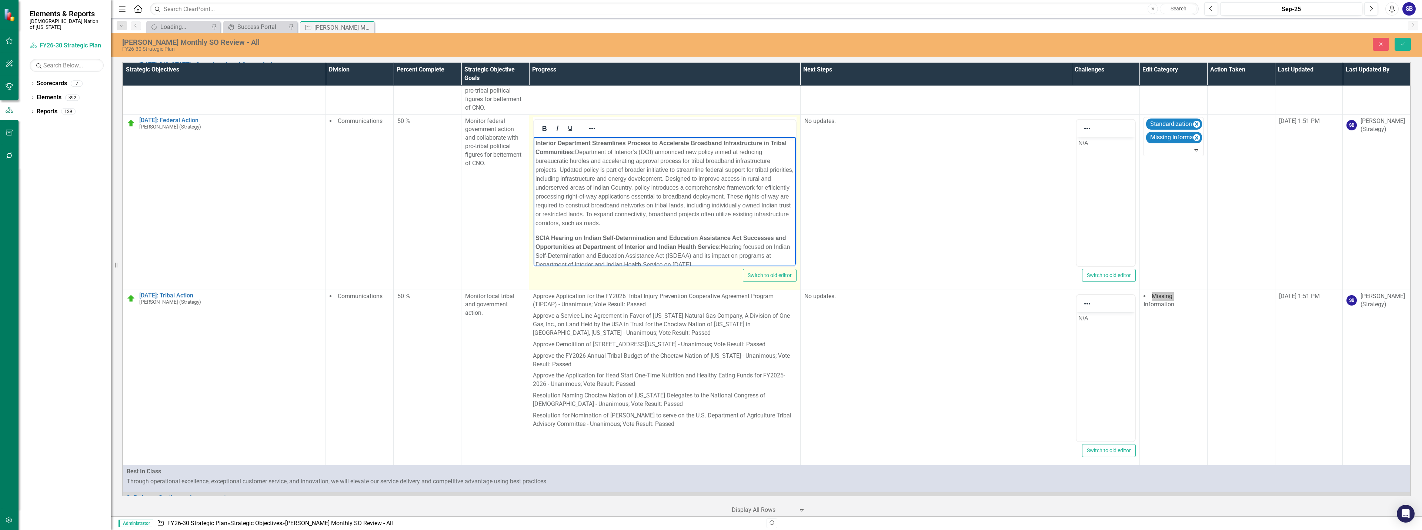
click at [697, 190] on p "Interior Department Streamlines Process to Accelerate Broadband Infrastructure …" at bounding box center [665, 183] width 259 height 89
click at [693, 221] on p "Interior Department Streamlines Process to Accelerate Broadband Infrastructure …" at bounding box center [665, 183] width 259 height 89
drag, startPoint x: 671, startPoint y: 229, endPoint x: 733, endPoint y: 229, distance: 62.6
click at [733, 229] on p "SCIA Hearing on Indian Self-Determination and Education Assistance Act Successe…" at bounding box center [665, 214] width 259 height 36
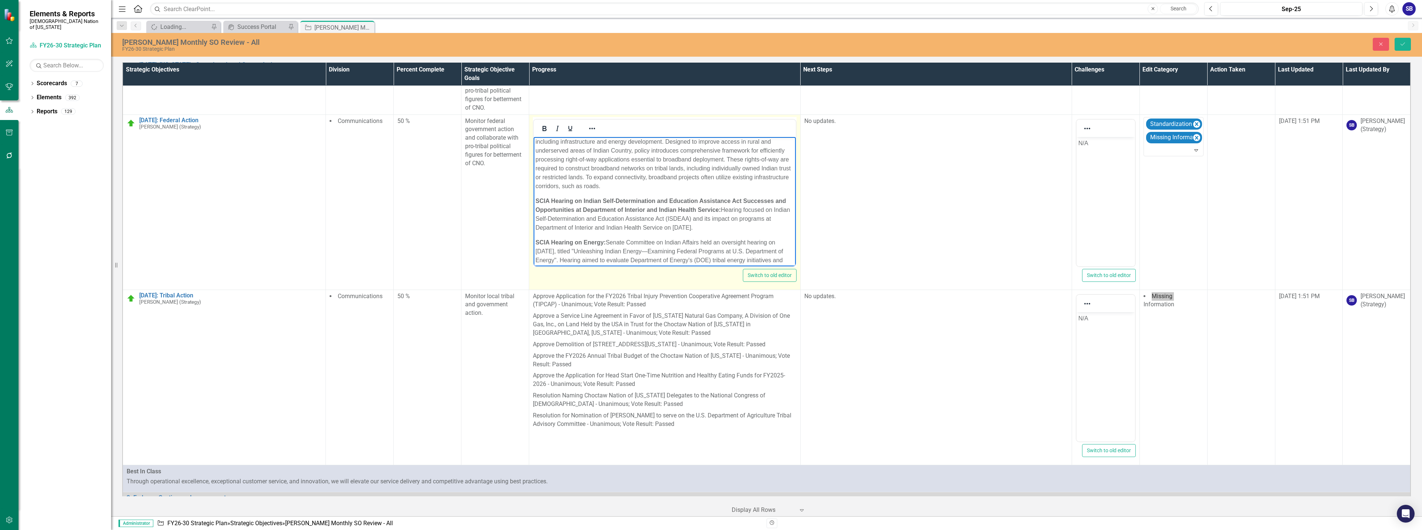
copy p "on [DATE]"
click at [744, 210] on p "SCIA Hearing on Indian Self-Determination and Education Assistance Act Successe…" at bounding box center [665, 214] width 259 height 36
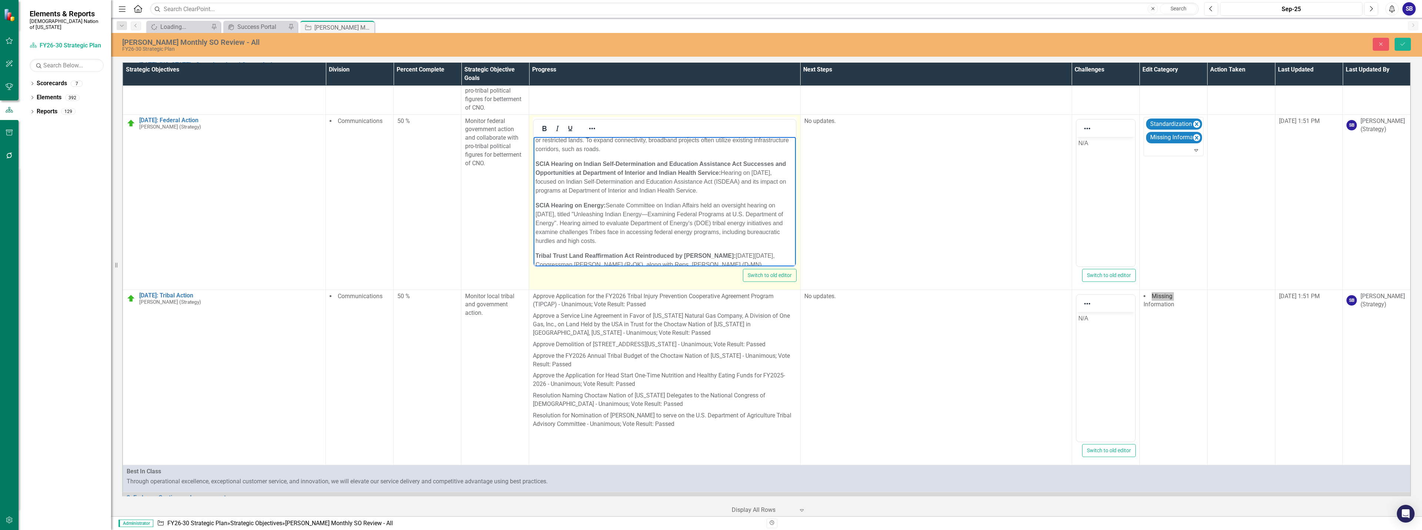
click at [717, 207] on p "SCIA Hearing on Energy: Senate Committee on Indian Affairs held an oversight he…" at bounding box center [665, 223] width 259 height 44
click at [629, 233] on p "SCIA Hearing on Energy: Senate Committee on Indian Affairs held oversight heari…" at bounding box center [665, 223] width 259 height 44
click at [645, 241] on p "SCIA Hearing on Energy: Senate Committee on Indian Affairs held oversight heari…" at bounding box center [665, 223] width 259 height 44
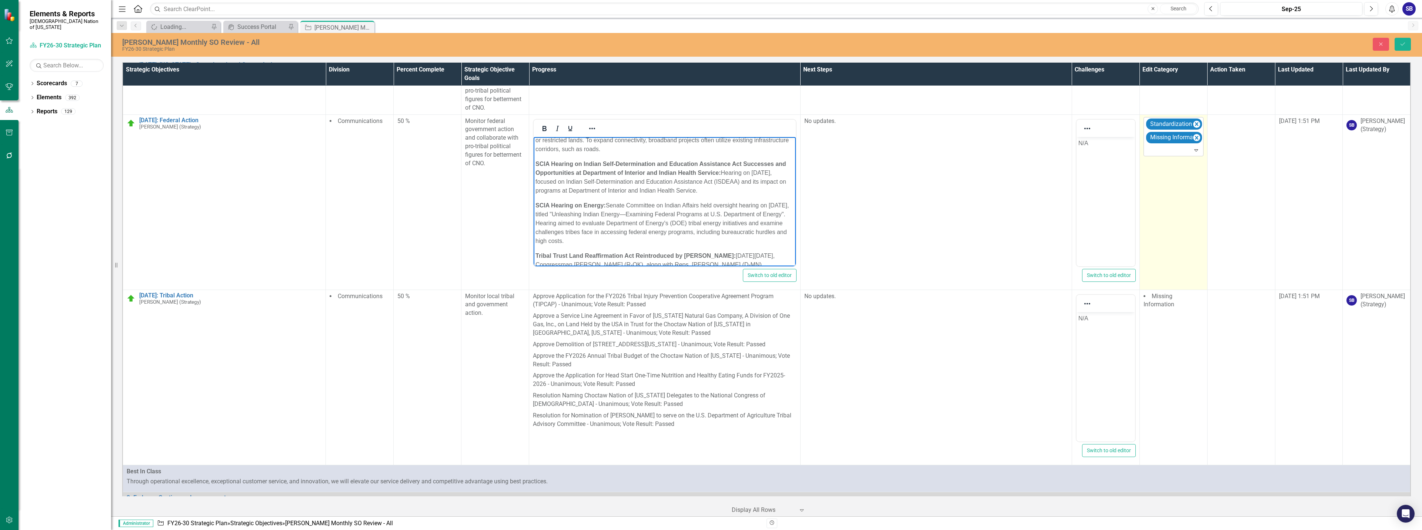
click at [1149, 145] on div at bounding box center [1174, 150] width 57 height 10
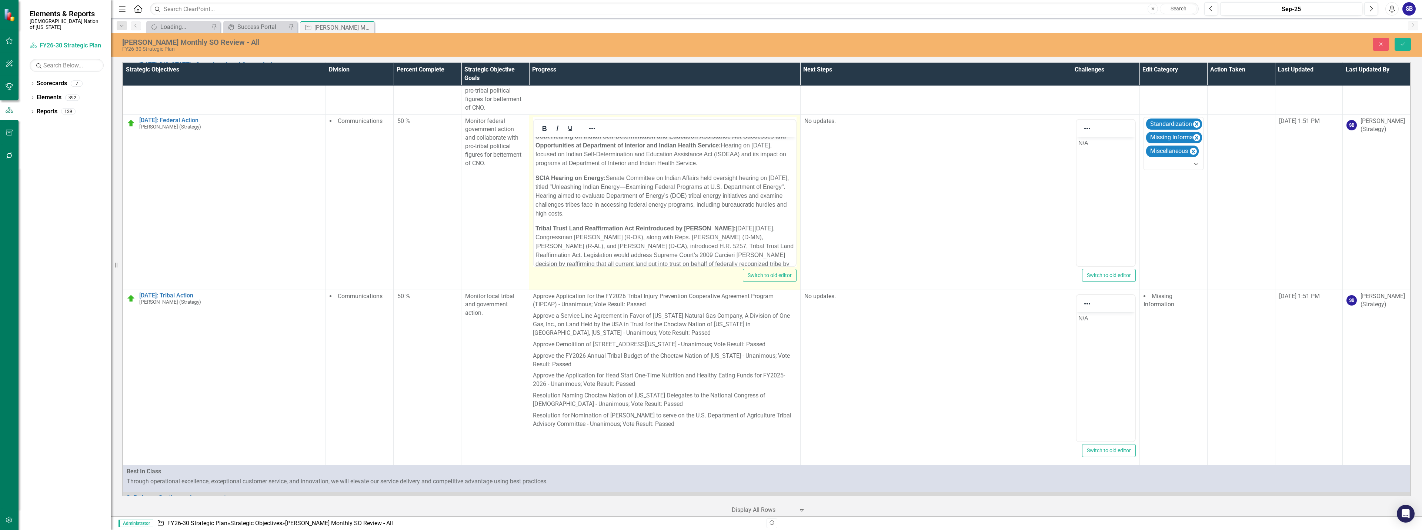
scroll to position [111, 0]
click at [726, 219] on p "Tribal Trust Land Reaffirmation Act Reintroduced by [PERSON_NAME]: [DATE][DATE]…" at bounding box center [665, 240] width 259 height 53
click at [759, 220] on p "Tribal Trust Land Reaffirmation Act Reintroduced by [PERSON_NAME]: On [DATE], C…" at bounding box center [665, 240] width 259 height 53
click at [574, 226] on p "Tribal Trust Land Reaffirmation Act Reintroduced by [PERSON_NAME]: On [DATE], C…" at bounding box center [665, 240] width 259 height 53
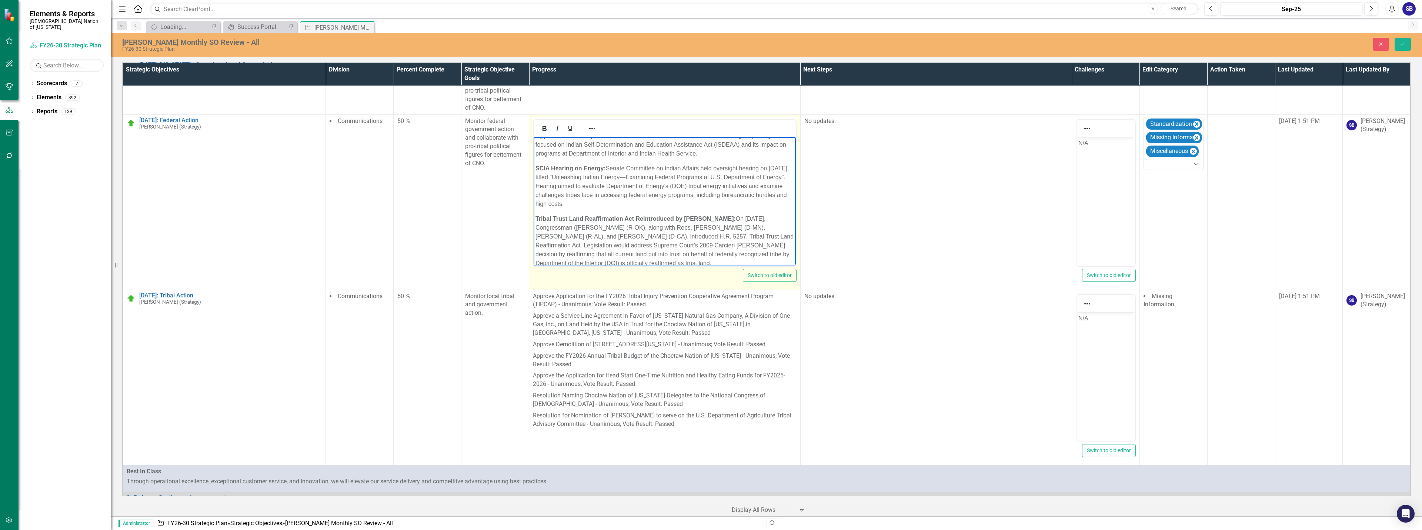
click at [603, 229] on p "Tribal Trust Land Reaffirmation Act Reintroduced by [PERSON_NAME]: On [DATE], C…" at bounding box center [665, 240] width 259 height 53
click at [670, 227] on p "Tribal Trust Land Reaffirmation Act Reintroduced by [PERSON_NAME]: On [DATE], C…" at bounding box center [665, 240] width 259 height 53
click at [713, 228] on p "Tribal Trust Land Reaffirmation Act Reintroduced by [PERSON_NAME]: On [DATE], C…" at bounding box center [665, 240] width 259 height 53
click at [733, 229] on p "Tribal Trust Land Reaffirmation Act Reintroduced by [PERSON_NAME]: On [DATE], C…" at bounding box center [665, 240] width 259 height 53
click at [737, 229] on p "Tribal Trust Land Reaffirmation Act Reintroduced by [PERSON_NAME]: On [DATE], C…" at bounding box center [665, 240] width 259 height 53
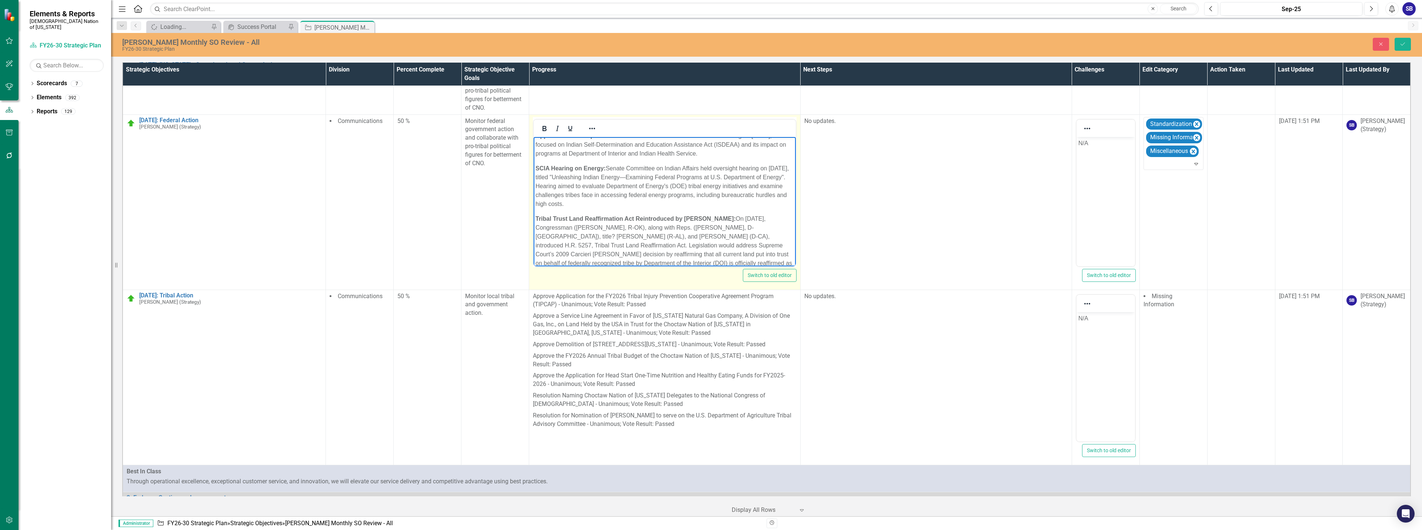
click at [741, 229] on p "Tribal Trust Land Reaffirmation Act Reintroduced by [PERSON_NAME]: On [DATE], C…" at bounding box center [665, 245] width 259 height 62
click at [743, 227] on p "Tribal Trust Land Reaffirmation Act Reintroduced by [PERSON_NAME]: On [DATE], C…" at bounding box center [665, 245] width 259 height 62
click at [749, 228] on p "Tribal Trust Land Reaffirmation Act Reintroduced by [PERSON_NAME]: On [DATE], C…" at bounding box center [665, 245] width 259 height 62
drag, startPoint x: 749, startPoint y: 228, endPoint x: 741, endPoint y: 228, distance: 8.5
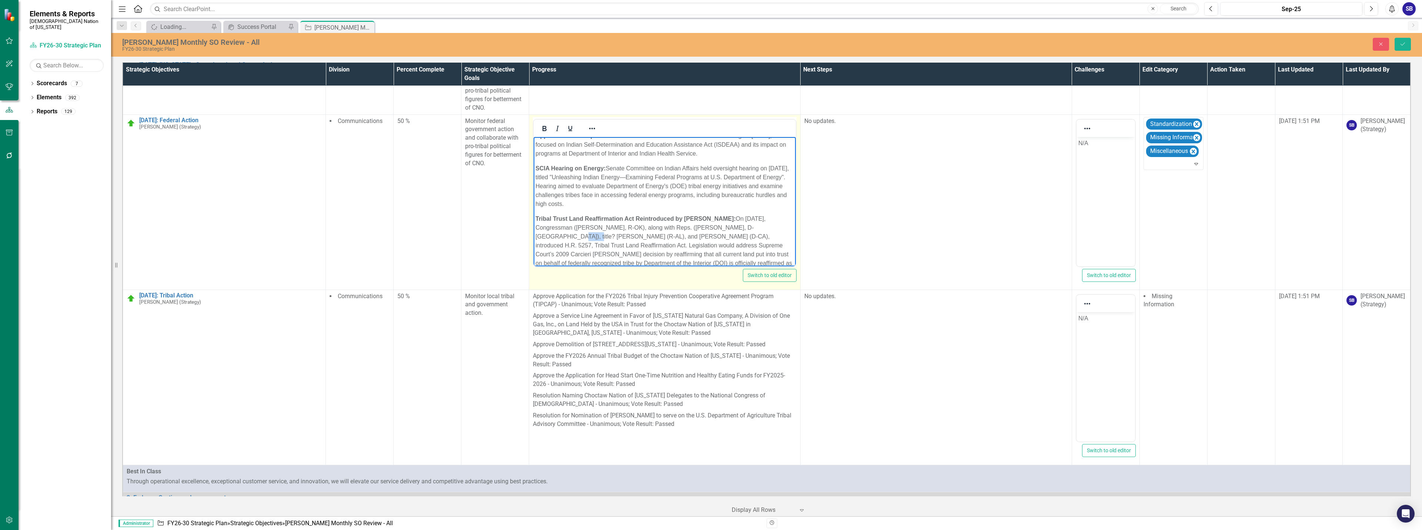
click at [741, 228] on p "Tribal Trust Land Reaffirmation Act Reintroduced by [PERSON_NAME]: On [DATE], C…" at bounding box center [665, 245] width 259 height 62
click at [592, 124] on icon "Reveal or hide additional toolbar items" at bounding box center [592, 128] width 9 height 9
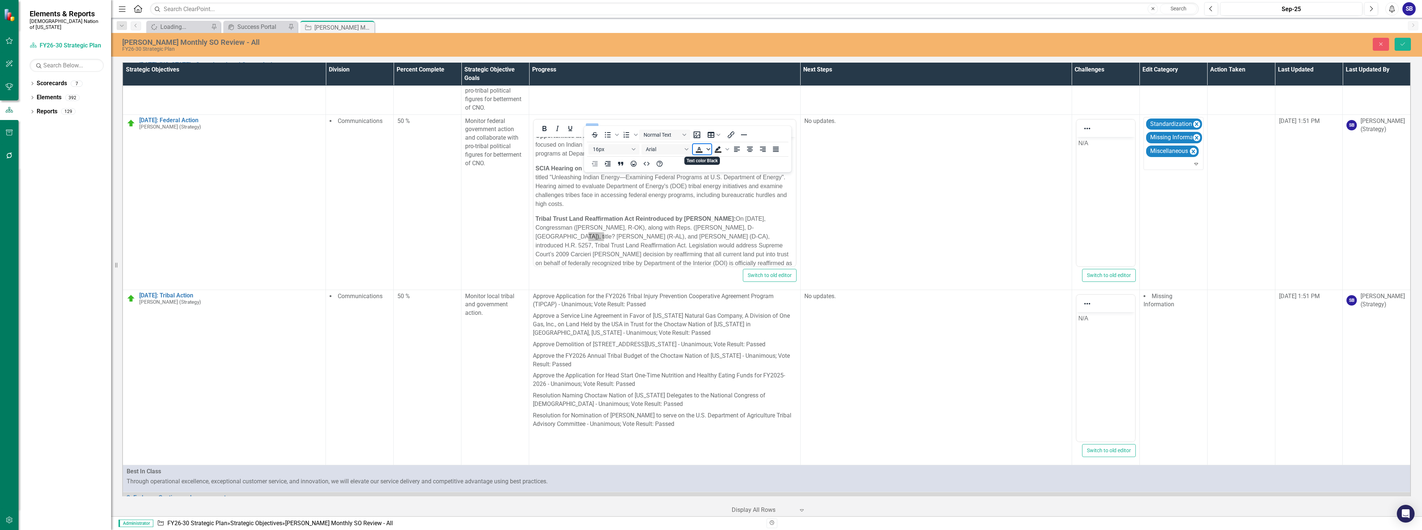
click at [708, 149] on icon "Text color Black" at bounding box center [709, 149] width 4 height 4
click at [710, 182] on div "Orange" at bounding box center [710, 182] width 9 height 9
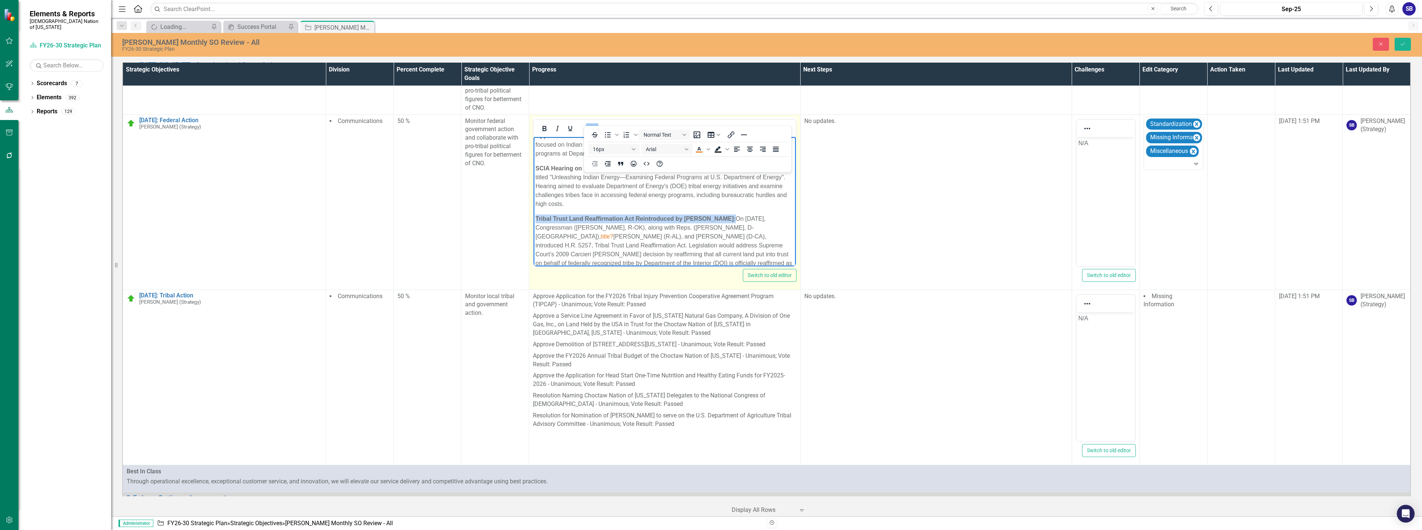
click at [592, 124] on icon "Reveal or hide additional toolbar items" at bounding box center [592, 128] width 9 height 9
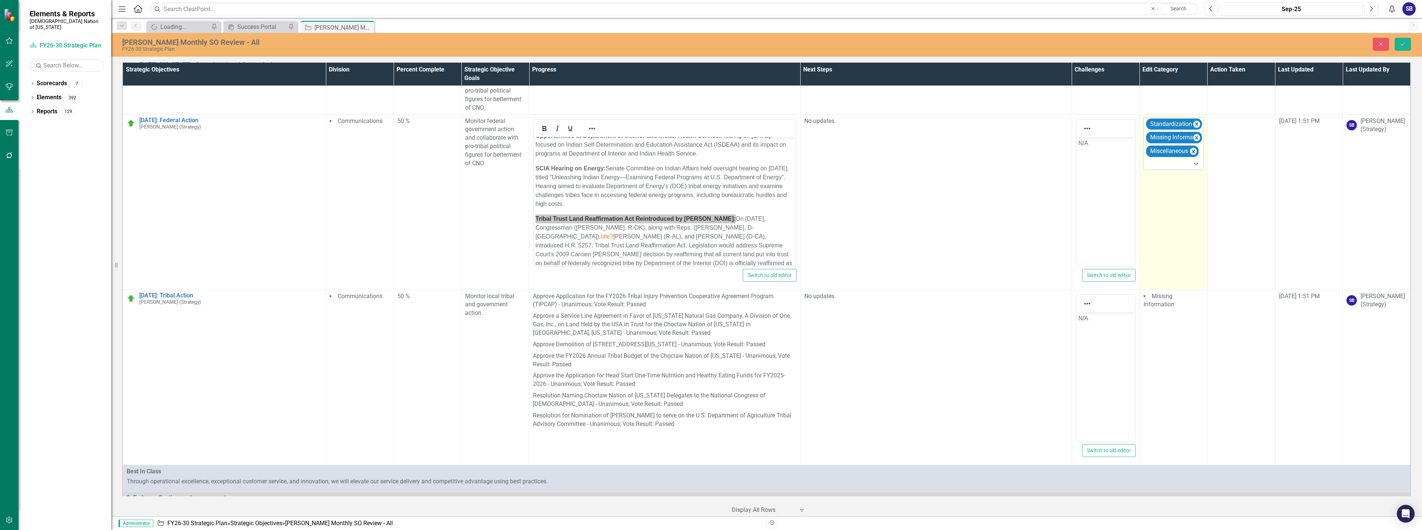
click at [1166, 159] on div at bounding box center [1174, 164] width 57 height 10
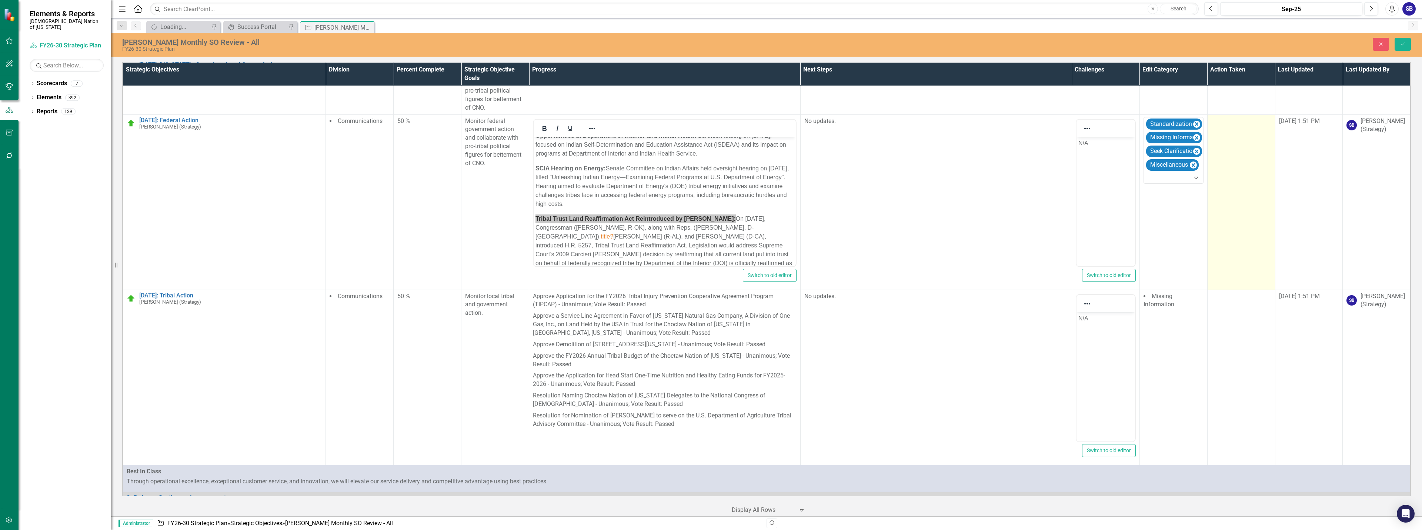
click at [1233, 171] on td at bounding box center [1241, 201] width 68 height 175
click at [1227, 119] on div at bounding box center [1236, 124] width 44 height 10
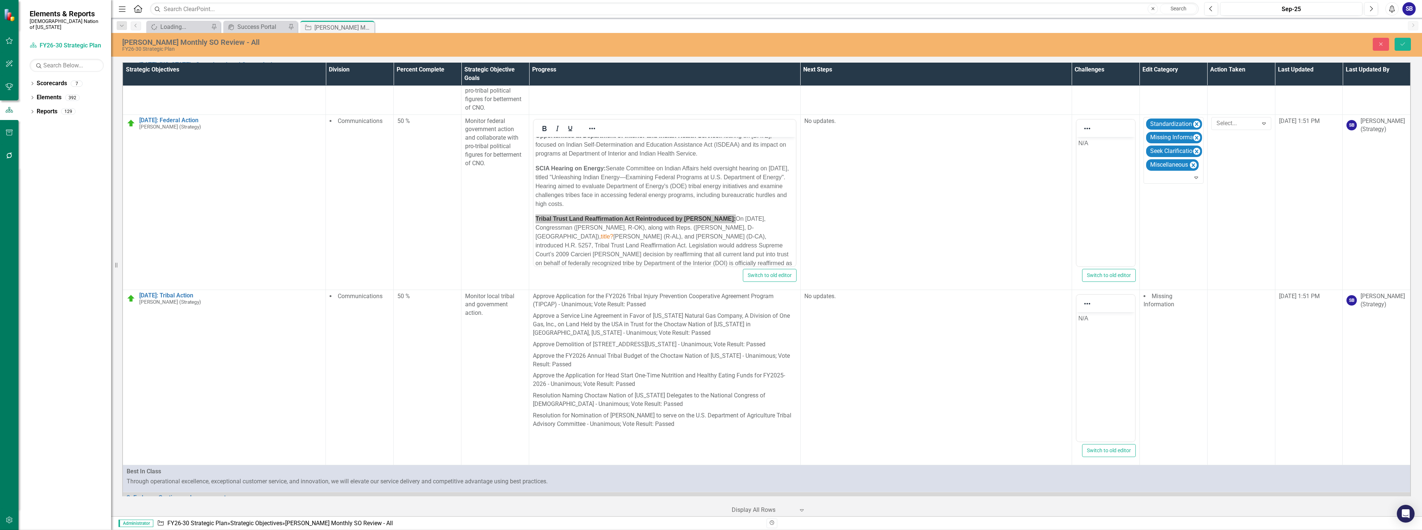
click at [1226, 530] on div "Quick Touchpoint" at bounding box center [712, 536] width 1410 height 9
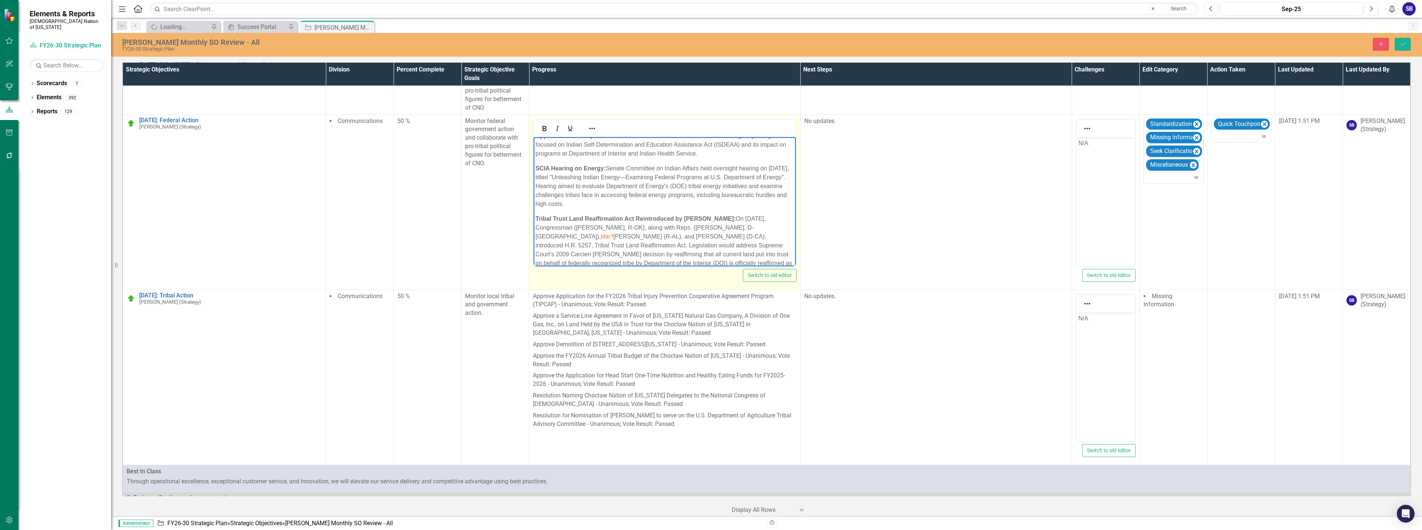
click at [779, 240] on p "Tribal Trust Land Reaffirmation Act Reintroduced by [PERSON_NAME]: On [DATE], C…" at bounding box center [665, 245] width 259 height 62
click at [566, 238] on p "Tribal Trust Land Reaffirmation Act Reintroduced by [PERSON_NAME]: On [DATE], C…" at bounding box center [665, 245] width 259 height 62
click at [613, 233] on span "title?" at bounding box center [607, 236] width 13 height 6
click at [772, 229] on p "Tribal Trust Land Reaffirmation Act Reintroduced by [PERSON_NAME]: On [DATE], C…" at bounding box center [665, 240] width 259 height 53
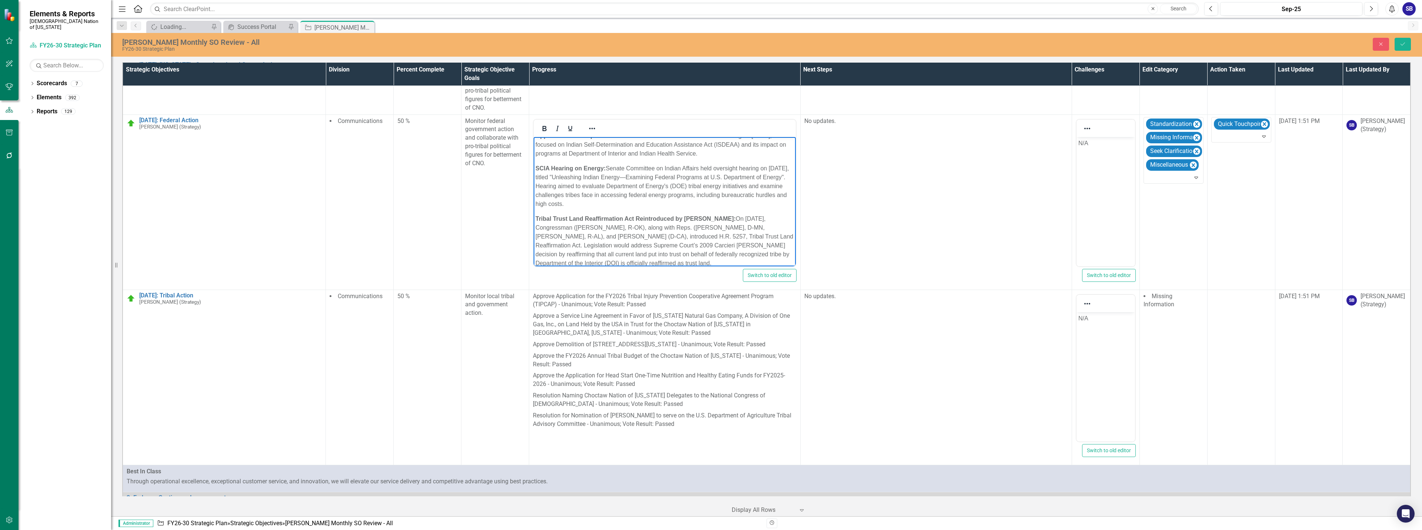
click at [544, 236] on p "Tribal Trust Land Reaffirmation Act Reintroduced by [PERSON_NAME]: On [DATE], C…" at bounding box center [665, 240] width 259 height 53
click at [590, 239] on p "Tribal Trust Land Reaffirmation Act Reintroduced by [PERSON_NAME]: On [DATE], C…" at bounding box center [665, 240] width 259 height 53
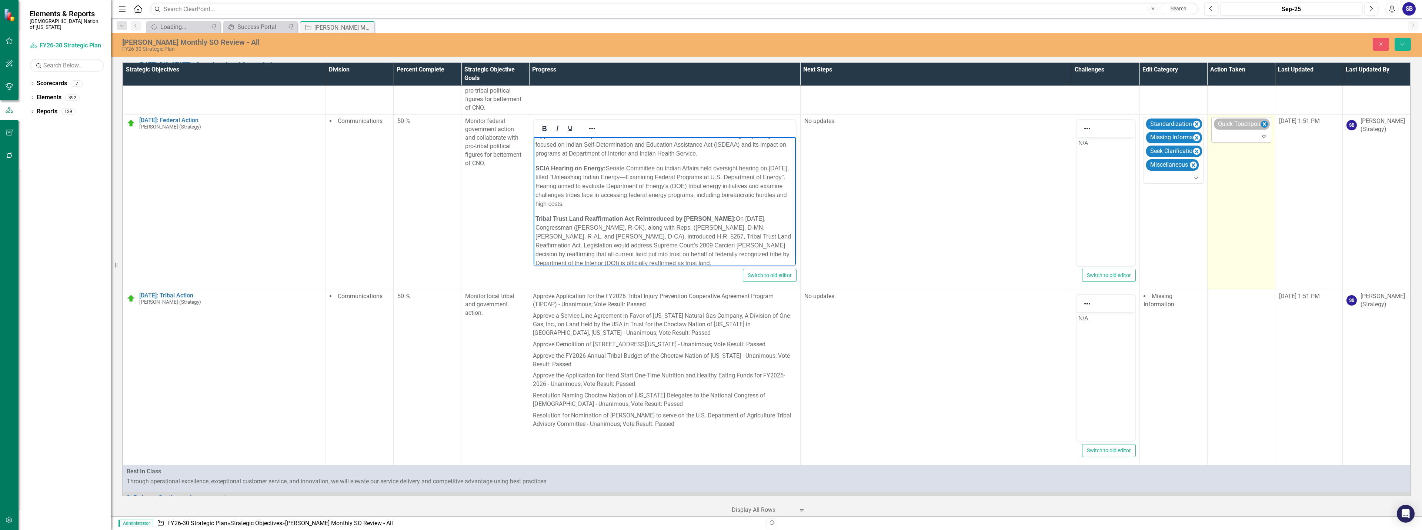
click at [1263, 122] on icon "Remove Quick Touchpoint" at bounding box center [1264, 124] width 3 height 4
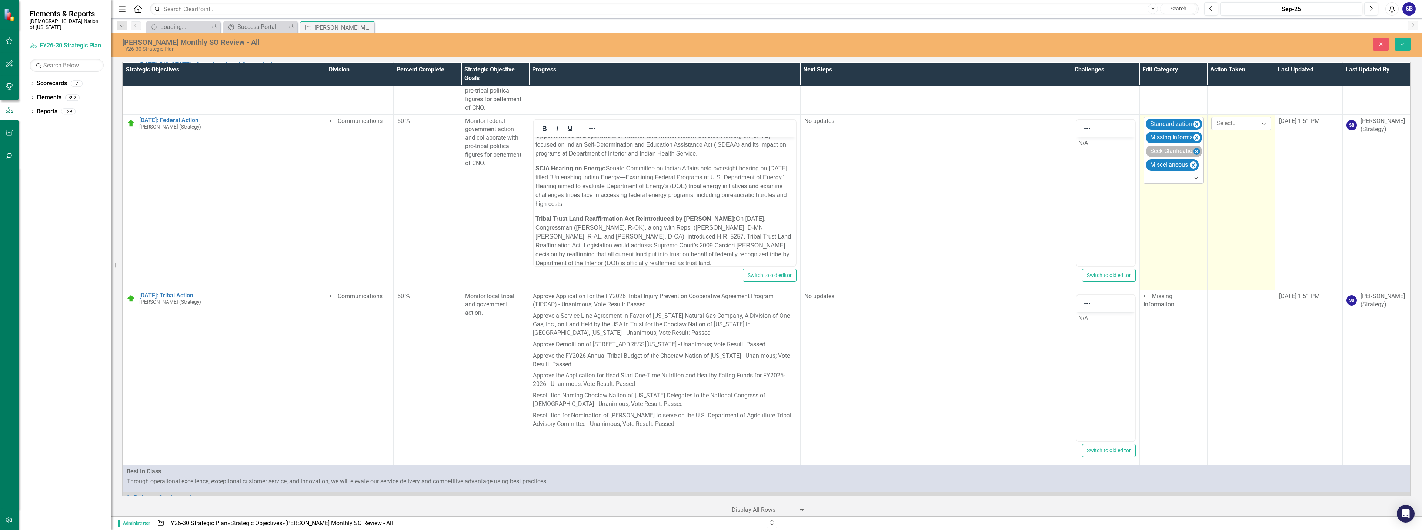
click at [1195, 150] on icon "Remove Seek Clarification" at bounding box center [1196, 152] width 3 height 4
click at [665, 229] on p "Tribal Trust Land Reaffirmation Act Reintroduced by [PERSON_NAME]: On [DATE], C…" at bounding box center [665, 240] width 259 height 53
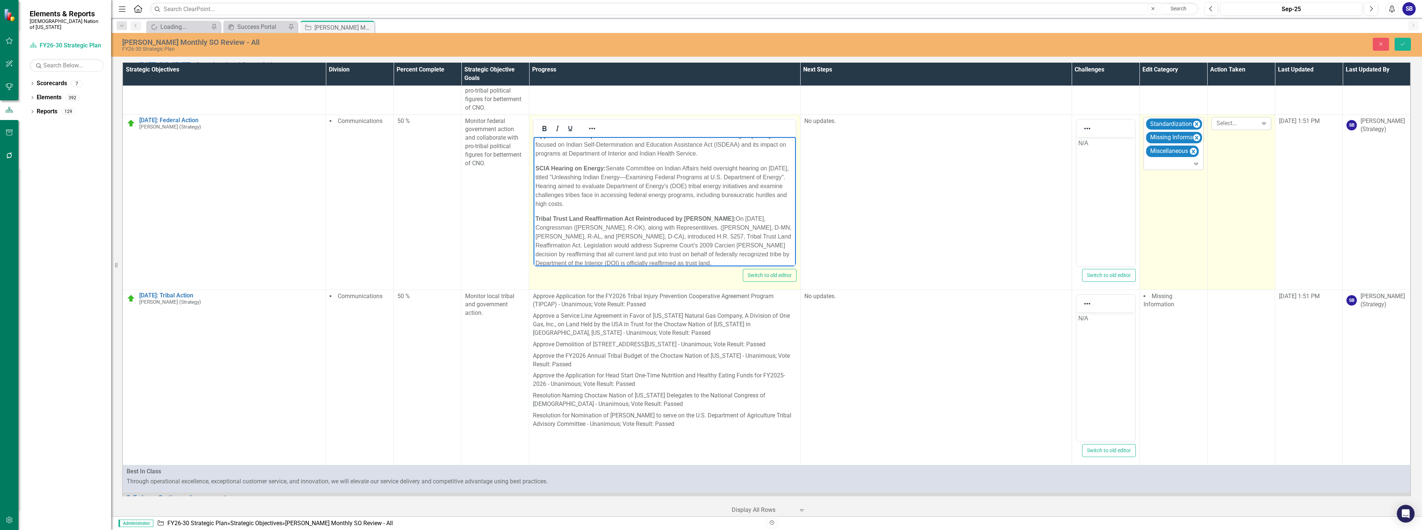
click at [695, 230] on p "Tribal Trust Land Reaffirmation Act Reintroduced by [PERSON_NAME]: On [DATE], C…" at bounding box center [665, 240] width 259 height 53
drag, startPoint x: 676, startPoint y: 228, endPoint x: 657, endPoint y: 248, distance: 27.5
click at [657, 248] on p "Tribal Trust Land Reaffirmation Act Reintroduced by [PERSON_NAME]: On [DATE], C…" at bounding box center [665, 240] width 259 height 53
drag, startPoint x: 619, startPoint y: 253, endPoint x: 604, endPoint y: 253, distance: 14.8
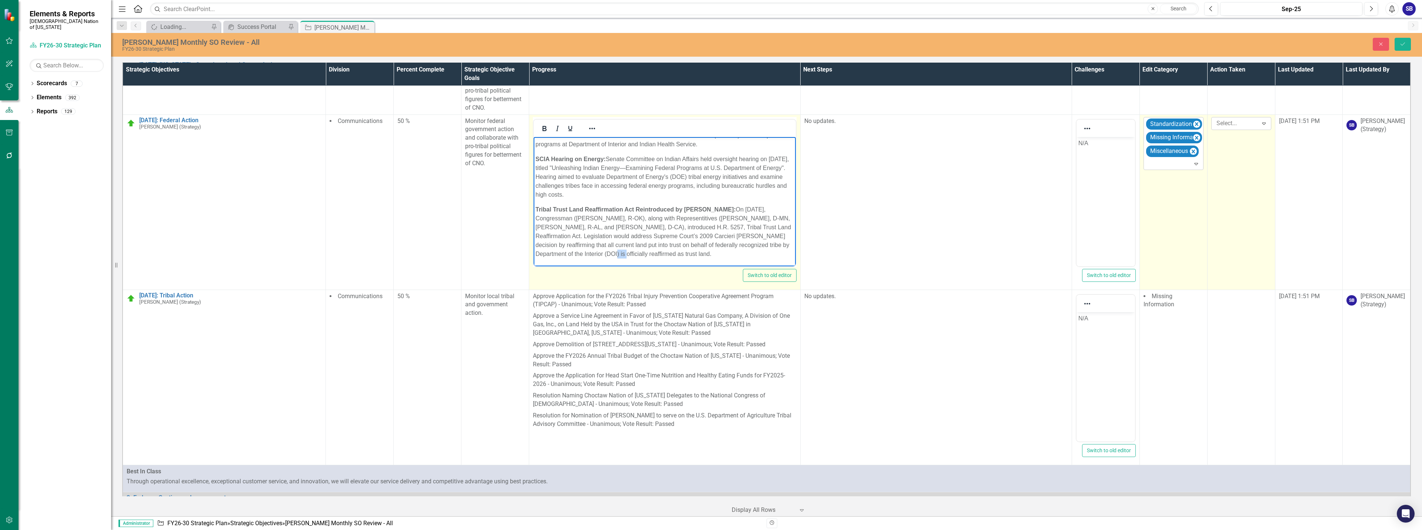
click at [604, 253] on p "Tribal Trust Land Reaffirmation Act Reintroduced by [PERSON_NAME]: On [DATE], C…" at bounding box center [665, 231] width 259 height 53
click at [714, 254] on p "Tribal Trust Land Reaffirmation Act Reintroduced by [PERSON_NAME]: On [DATE], C…" at bounding box center [665, 231] width 259 height 53
drag, startPoint x: 602, startPoint y: 254, endPoint x: 541, endPoint y: 256, distance: 60.4
click at [541, 256] on p "Tribal Trust Land Reaffirmation Act Reintroduced by [PERSON_NAME]: On [DATE], C…" at bounding box center [665, 231] width 259 height 53
click at [680, 256] on p "Tribal Trust Land Reaffirmation Act Reintroduced by [PERSON_NAME]: On [DATE], C…" at bounding box center [665, 231] width 259 height 53
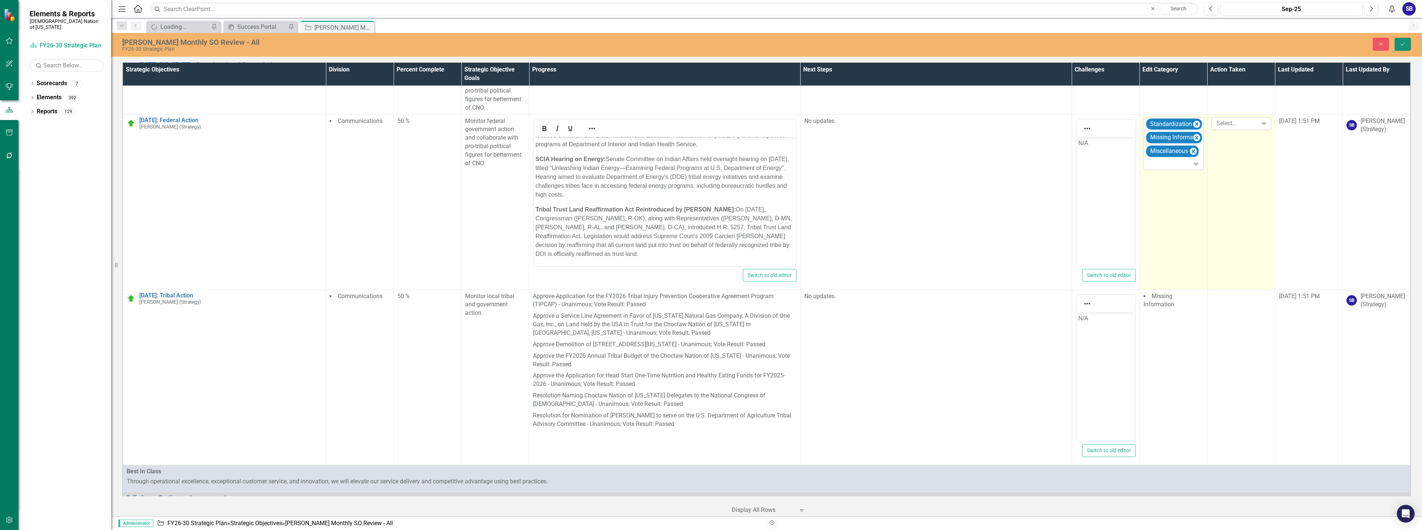
click at [1402, 47] on button "Save" at bounding box center [1403, 44] width 16 height 13
